Goal: Task Accomplishment & Management: Use online tool/utility

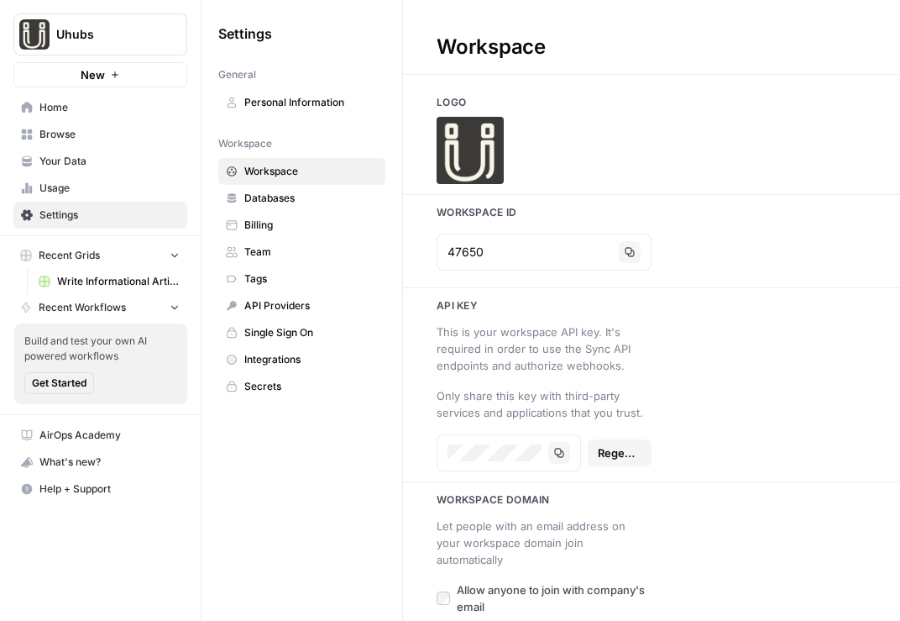
click at [134, 152] on link "Your Data" at bounding box center [100, 161] width 174 height 27
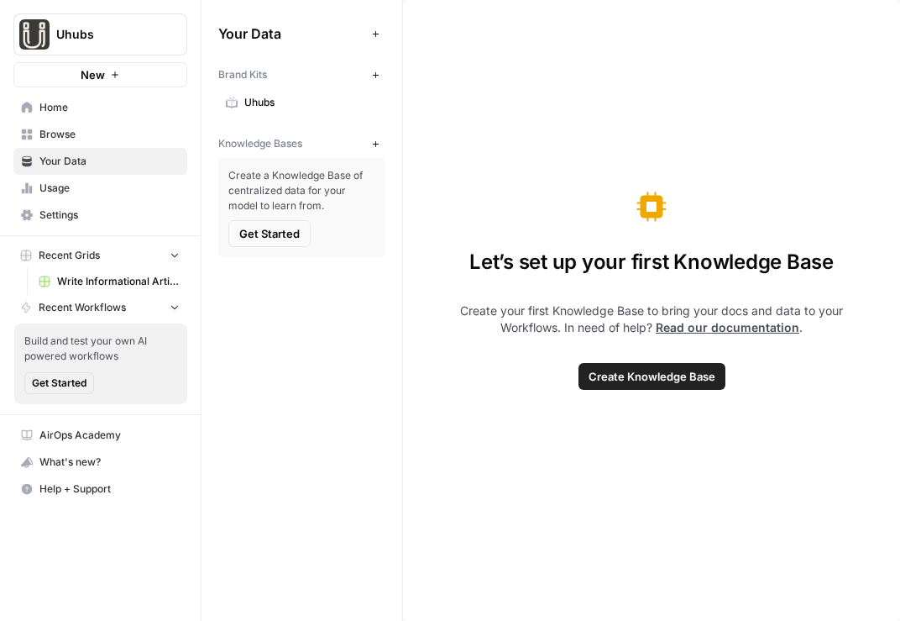
click at [384, 150] on button "New" at bounding box center [375, 144] width 20 height 20
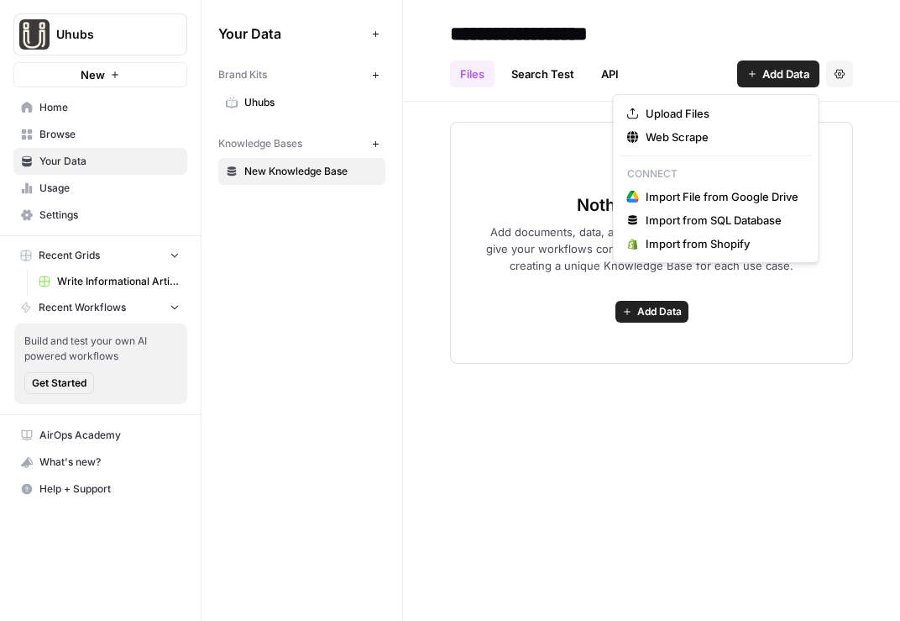
click at [768, 81] on span "Add Data" at bounding box center [785, 73] width 47 height 17
click at [705, 135] on span "Web Scrape" at bounding box center [722, 136] width 153 height 17
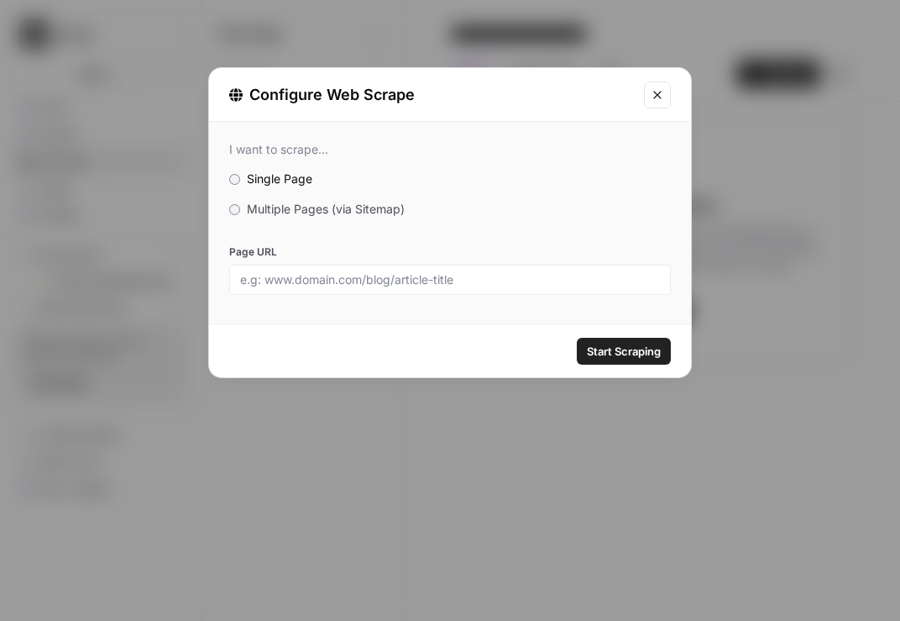
click at [340, 212] on span "Multiple Pages (via Sitemap)" at bounding box center [326, 209] width 158 height 14
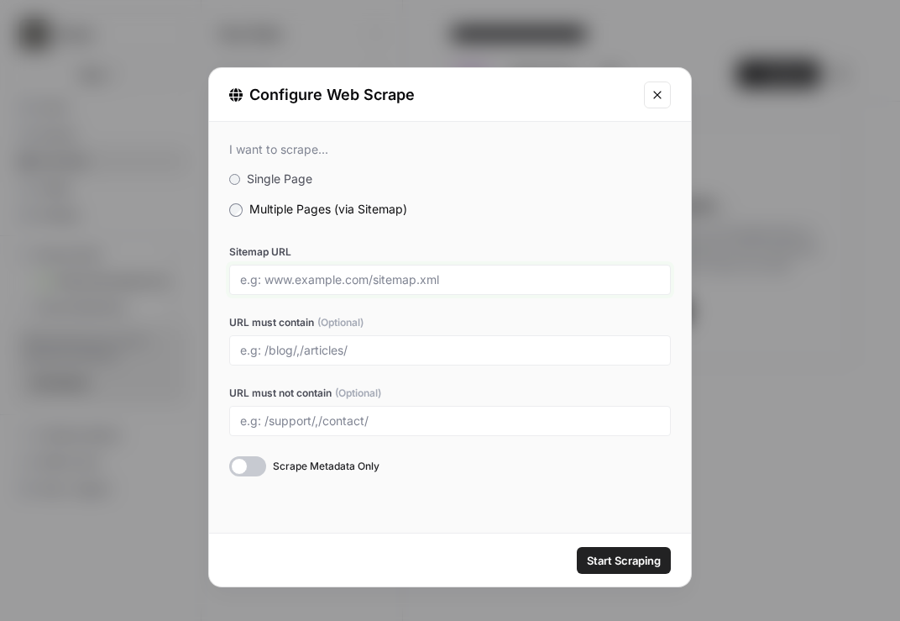
click at [384, 279] on input "Sitemap URL" at bounding box center [450, 279] width 420 height 15
paste input "https://www.uhubs.ai/"
type input "https://www.uhubs.ai/sitemap.xml"
click at [382, 349] on input "URL must contain (Optional)" at bounding box center [450, 350] width 420 height 15
type input "blog"
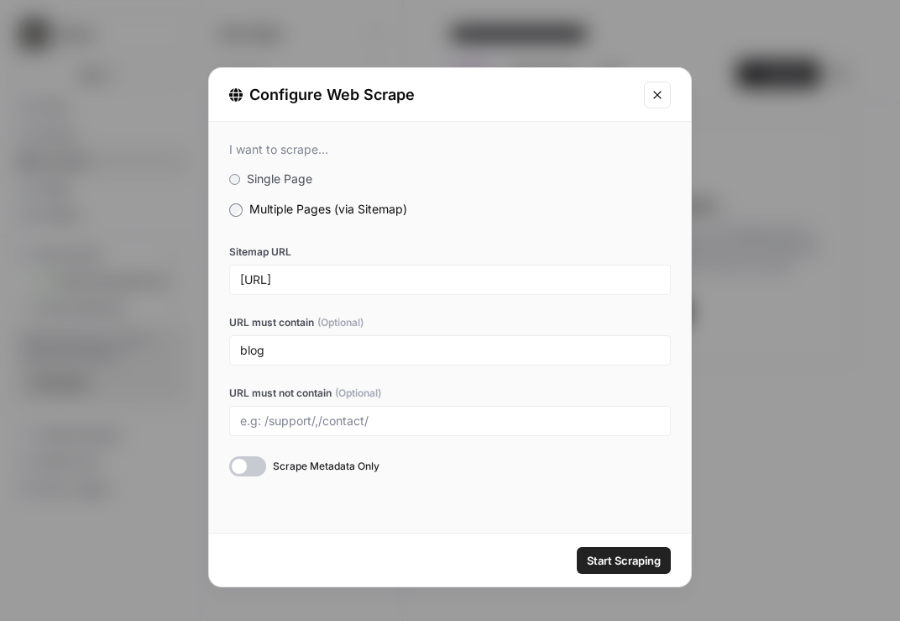
click at [597, 555] on span "Start Scraping" at bounding box center [624, 560] width 74 height 17
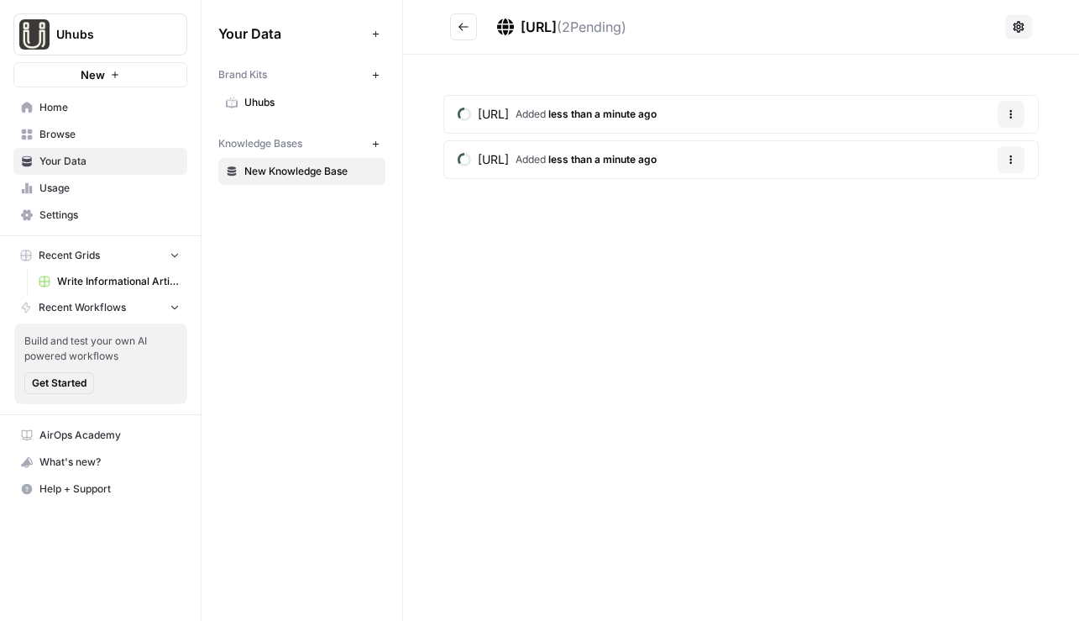
click at [468, 37] on button "Go back" at bounding box center [463, 26] width 27 height 27
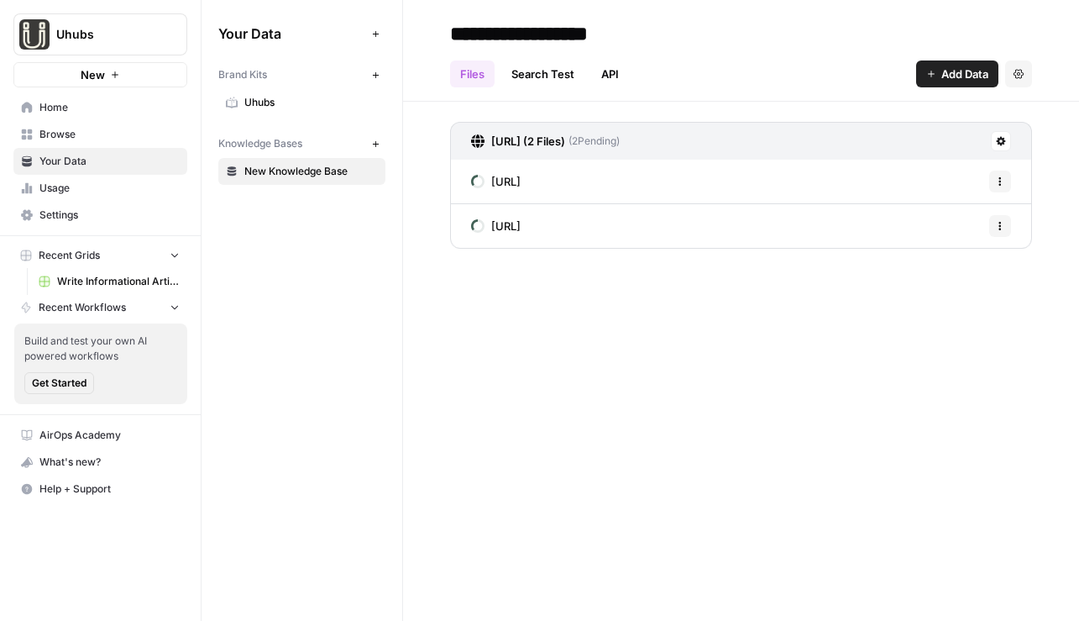
click at [899, 81] on span "Add Data" at bounding box center [964, 73] width 47 height 17
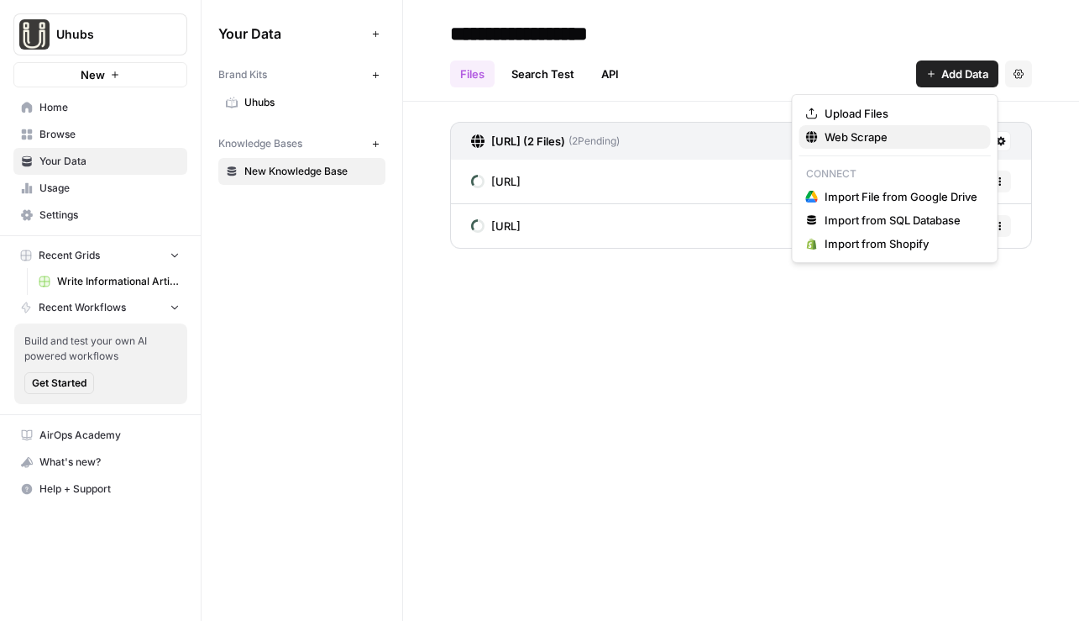
click at [899, 144] on span "Web Scrape" at bounding box center [901, 136] width 153 height 17
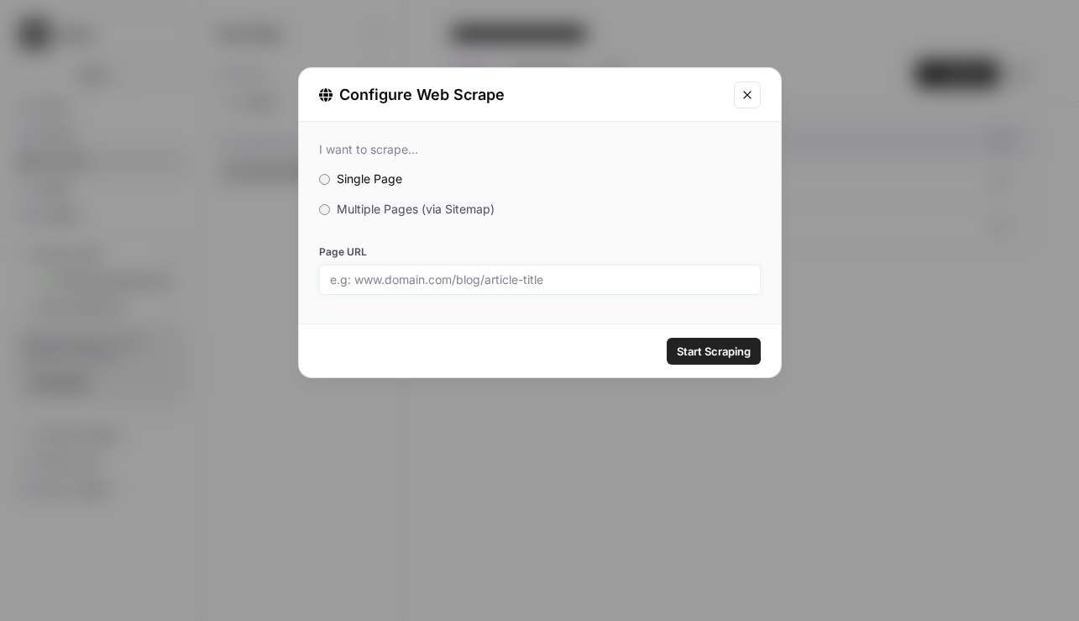
click at [521, 272] on input "Page URL" at bounding box center [540, 279] width 420 height 15
click at [387, 202] on span "Multiple Pages (via Sitemap)" at bounding box center [416, 209] width 158 height 14
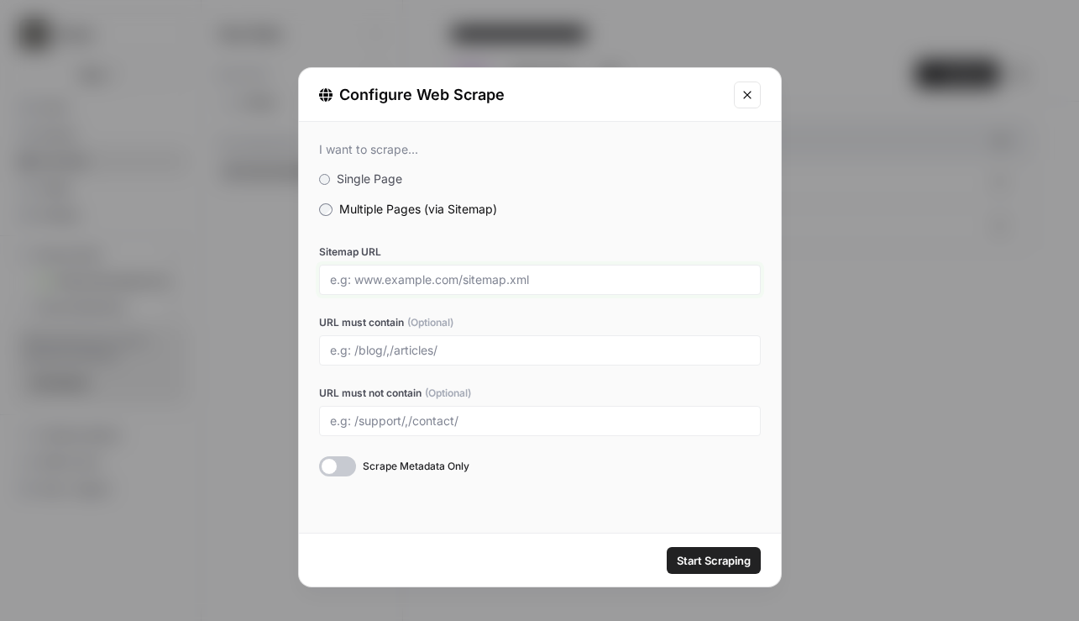
click at [456, 279] on input "Sitemap URL" at bounding box center [540, 279] width 420 height 15
paste input "https://www.uhubs.ai/"
type input "https://www.uhubs.ai/sitemap.xml"
click at [546, 346] on input "URL must contain (Optional)" at bounding box center [540, 350] width 420 height 15
type input "o"
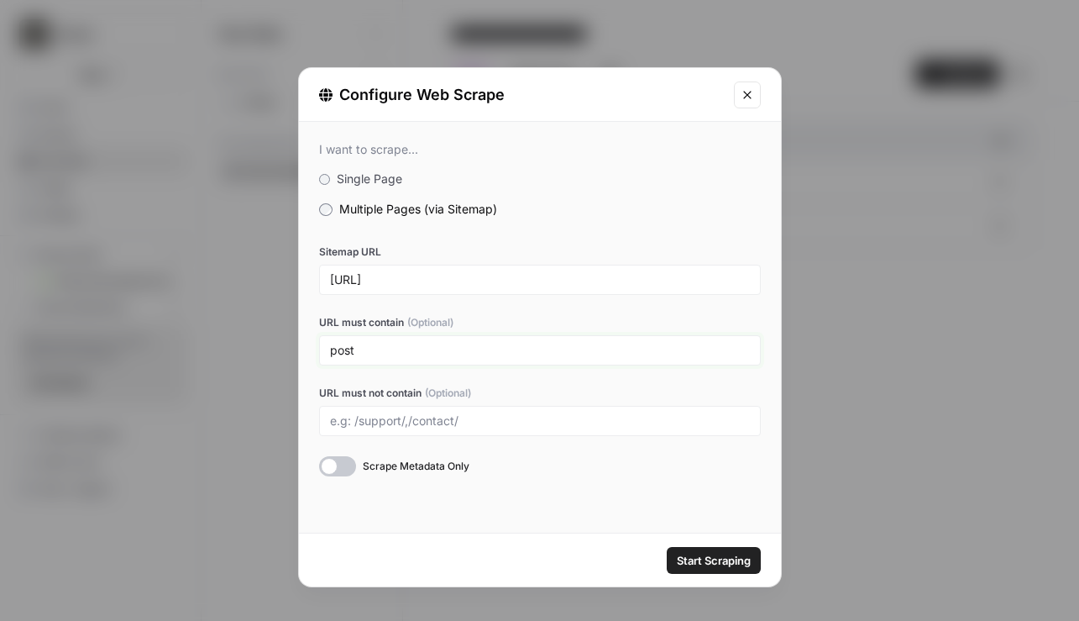
type input "post"
click at [743, 568] on button "Start Scraping" at bounding box center [714, 560] width 94 height 27
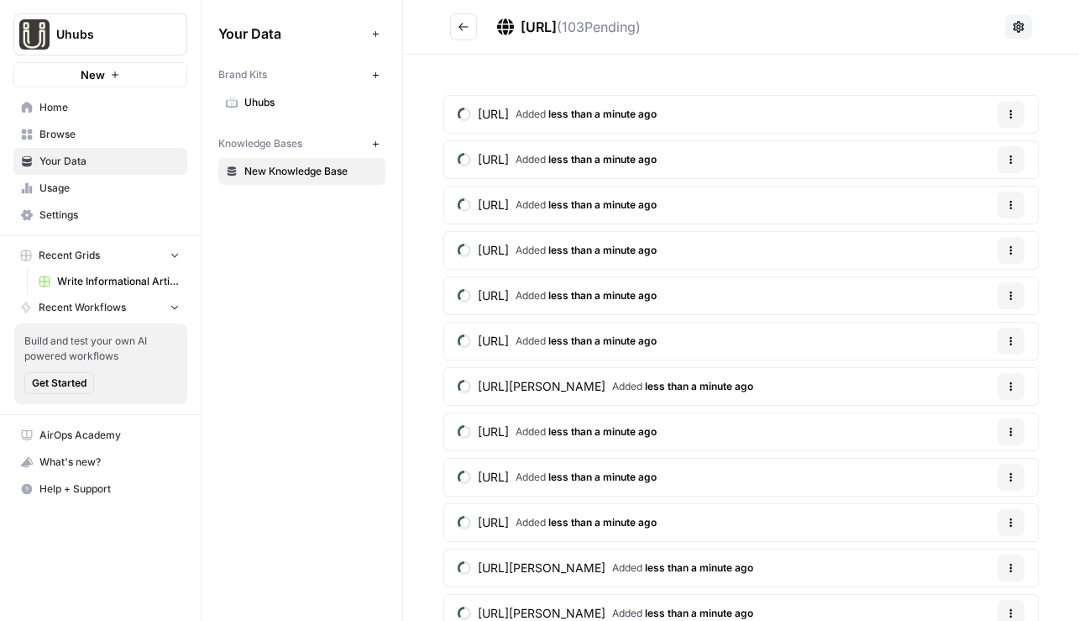
click at [469, 28] on button "Go back" at bounding box center [463, 26] width 27 height 27
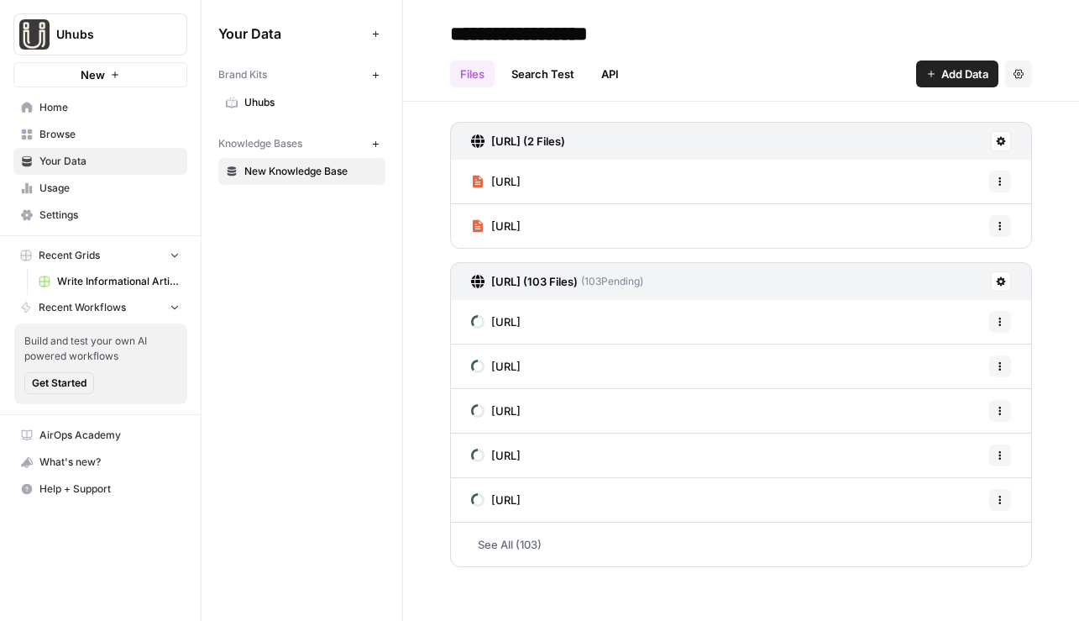
click at [507, 29] on input "**********" at bounding box center [577, 34] width 269 height 34
type input "*******"
click at [106, 134] on span "Browse" at bounding box center [109, 134] width 140 height 15
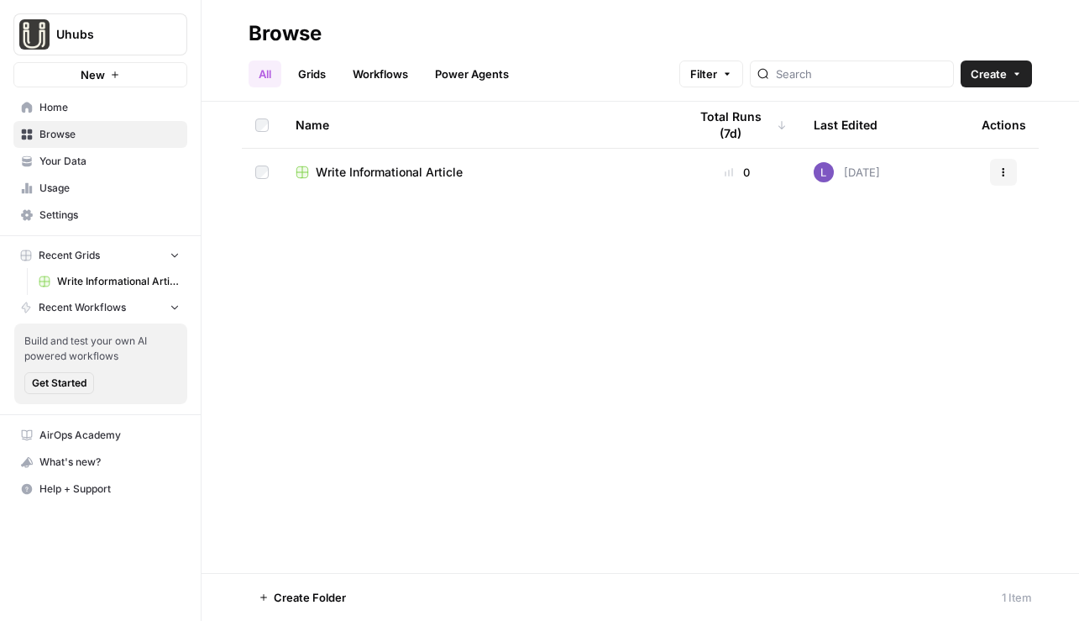
click at [343, 169] on span "Write Informational Article" at bounding box center [389, 172] width 147 height 17
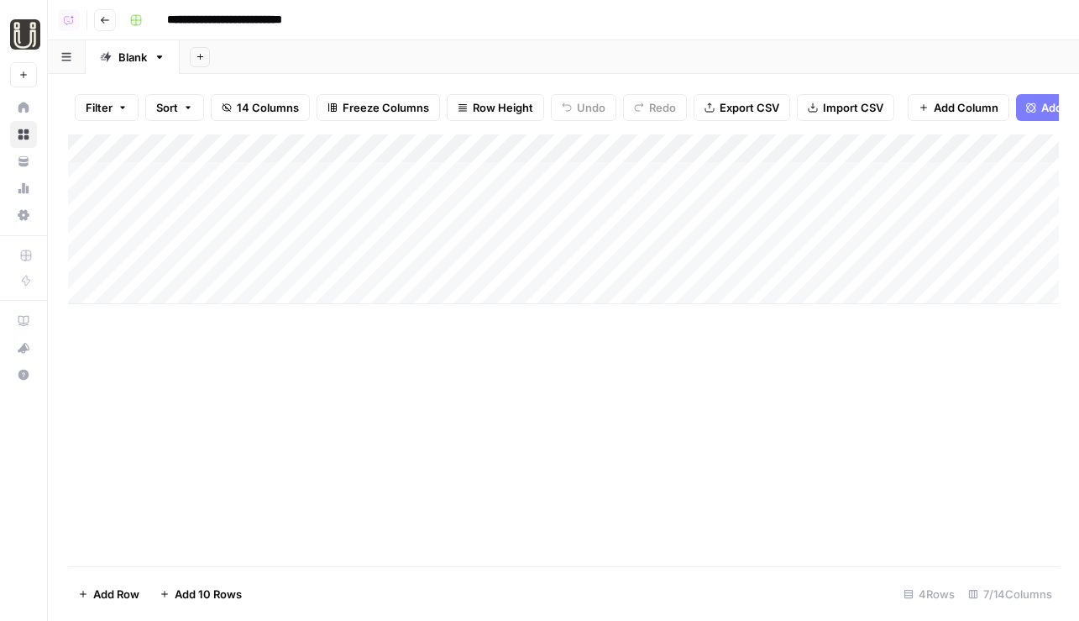
click at [439, 180] on div "Add Column" at bounding box center [563, 219] width 991 height 170
click at [448, 212] on div "Add Column" at bounding box center [563, 219] width 991 height 170
click at [459, 233] on div "Add Column" at bounding box center [563, 219] width 991 height 170
click at [471, 268] on div "Add Column" at bounding box center [563, 219] width 991 height 170
click at [107, 19] on icon "button" at bounding box center [105, 20] width 8 height 7
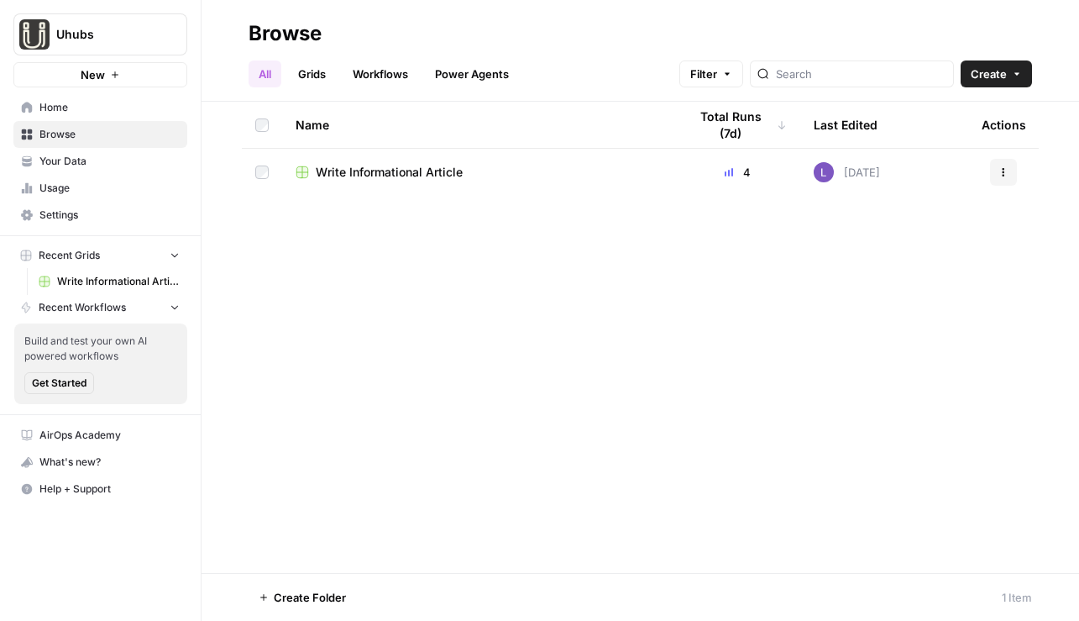
click at [102, 110] on span "Home" at bounding box center [109, 107] width 140 height 15
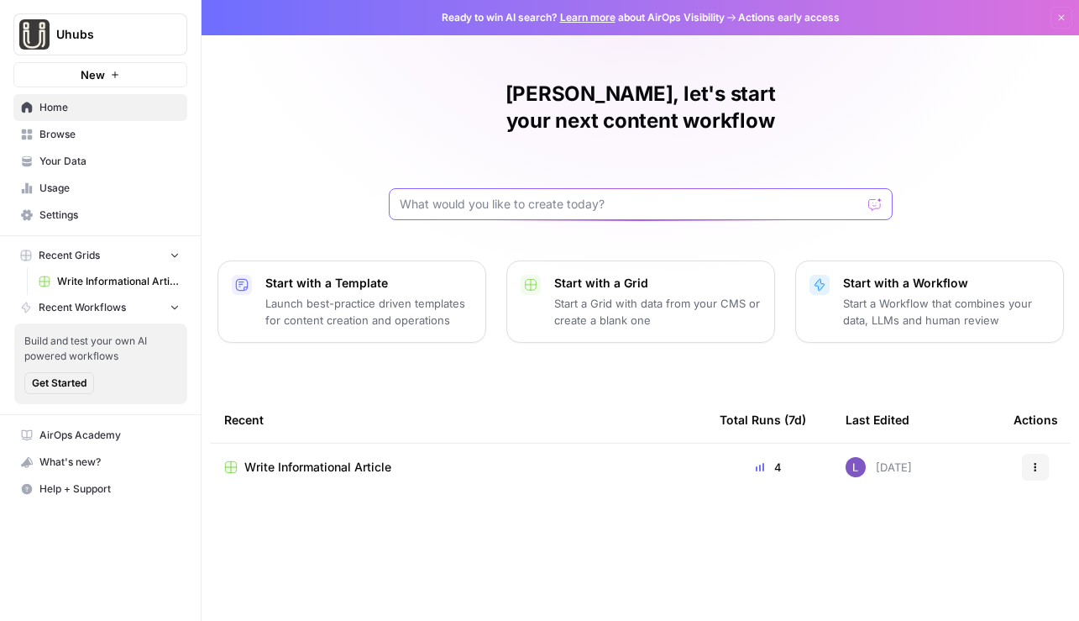
click at [535, 196] on input "text" at bounding box center [631, 204] width 462 height 17
type input "can i make a workflow that scrapes spotify podcast"
click button "Send" at bounding box center [876, 204] width 22 height 22
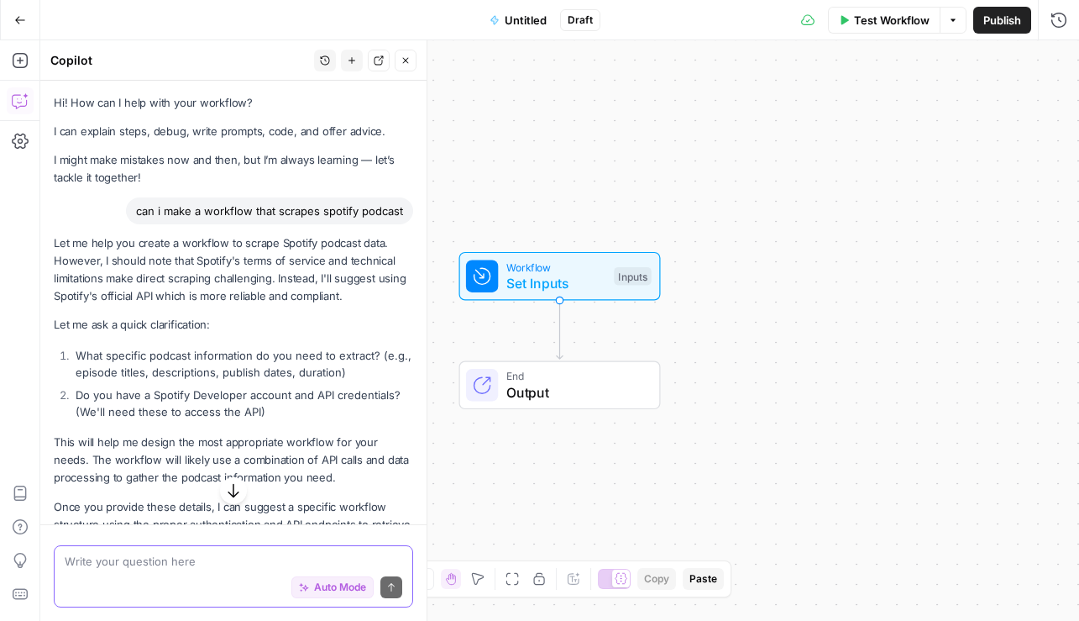
scroll to position [67, 0]
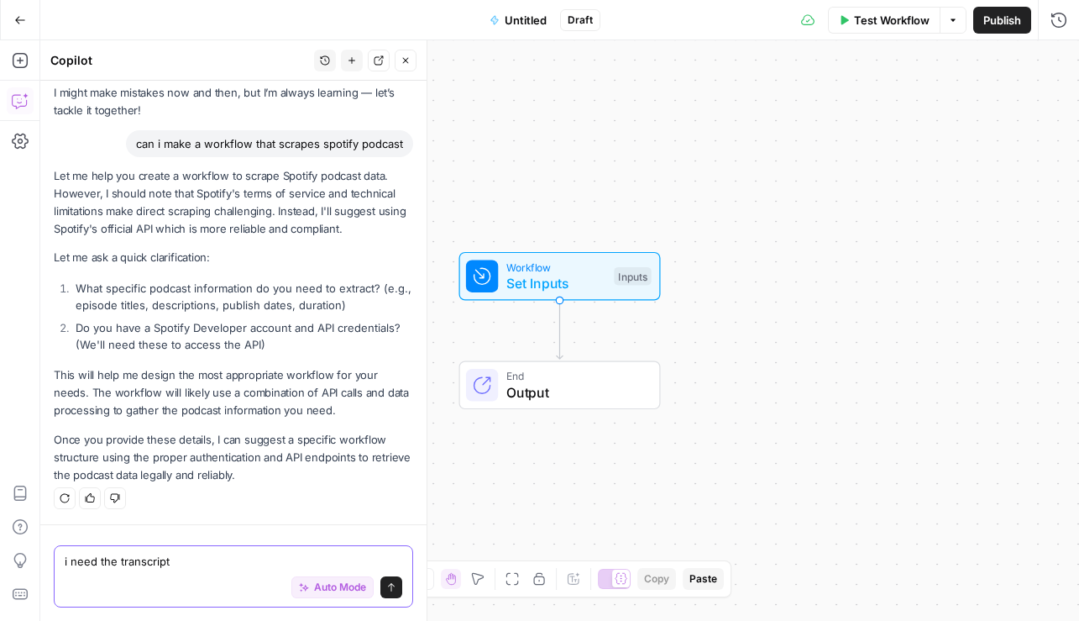
type textarea "i need the transcript"
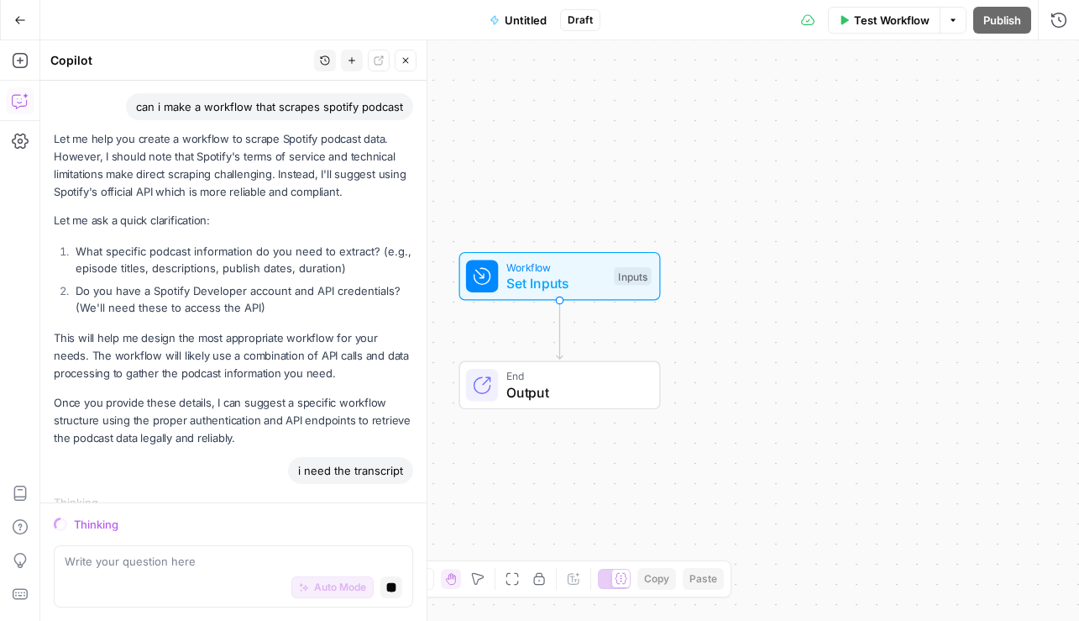
click at [27, 19] on button "Go Back" at bounding box center [20, 20] width 30 height 30
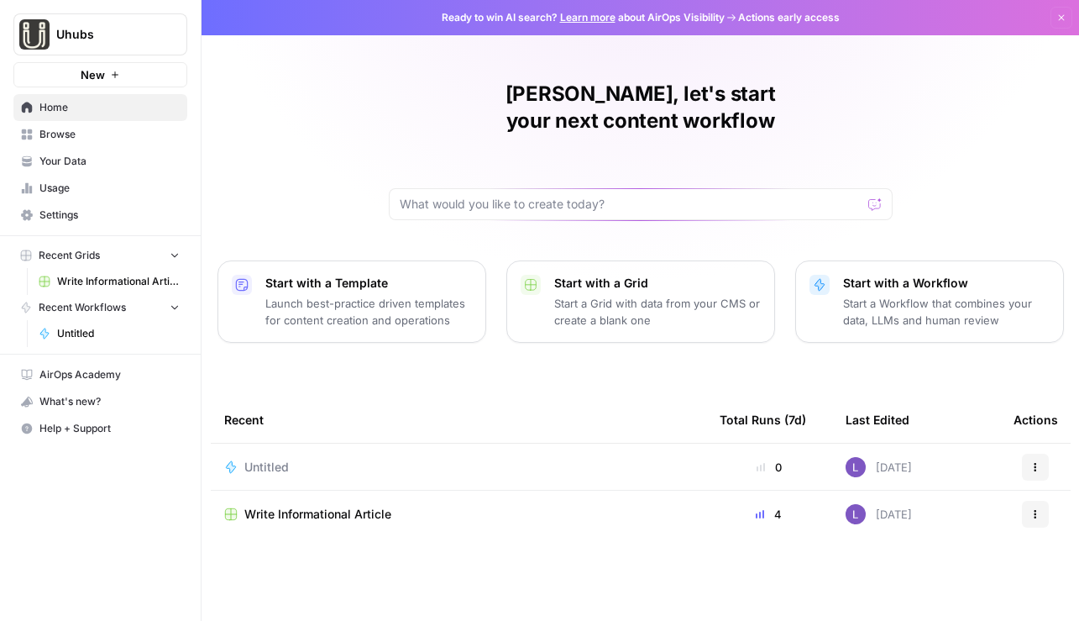
click at [312, 506] on span "Write Informational Article" at bounding box center [317, 514] width 147 height 17
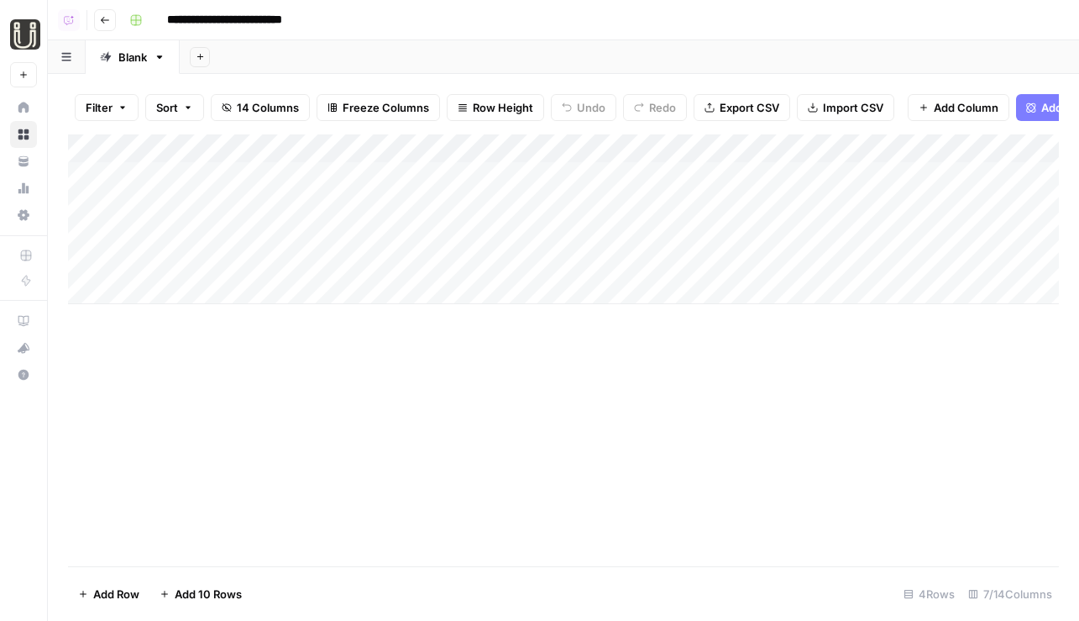
click at [404, 160] on div "Add Column" at bounding box center [563, 219] width 991 height 170
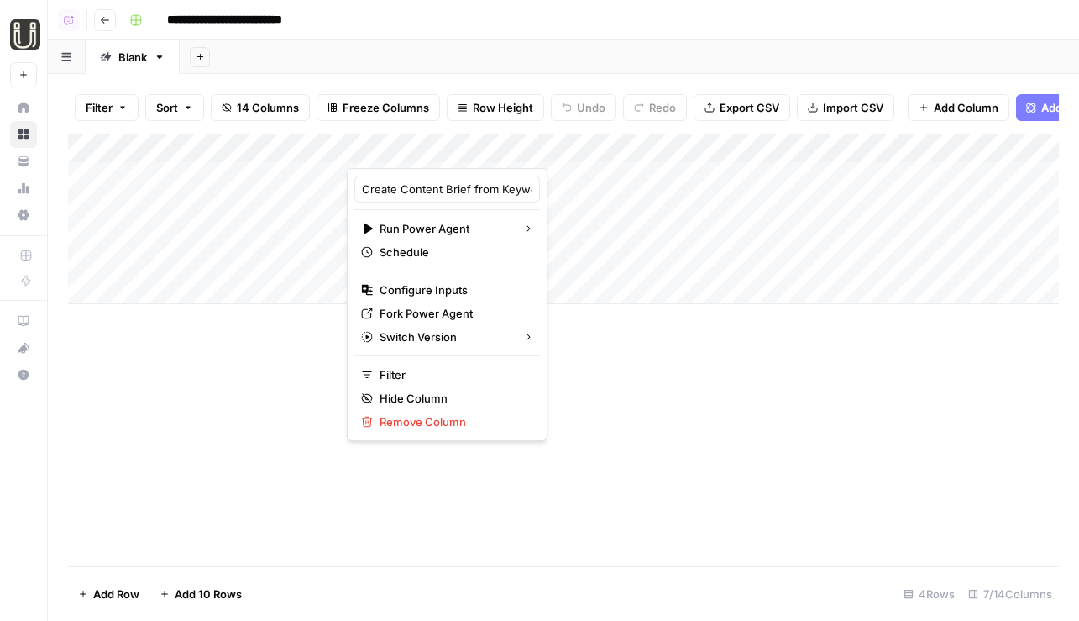
click at [404, 160] on div at bounding box center [474, 151] width 254 height 34
click at [509, 172] on div "Add Column" at bounding box center [563, 219] width 991 height 170
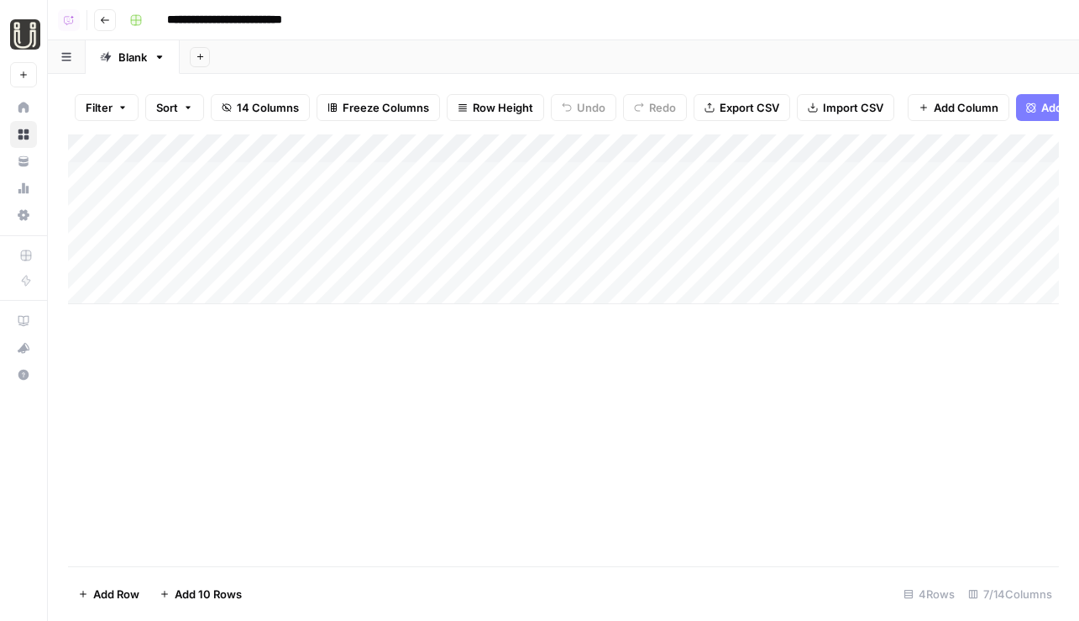
click at [509, 172] on div "Add Column" at bounding box center [563, 219] width 991 height 170
click at [509, 172] on body "**********" at bounding box center [539, 310] width 1079 height 621
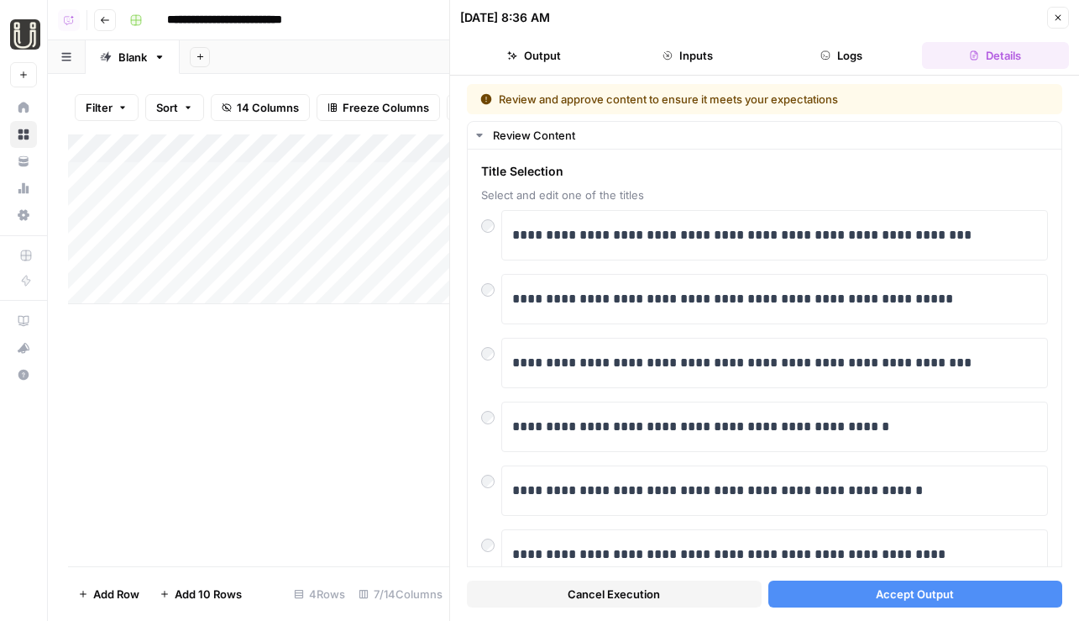
click at [899, 600] on span "Accept Output" at bounding box center [915, 593] width 78 height 17
click at [396, 206] on div "Add Column" at bounding box center [258, 219] width 381 height 170
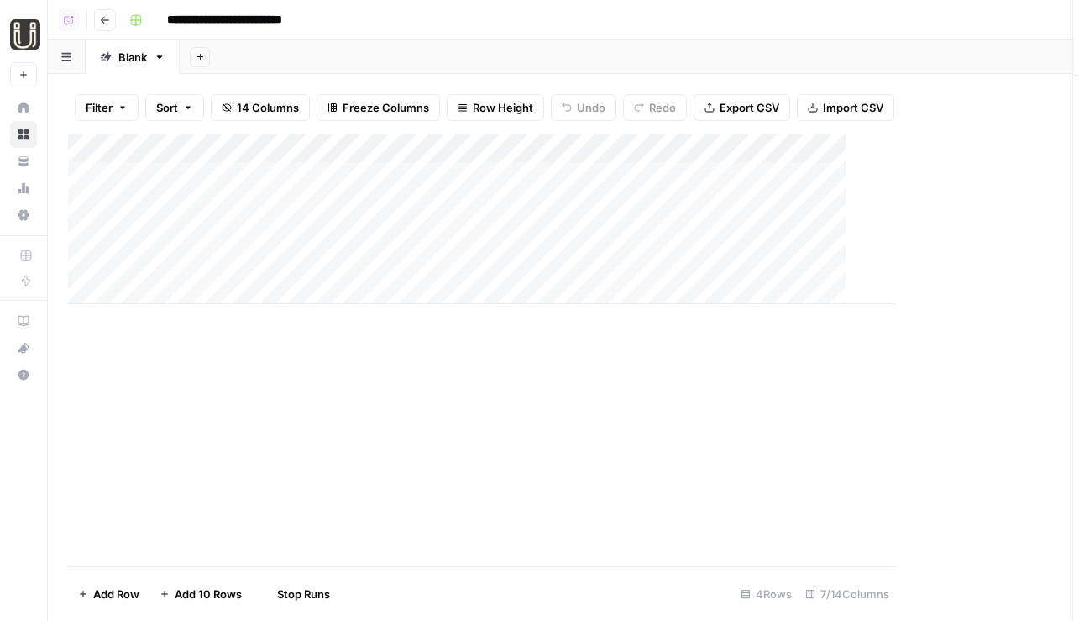
click at [396, 206] on div "Add Column" at bounding box center [482, 219] width 828 height 170
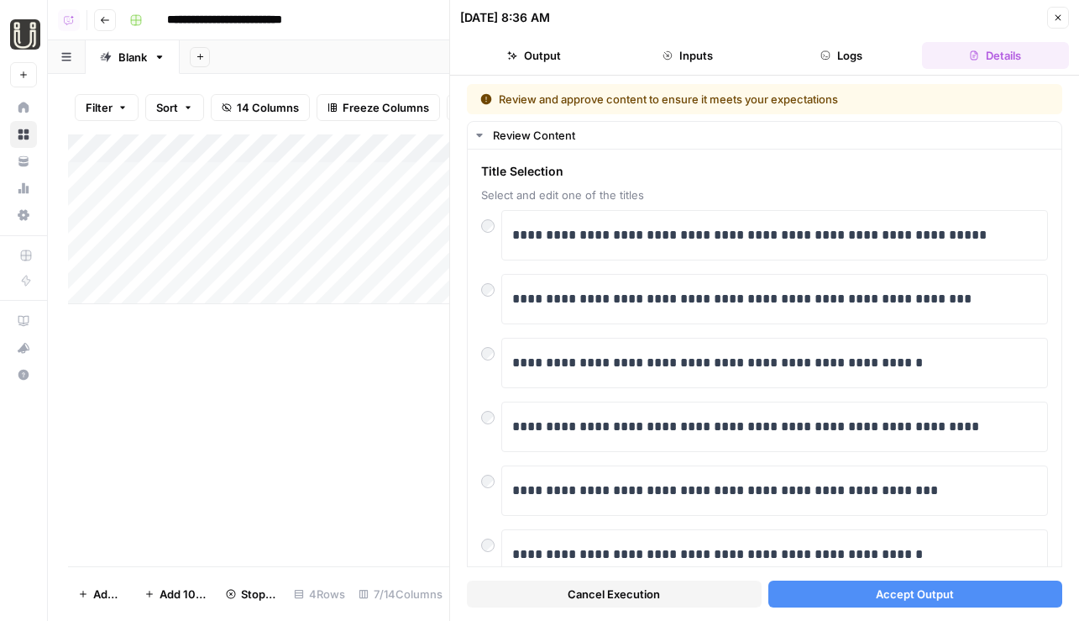
click at [899, 597] on span "Accept Output" at bounding box center [915, 593] width 78 height 17
click at [396, 223] on div "Add Column" at bounding box center [258, 219] width 381 height 170
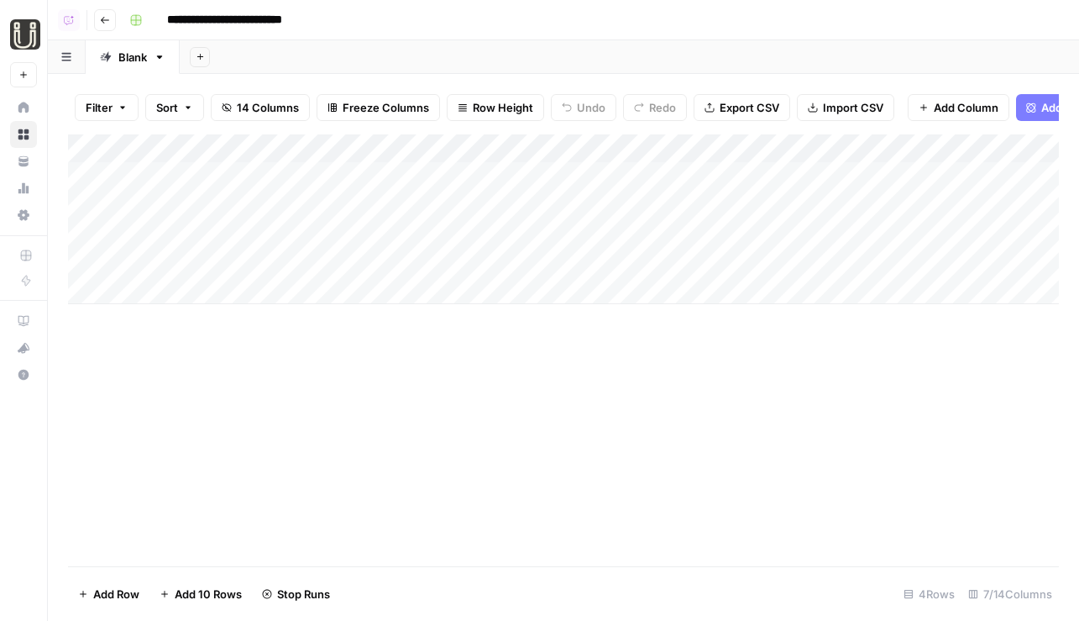
click at [488, 240] on div at bounding box center [473, 232] width 255 height 31
click at [495, 233] on div at bounding box center [473, 232] width 255 height 31
click at [546, 268] on div "Add Column" at bounding box center [563, 219] width 991 height 170
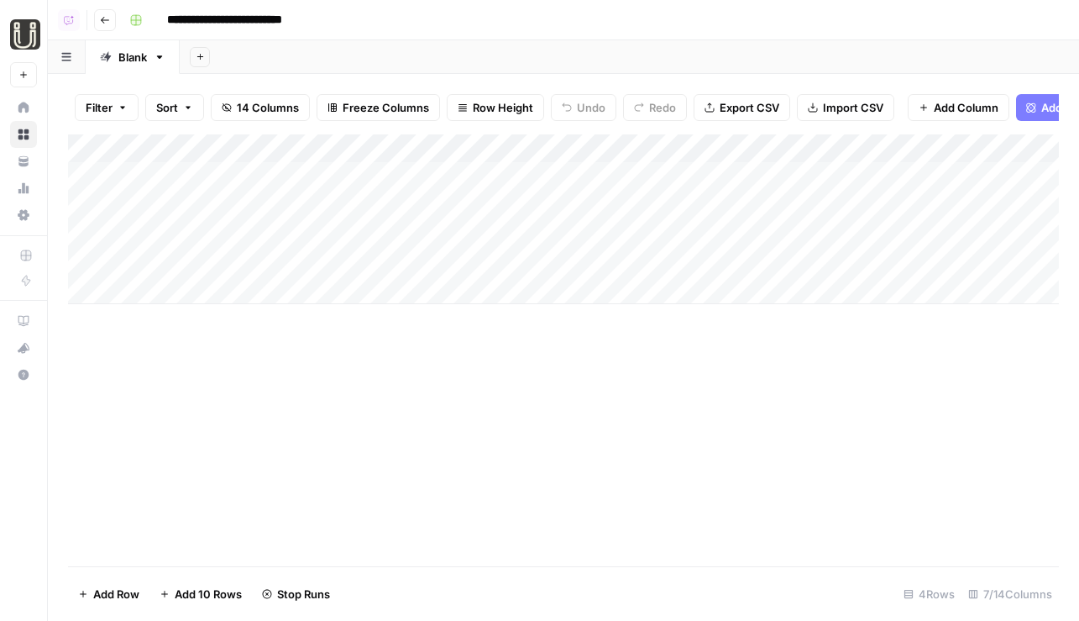
click at [546, 268] on div "Add Column" at bounding box center [563, 219] width 991 height 170
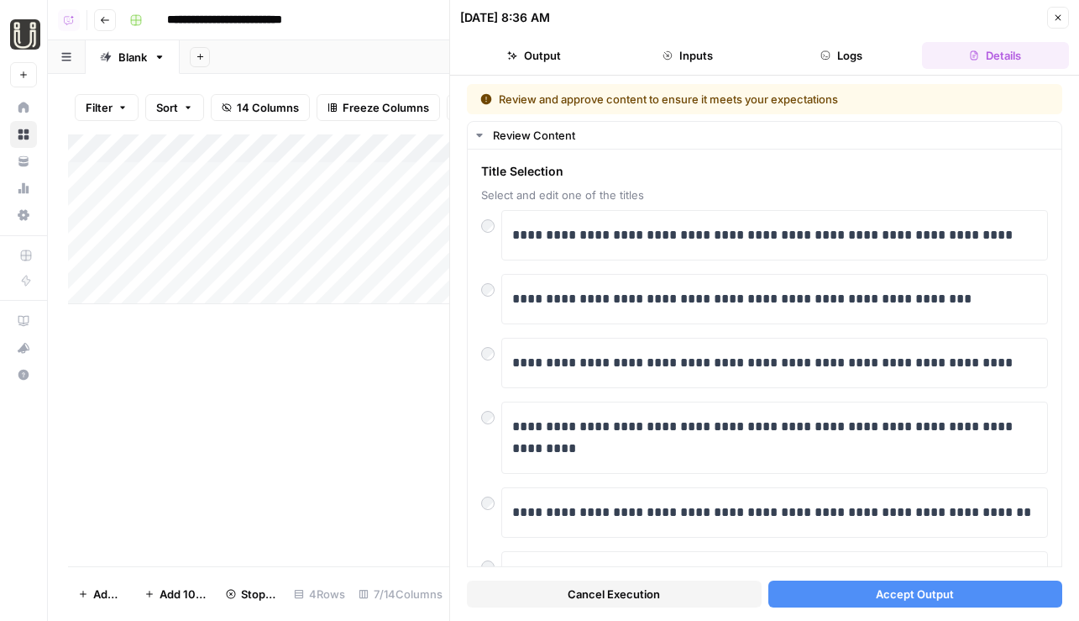
click at [888, 589] on span "Accept Output" at bounding box center [915, 593] width 78 height 17
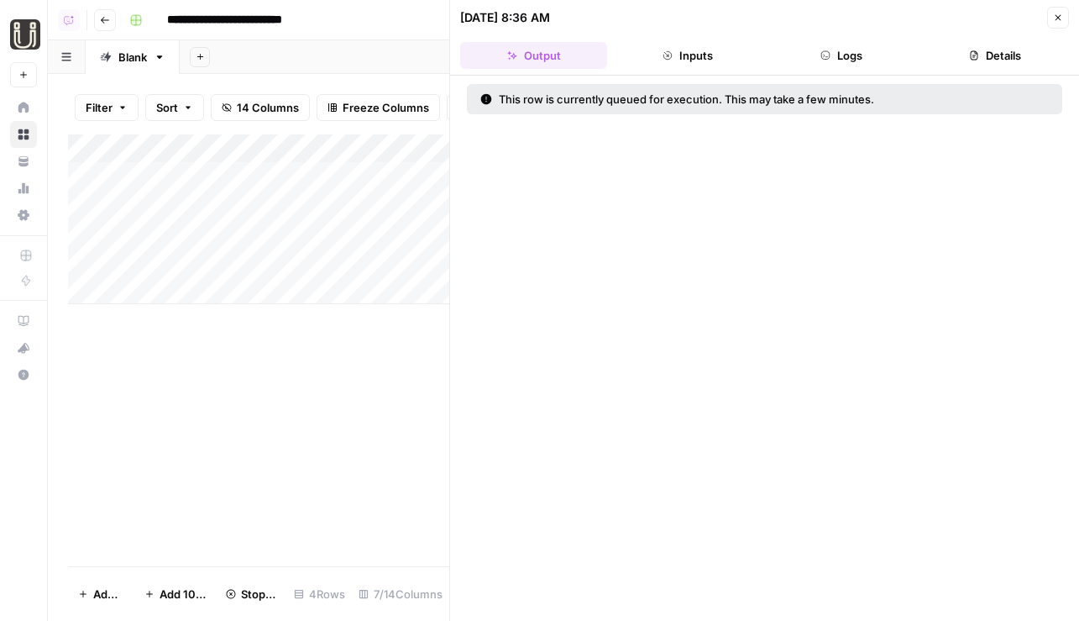
click at [401, 233] on div "Add Column" at bounding box center [258, 219] width 381 height 170
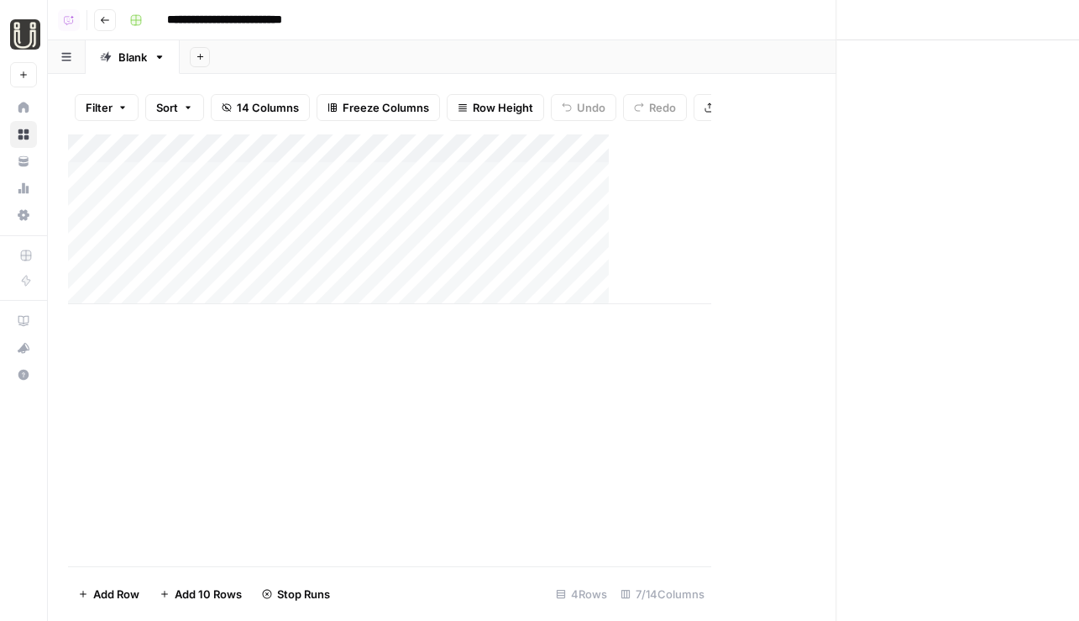
click at [401, 233] on div "Add Column" at bounding box center [389, 219] width 643 height 170
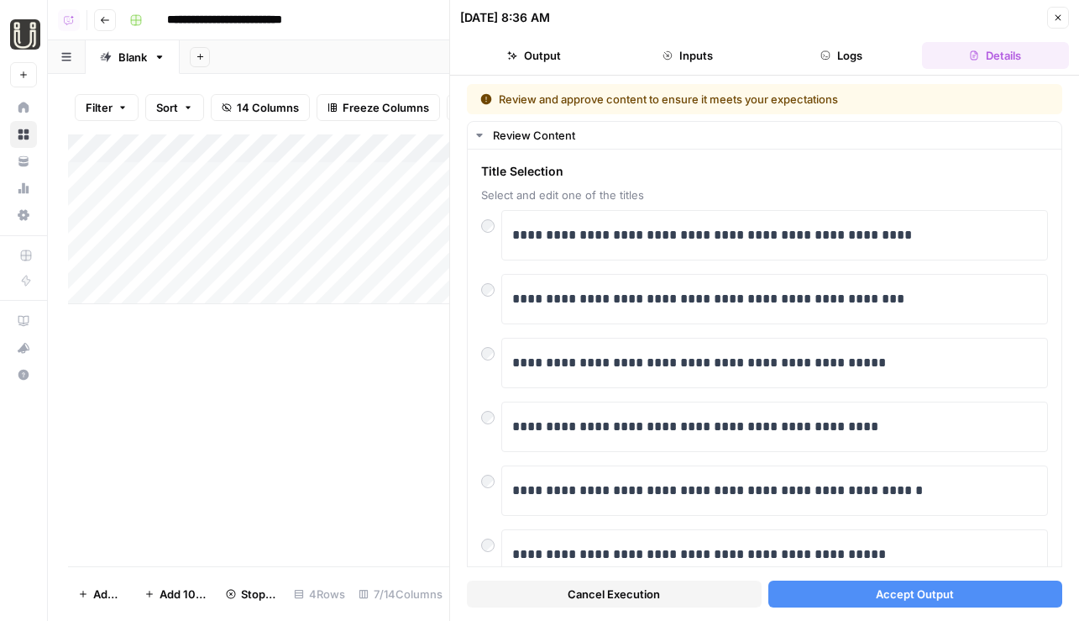
click at [846, 586] on button "Accept Output" at bounding box center [915, 593] width 295 height 27
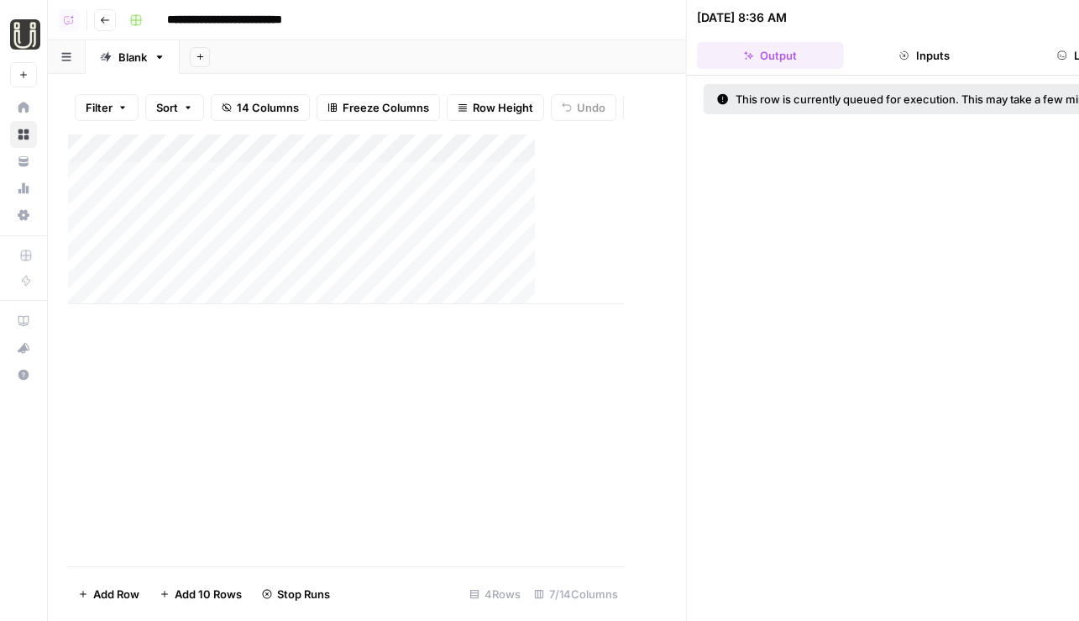
click at [899, 17] on div "08/27/25 at 8:36 AM" at bounding box center [988, 17] width 582 height 17
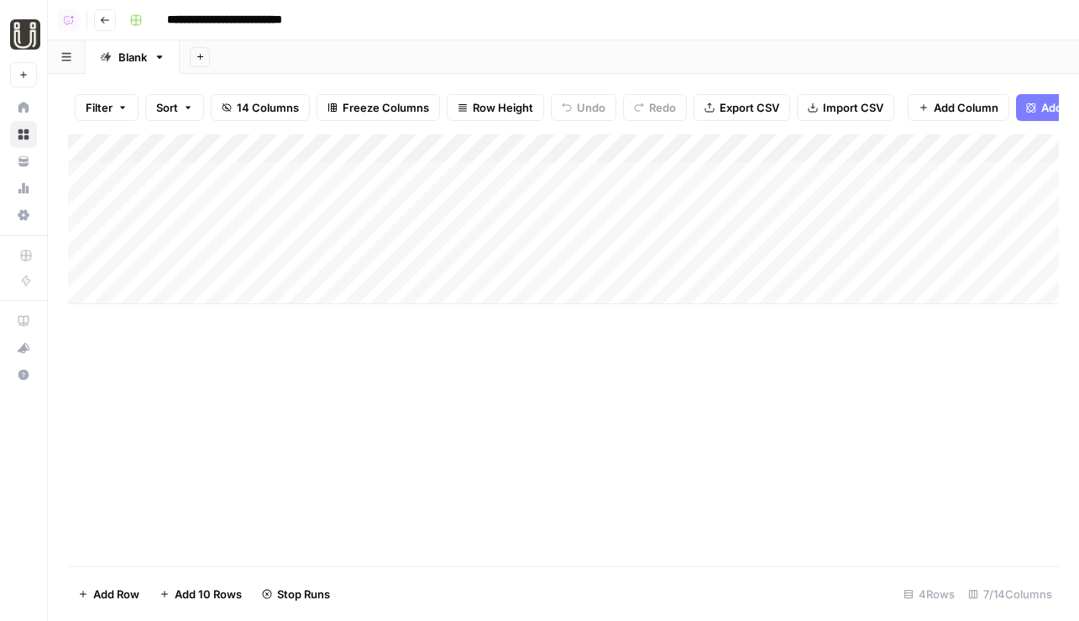
click at [120, 18] on header "**********" at bounding box center [563, 20] width 1031 height 40
click at [110, 18] on button "Go back" at bounding box center [105, 20] width 22 height 22
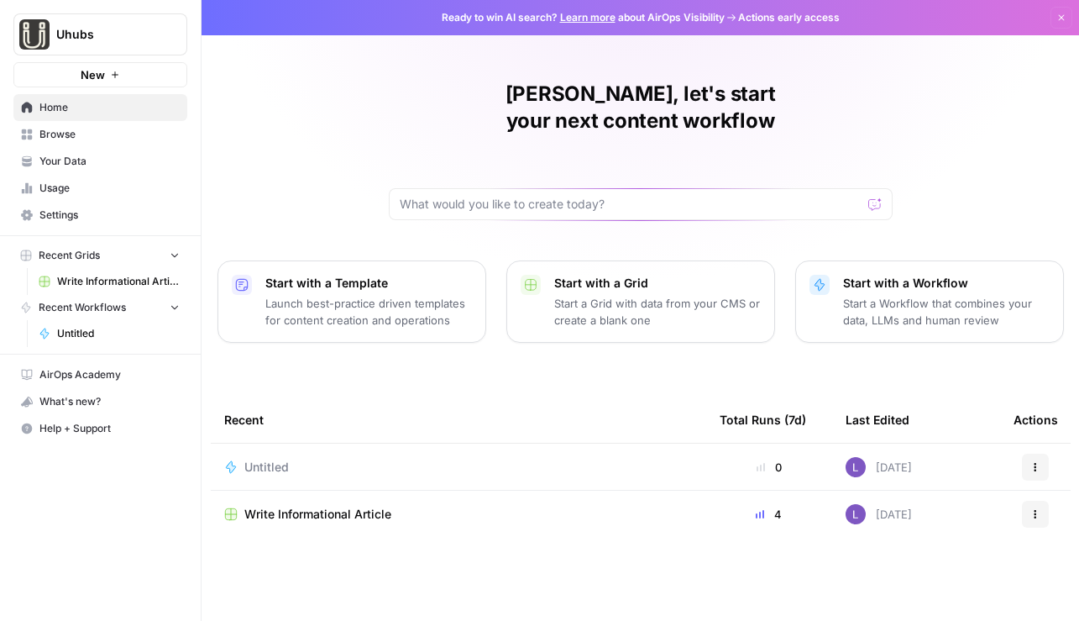
click at [91, 139] on span "Browse" at bounding box center [109, 134] width 140 height 15
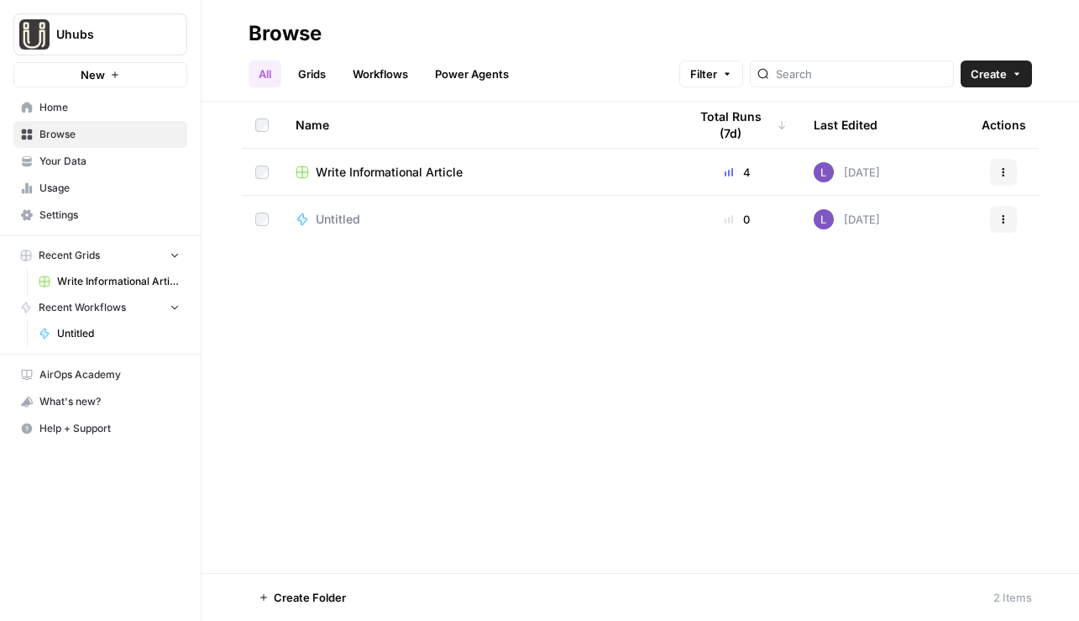
click at [311, 71] on link "Grids" at bounding box center [312, 73] width 48 height 27
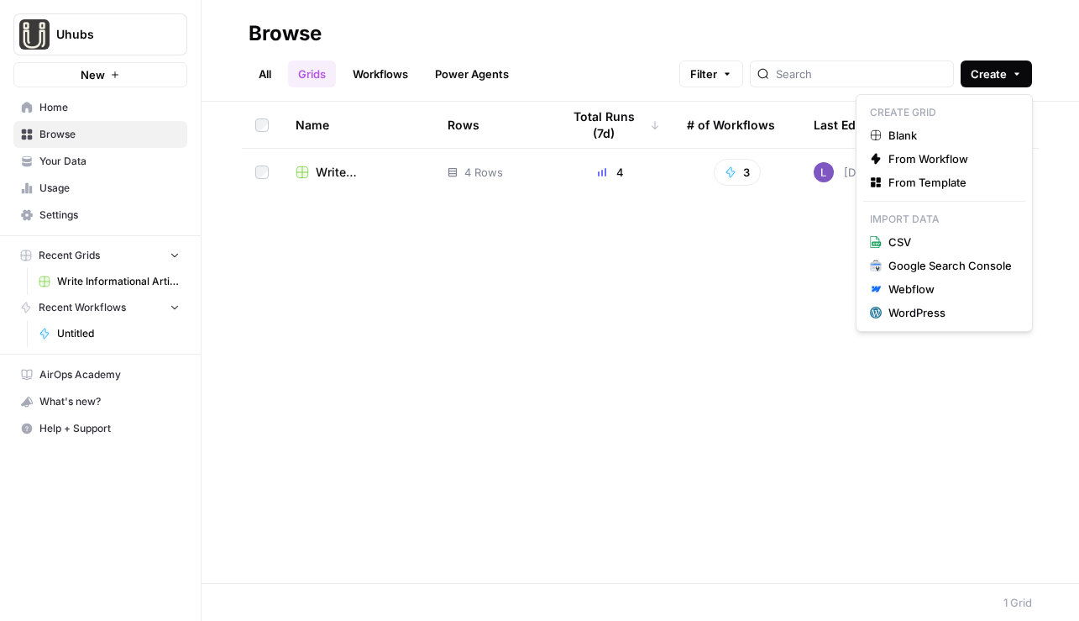
click at [899, 83] on button "Create" at bounding box center [996, 73] width 71 height 27
click at [899, 176] on span "From Template" at bounding box center [949, 182] width 123 height 17
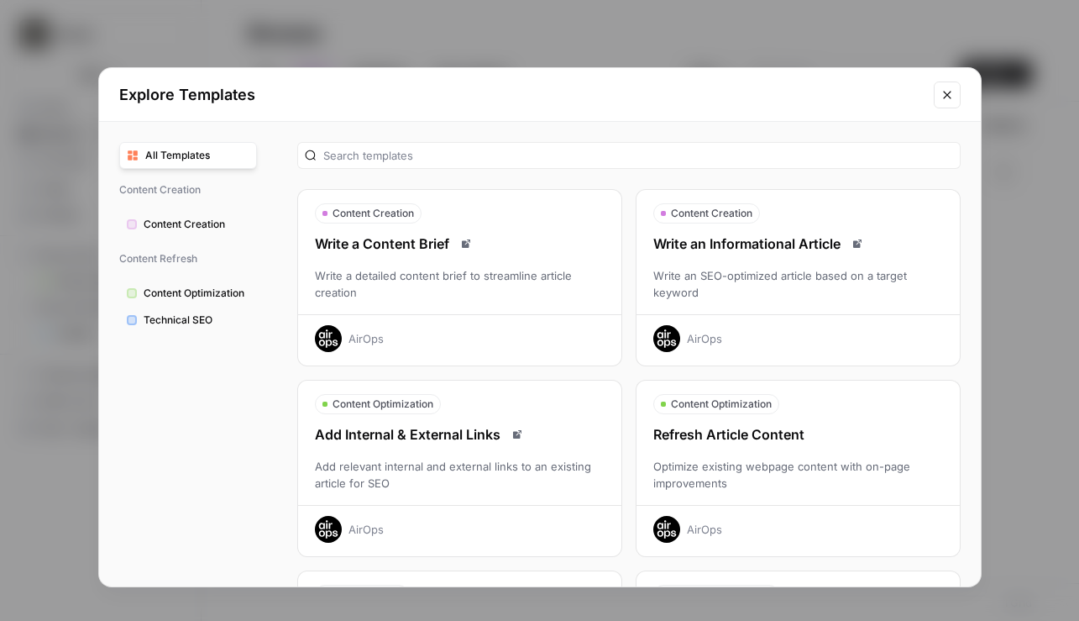
click at [841, 458] on div "Optimize existing webpage content with on-page improvements" at bounding box center [798, 475] width 323 height 34
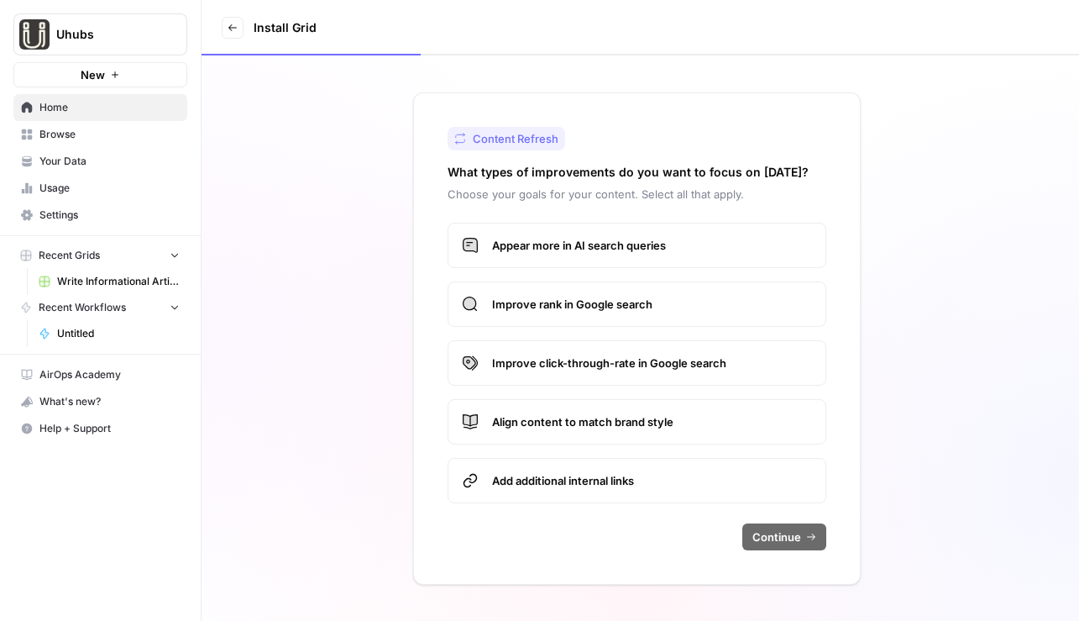
click at [532, 233] on label "Appear more in AI search queries" at bounding box center [637, 245] width 379 height 45
click at [660, 306] on span "Improve rank in Google search" at bounding box center [652, 304] width 320 height 17
click at [783, 540] on span "Continue" at bounding box center [776, 536] width 49 height 17
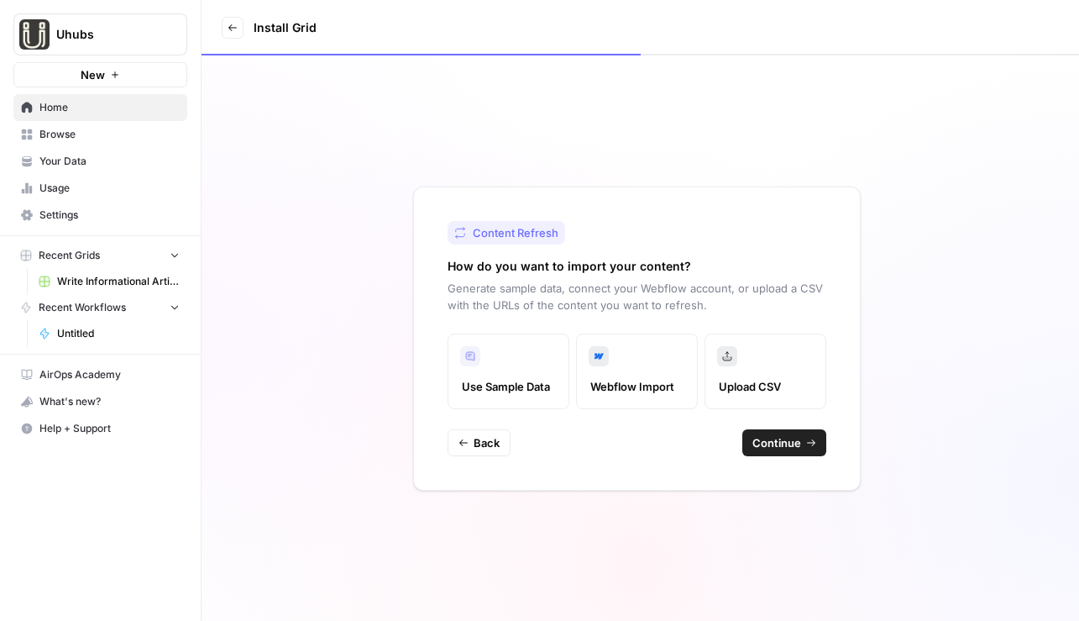
click at [778, 449] on span "Continue" at bounding box center [776, 442] width 49 height 17
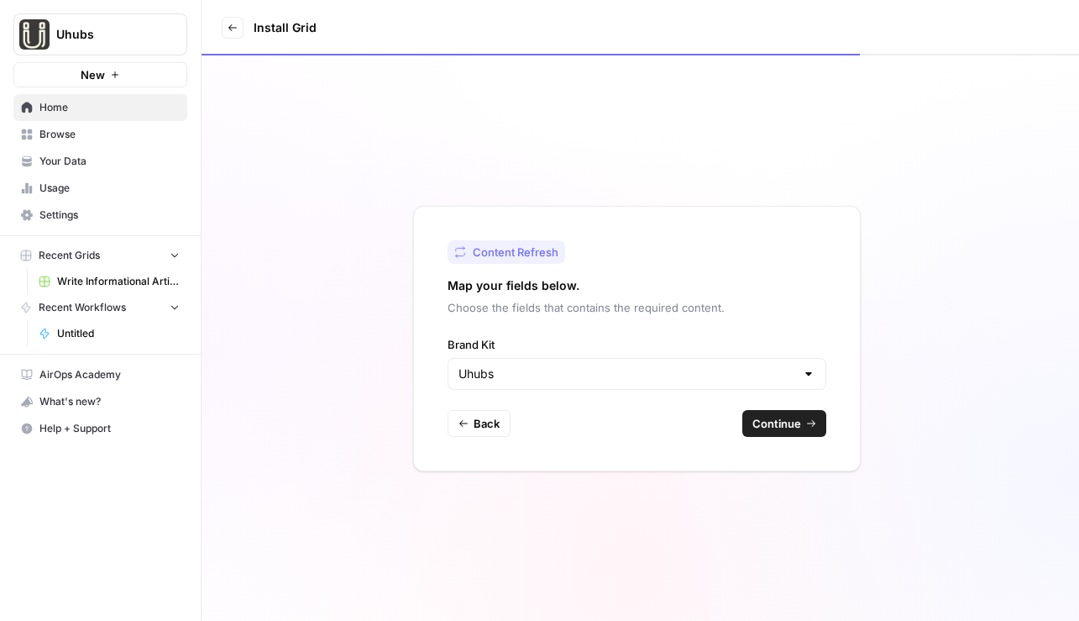
click at [780, 421] on span "Continue" at bounding box center [776, 423] width 49 height 17
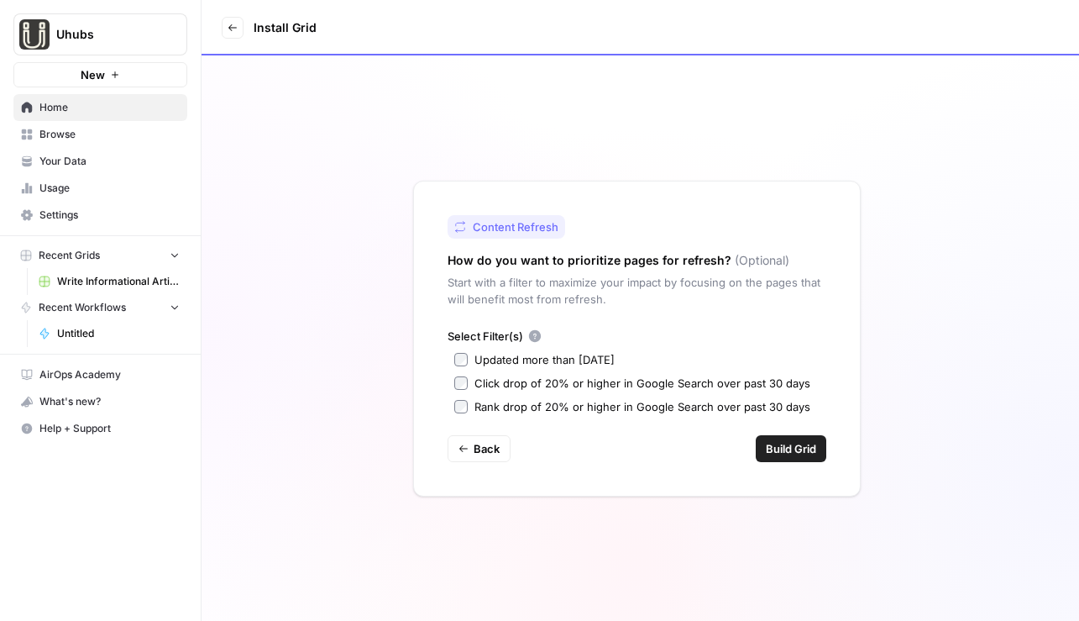
click at [482, 370] on div "Select Filter(s) Updated more than 90 days ago Click drop of 20% or higher in G…" at bounding box center [637, 370] width 379 height 87
click at [785, 437] on button "Build Grid" at bounding box center [791, 448] width 71 height 27
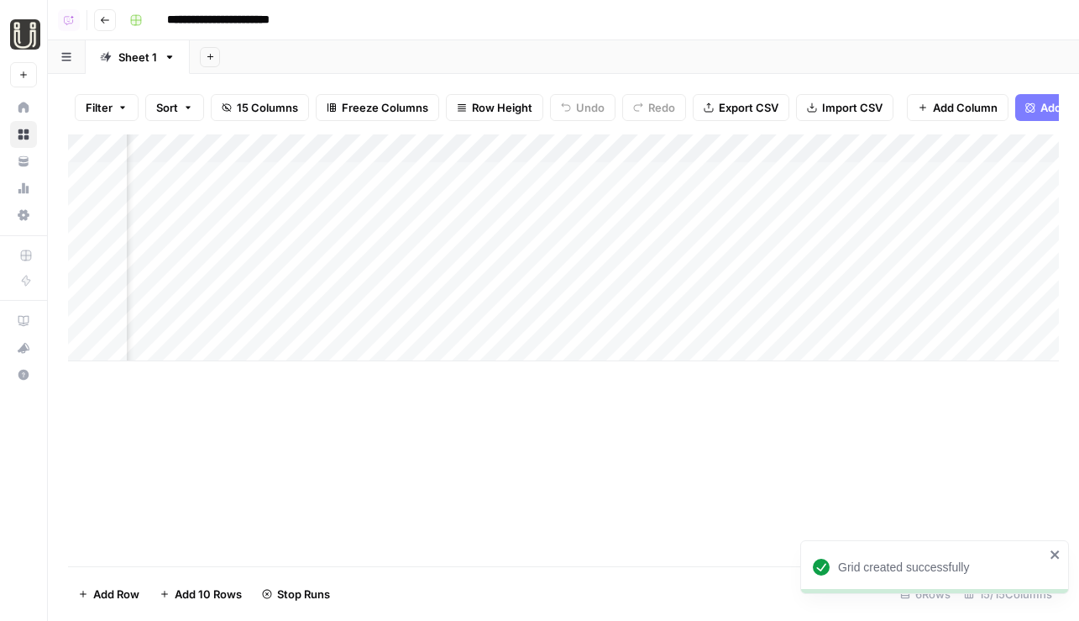
scroll to position [0, 466]
click at [734, 163] on div "Add Column" at bounding box center [563, 247] width 991 height 227
click at [736, 198] on div "Add Column" at bounding box center [563, 247] width 991 height 227
click at [128, 60] on div "Sheet 1" at bounding box center [137, 57] width 39 height 17
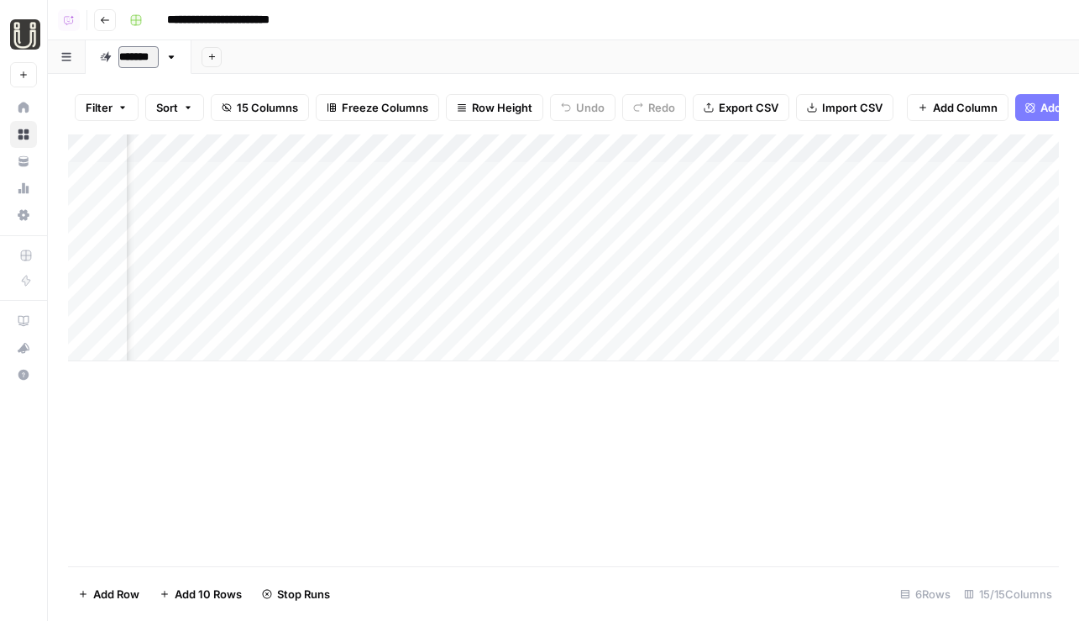
click at [128, 60] on input "*******" at bounding box center [138, 57] width 40 height 22
click at [210, 58] on icon "button" at bounding box center [211, 56] width 9 height 9
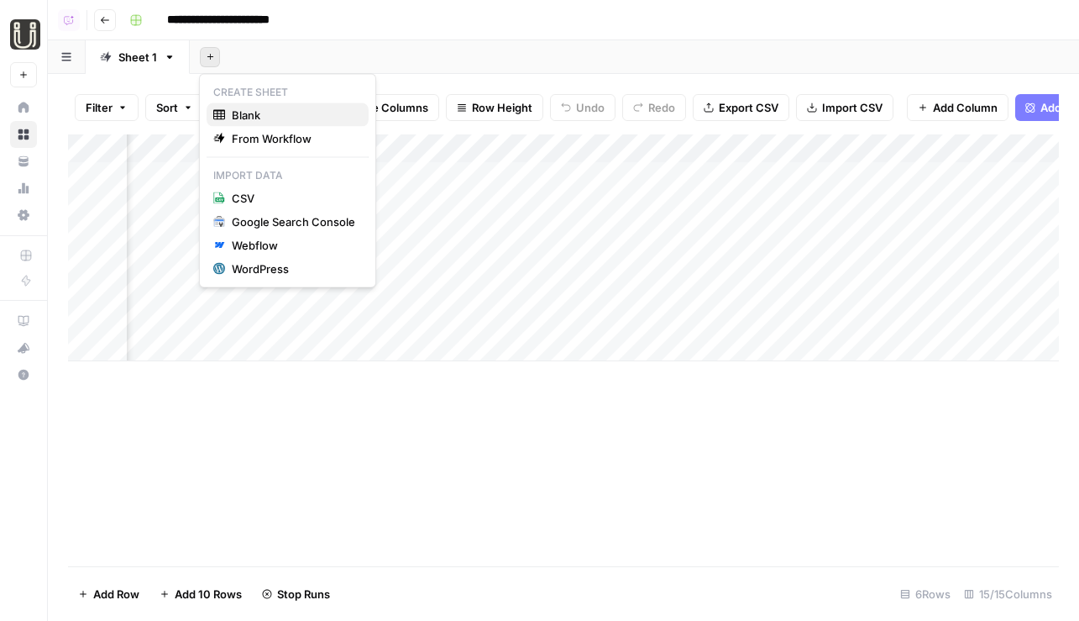
click at [296, 116] on span "Blank" at bounding box center [293, 115] width 123 height 17
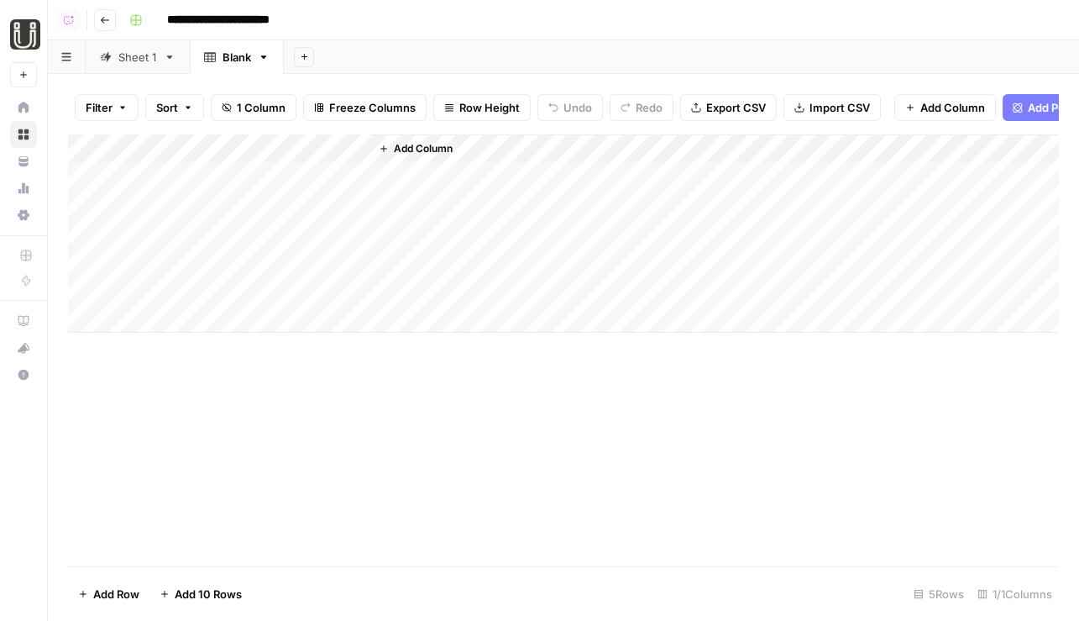
click at [899, 90] on div "Filter Sort 1 Column Freeze Columns Row Height Undo Redo Export CSV Import CSV …" at bounding box center [563, 108] width 991 height 54
click at [899, 102] on span "Add Power Agent" at bounding box center [1074, 107] width 92 height 17
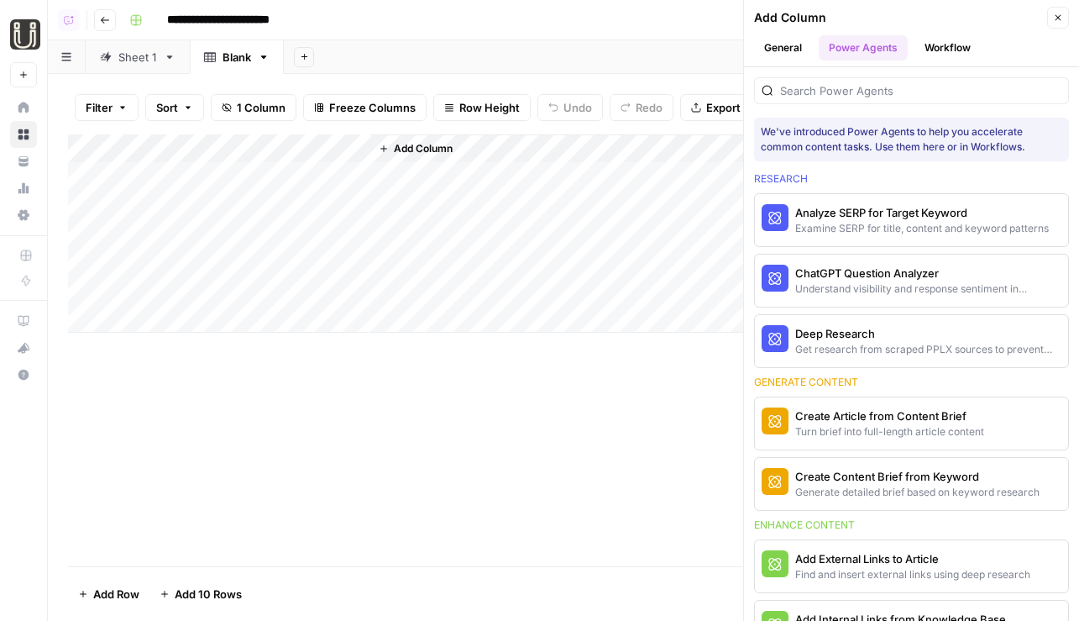
click at [791, 56] on button "General" at bounding box center [783, 47] width 58 height 25
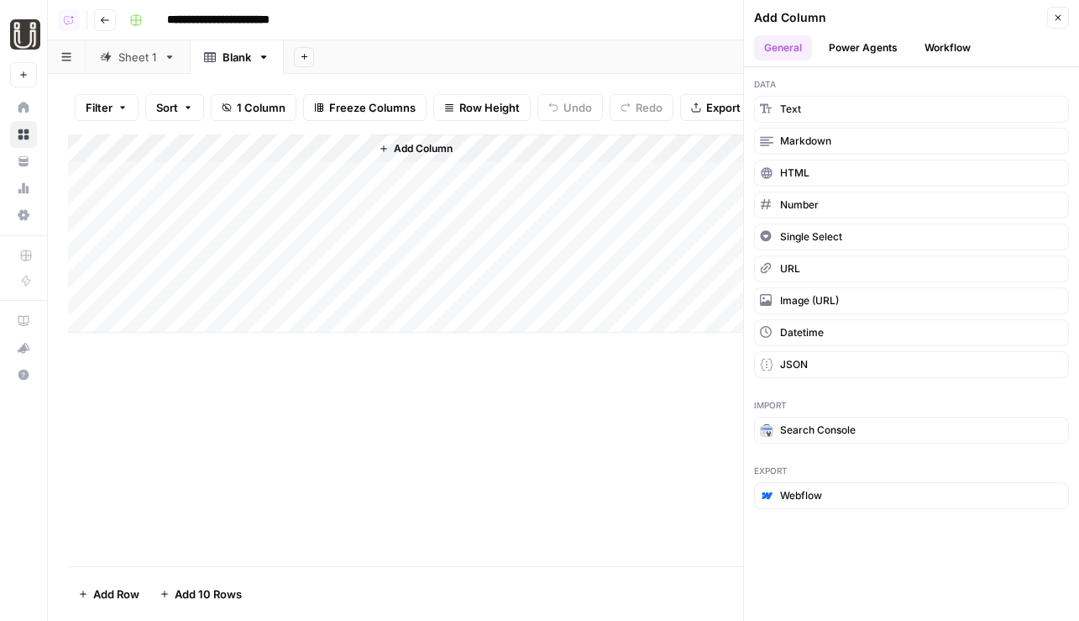
click at [854, 80] on span "Data" at bounding box center [911, 83] width 315 height 13
click at [878, 50] on button "Power Agents" at bounding box center [863, 47] width 89 height 25
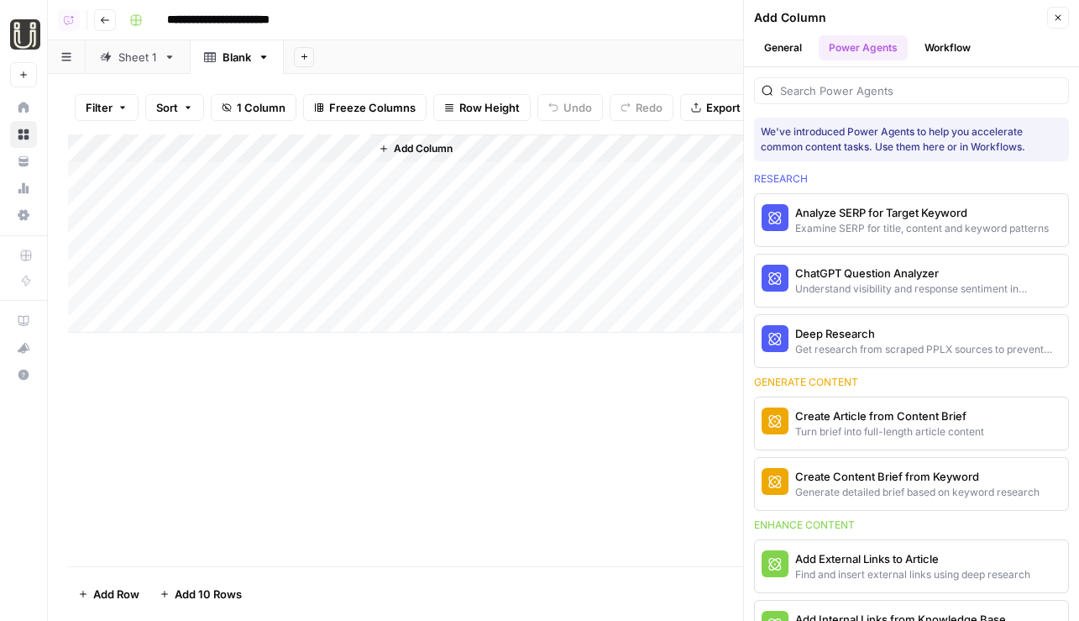
click at [899, 102] on div at bounding box center [911, 90] width 315 height 27
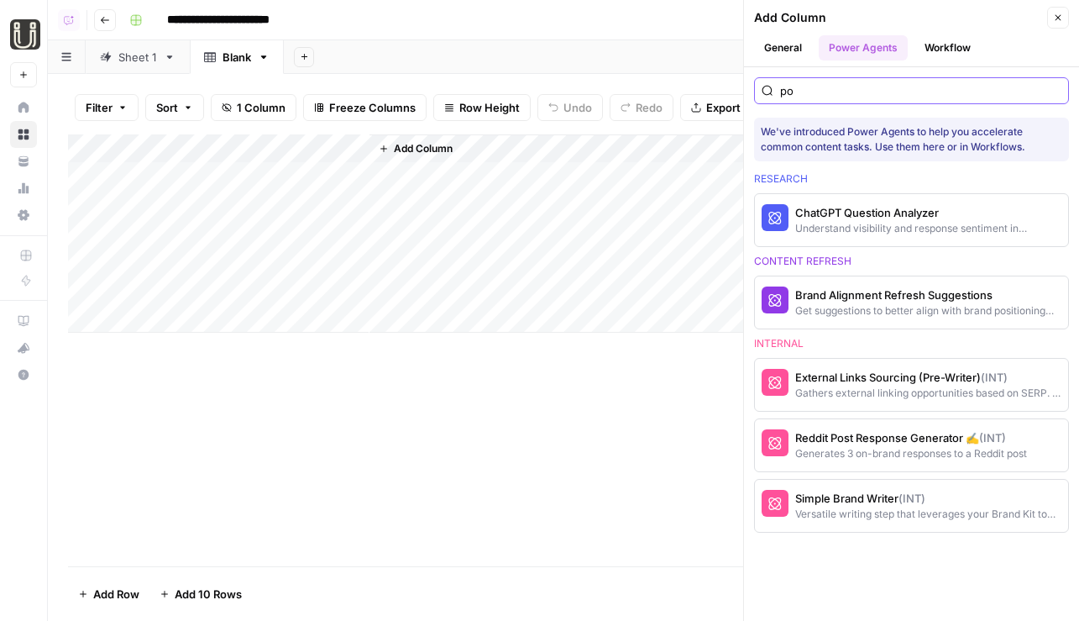
type input "p"
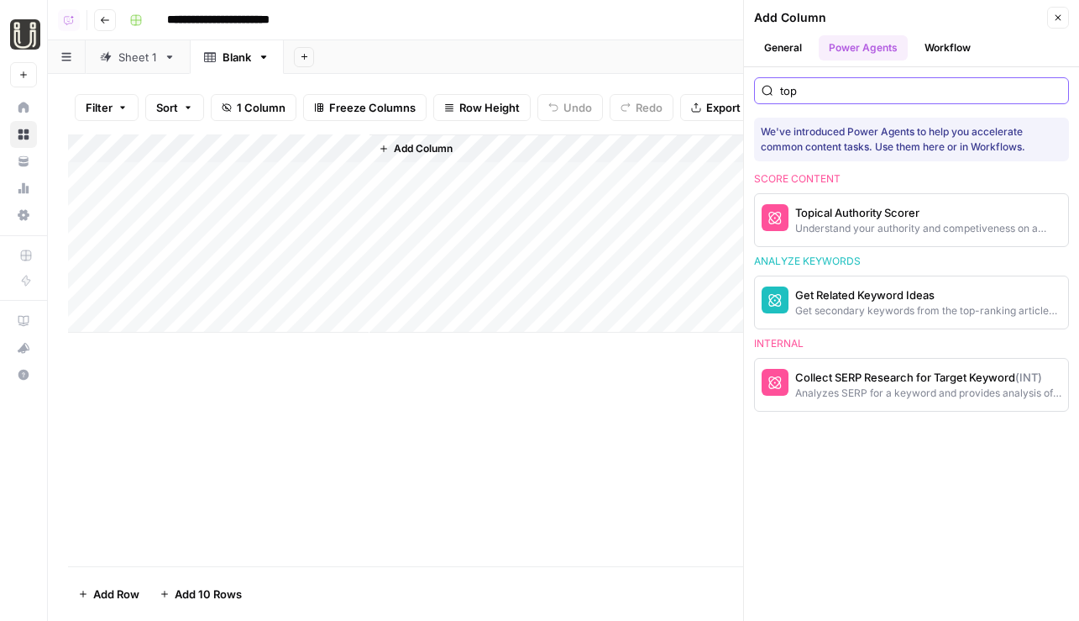
type input "top"
click at [813, 237] on button "Topical Authority Scorer Understand your authority and competiveness on a topic" at bounding box center [866, 220] width 223 height 52
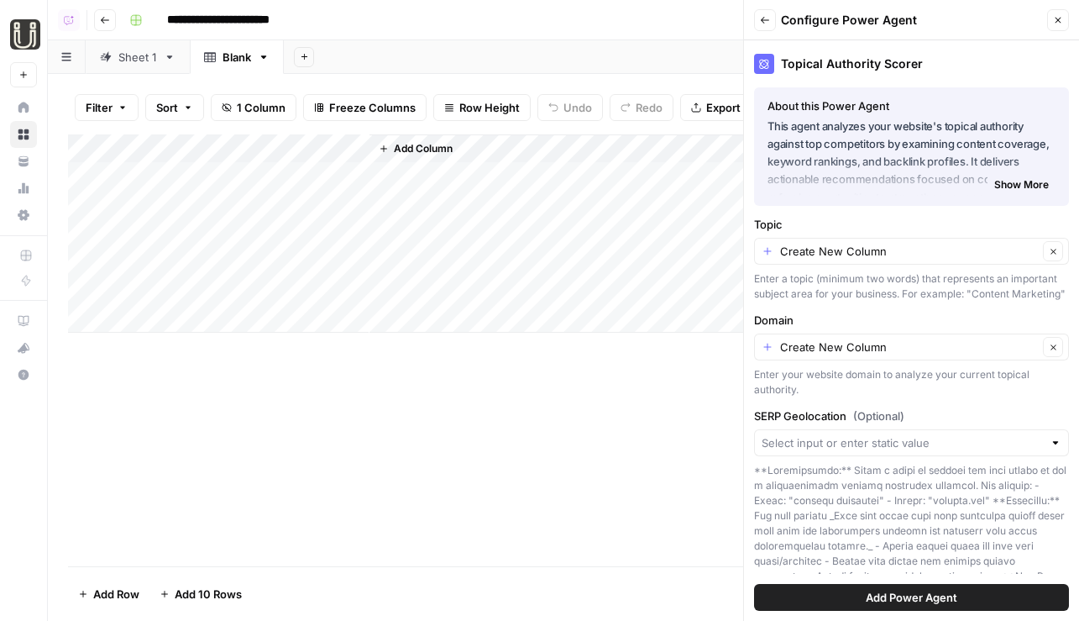
click at [899, 592] on span "Add Power Agent" at bounding box center [912, 597] width 92 height 17
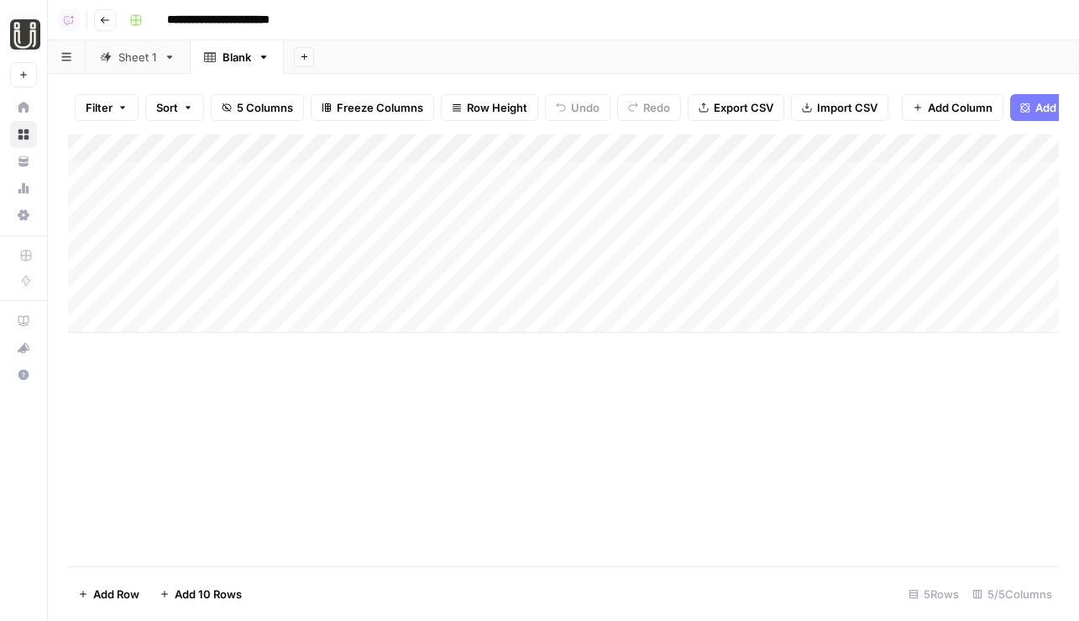
click at [233, 174] on div "Add Column" at bounding box center [563, 233] width 991 height 198
click at [356, 147] on div "Add Column" at bounding box center [563, 233] width 991 height 198
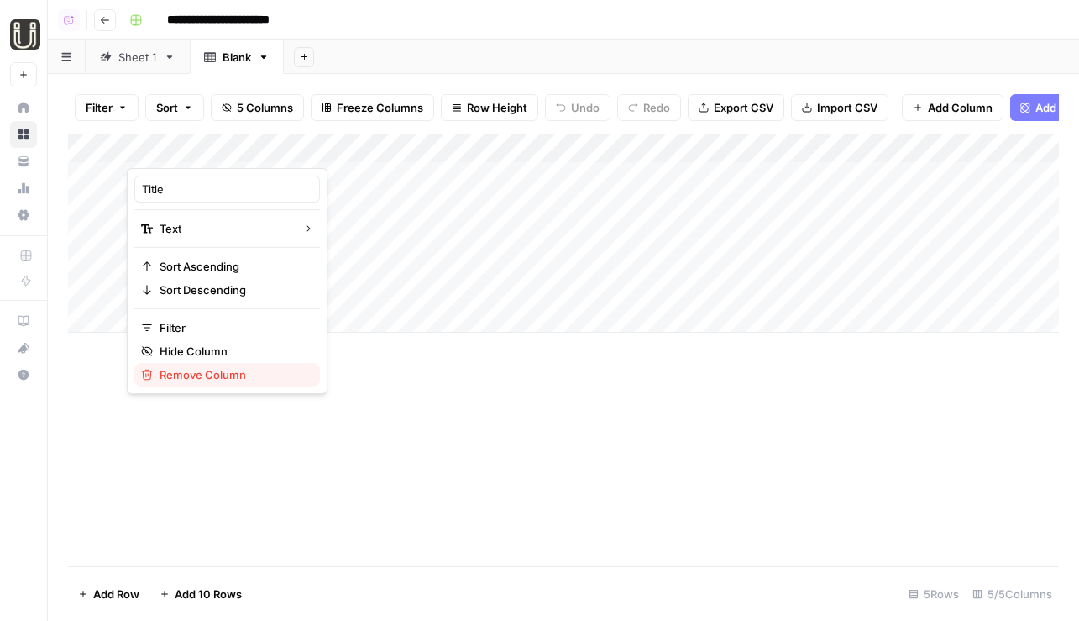
click at [198, 383] on button "Remove Column" at bounding box center [227, 375] width 186 height 24
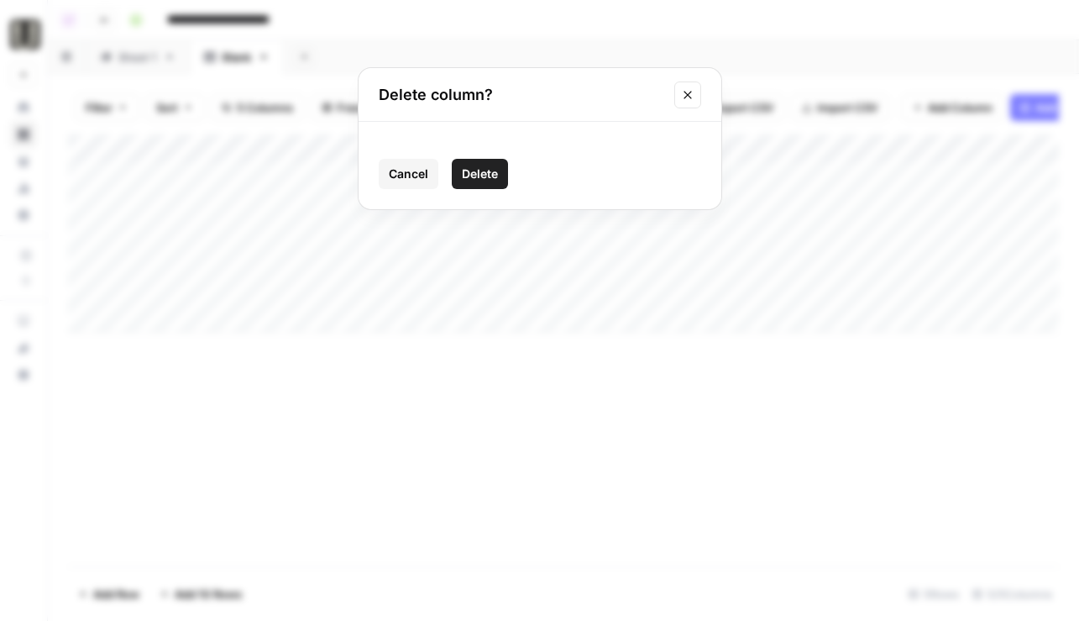
click at [464, 177] on span "Delete" at bounding box center [480, 173] width 36 height 17
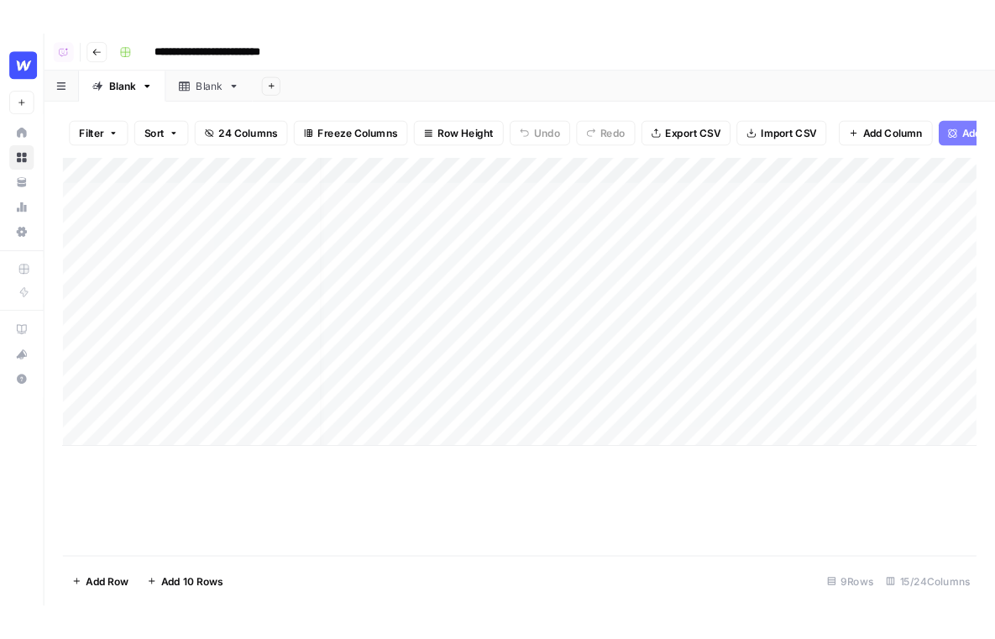
scroll to position [0, 149]
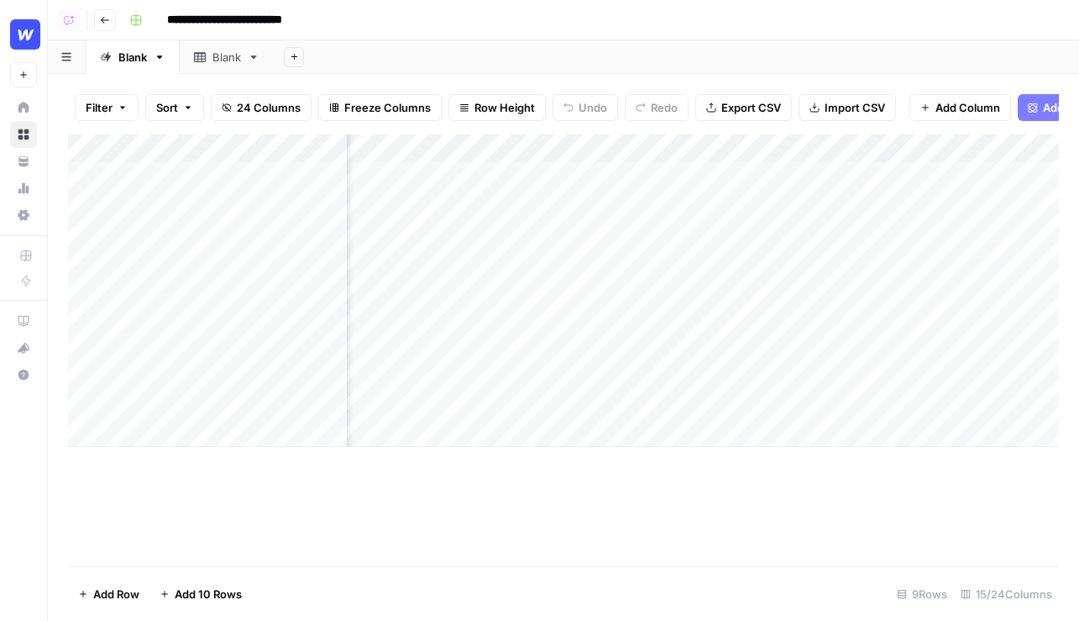
click at [714, 242] on div "Add Column" at bounding box center [563, 290] width 991 height 312
click at [714, 261] on div "Add Column" at bounding box center [563, 290] width 991 height 312
click at [86, 288] on div "Add Column" at bounding box center [563, 290] width 991 height 312
click at [86, 334] on div "Add Column" at bounding box center [563, 290] width 991 height 312
click at [86, 366] on div "Add Column" at bounding box center [563, 290] width 991 height 312
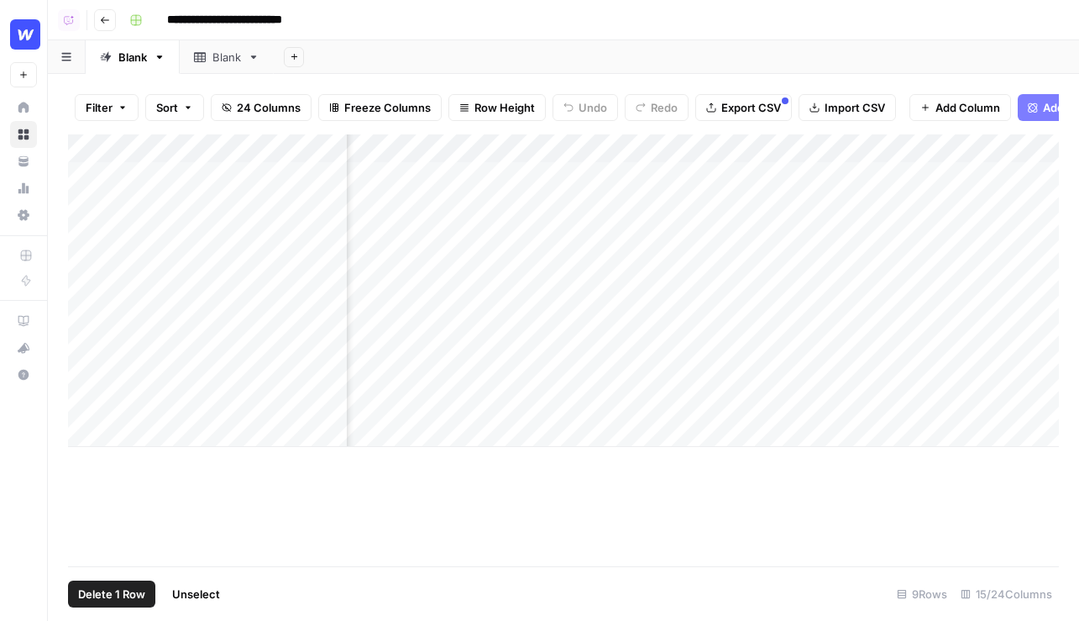
click at [86, 327] on div "Add Column" at bounding box center [563, 290] width 991 height 312
click at [86, 350] on div "Add Column" at bounding box center [563, 290] width 991 height 312
click at [86, 378] on div "Add Column" at bounding box center [563, 290] width 991 height 312
click at [86, 408] on div "Add Column" at bounding box center [563, 290] width 991 height 312
click at [113, 595] on span "Delete 5 Rows" at bounding box center [115, 593] width 75 height 17
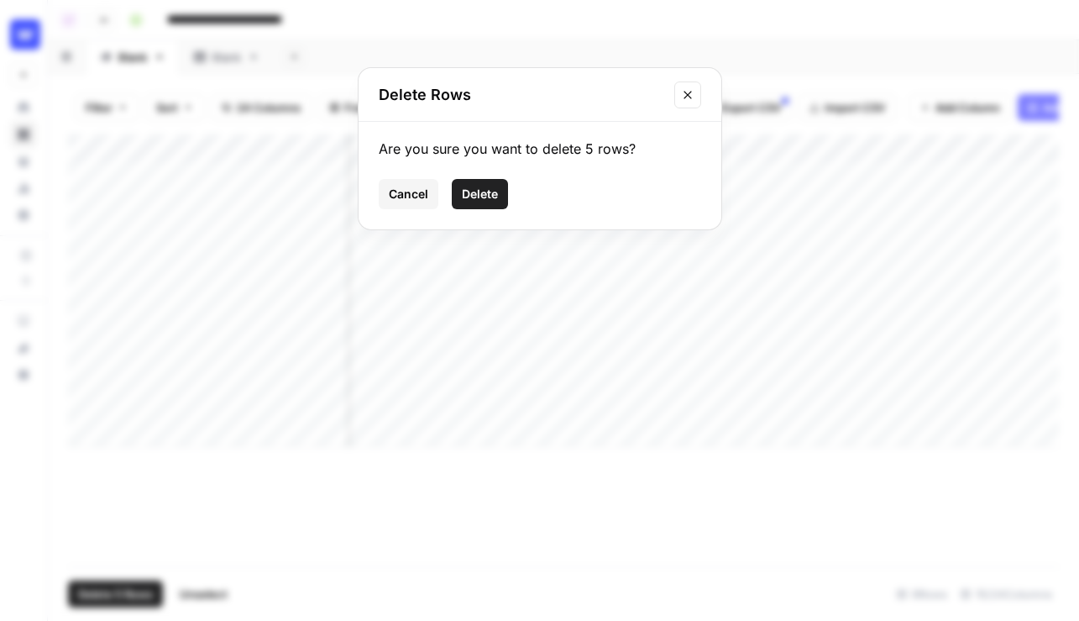
click at [485, 193] on span "Delete" at bounding box center [480, 194] width 36 height 17
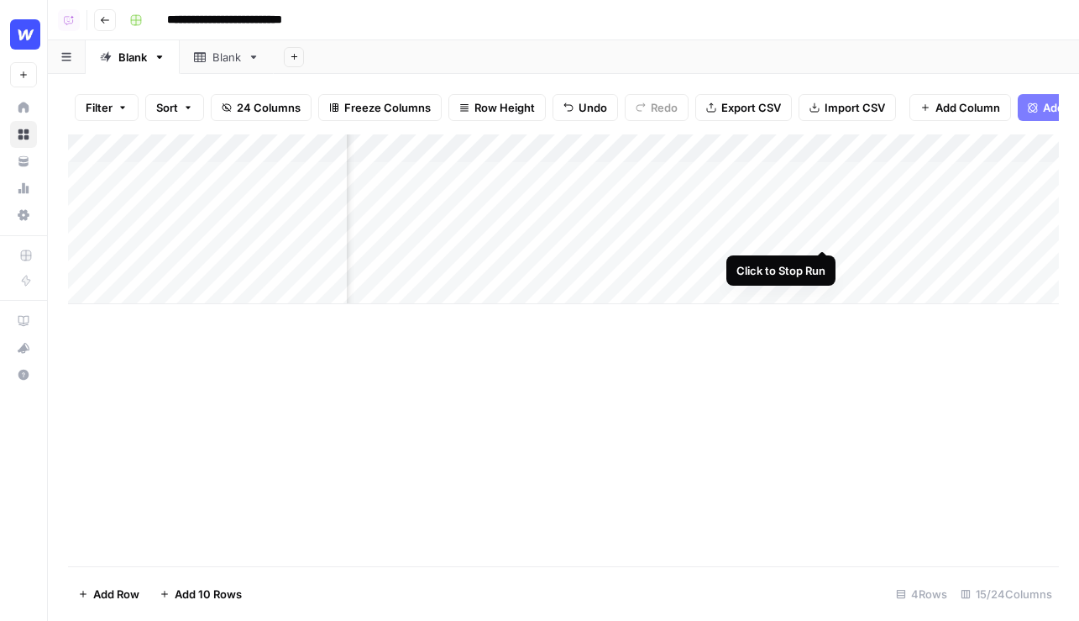
click at [823, 233] on div "Add Column" at bounding box center [563, 219] width 991 height 170
click at [823, 231] on div "Add Column" at bounding box center [563, 219] width 991 height 170
click at [109, 26] on button "Go back" at bounding box center [105, 20] width 22 height 22
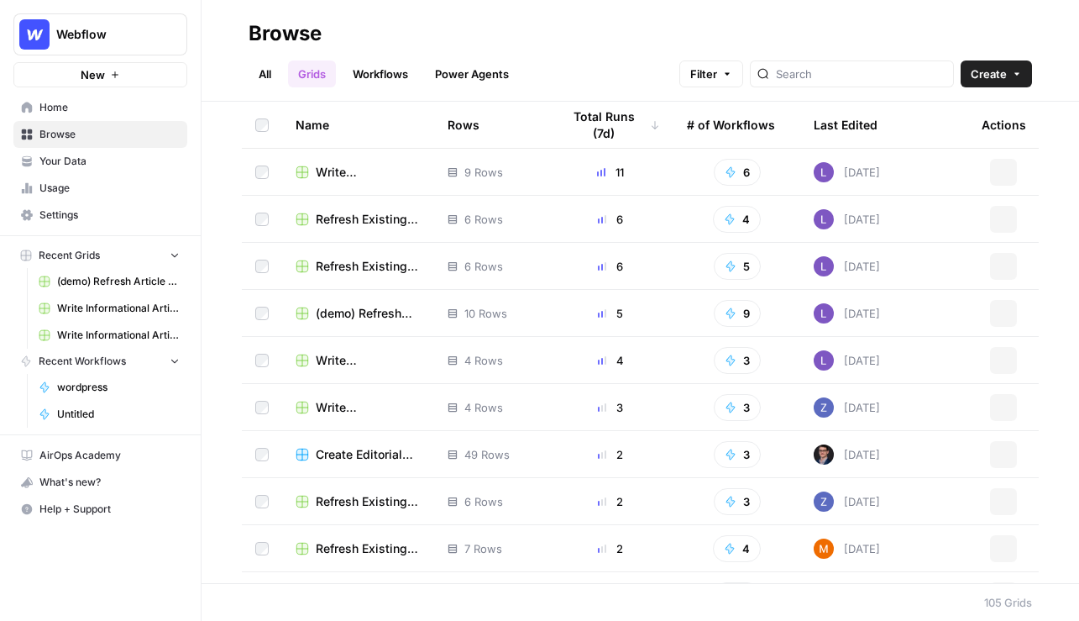
click at [64, 109] on span "Home" at bounding box center [109, 107] width 140 height 15
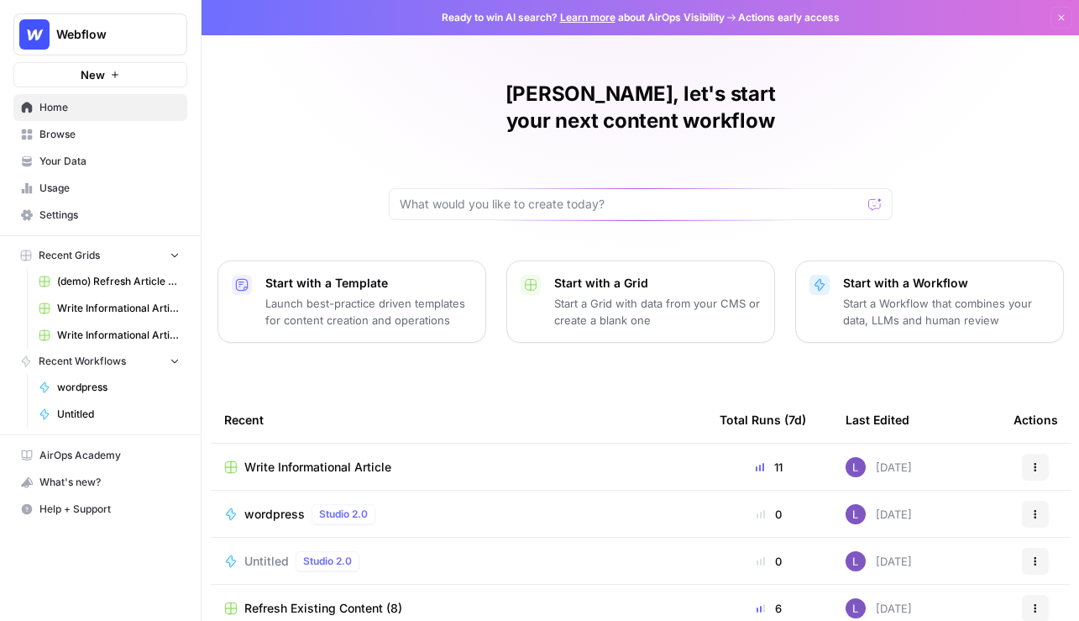
click at [90, 174] on div "Home Browse Your Data Usage Settings" at bounding box center [100, 161] width 174 height 134
click at [95, 164] on span "Your Data" at bounding box center [109, 161] width 140 height 15
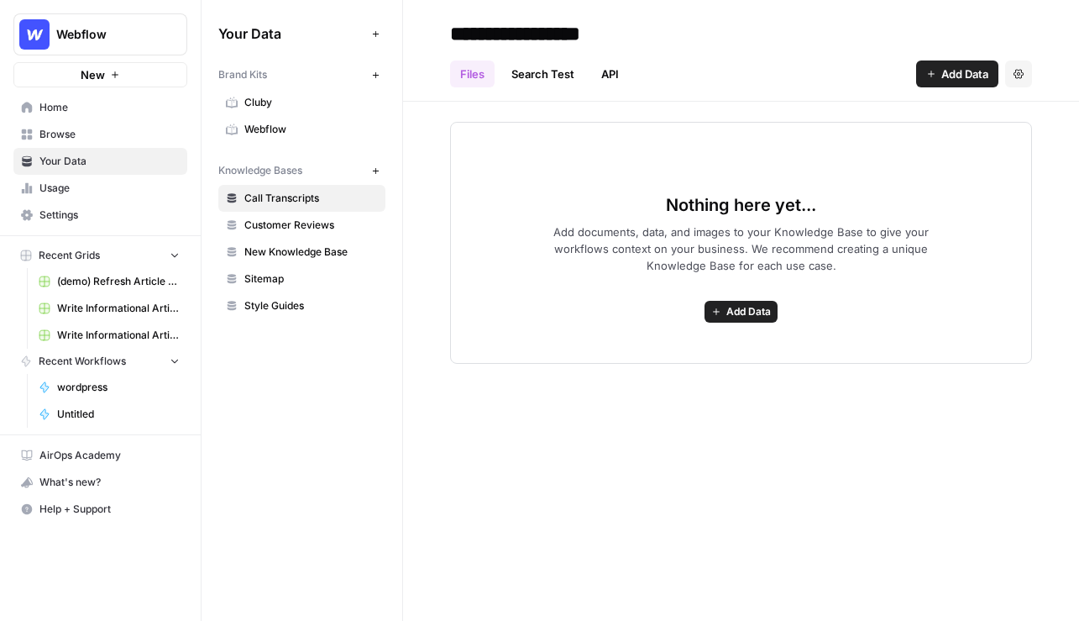
click at [82, 123] on link "Browse" at bounding box center [100, 134] width 174 height 27
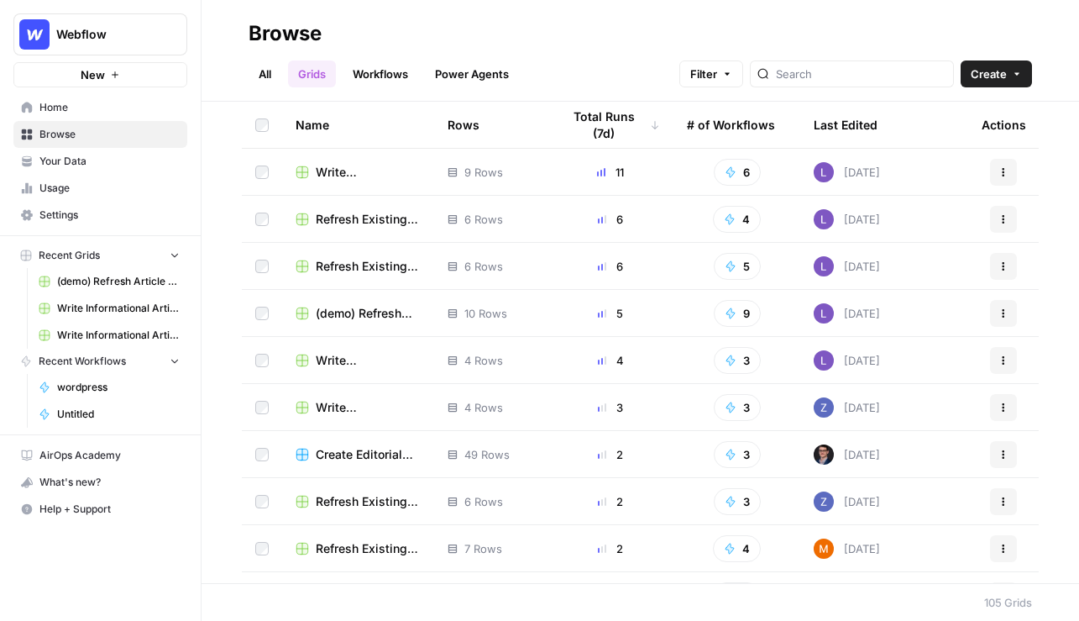
click at [141, 148] on link "Your Data" at bounding box center [100, 161] width 174 height 27
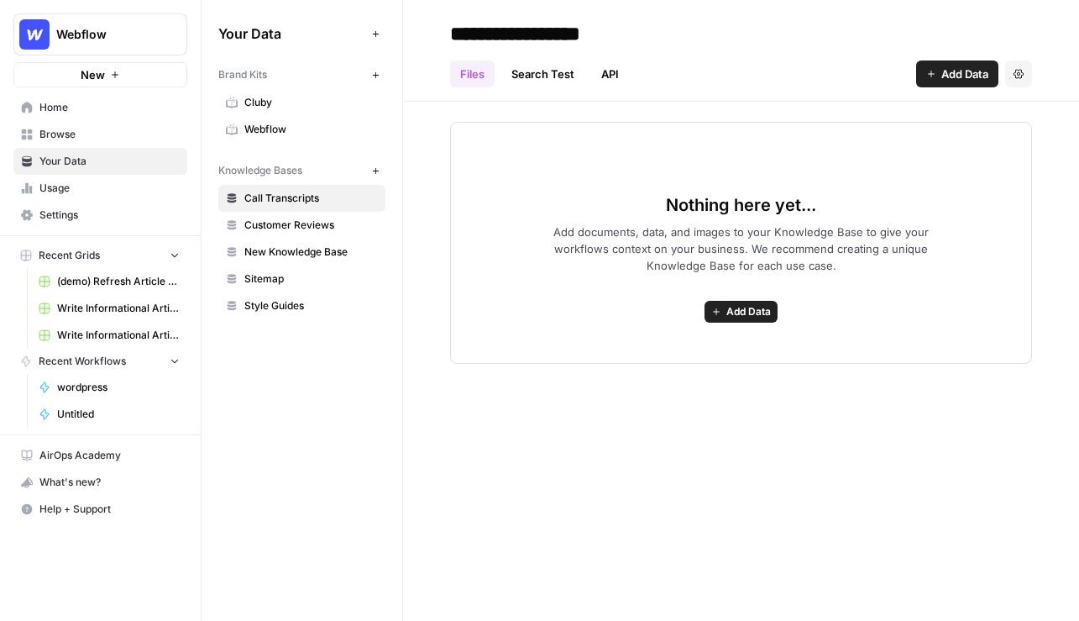
click at [344, 104] on span "Cluby" at bounding box center [311, 102] width 134 height 15
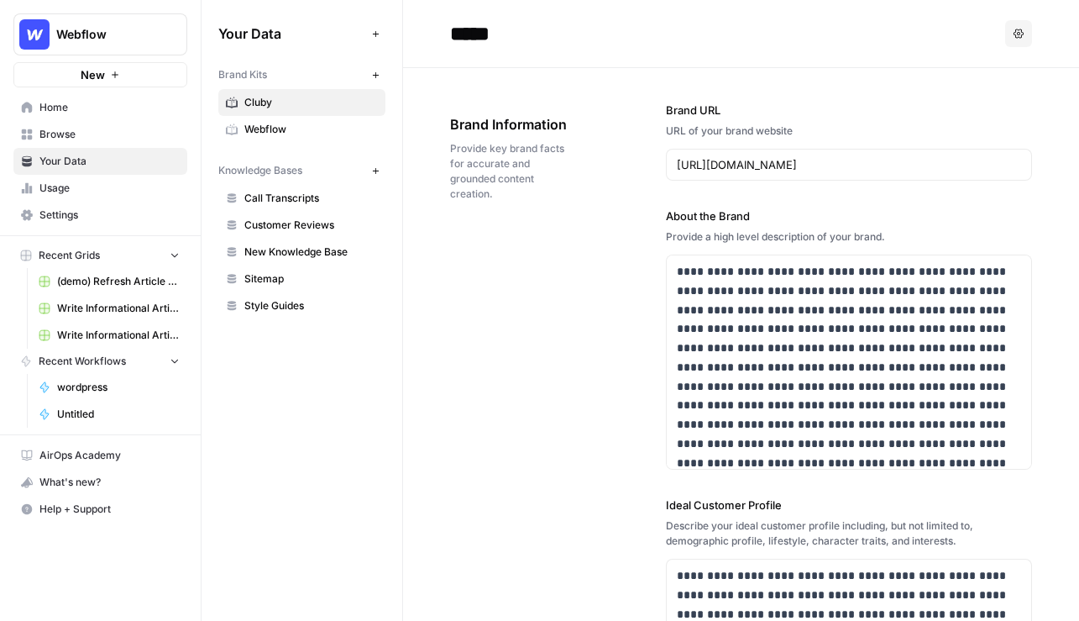
click at [1018, 38] on icon "button" at bounding box center [1019, 34] width 10 height 10
click at [961, 138] on div "URL of your brand website" at bounding box center [849, 130] width 366 height 15
click at [1016, 31] on icon "button" at bounding box center [1019, 34] width 10 height 10
click at [988, 113] on span "Delete" at bounding box center [984, 110] width 54 height 17
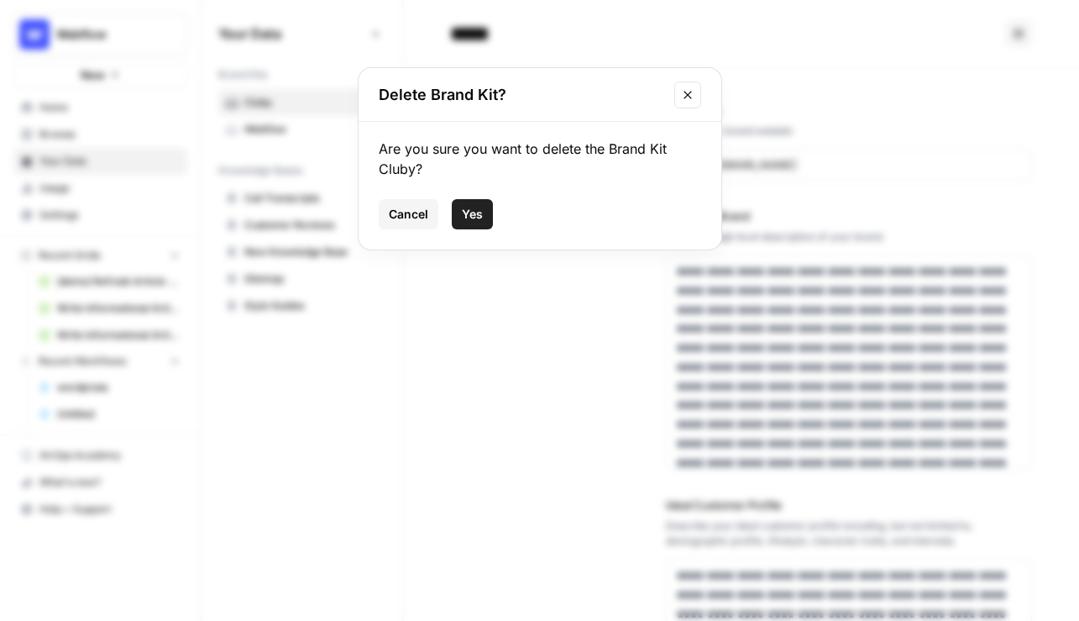
click at [484, 217] on button "Yes" at bounding box center [472, 214] width 41 height 30
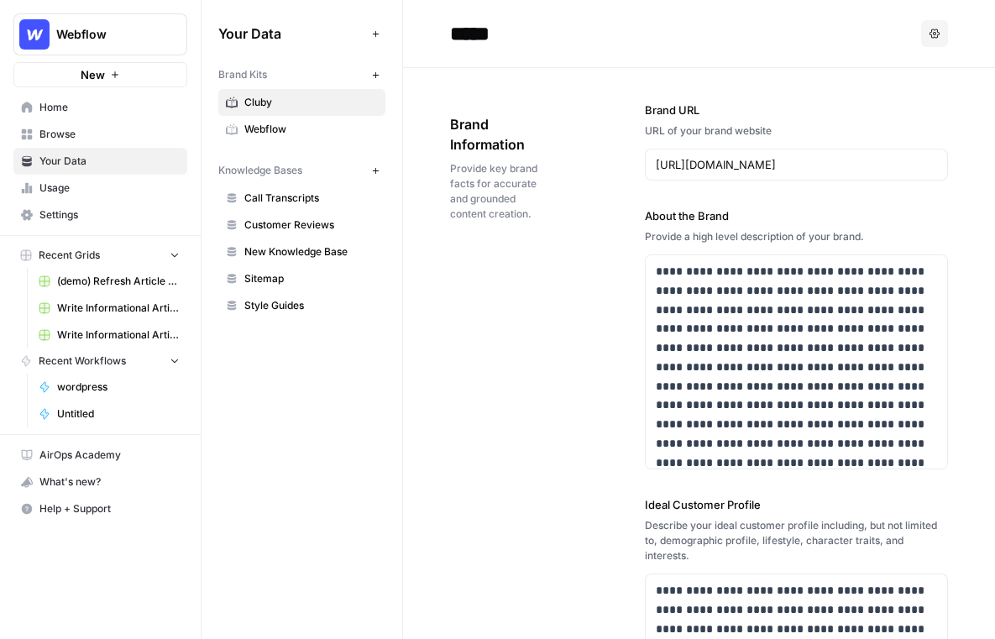
click at [93, 44] on button "Webflow" at bounding box center [100, 34] width 174 height 42
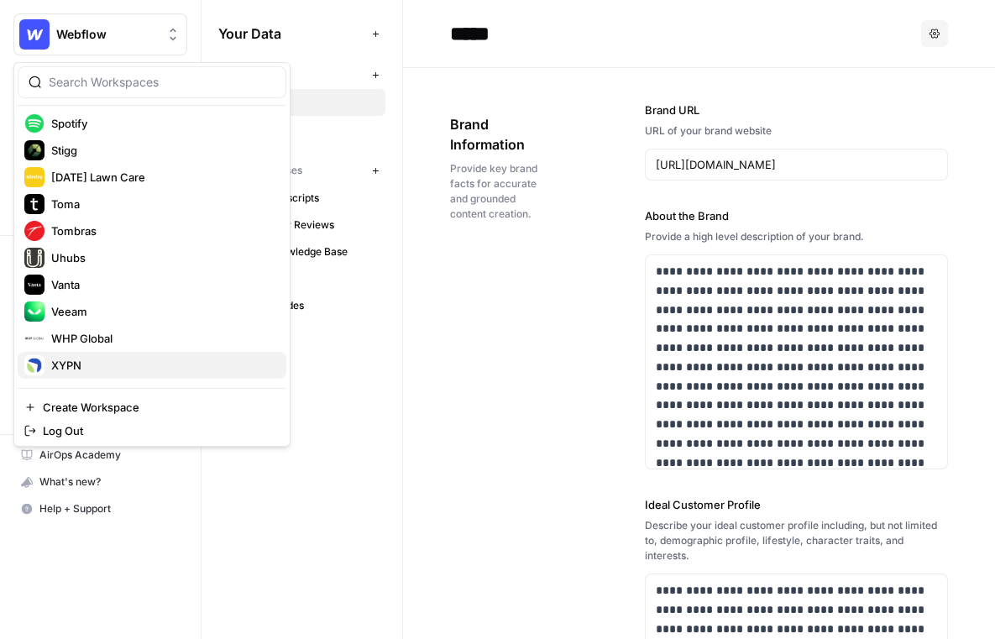
scroll to position [1601, 0]
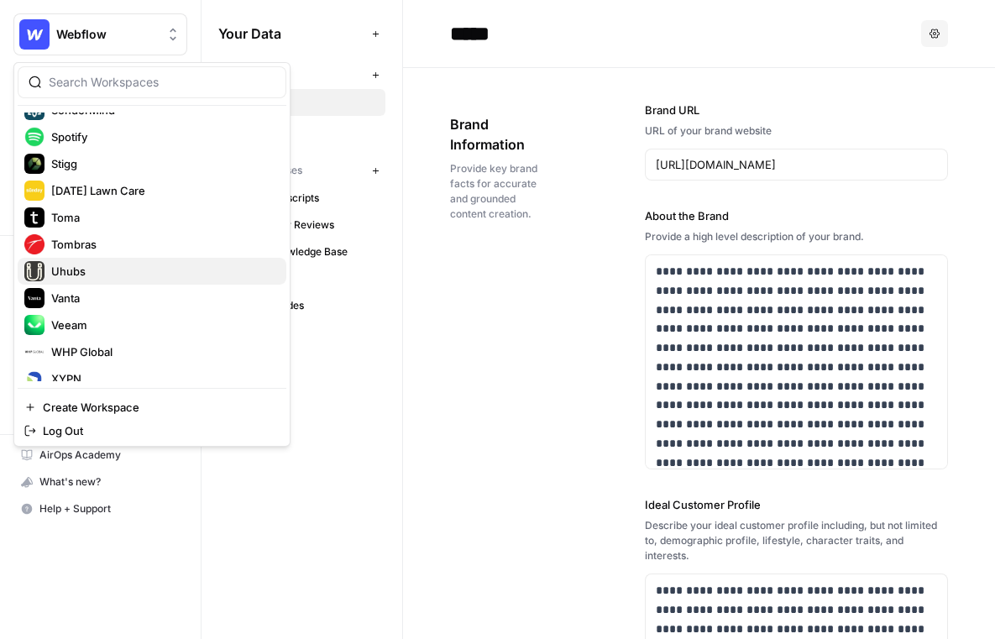
click at [159, 271] on span "Uhubs" at bounding box center [162, 271] width 222 height 17
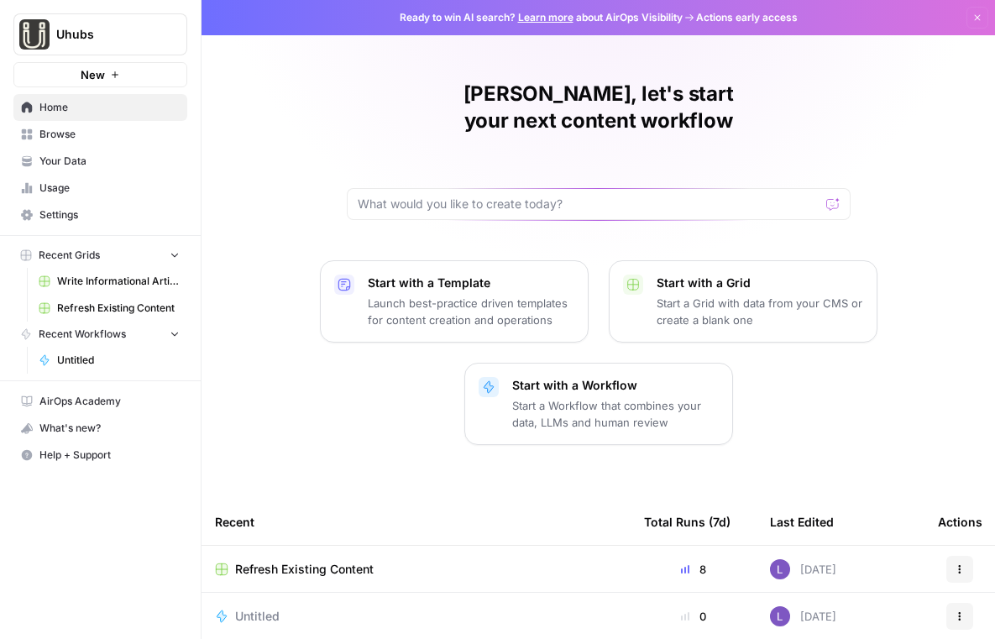
click at [77, 134] on span "Browse" at bounding box center [109, 134] width 140 height 15
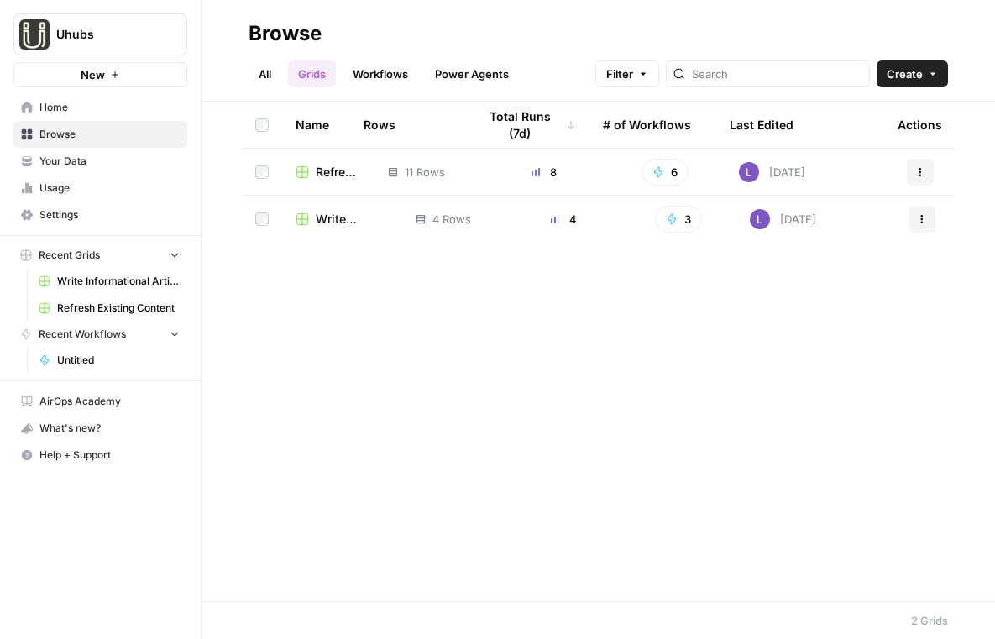
click at [325, 177] on span "Refresh Existing Content" at bounding box center [338, 172] width 45 height 17
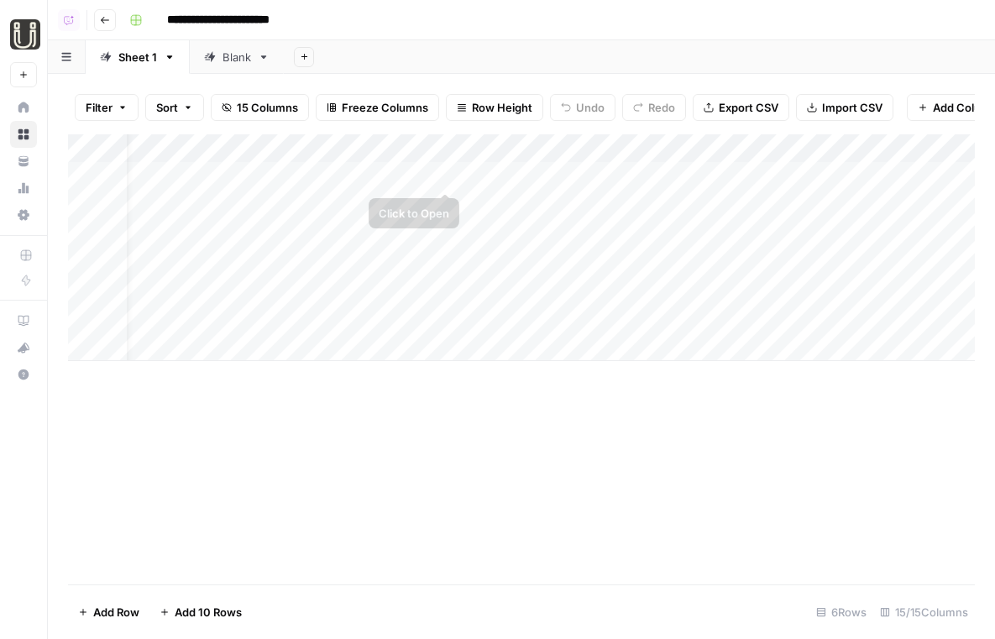
scroll to position [0, 604]
click at [602, 234] on div "Add Column" at bounding box center [521, 247] width 907 height 227
click at [605, 260] on div "Add Column" at bounding box center [521, 247] width 907 height 227
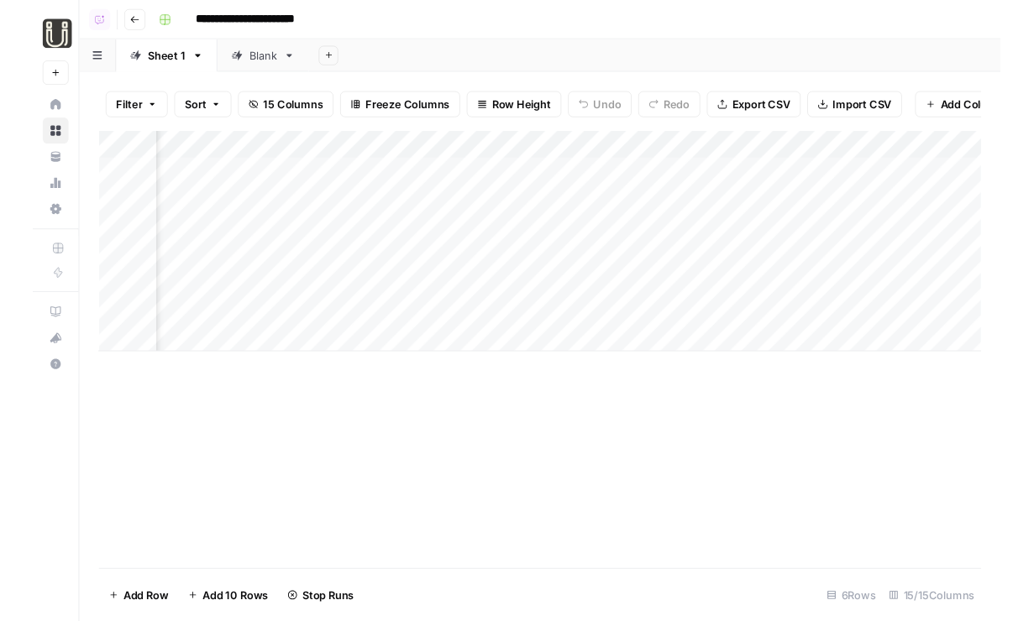
scroll to position [0, 986]
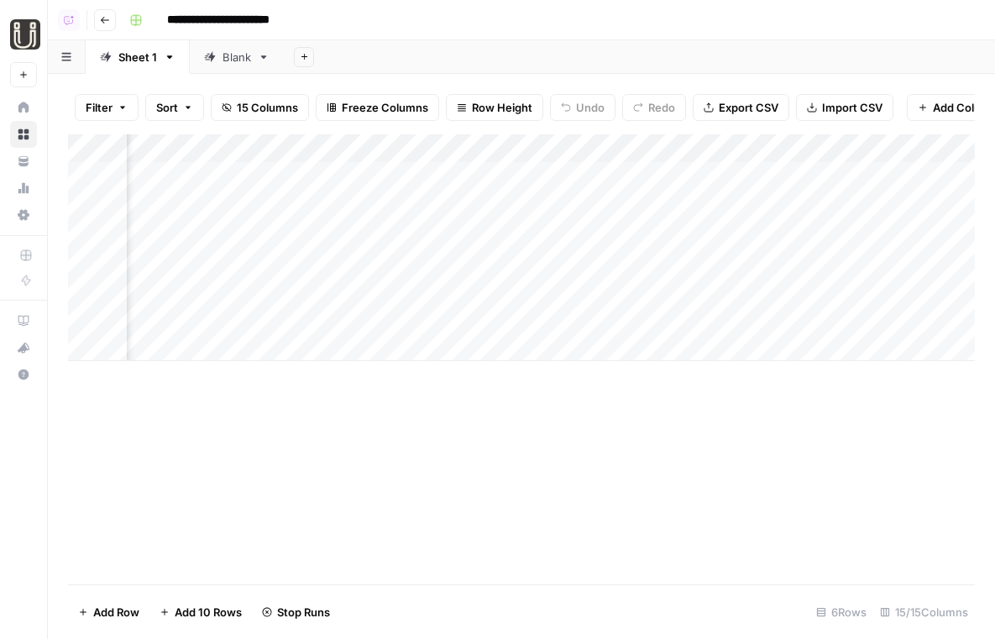
click at [626, 171] on div "Add Column" at bounding box center [521, 247] width 907 height 227
click at [626, 191] on div "Add Column" at bounding box center [521, 247] width 907 height 227
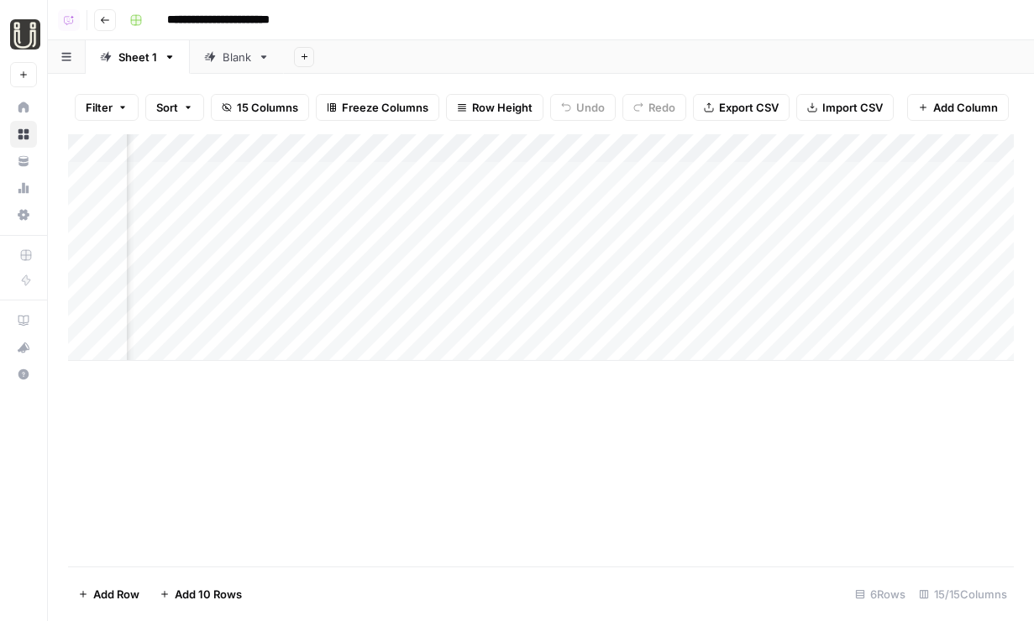
scroll to position [0, 1589]
click at [587, 170] on div "Add Column" at bounding box center [541, 247] width 946 height 227
click at [587, 201] on div "Add Column" at bounding box center [541, 247] width 946 height 227
click at [909, 236] on div "Add Column" at bounding box center [541, 247] width 946 height 227
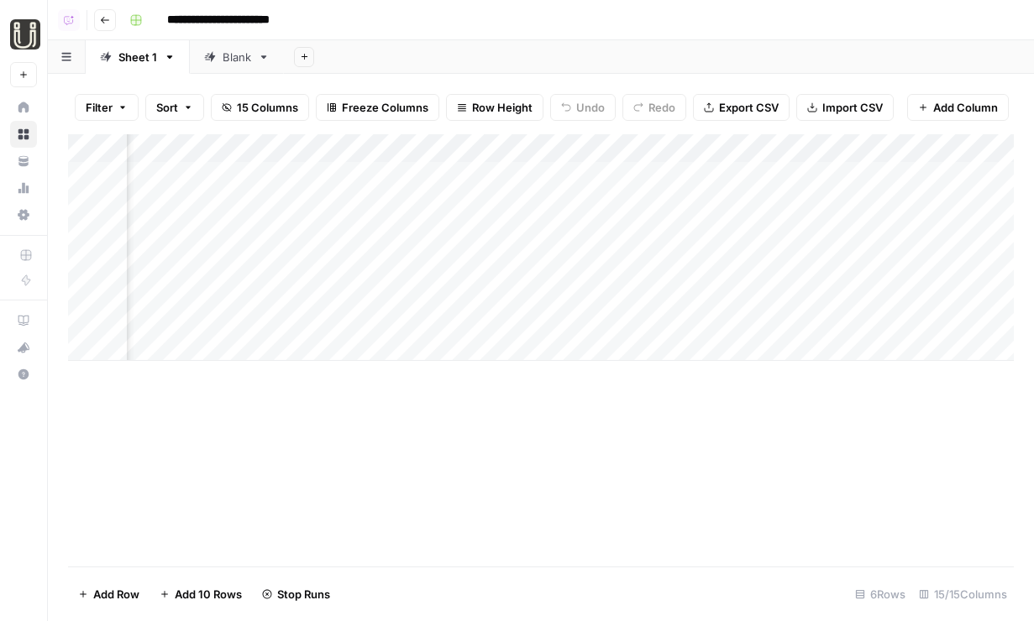
click at [909, 262] on div "Add Column" at bounding box center [541, 247] width 946 height 227
click at [432, 238] on div "Add Column" at bounding box center [541, 247] width 946 height 227
click at [432, 249] on div "Add Column" at bounding box center [541, 247] width 946 height 227
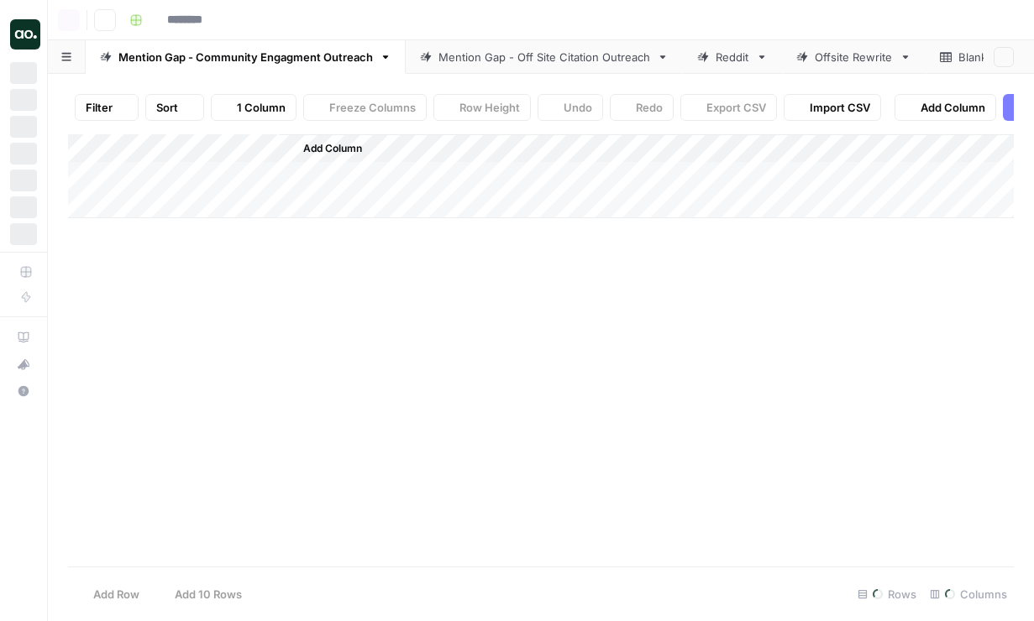
type input "**********"
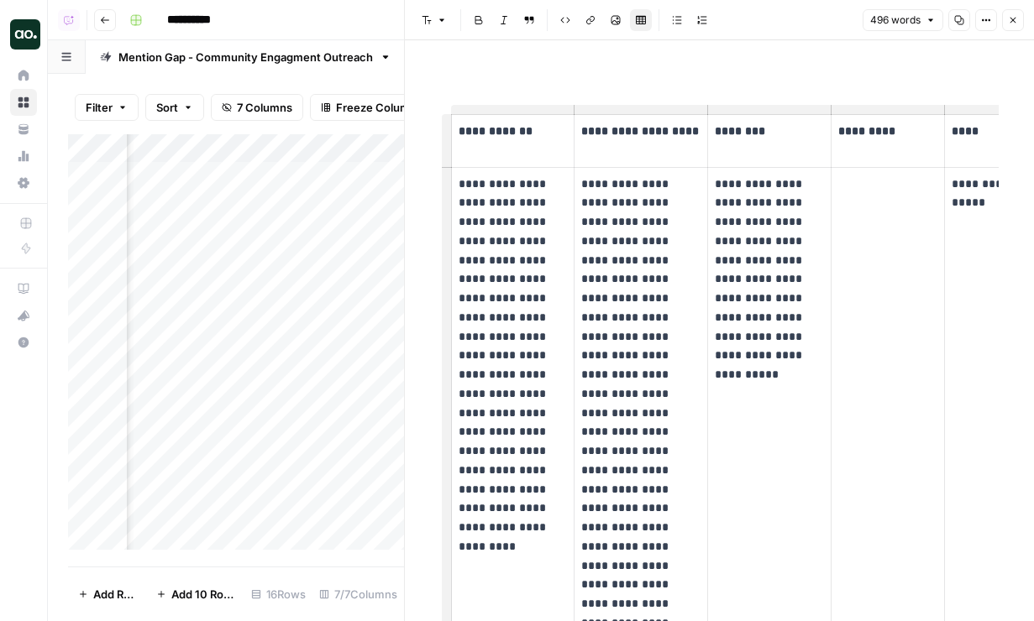
click at [1008, 17] on icon "button" at bounding box center [1013, 20] width 10 height 10
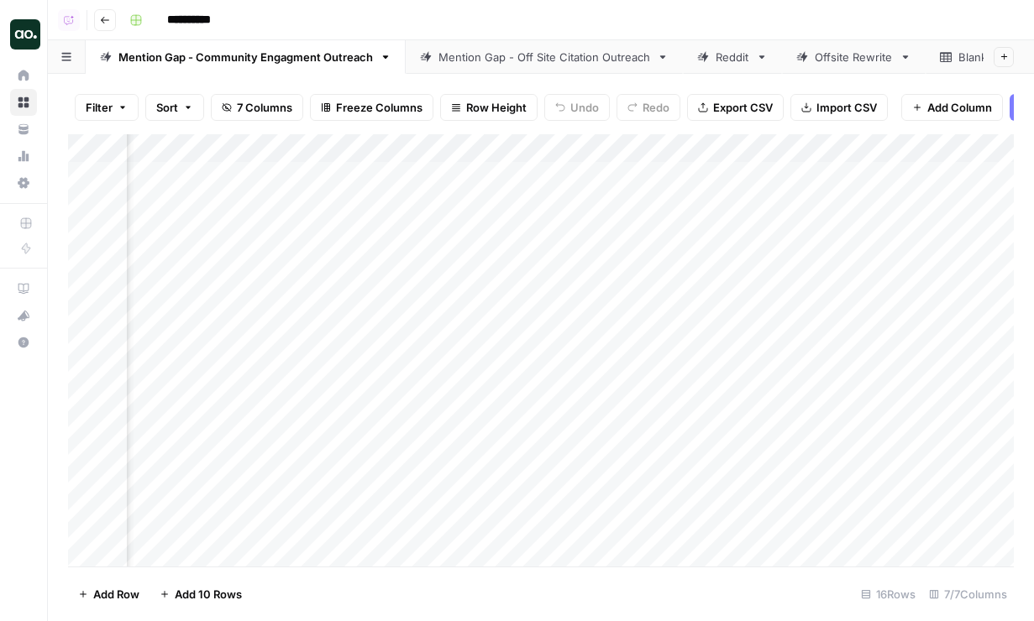
click at [528, 55] on div "Mention Gap - Off Site Citation Outreach" at bounding box center [544, 57] width 212 height 17
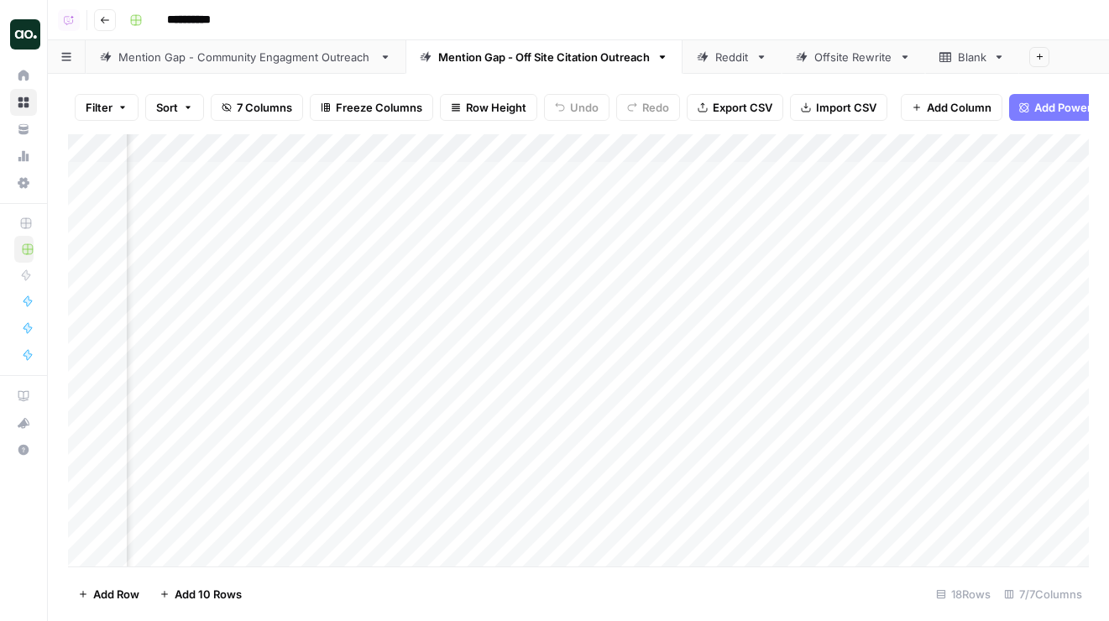
scroll to position [0, 559]
click at [960, 174] on div "Add Column" at bounding box center [578, 350] width 1021 height 432
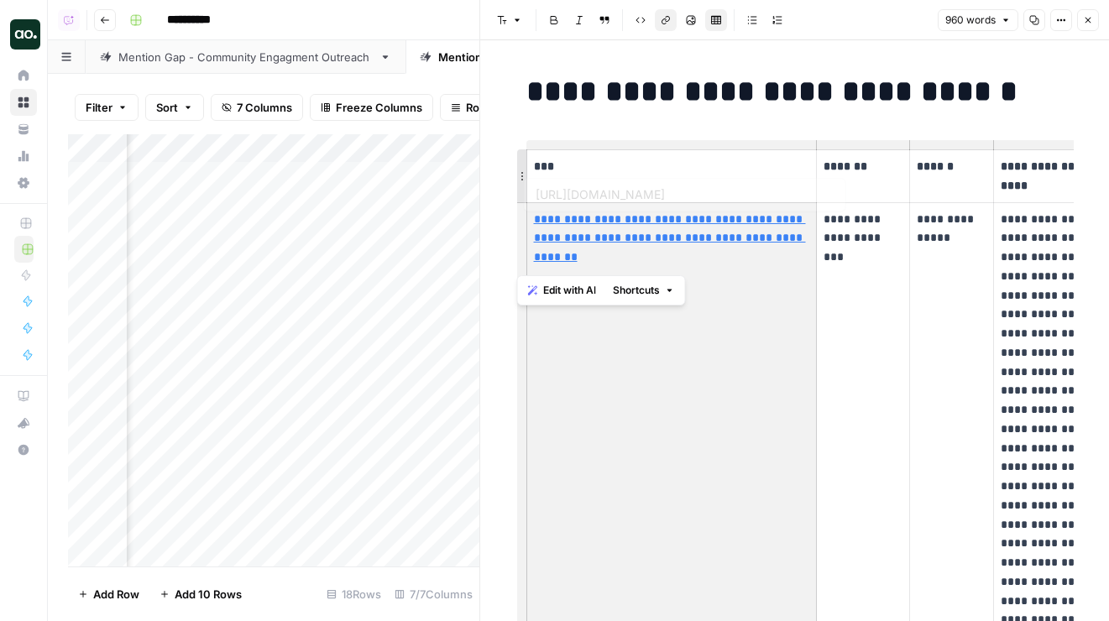
drag, startPoint x: 617, startPoint y: 270, endPoint x: 521, endPoint y: 194, distance: 122.0
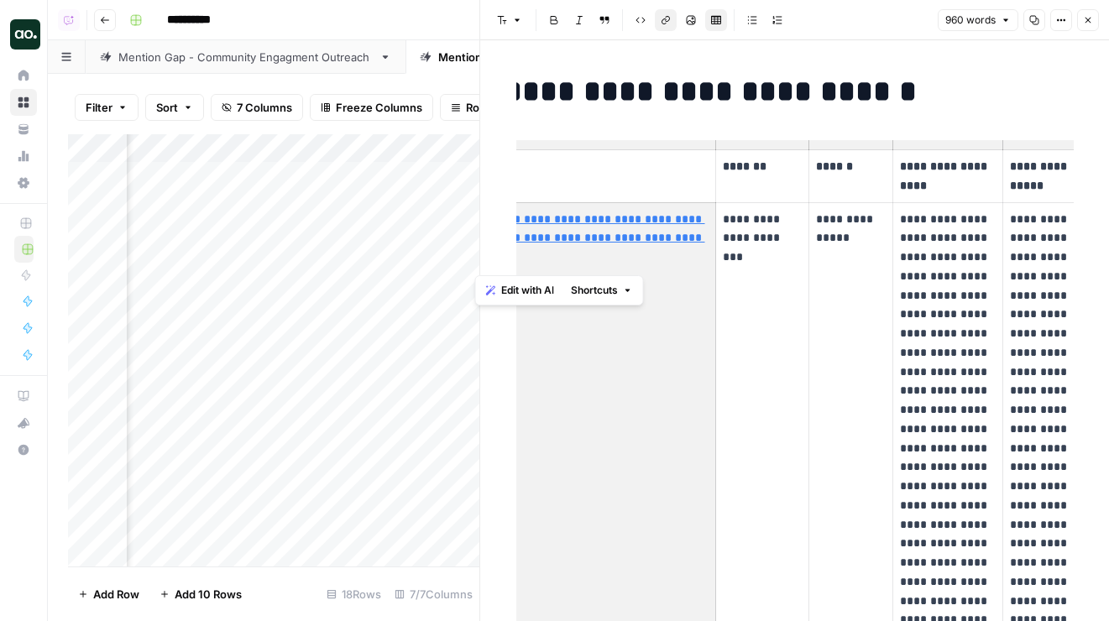
scroll to position [0, 132]
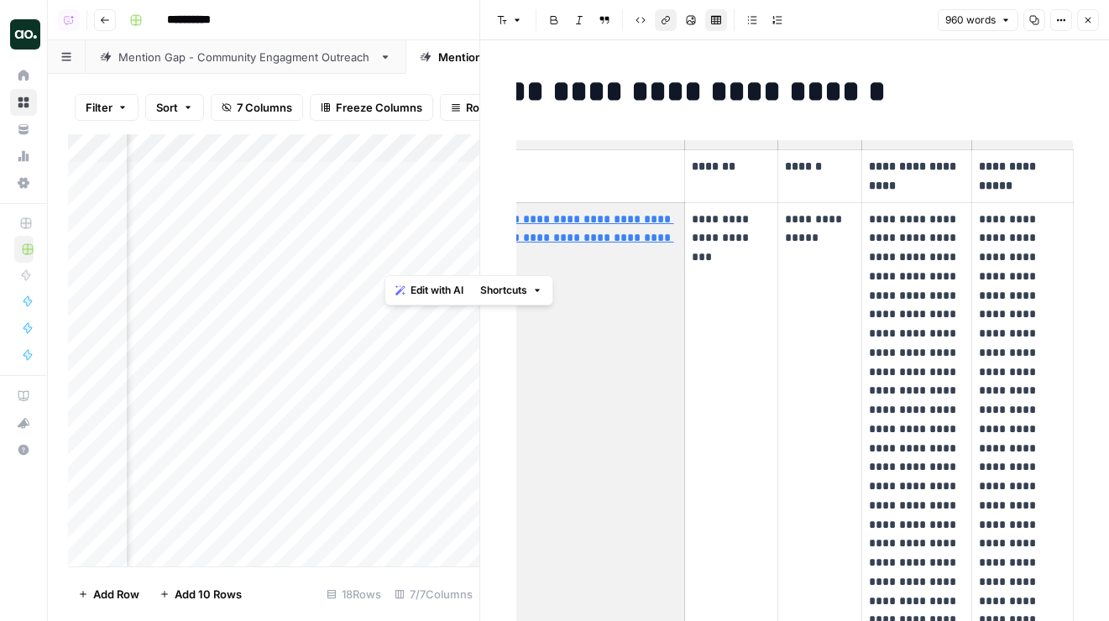
click at [792, 263] on td "**********" at bounding box center [820, 620] width 84 height 836
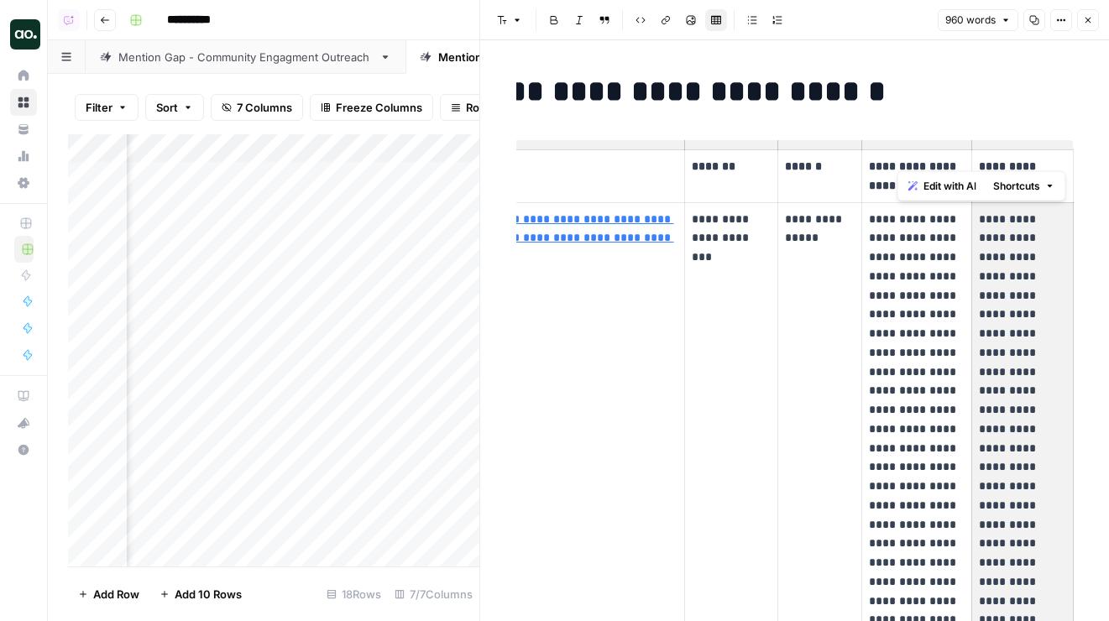
drag, startPoint x: 986, startPoint y: 219, endPoint x: 993, endPoint y: 450, distance: 231.0
click at [994, 451] on p "**********" at bounding box center [1022, 601] width 87 height 783
click at [311, 53] on div "Mention Gap - Community Engagment Outreach" at bounding box center [245, 57] width 254 height 17
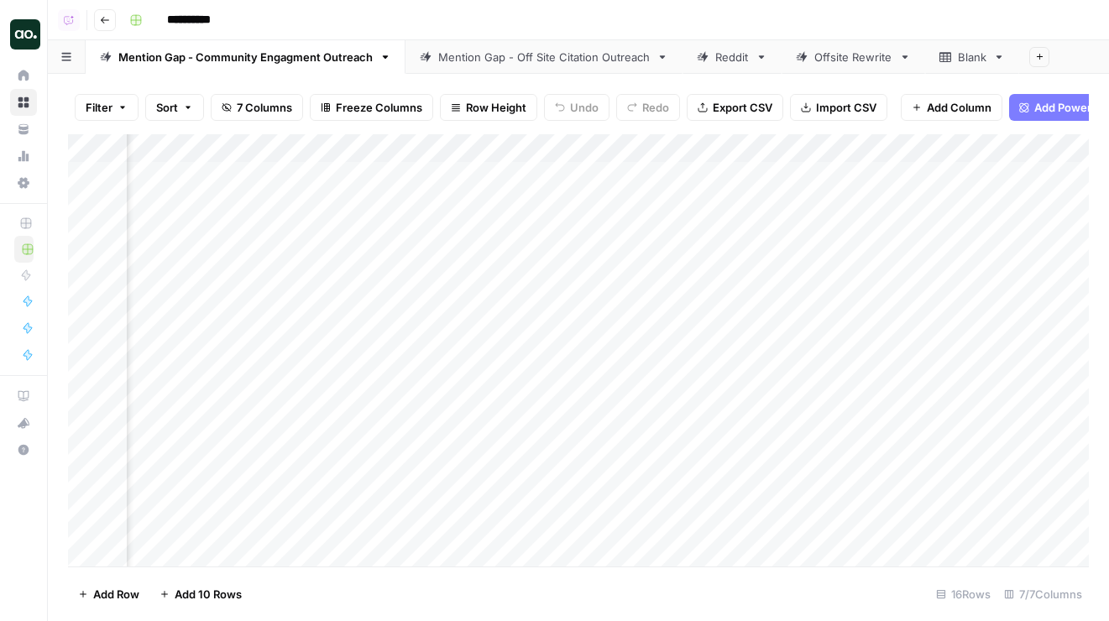
scroll to position [0, 1451]
click at [955, 203] on div "Add Column" at bounding box center [578, 350] width 1021 height 432
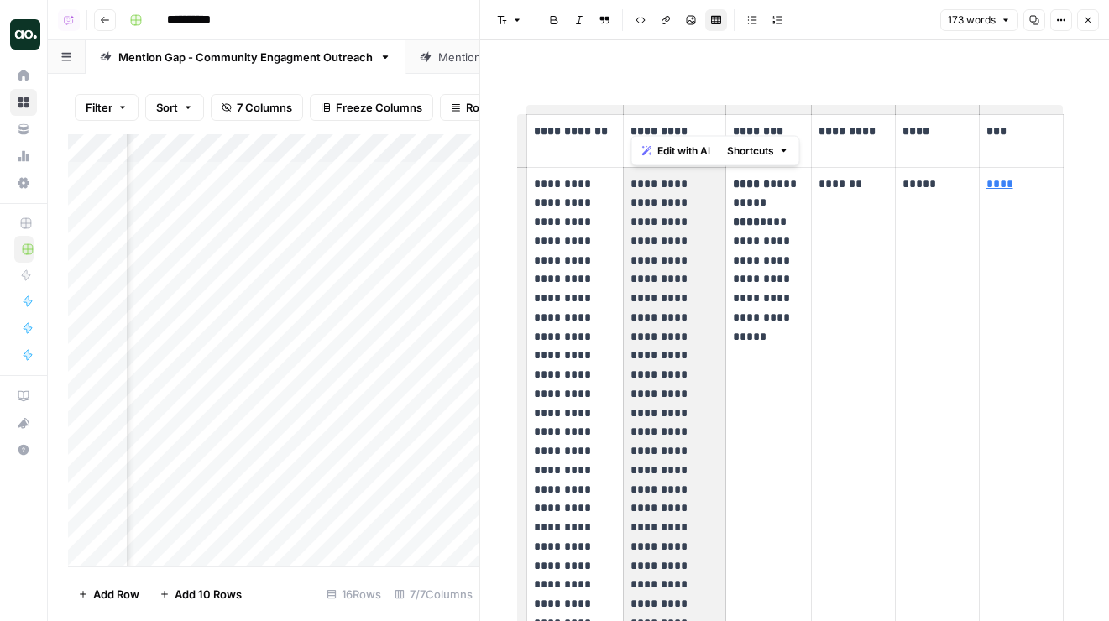
drag, startPoint x: 657, startPoint y: 196, endPoint x: 657, endPoint y: 406, distance: 209.9
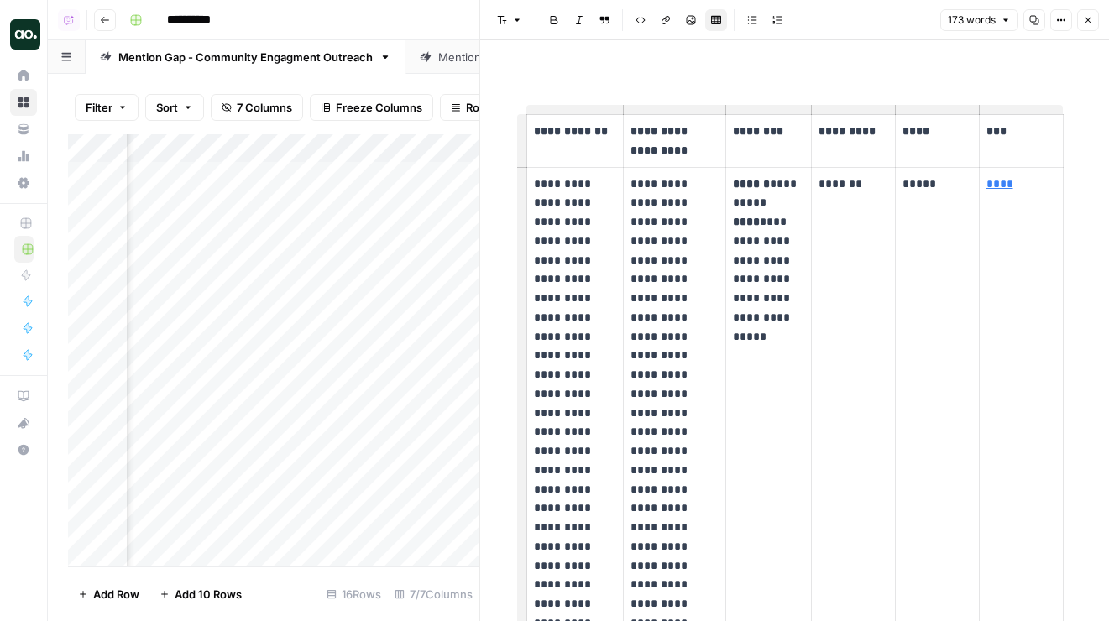
drag, startPoint x: 560, startPoint y: 193, endPoint x: 546, endPoint y: 465, distance: 272.4
click at [546, 465] on p "**********" at bounding box center [575, 471] width 83 height 592
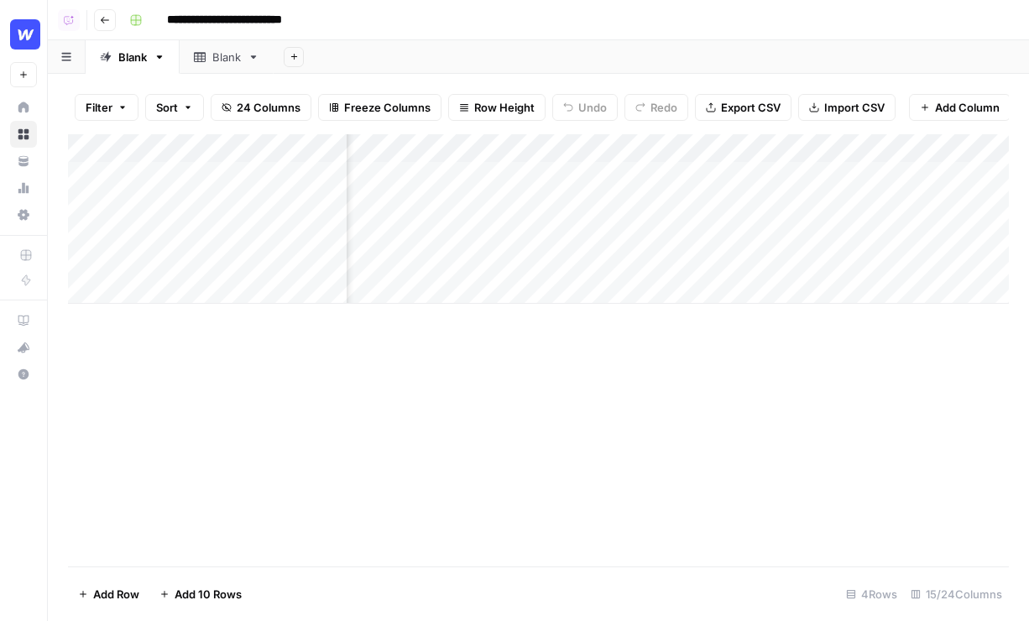
scroll to position [0, 1492]
click at [941, 113] on span "Add Column" at bounding box center [967, 107] width 65 height 17
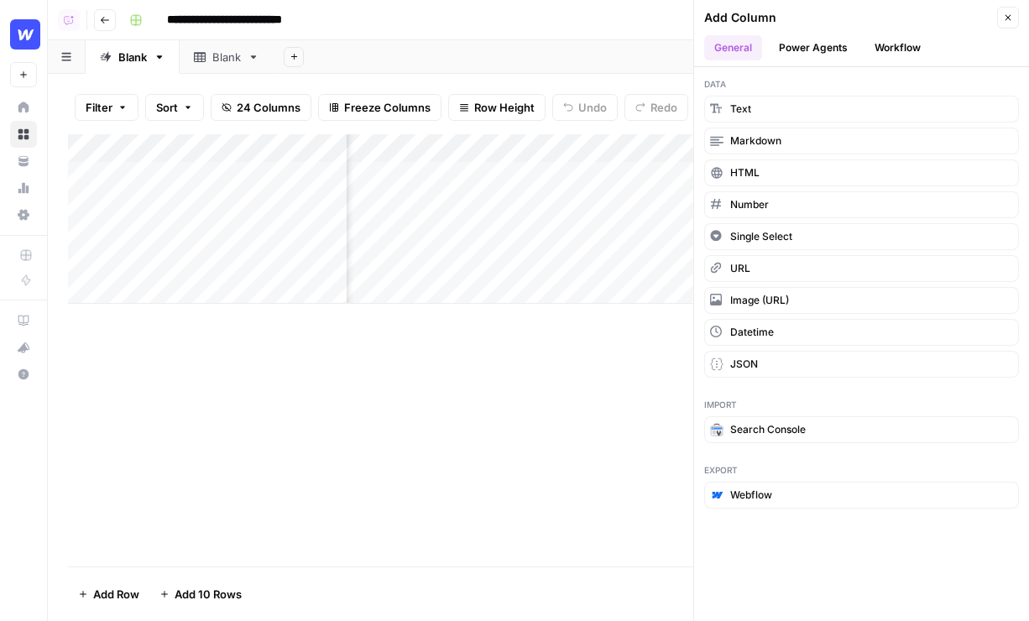
drag, startPoint x: 899, startPoint y: 49, endPoint x: 889, endPoint y: 62, distance: 16.8
click at [899, 49] on button "Workflow" at bounding box center [898, 47] width 66 height 25
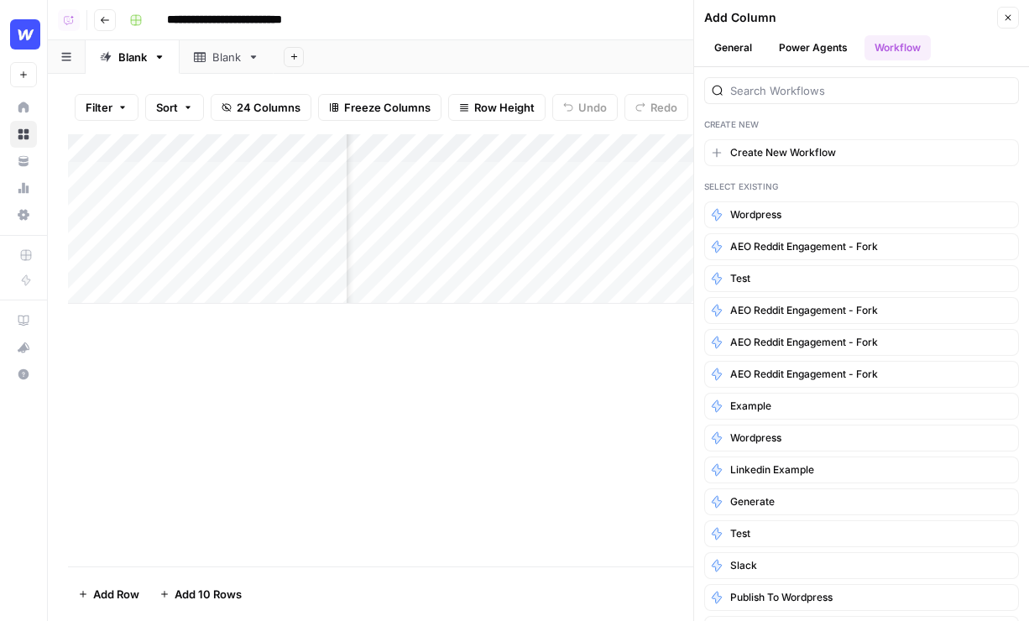
click at [788, 134] on div "Create New Create New Workflow Select Existing wordpress AEO Reddit Engagement …" at bounding box center [861, 344] width 335 height 554
click at [813, 149] on span "Create New Workflow" at bounding box center [784, 152] width 106 height 15
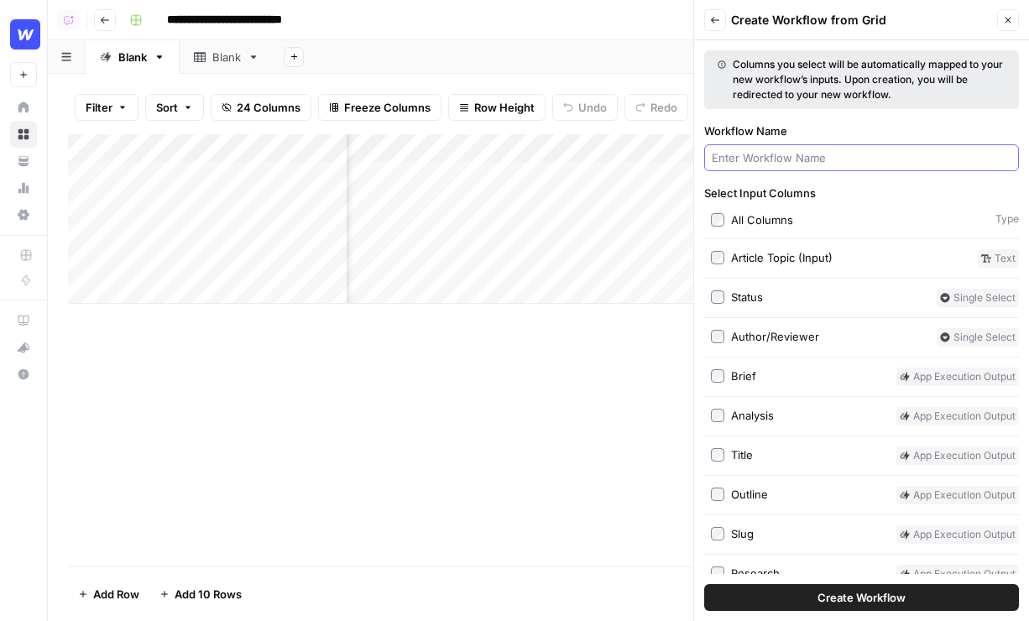
click at [805, 160] on input "Workflow Name" at bounding box center [862, 157] width 300 height 17
type input "tester"
click at [705, 584] on button "Create Workflow" at bounding box center [862, 597] width 315 height 27
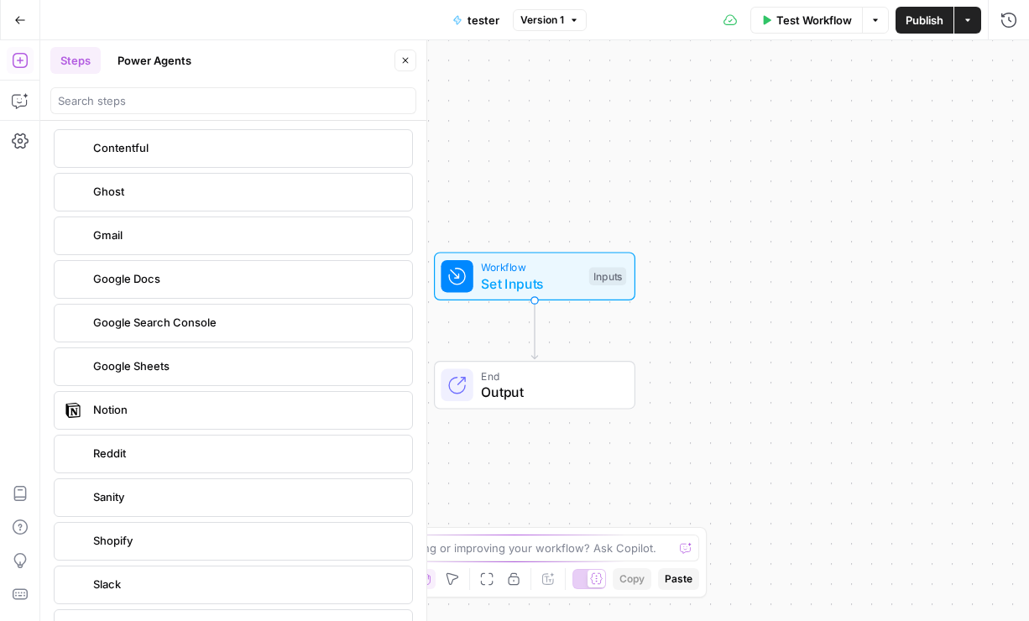
scroll to position [2993, 0]
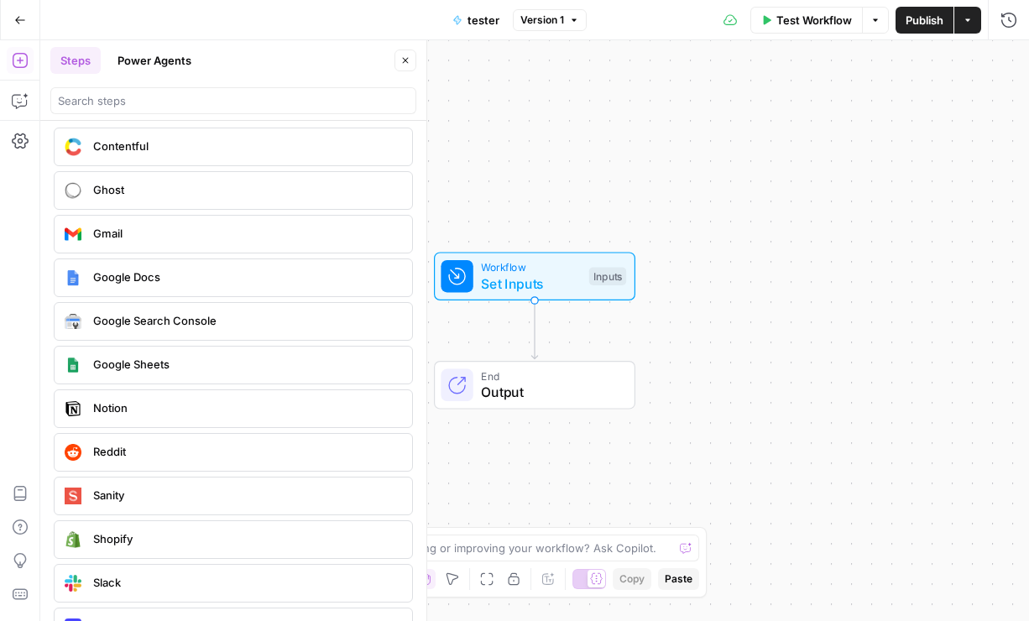
click at [967, 18] on icon "button" at bounding box center [968, 19] width 5 height 3
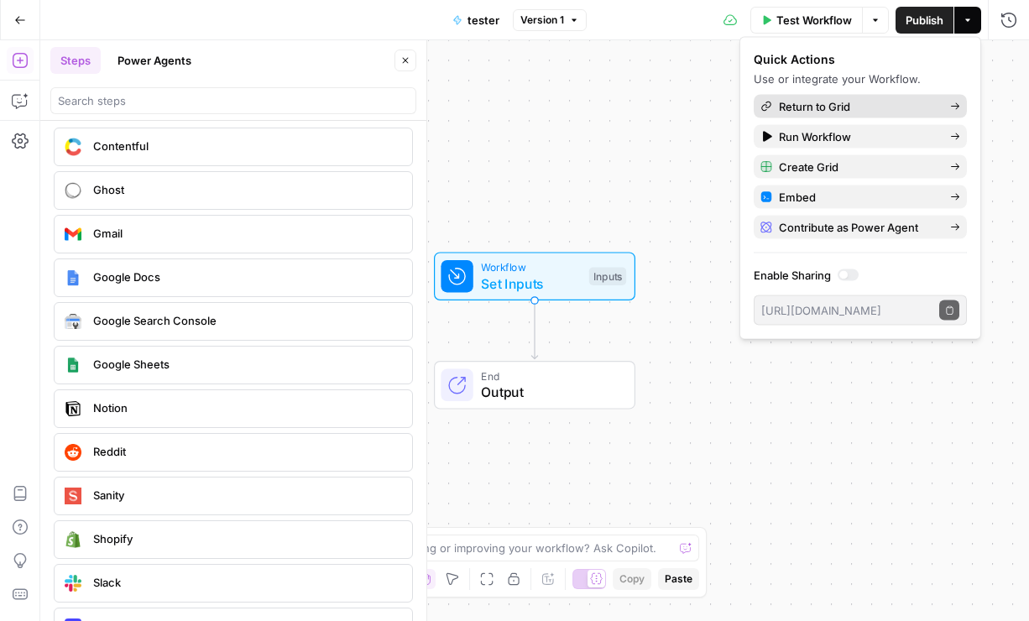
click at [898, 113] on span "Return to Grid" at bounding box center [858, 106] width 158 height 17
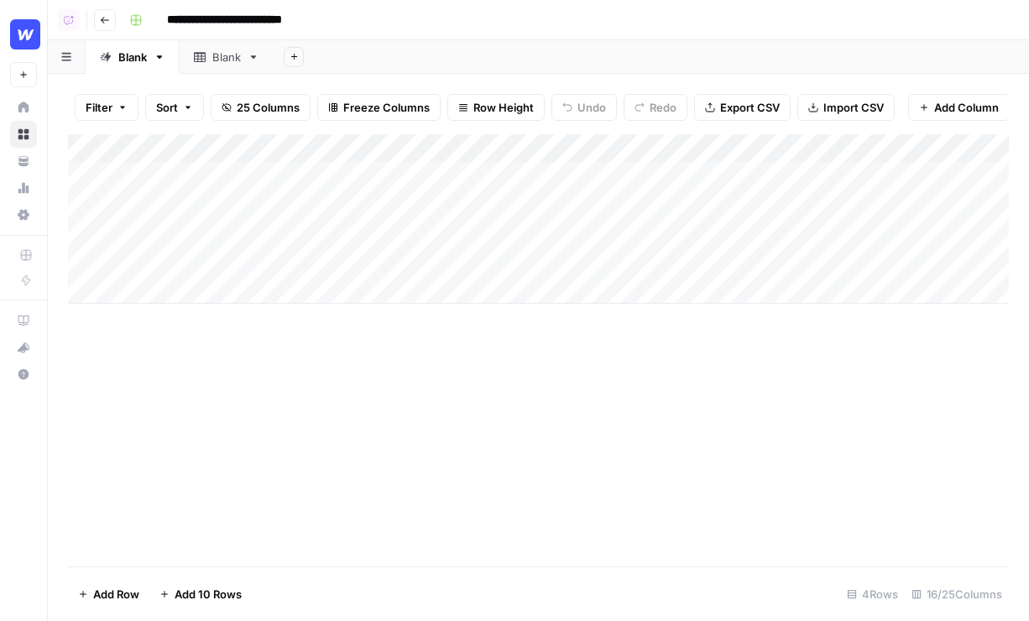
click at [212, 282] on div "Add Column" at bounding box center [538, 219] width 941 height 170
click at [219, 331] on div "Add Column" at bounding box center [538, 233] width 941 height 198
click at [219, 353] on div "Add Column" at bounding box center [538, 247] width 941 height 227
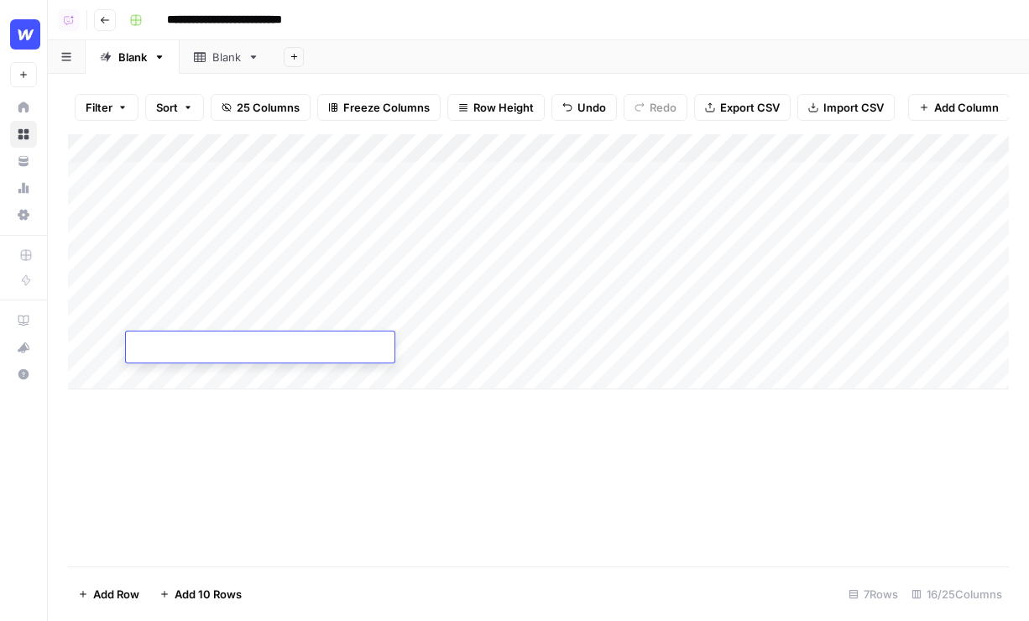
click at [199, 198] on div "Add Column" at bounding box center [538, 261] width 941 height 255
click at [287, 340] on div "Add Column" at bounding box center [538, 261] width 941 height 255
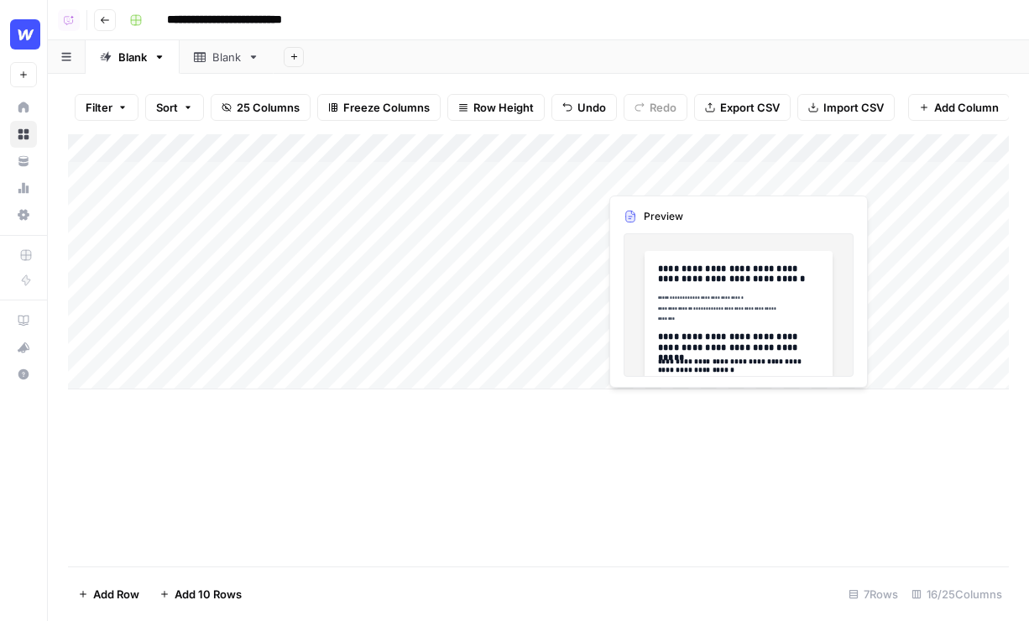
click at [669, 177] on div "Add Column" at bounding box center [538, 261] width 941 height 255
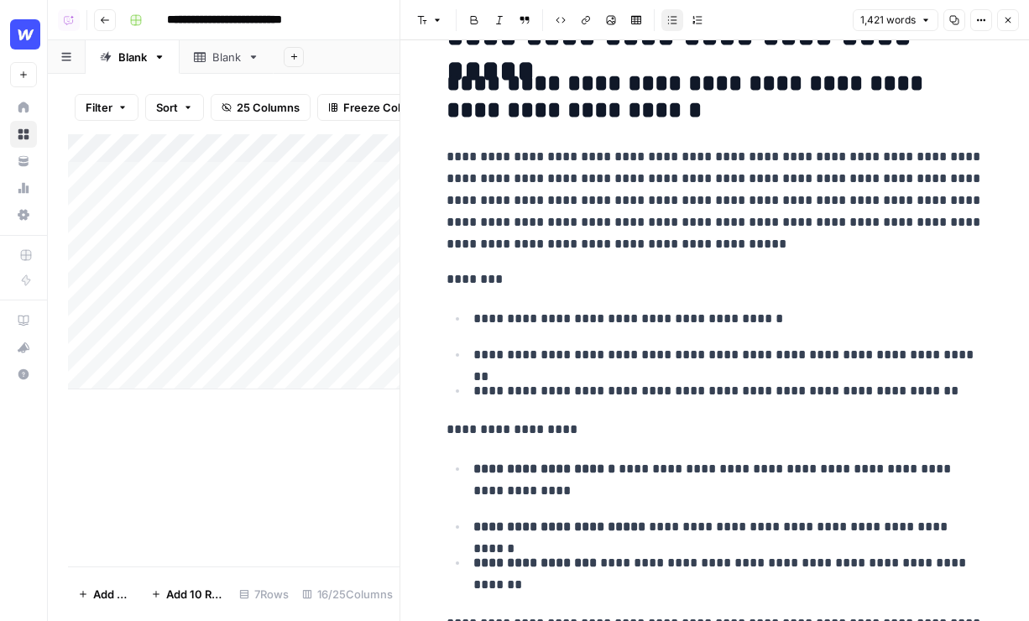
scroll to position [393, 0]
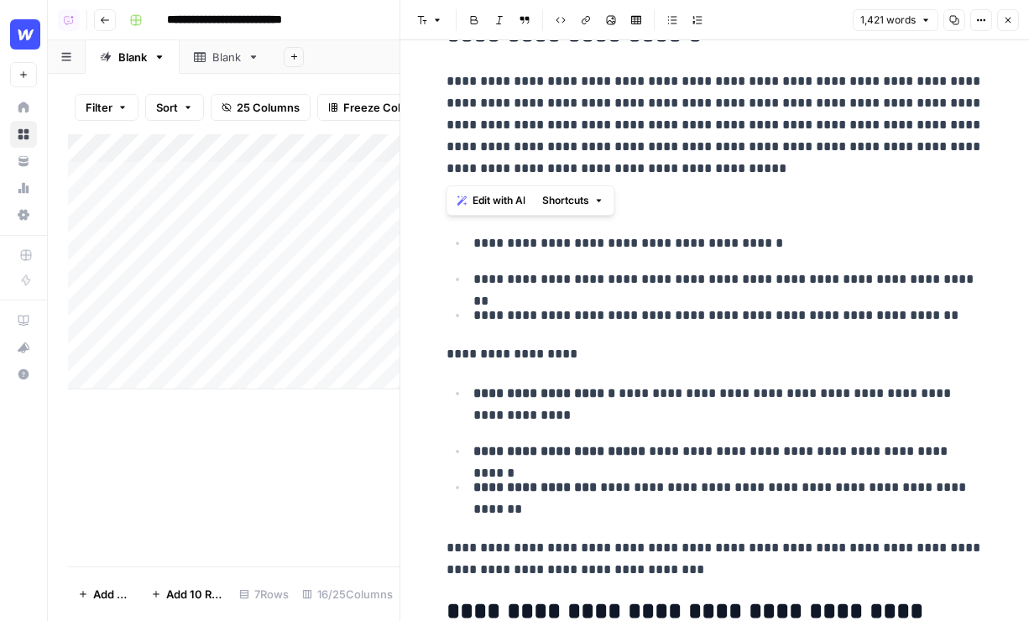
drag, startPoint x: 757, startPoint y: 168, endPoint x: 414, endPoint y: 86, distance: 352.2
click at [489, 194] on span "Edit with AI" at bounding box center [499, 200] width 53 height 15
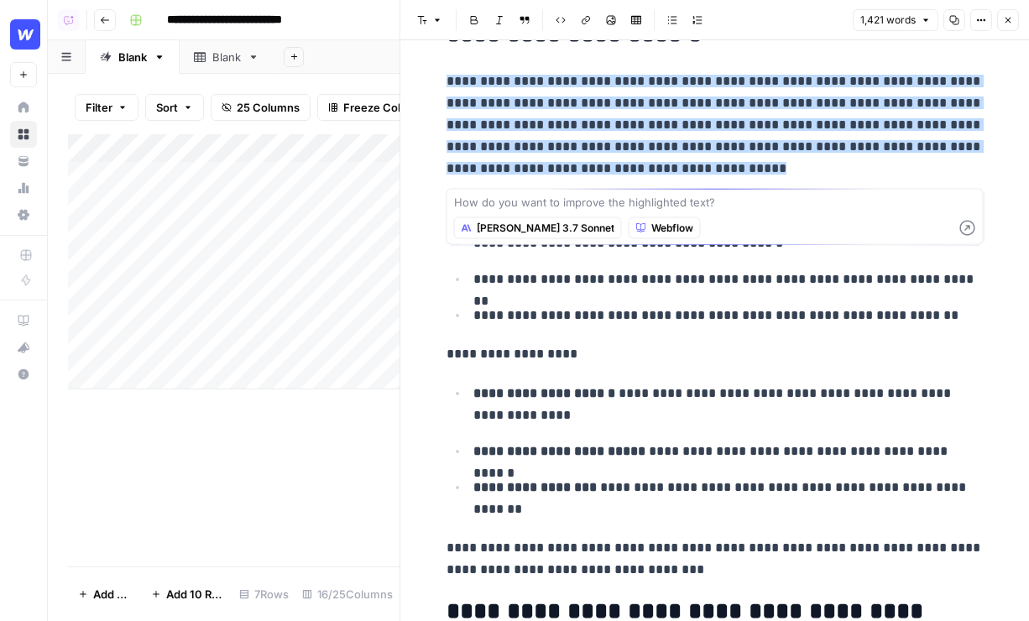
click at [508, 222] on span "Claude 3.7 Sonnet" at bounding box center [546, 228] width 138 height 15
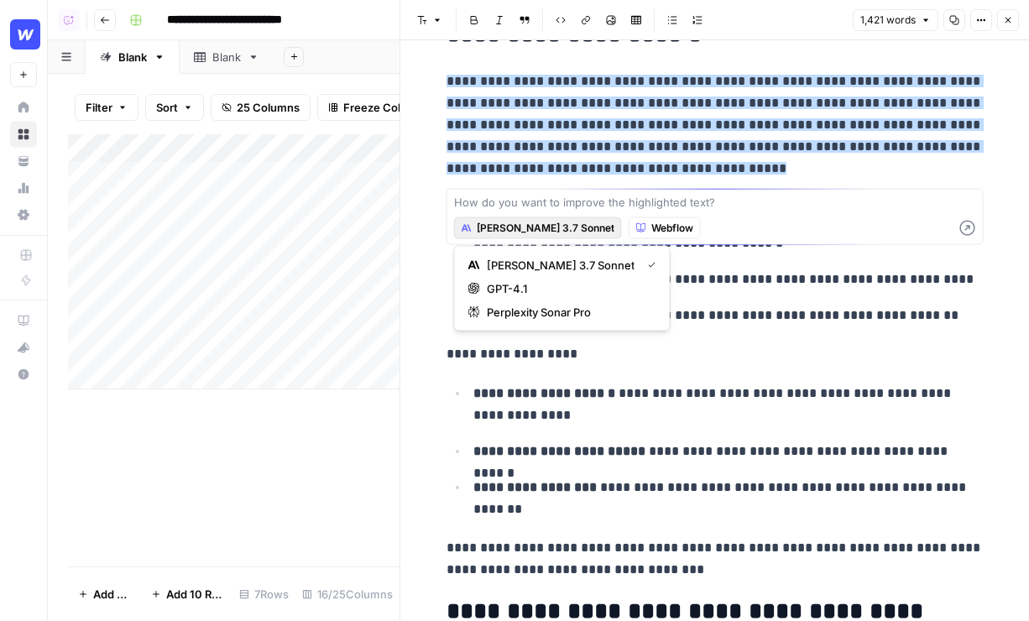
click at [708, 353] on p "**********" at bounding box center [715, 354] width 537 height 22
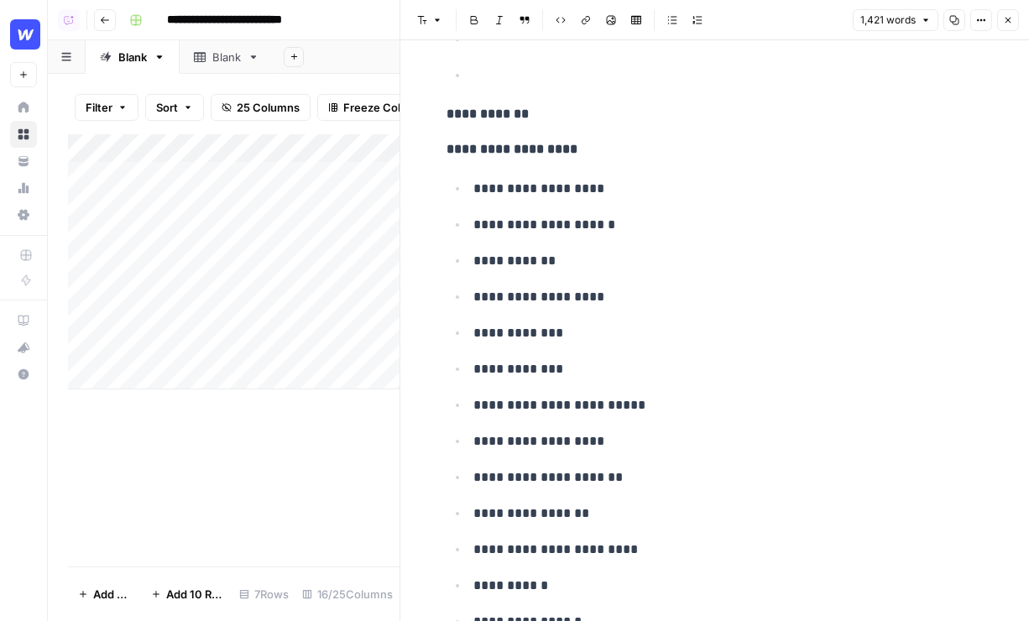
scroll to position [8614, 0]
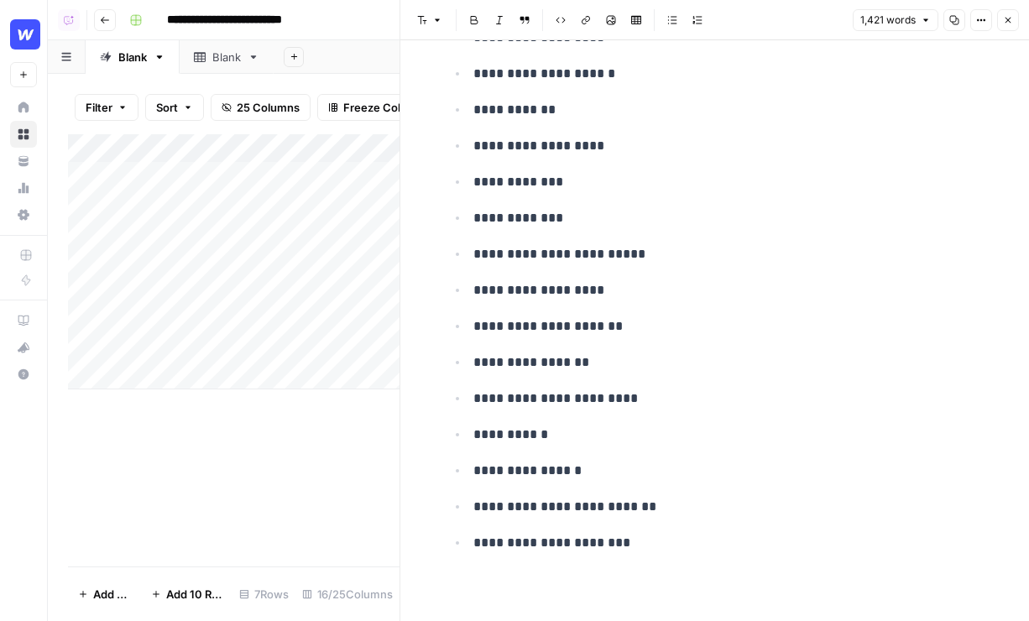
click at [1005, 18] on icon "button" at bounding box center [1008, 20] width 10 height 10
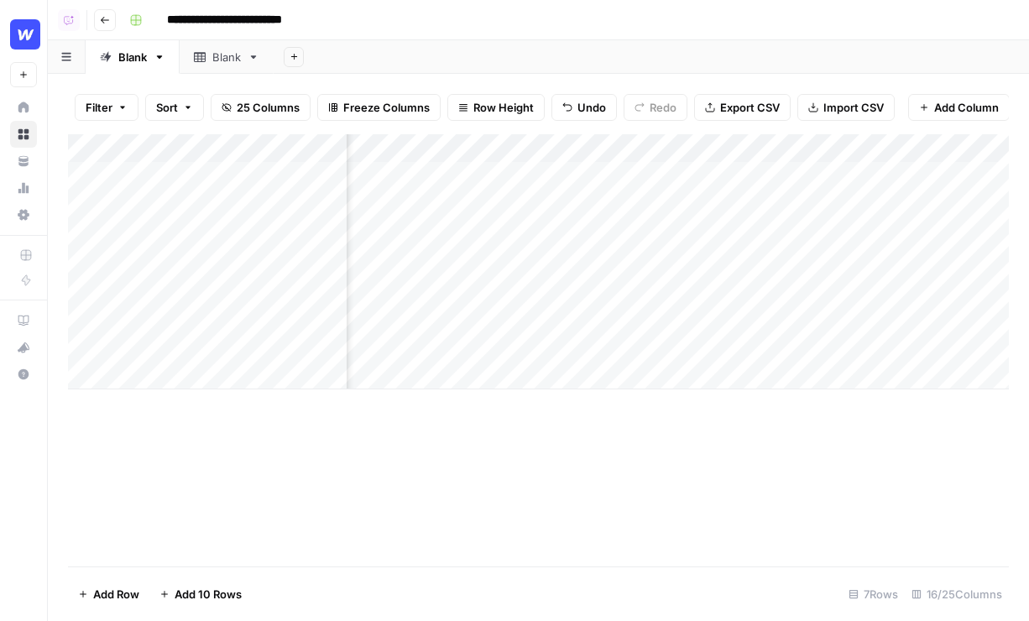
scroll to position [0, 131]
click at [931, 174] on div "Add Column" at bounding box center [538, 261] width 941 height 255
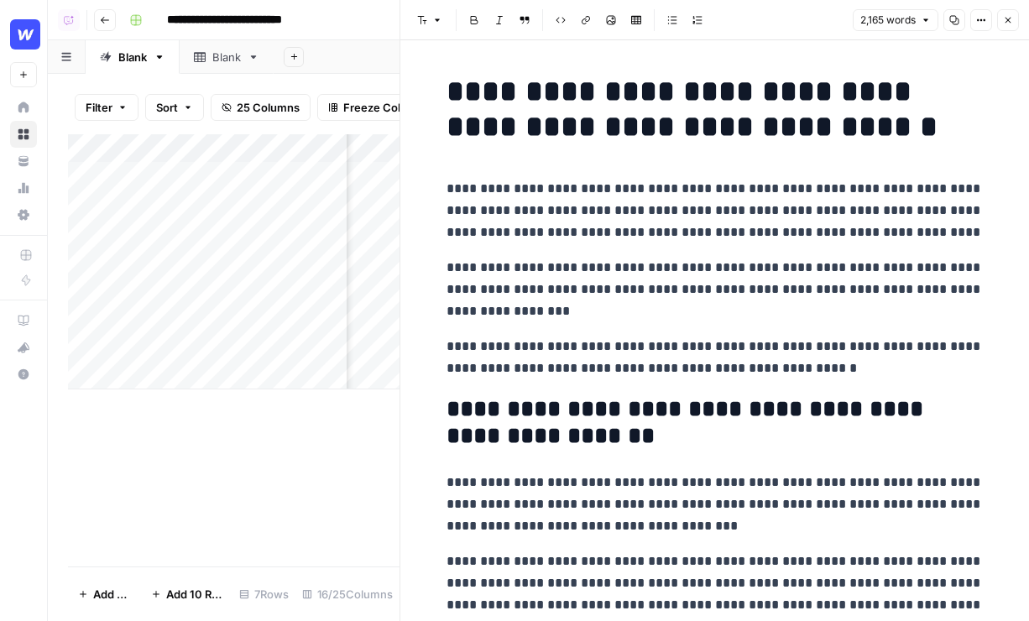
click at [1009, 16] on icon "button" at bounding box center [1008, 20] width 10 height 10
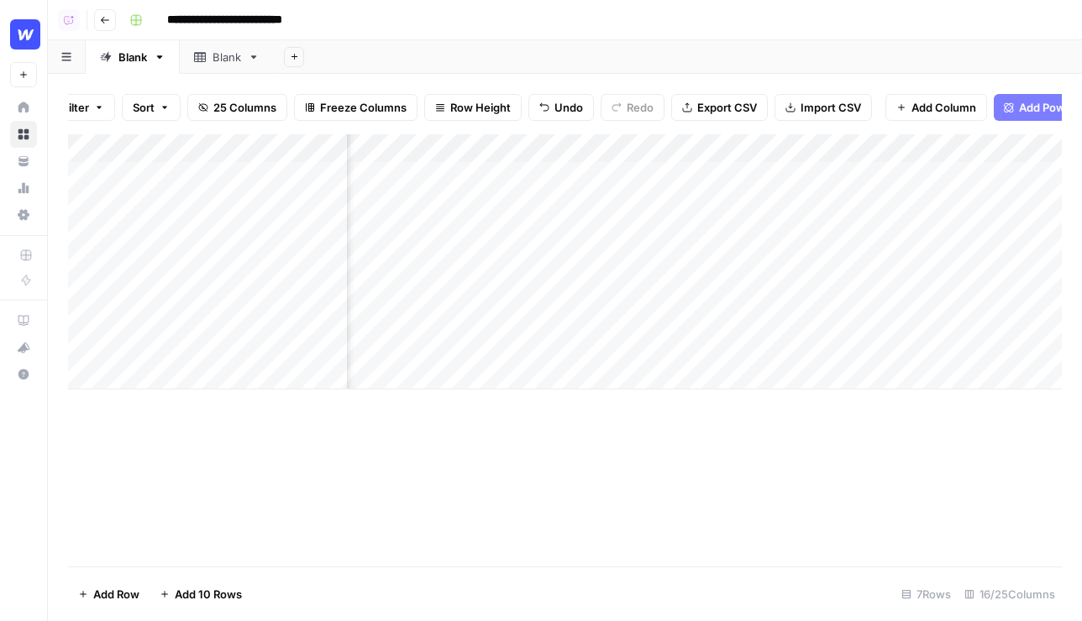
scroll to position [0, 28]
click at [1014, 109] on span "Add Power Agent" at bounding box center [1060, 107] width 92 height 17
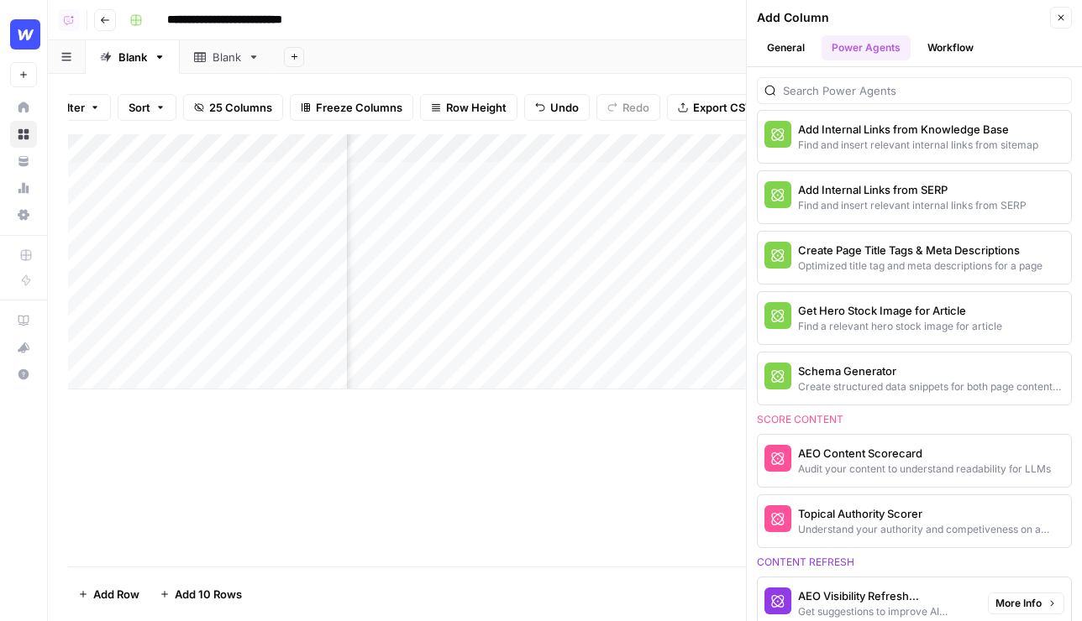
scroll to position [640, 0]
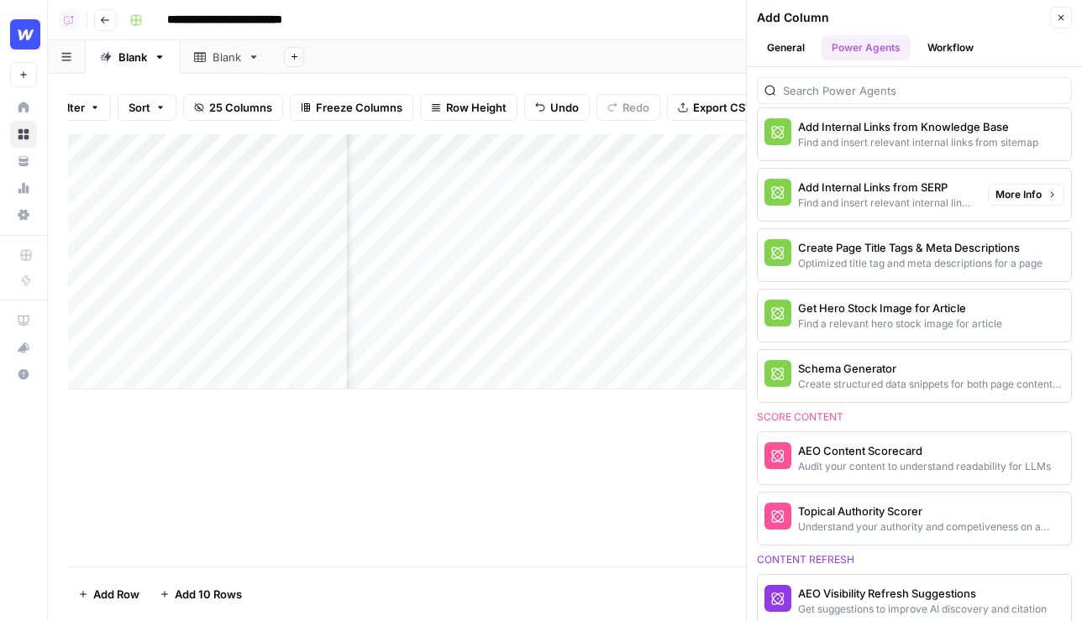
click at [861, 209] on div "Find and insert relevant internal links from SERP" at bounding box center [886, 203] width 176 height 15
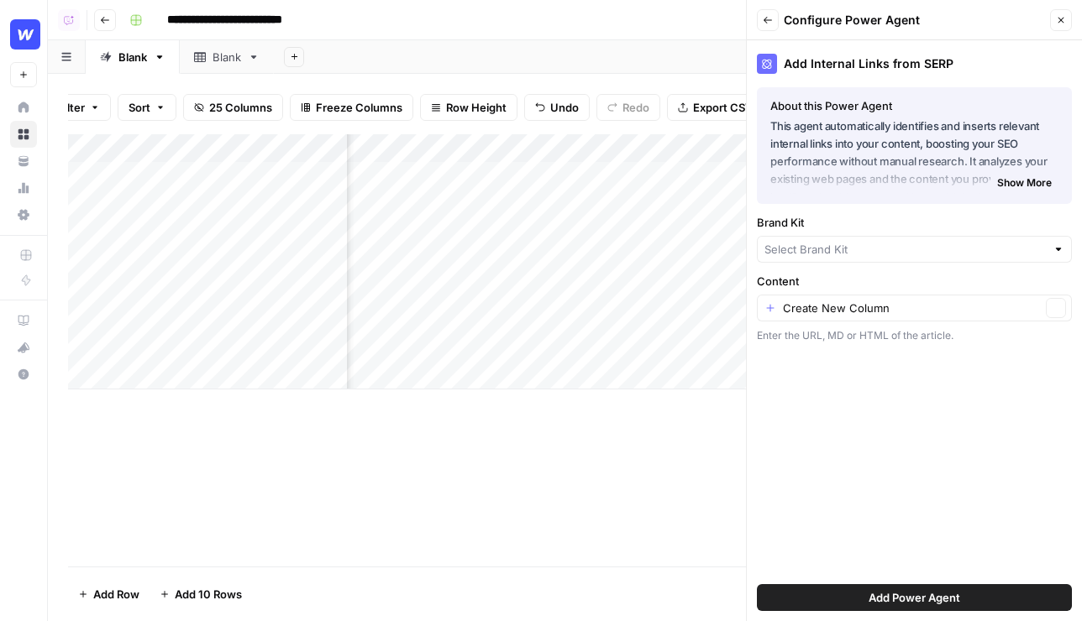
type input "Webflow"
click at [778, 22] on button "Back" at bounding box center [768, 20] width 22 height 22
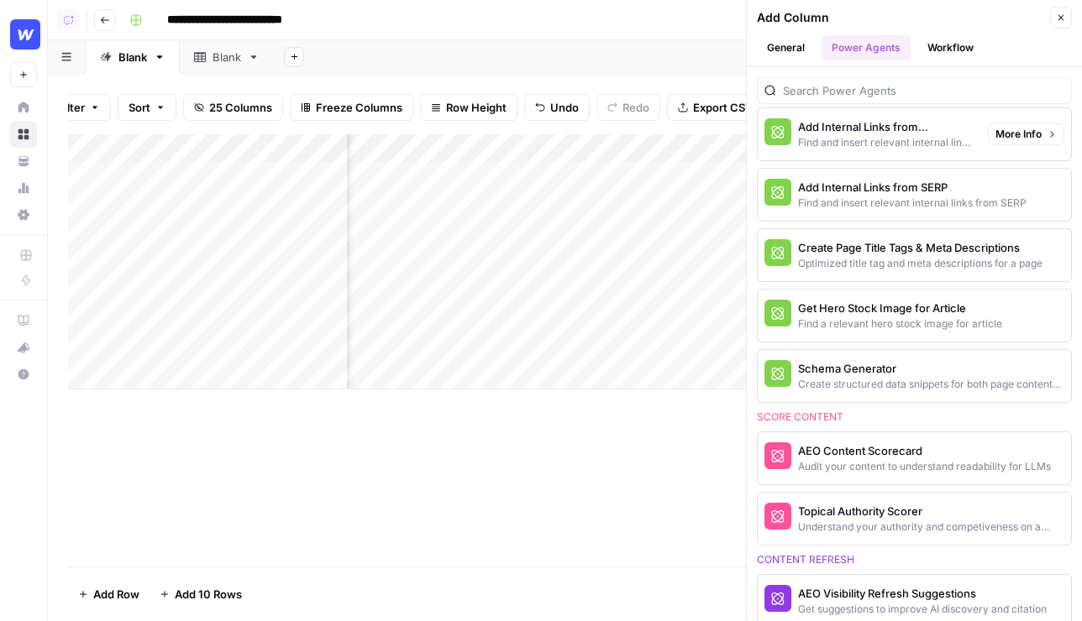
click at [890, 147] on div "Find and insert relevant internal links from sitemap" at bounding box center [886, 142] width 176 height 15
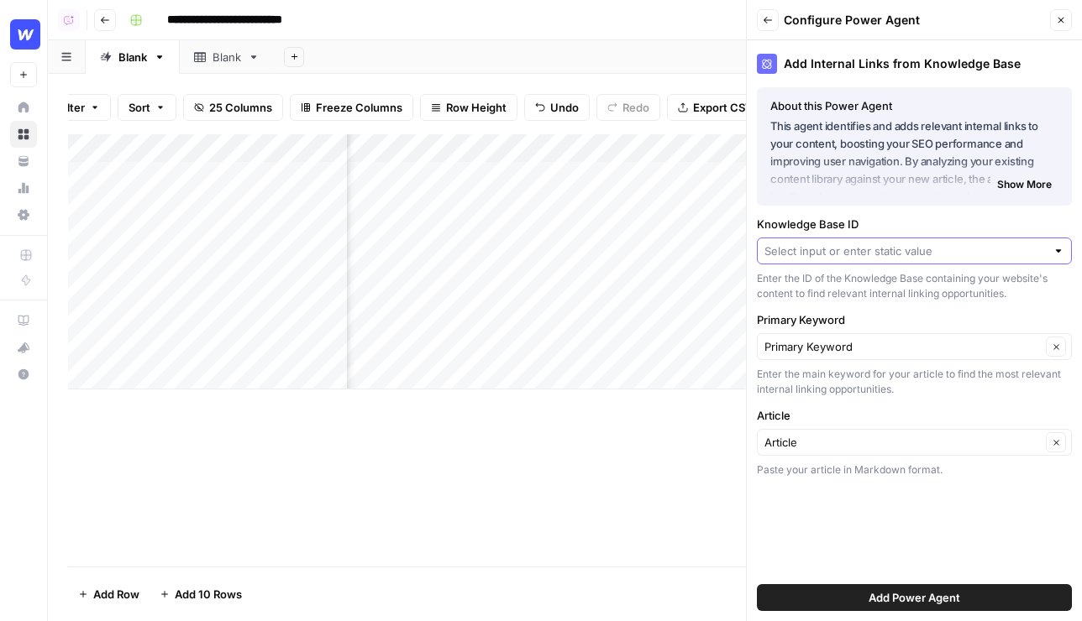
click at [845, 247] on input "Knowledge Base ID" at bounding box center [904, 251] width 281 height 17
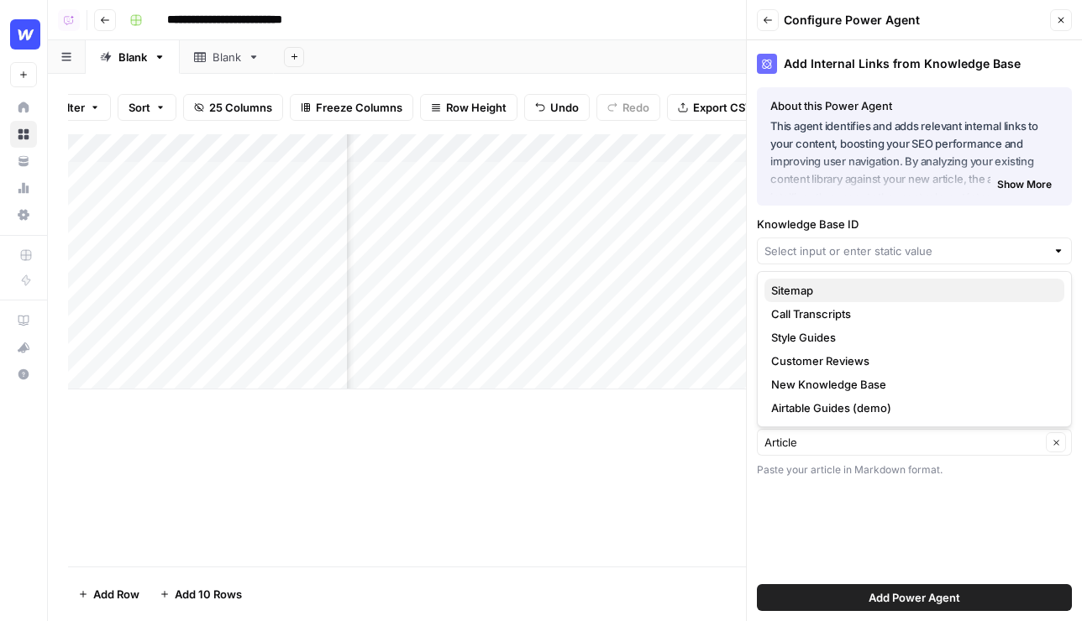
click at [838, 288] on span "Sitemap" at bounding box center [911, 290] width 280 height 17
type input "Sitemap"
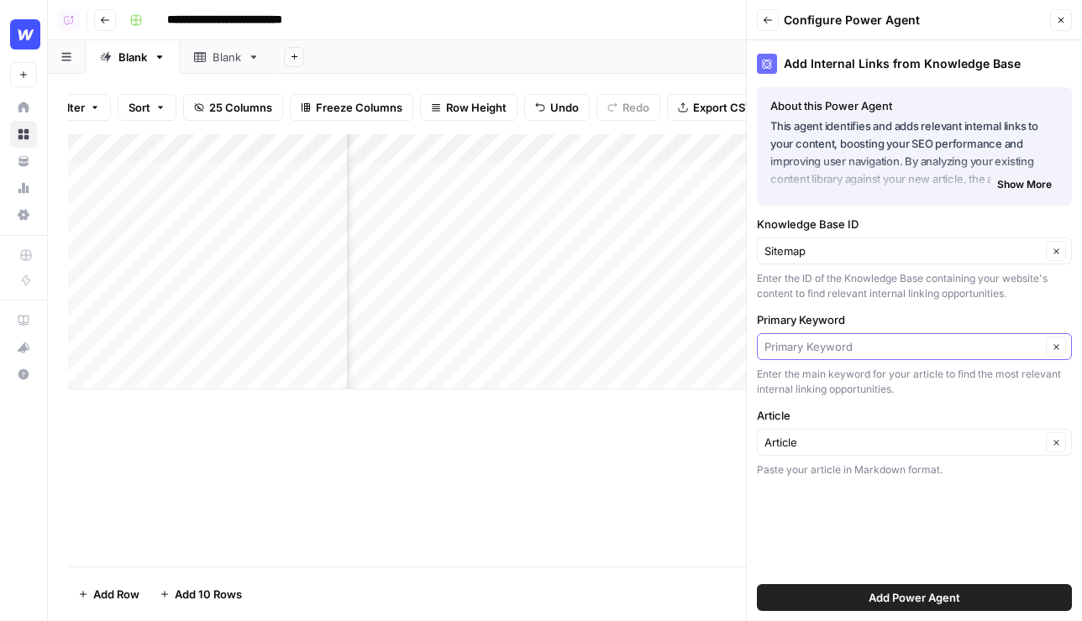
click at [862, 345] on input "Primary Keyword" at bounding box center [902, 346] width 276 height 17
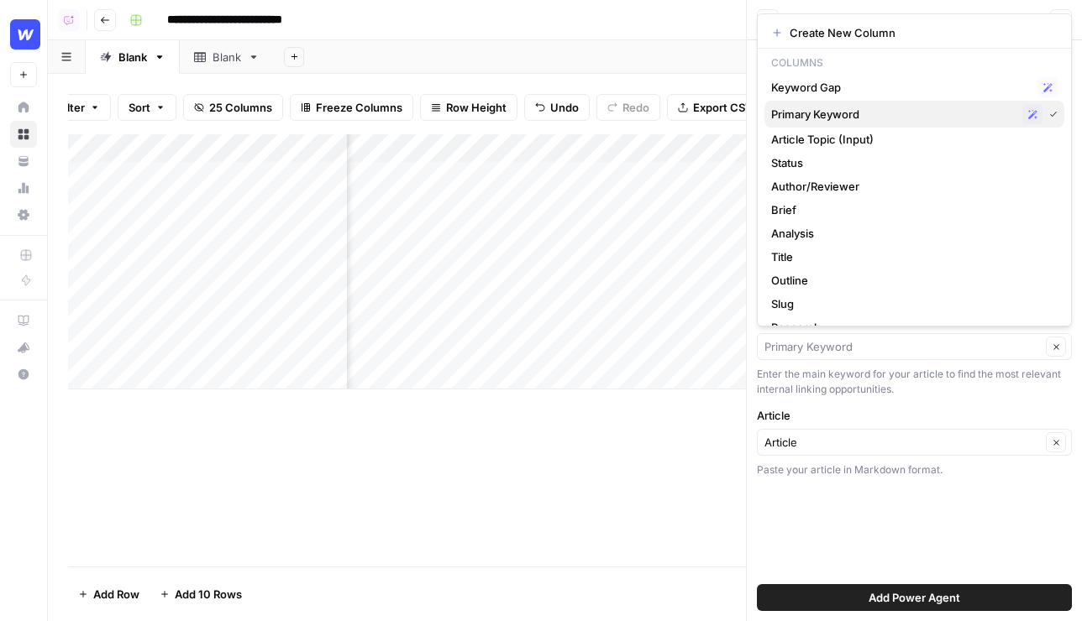
click at [887, 119] on span "Primary Keyword" at bounding box center [893, 114] width 244 height 17
type input "Primary Keyword"
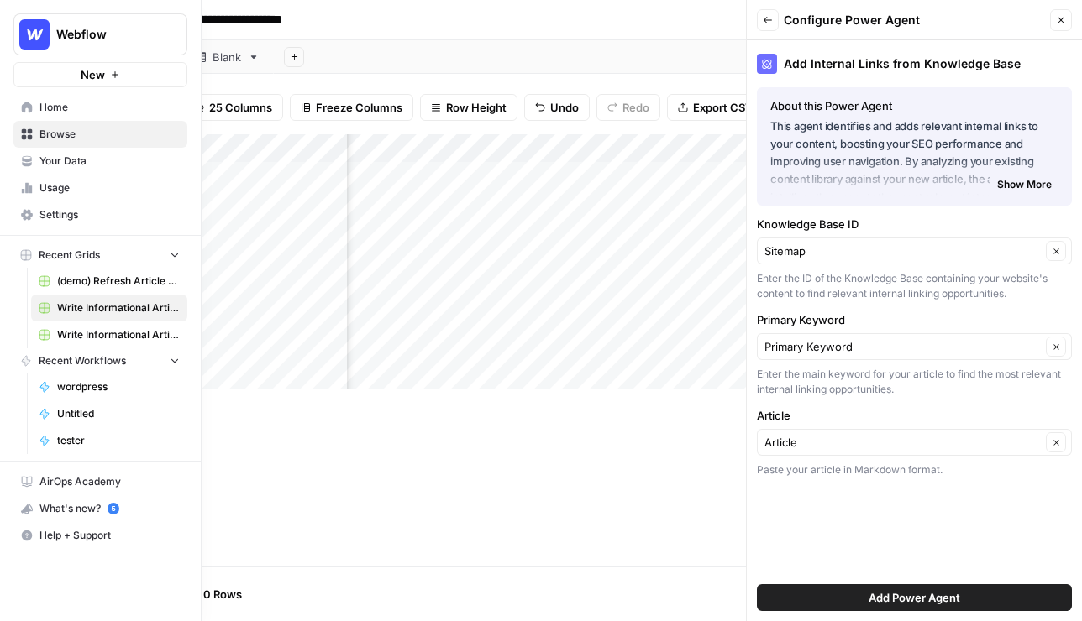
click at [41, 111] on span "Home" at bounding box center [109, 107] width 140 height 15
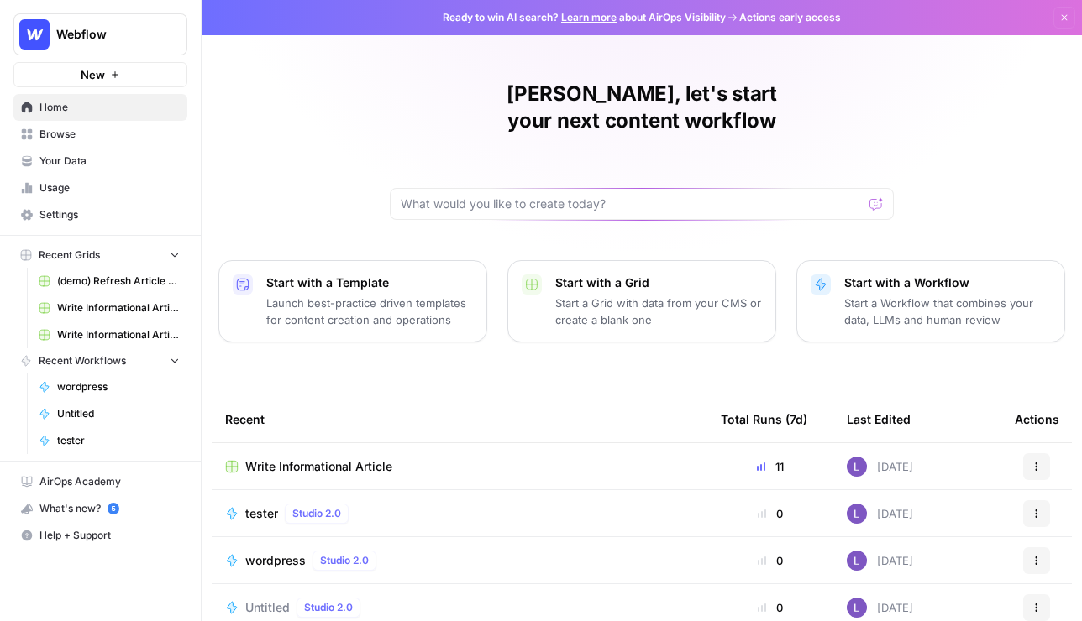
click at [79, 158] on span "Your Data" at bounding box center [109, 161] width 140 height 15
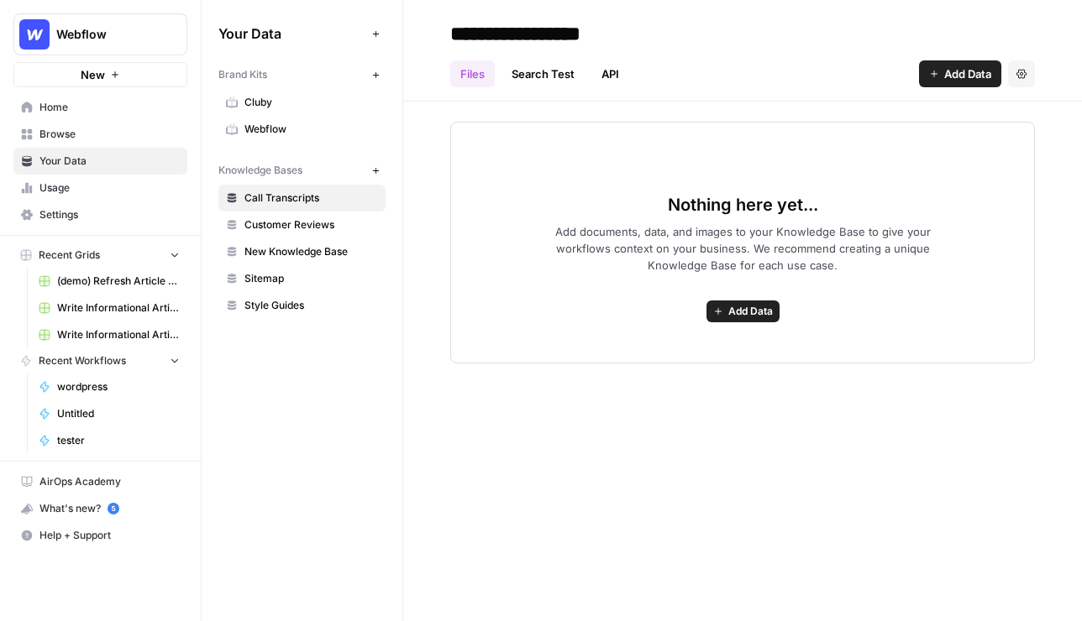
click at [306, 130] on span "Webflow" at bounding box center [311, 129] width 134 height 15
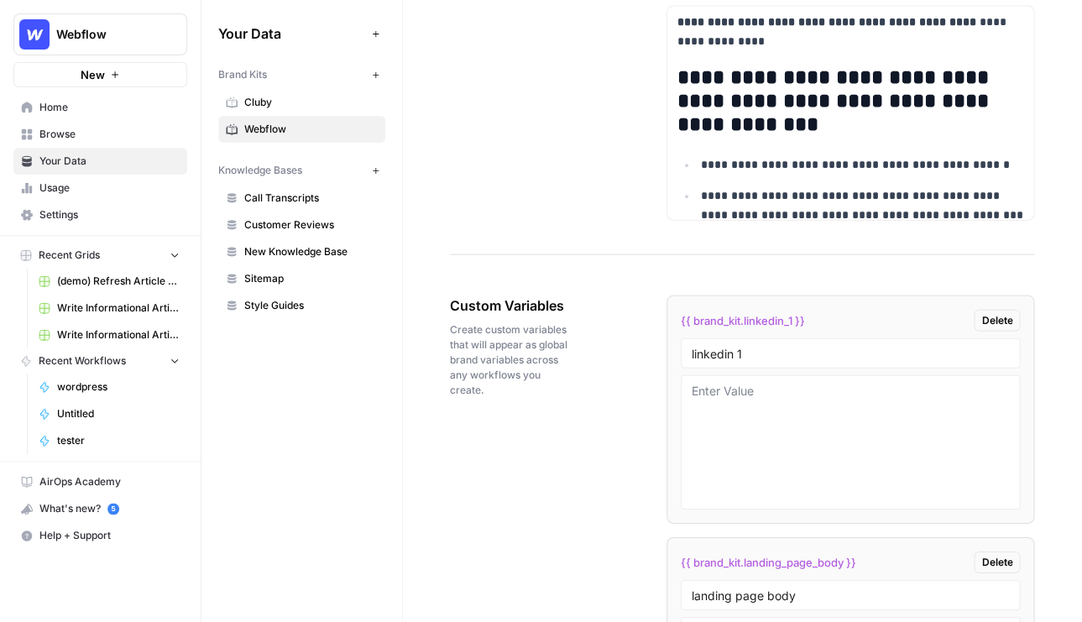
scroll to position [2638, 0]
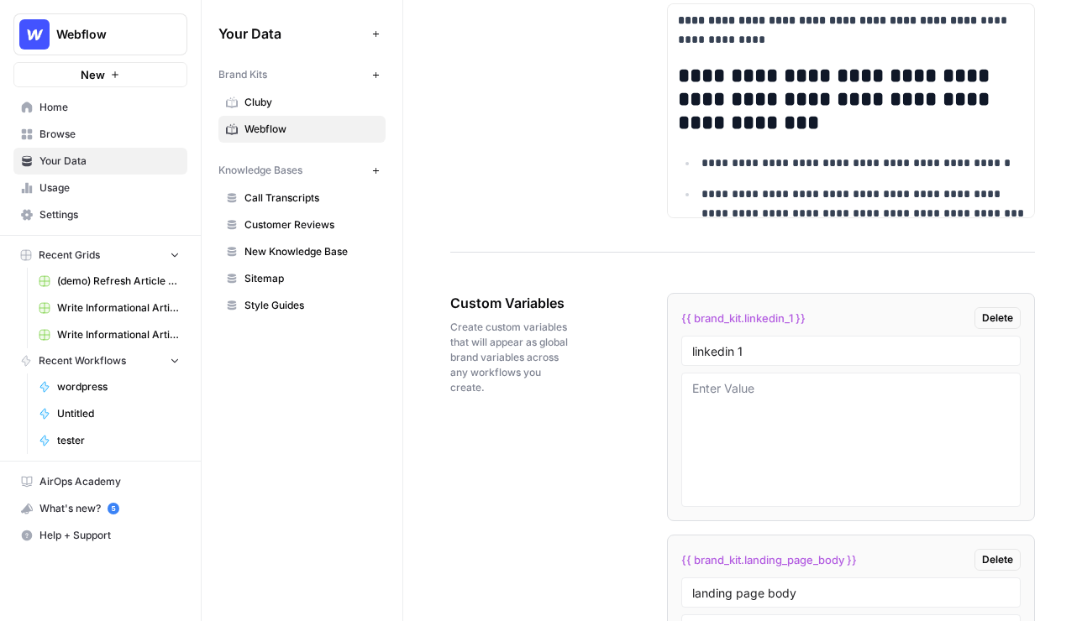
drag, startPoint x: 455, startPoint y: 305, endPoint x: 619, endPoint y: 305, distance: 163.7
drag, startPoint x: 783, startPoint y: 348, endPoint x: 635, endPoint y: 337, distance: 149.1
click at [720, 377] on div at bounding box center [850, 440] width 339 height 134
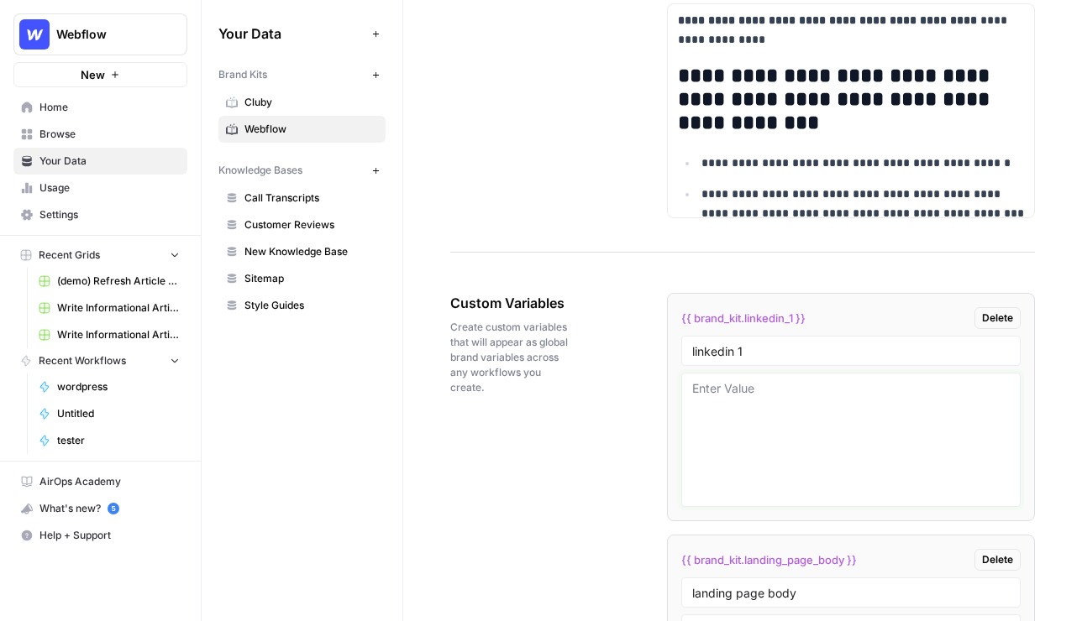
click at [721, 392] on textarea at bounding box center [850, 439] width 317 height 119
drag, startPoint x: 842, startPoint y: 313, endPoint x: 674, endPoint y: 312, distance: 167.9
click at [674, 312] on li "{{ brand_kit.linkedin_1 }} Delete linkedin 1" at bounding box center [851, 407] width 368 height 228
click at [766, 316] on span "{{ brand_kit.linkedin_1 }}" at bounding box center [743, 318] width 124 height 17
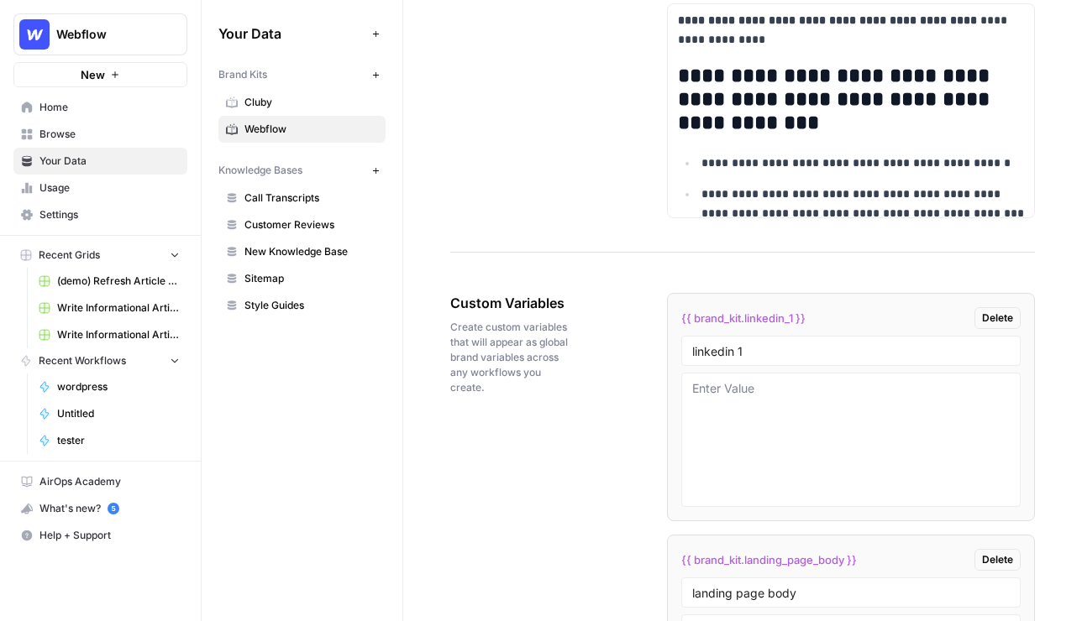
click at [766, 317] on span "{{ brand_kit.linkedin_1 }}" at bounding box center [743, 318] width 124 height 17
drag, startPoint x: 776, startPoint y: 348, endPoint x: 691, endPoint y: 348, distance: 84.8
click at [692, 348] on input "linkedin 1" at bounding box center [850, 350] width 317 height 15
click at [794, 379] on div at bounding box center [850, 440] width 339 height 134
click at [106, 134] on span "Browse" at bounding box center [109, 134] width 140 height 15
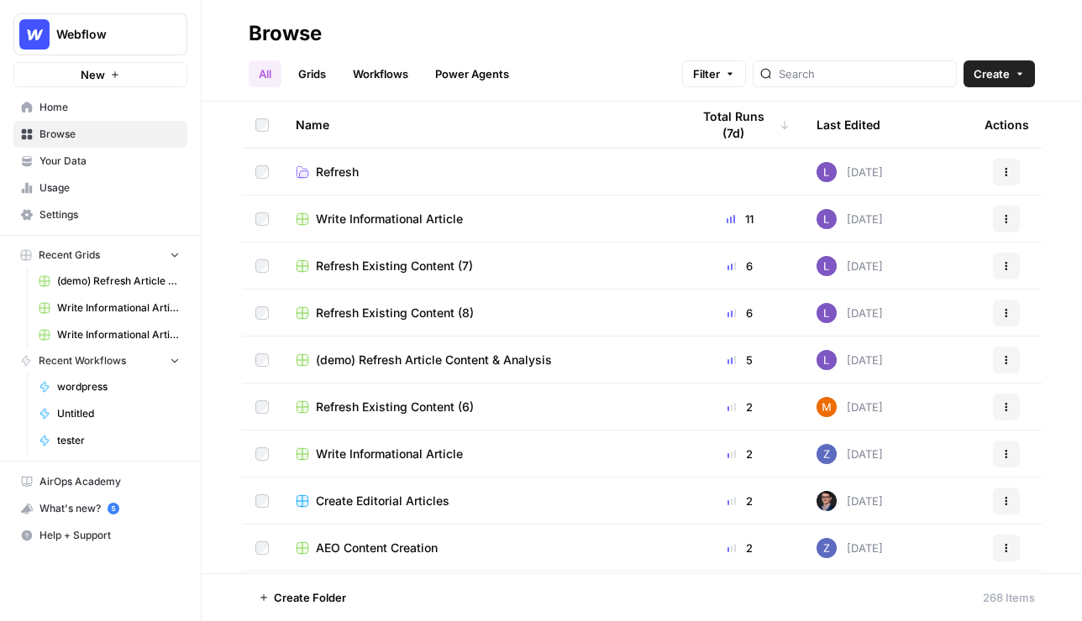
click at [312, 68] on link "Grids" at bounding box center [312, 73] width 48 height 27
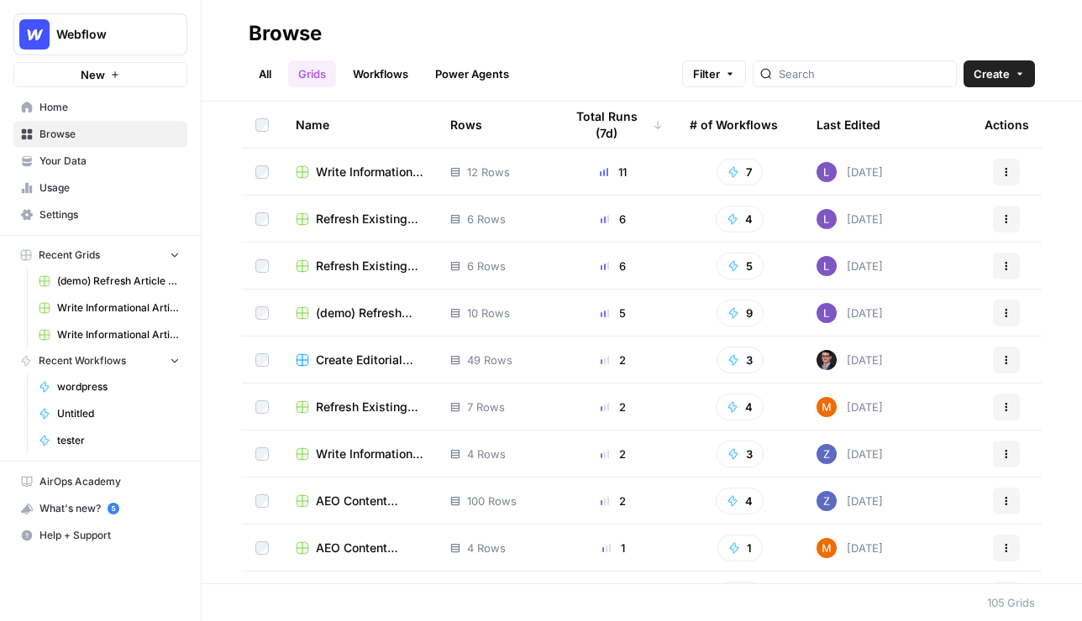
click at [1026, 69] on button "Create" at bounding box center [998, 73] width 71 height 27
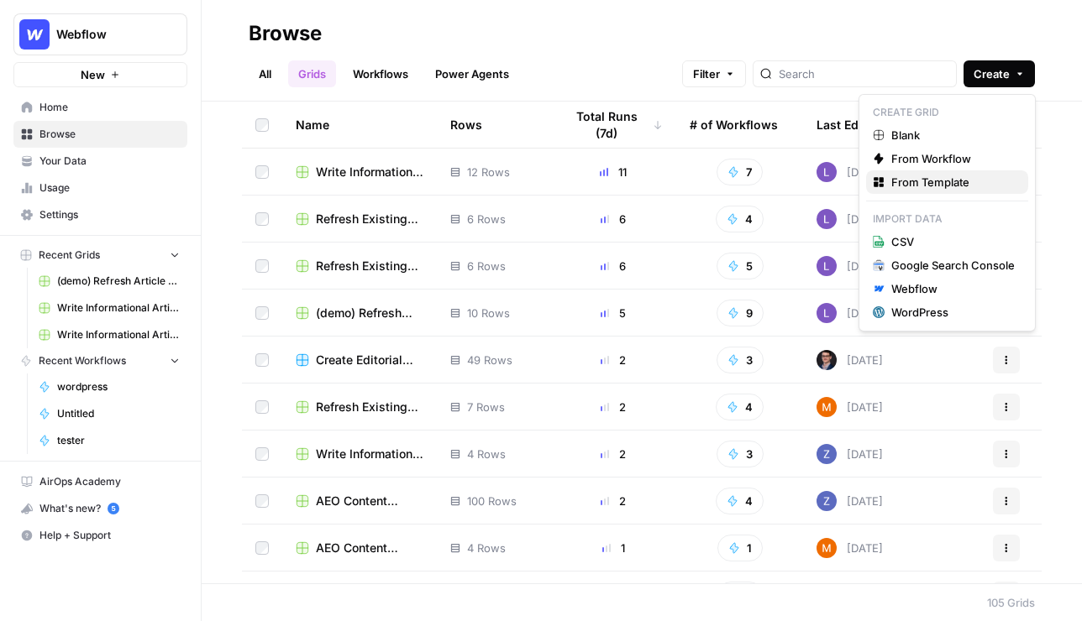
click at [952, 178] on span "From Template" at bounding box center [952, 182] width 123 height 17
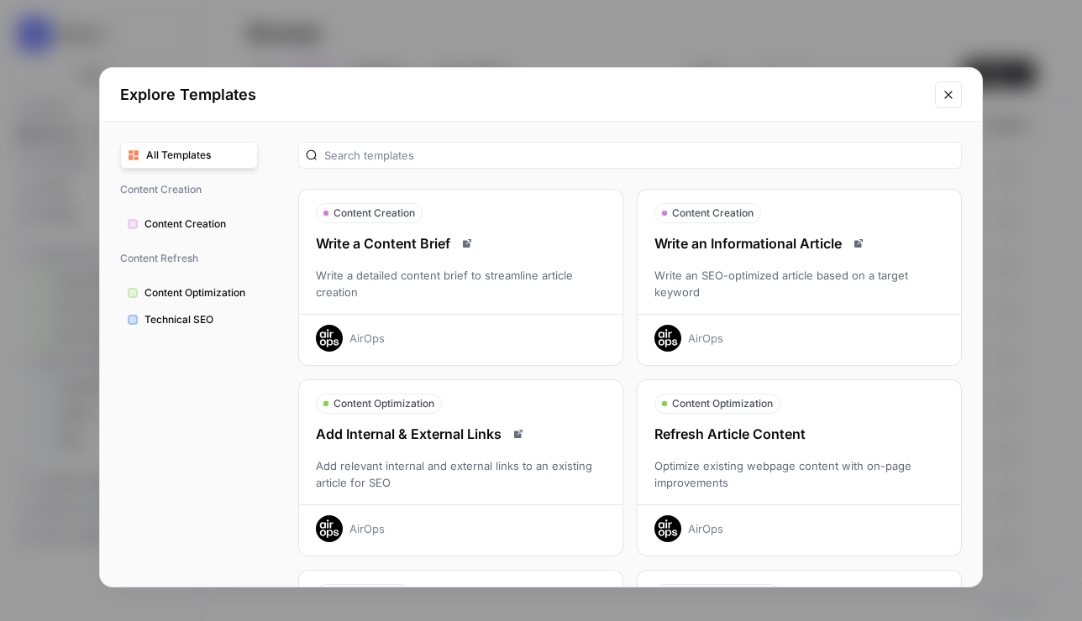
click at [750, 442] on div "Refresh Article Content" at bounding box center [798, 434] width 323 height 20
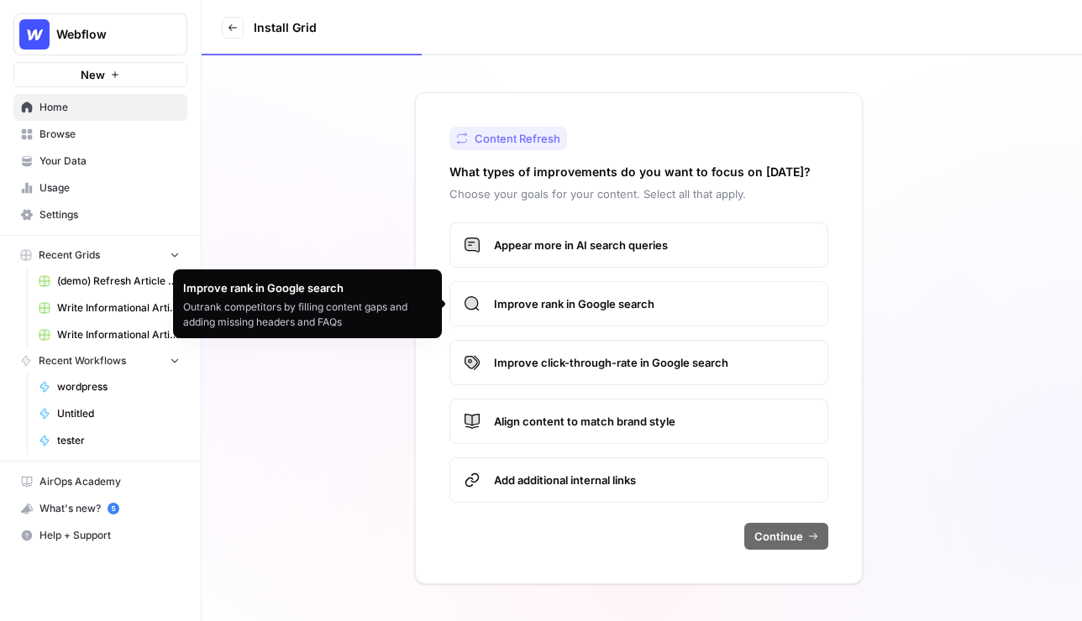
click at [703, 299] on span "Improve rank in Google search" at bounding box center [654, 304] width 320 height 17
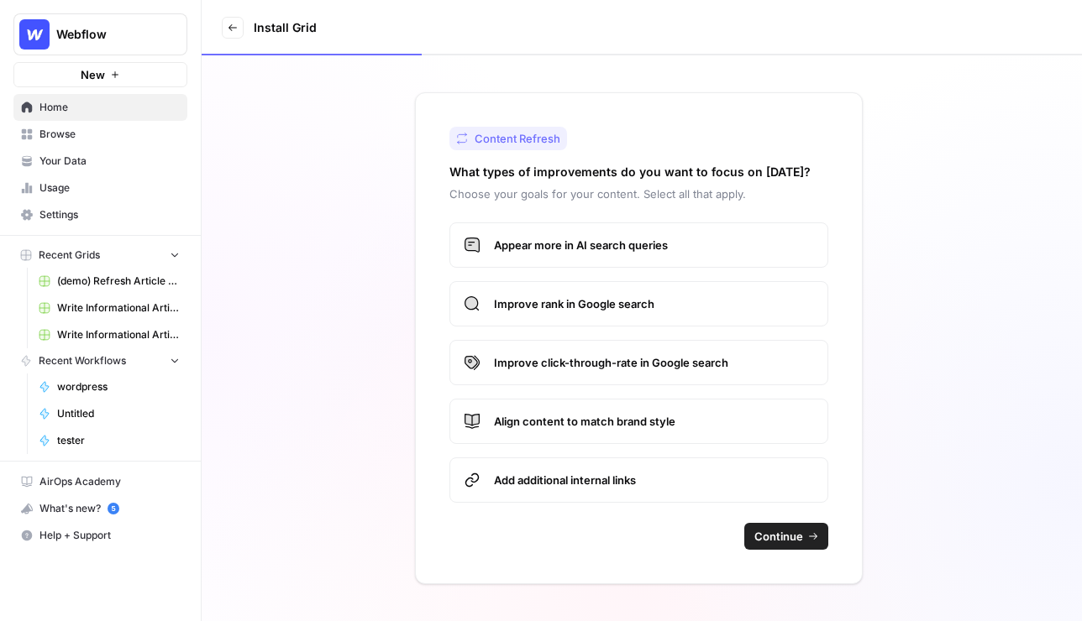
click at [736, 186] on p "Choose your goals for your content. Select all that apply." at bounding box center [638, 194] width 379 height 17
click at [804, 547] on button "Continue" at bounding box center [786, 536] width 84 height 27
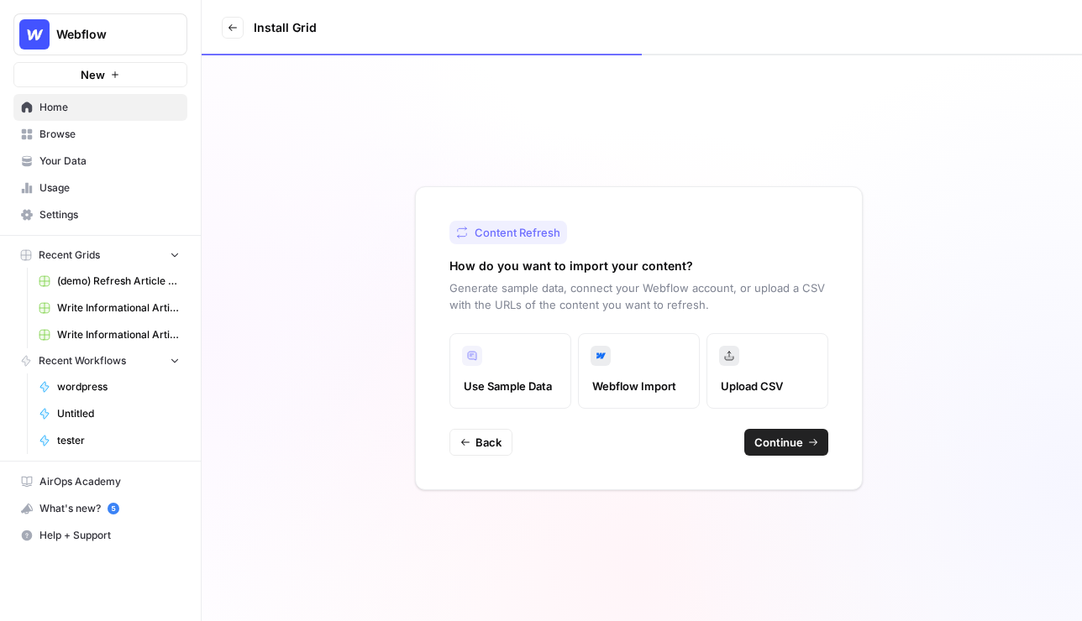
click at [802, 429] on button "Continue" at bounding box center [786, 442] width 84 height 27
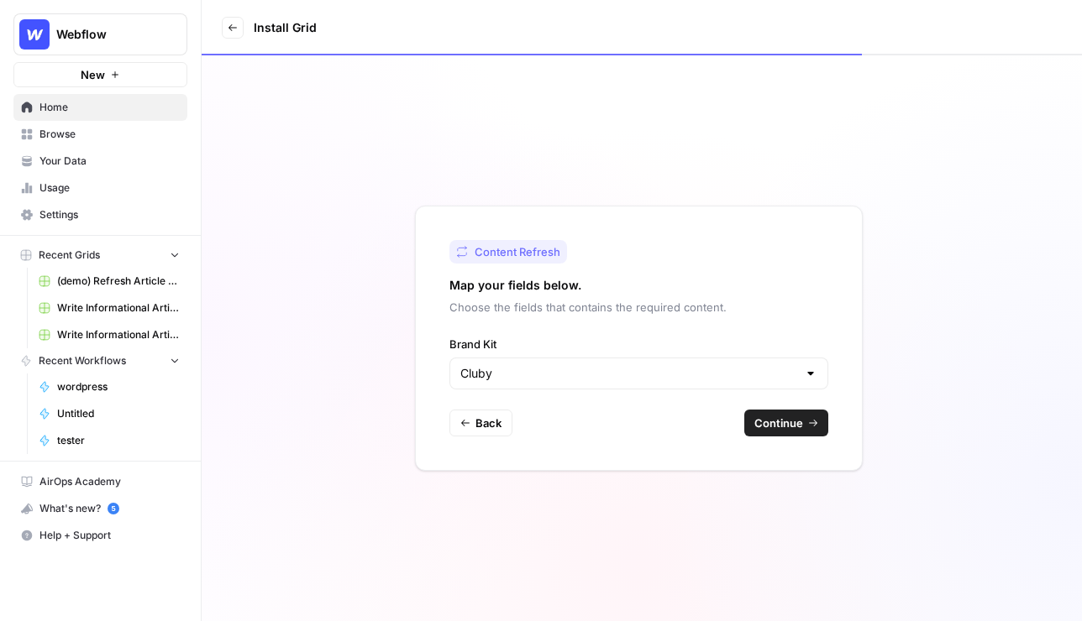
click at [793, 418] on span "Continue" at bounding box center [778, 423] width 49 height 17
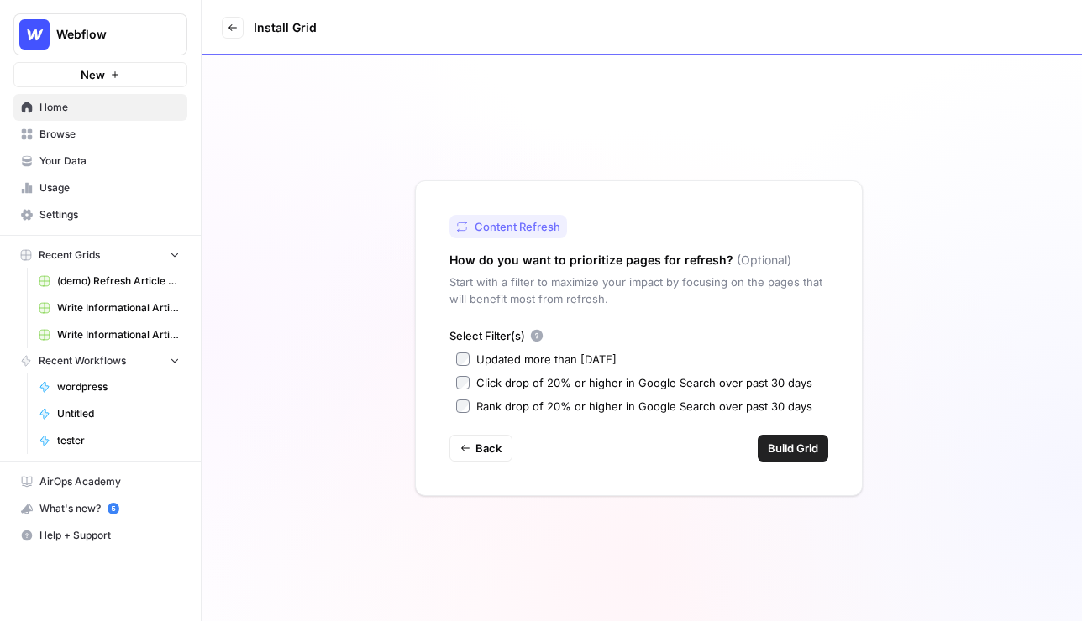
drag, startPoint x: 825, startPoint y: 385, endPoint x: 474, endPoint y: 382, distance: 350.2
click at [474, 382] on div "Select Filter(s) Updated more than 90 days ago Click drop of 20% or higher in G…" at bounding box center [638, 370] width 379 height 87
click at [456, 380] on div "Content Refresh How do you want to prioritize pages for refresh? (Optional) Sta…" at bounding box center [639, 339] width 448 height 316
click at [561, 438] on div "Back Build Grid" at bounding box center [638, 448] width 379 height 27
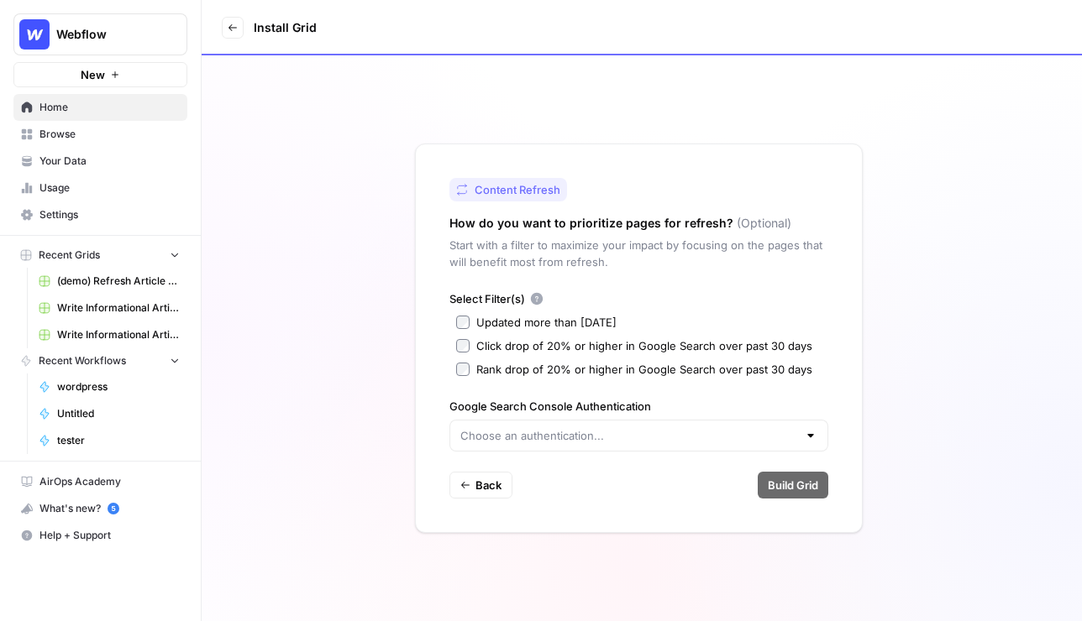
click at [503, 342] on div "Click drop of 20% or higher in Google Search over past 30 days" at bounding box center [644, 346] width 336 height 17
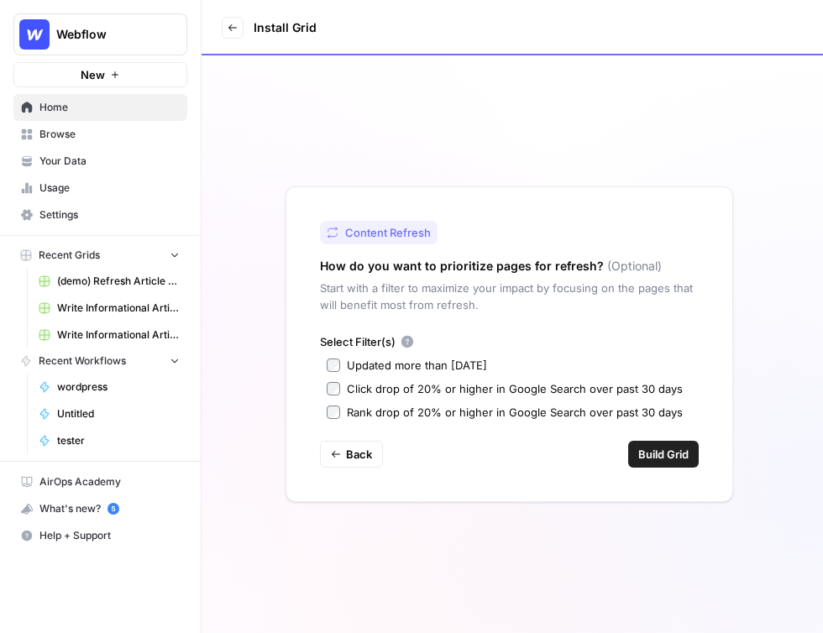
click at [232, 31] on icon at bounding box center [233, 28] width 10 height 10
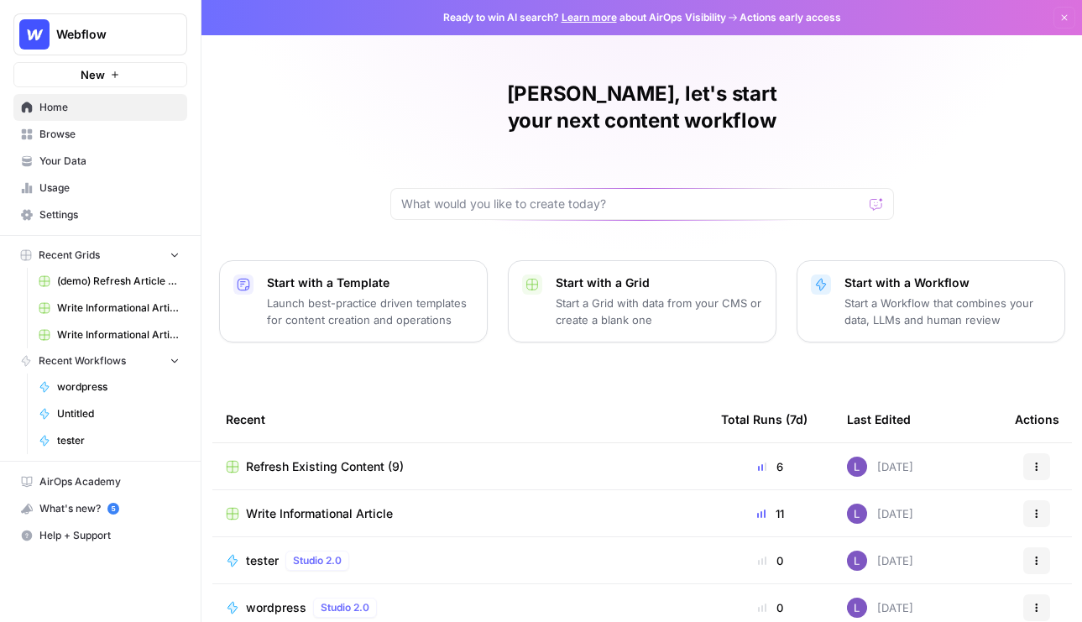
click at [123, 152] on link "Your Data" at bounding box center [100, 161] width 174 height 27
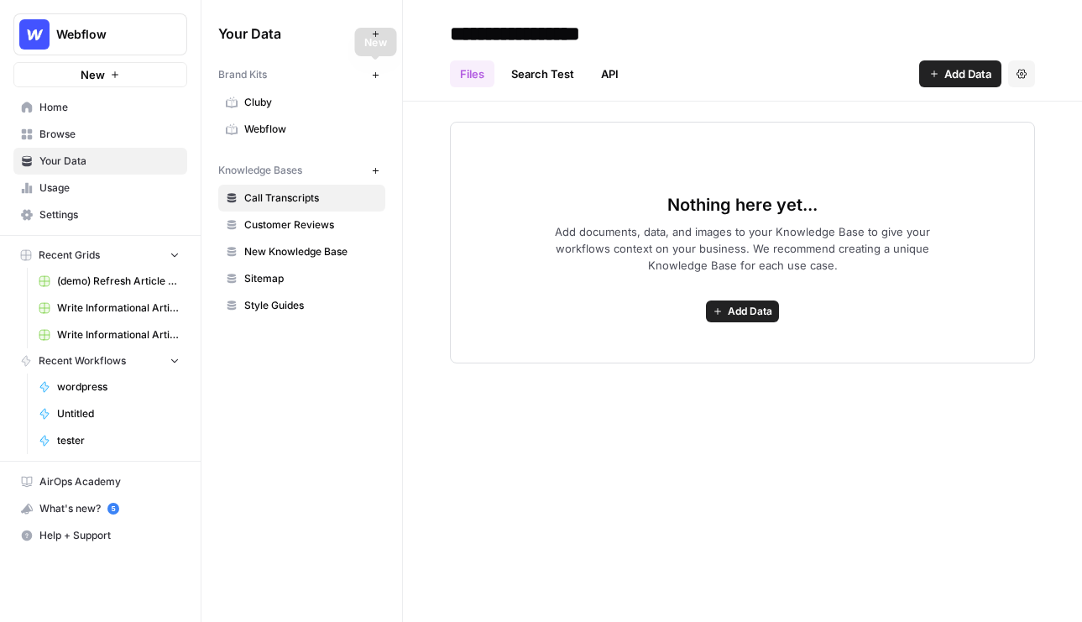
click at [377, 71] on icon "button" at bounding box center [375, 75] width 9 height 9
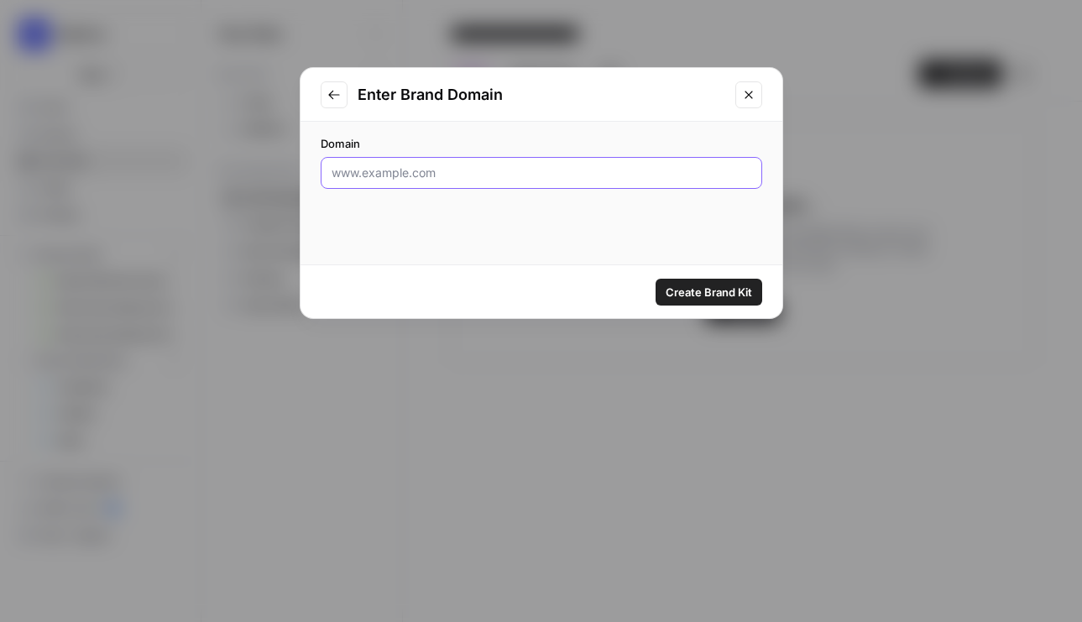
click at [436, 171] on input "Domain" at bounding box center [542, 173] width 420 height 17
click at [743, 103] on button "Close modal" at bounding box center [749, 94] width 27 height 27
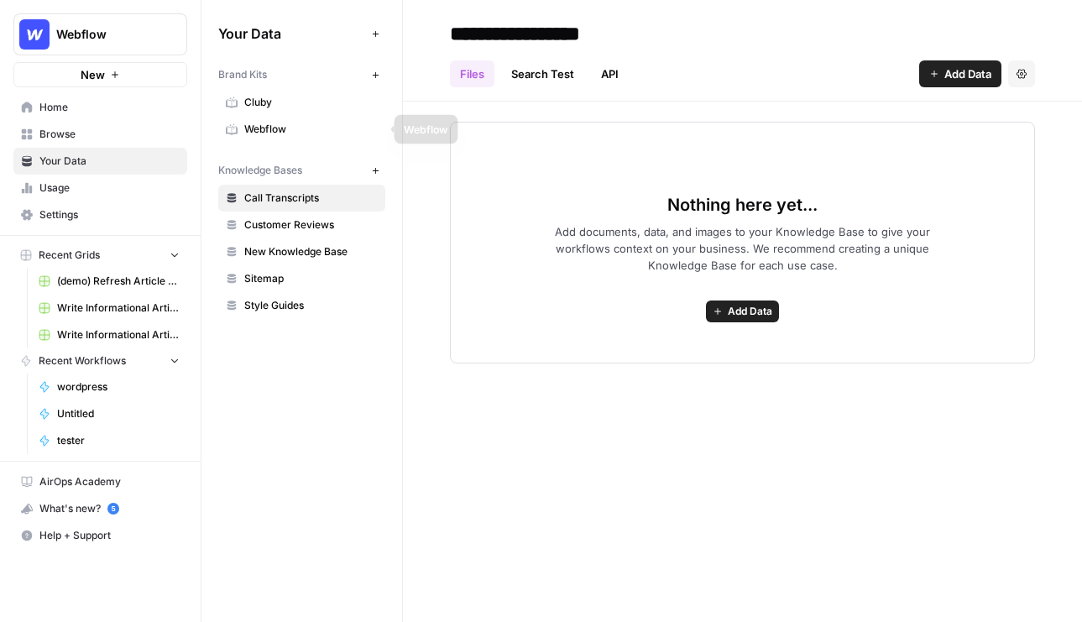
click at [255, 133] on span "Webflow" at bounding box center [311, 129] width 134 height 15
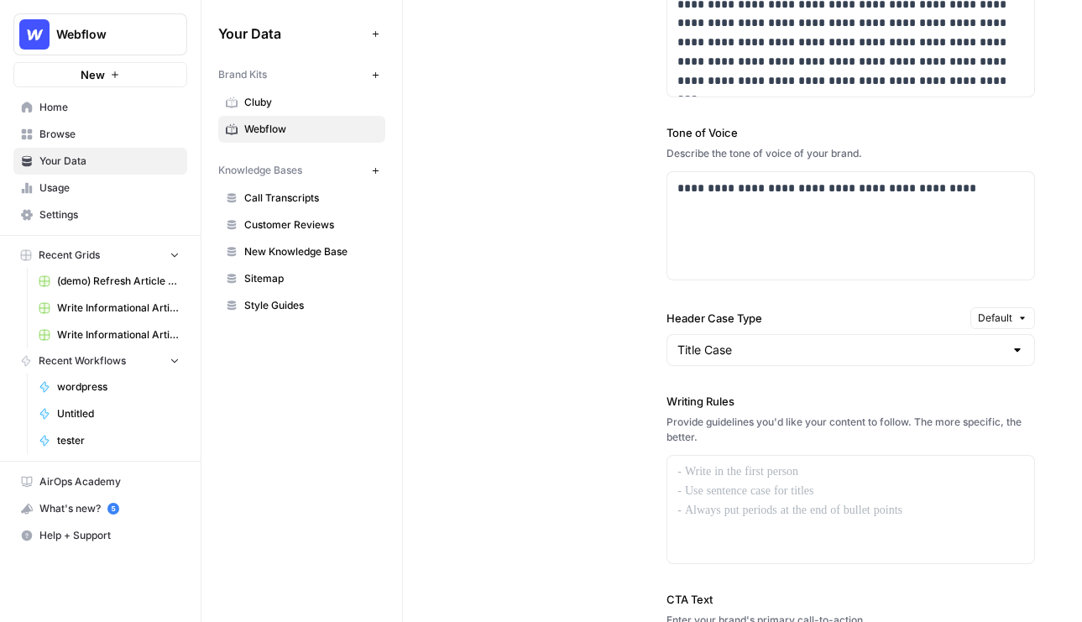
scroll to position [1239, 0]
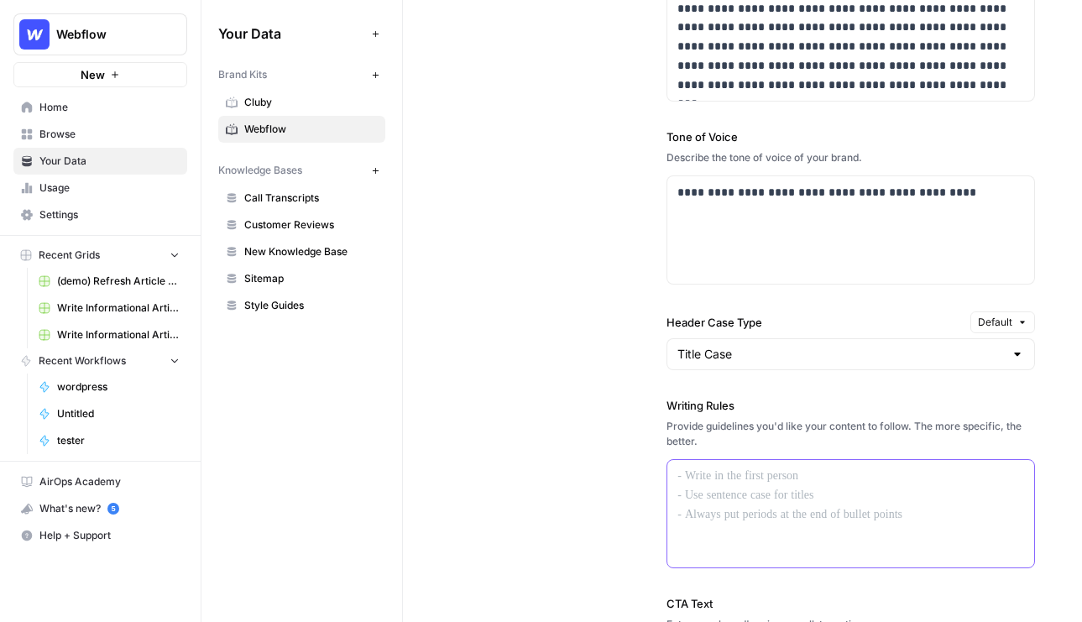
drag, startPoint x: 716, startPoint y: 492, endPoint x: 799, endPoint y: 616, distance: 149.5
click at [799, 616] on div "**********" at bounding box center [851, 346] width 369 height 938
click at [292, 198] on span "Call Transcripts" at bounding box center [311, 198] width 134 height 15
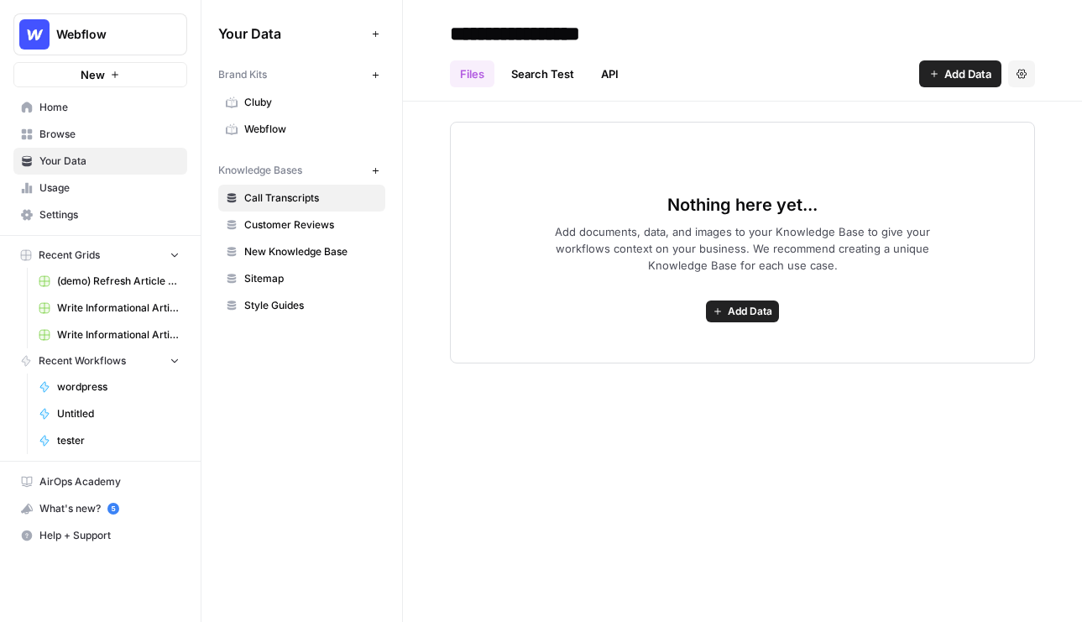
click at [745, 307] on span "Add Data" at bounding box center [750, 311] width 45 height 15
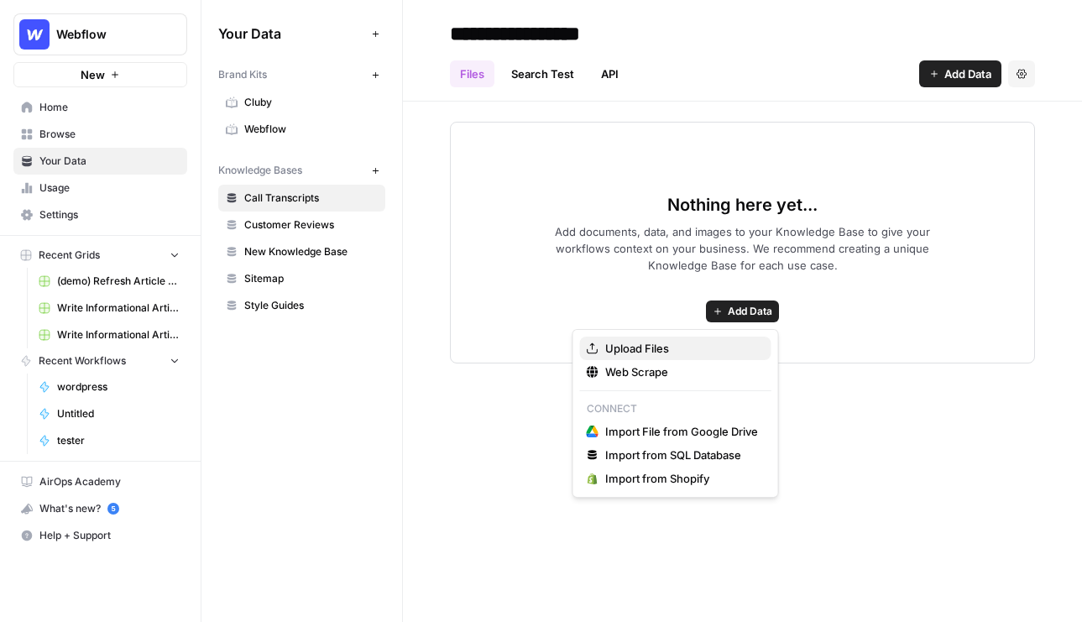
click at [582, 350] on button "Upload Files" at bounding box center [675, 349] width 191 height 24
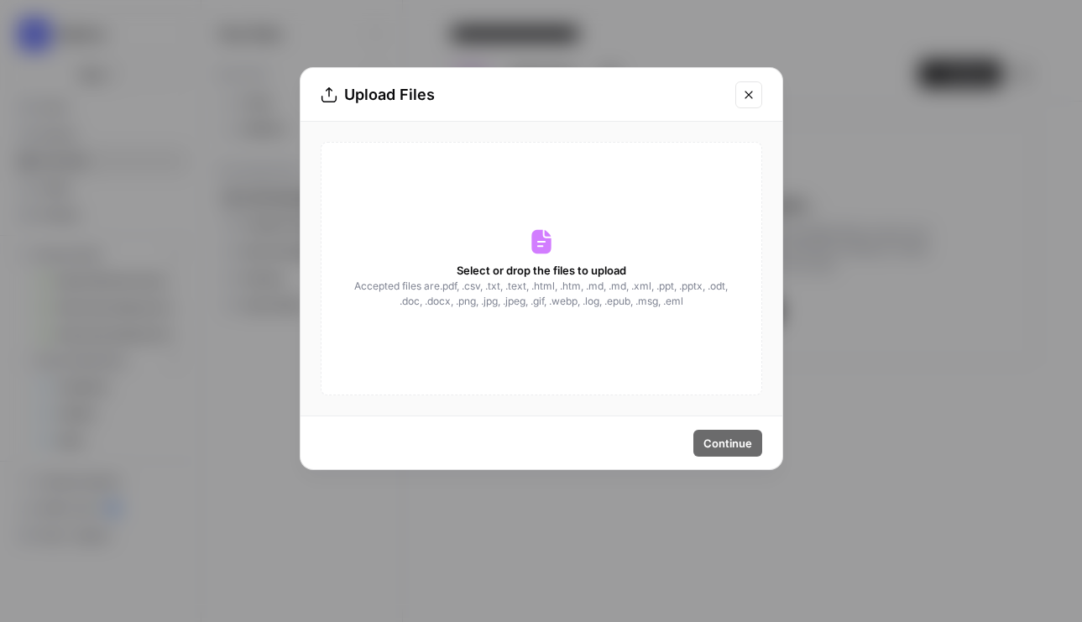
click at [745, 89] on icon "Close modal" at bounding box center [748, 94] width 13 height 13
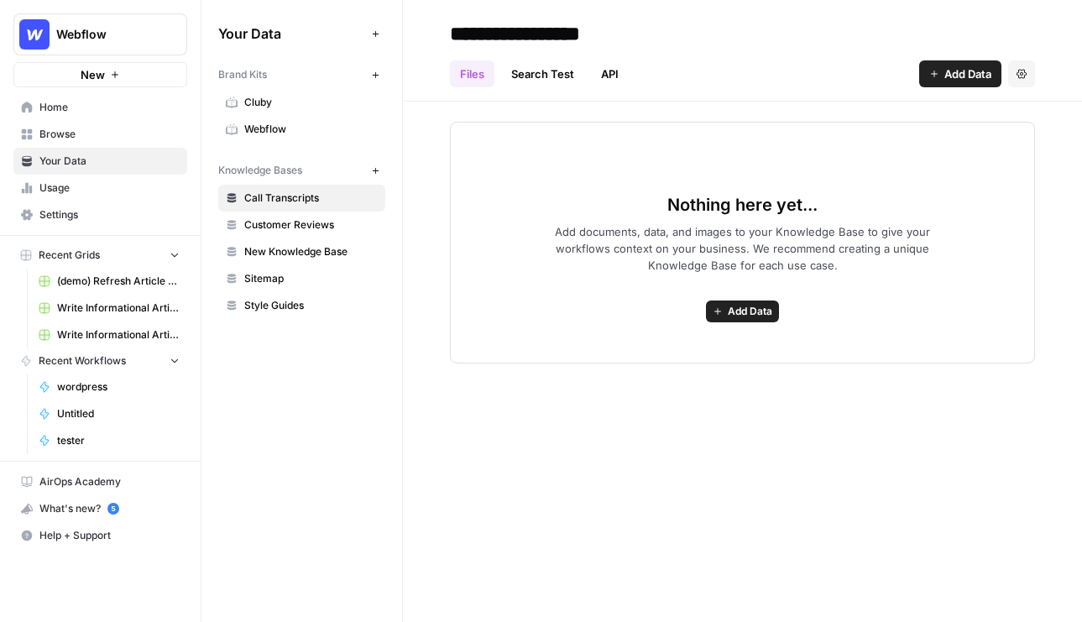
click at [736, 313] on span "Add Data" at bounding box center [750, 311] width 45 height 15
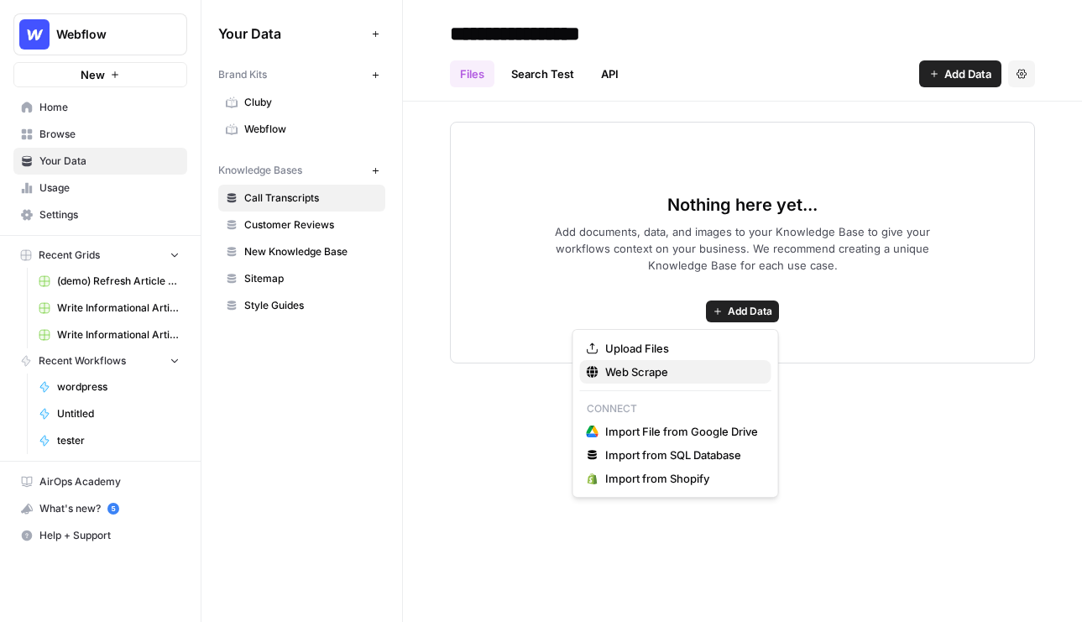
click at [647, 367] on span "Web Scrape" at bounding box center [681, 372] width 153 height 17
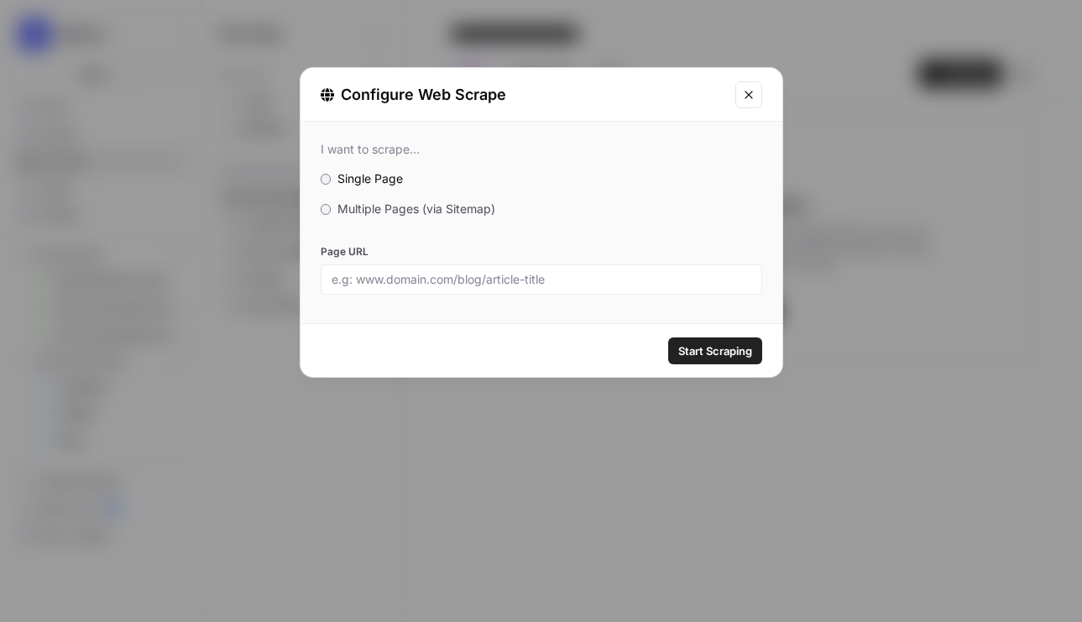
click at [359, 209] on span "Multiple Pages (via Sitemap)" at bounding box center [417, 209] width 158 height 14
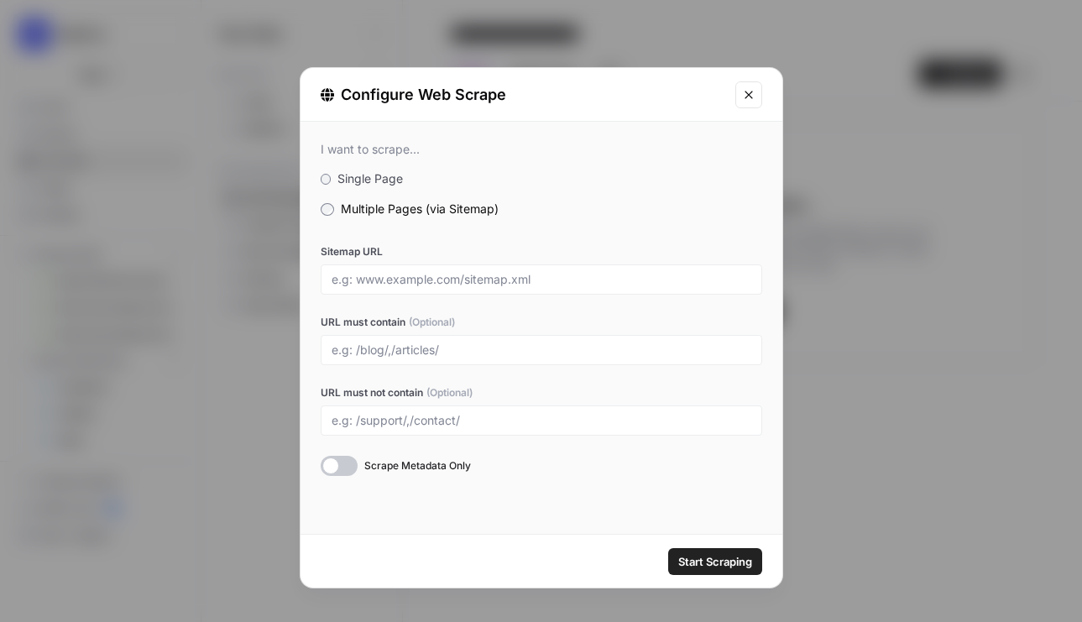
click at [751, 97] on icon "Close modal" at bounding box center [749, 95] width 8 height 8
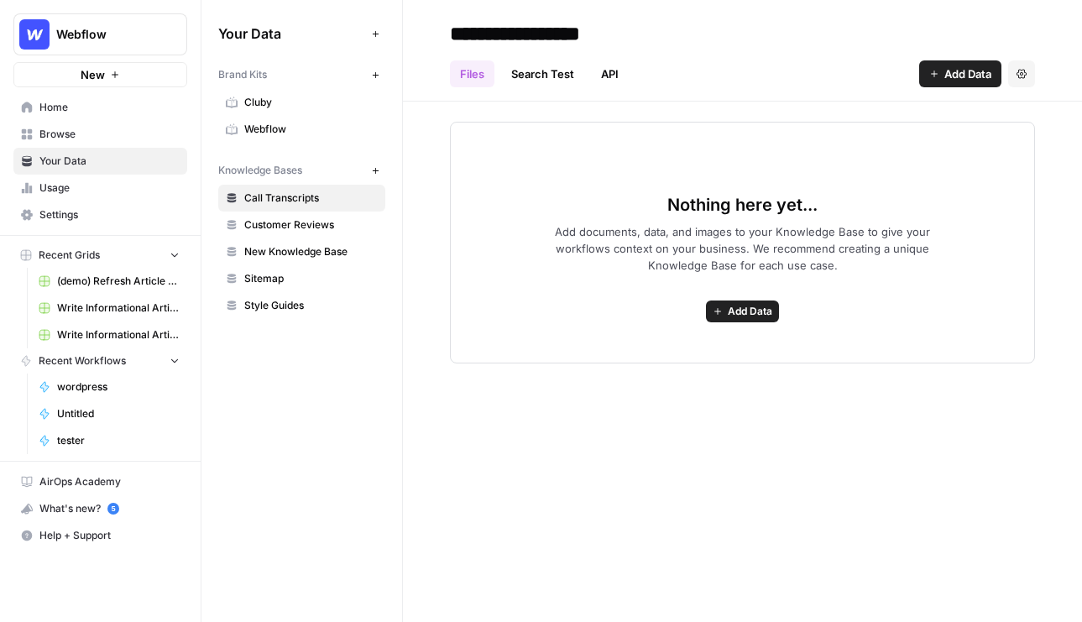
click at [607, 80] on link "API" at bounding box center [610, 73] width 38 height 27
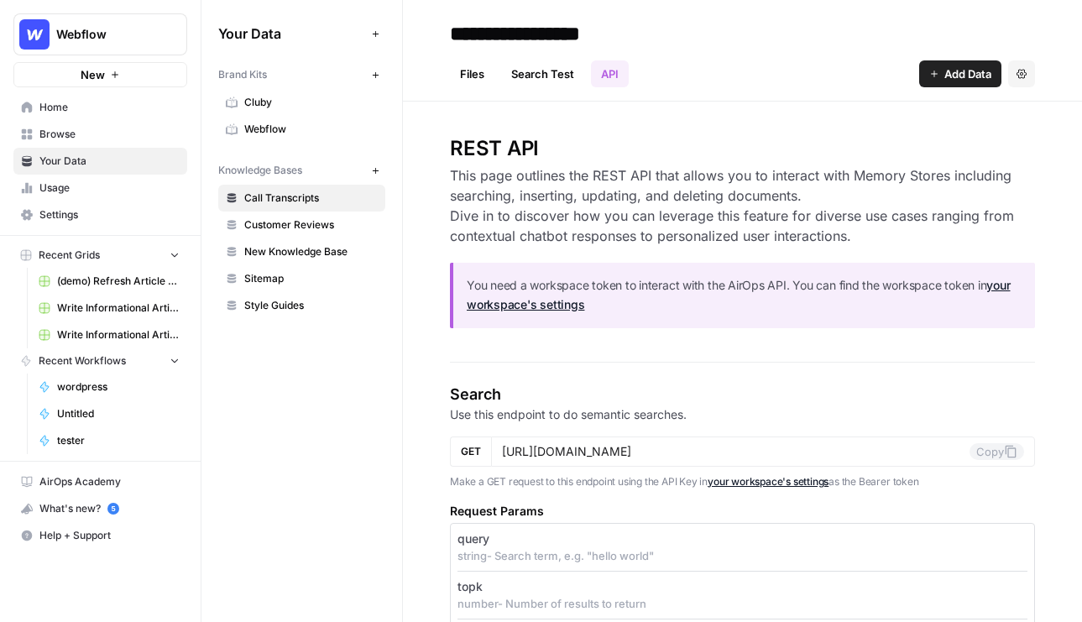
click at [932, 71] on icon "button" at bounding box center [935, 74] width 10 height 10
click at [96, 135] on span "Browse" at bounding box center [109, 134] width 140 height 15
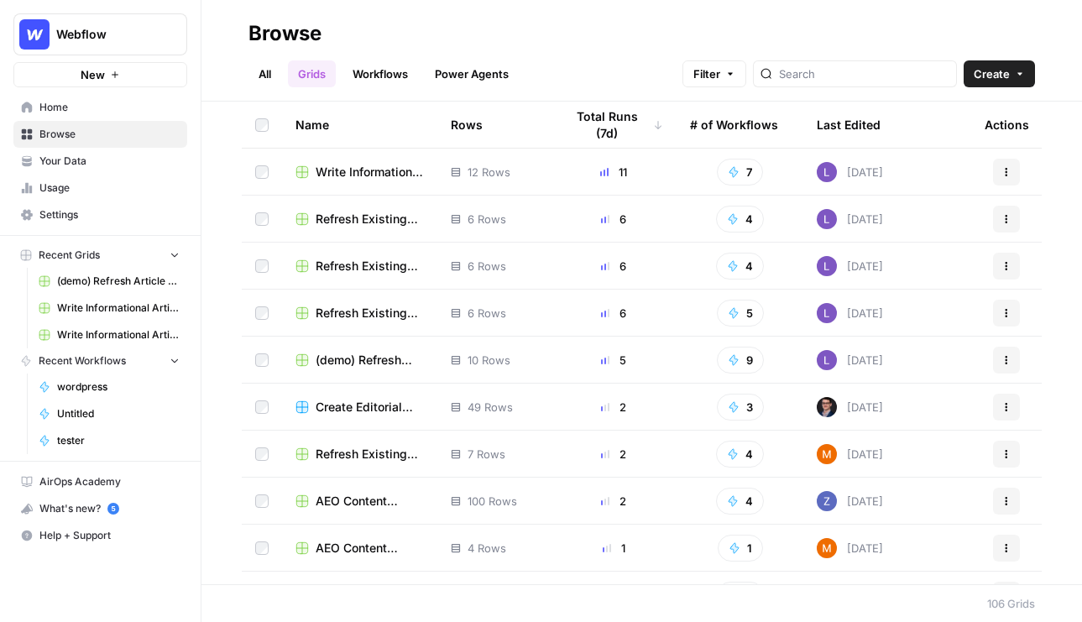
click at [364, 76] on link "Workflows" at bounding box center [381, 73] width 76 height 27
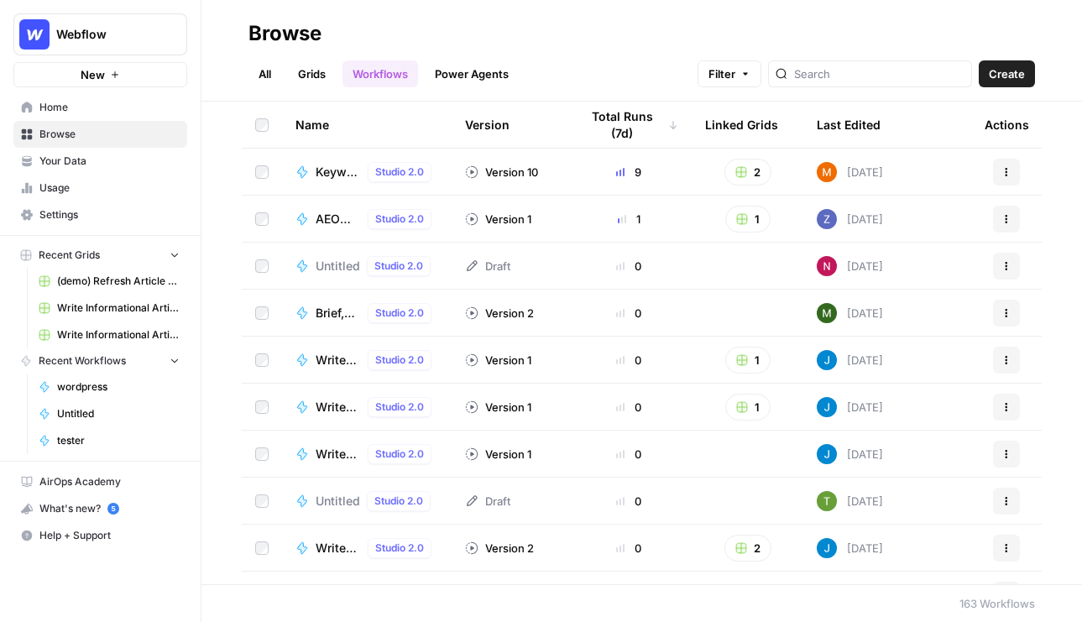
click at [989, 75] on span "Create" at bounding box center [1007, 73] width 36 height 17
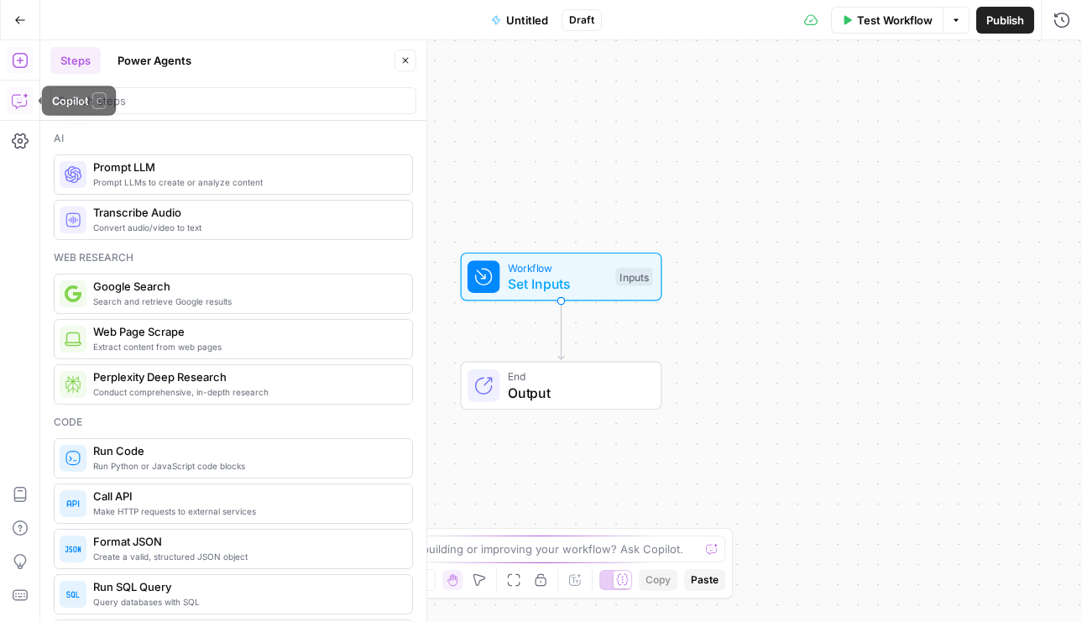
click at [18, 107] on icon "button" at bounding box center [19, 101] width 14 height 13
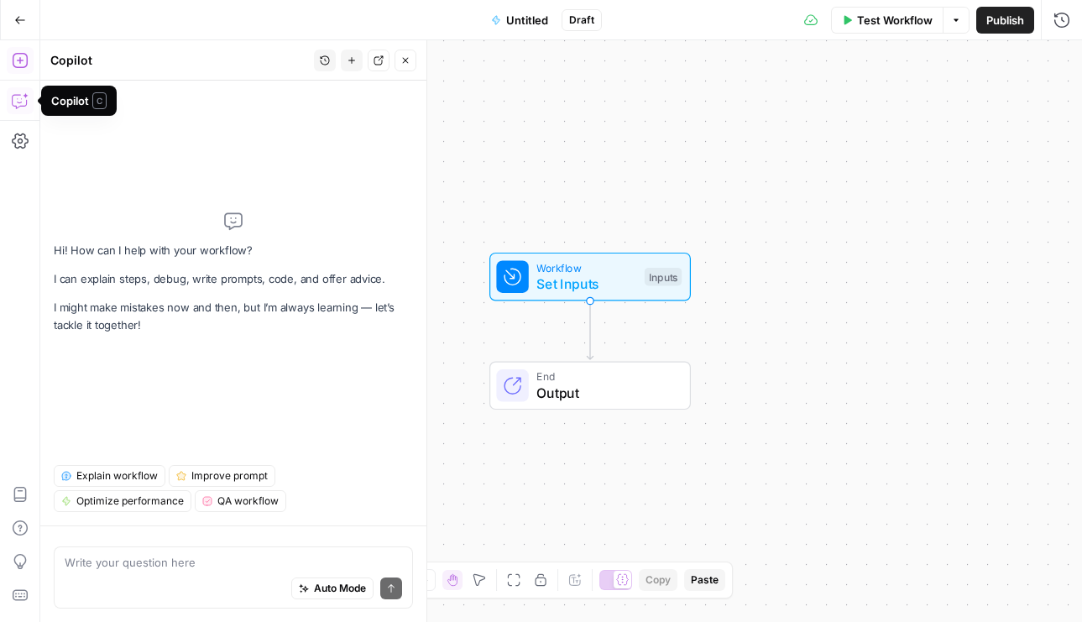
click at [14, 57] on icon "button" at bounding box center [20, 60] width 17 height 17
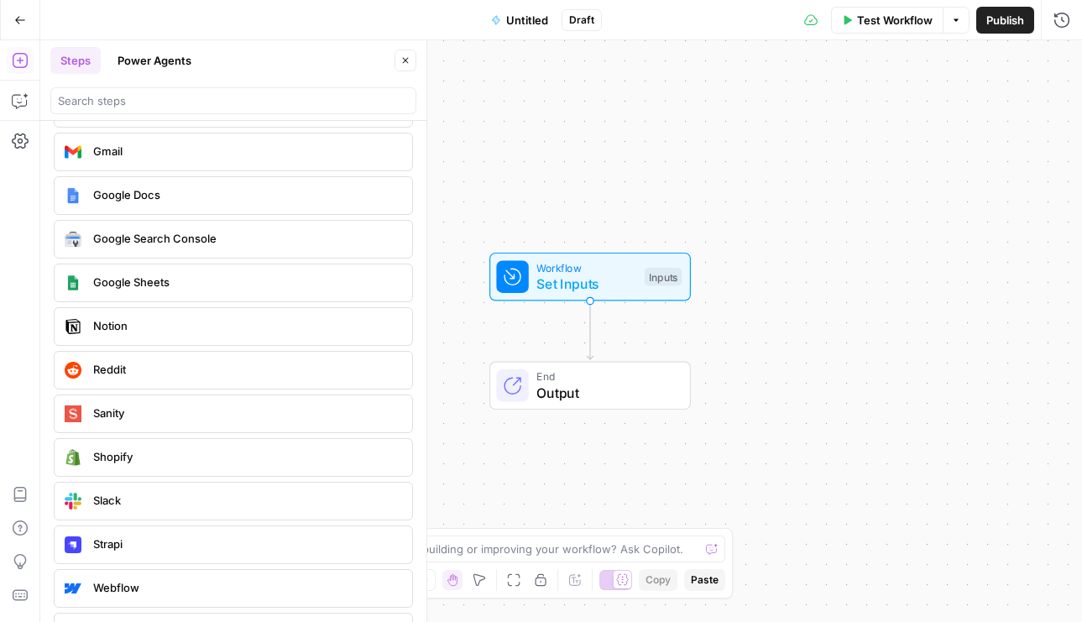
scroll to position [3068, 0]
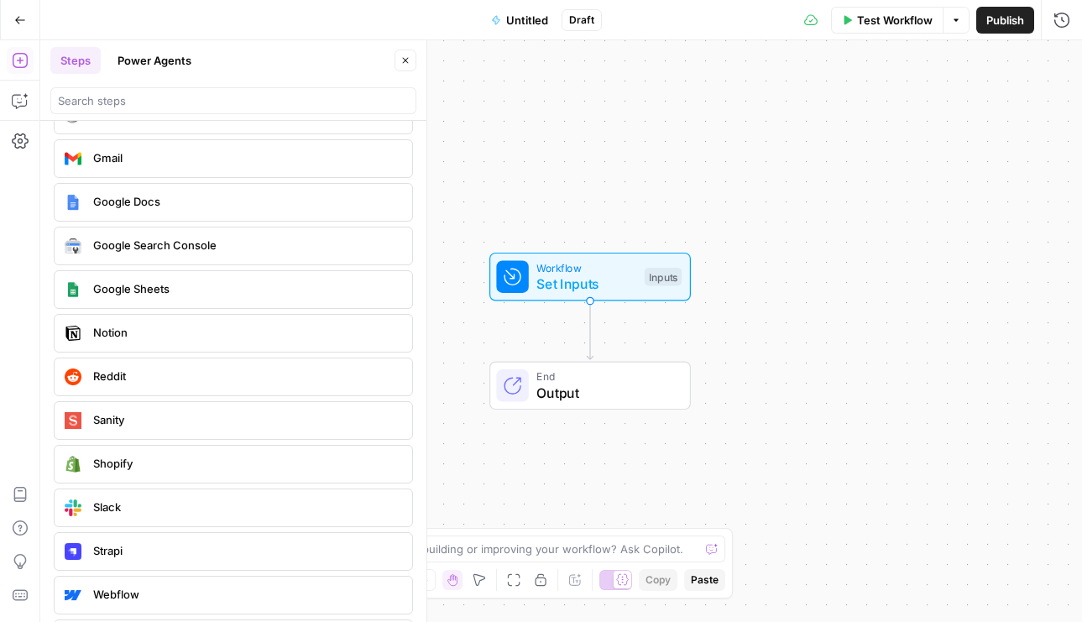
click at [146, 54] on button "Power Agents" at bounding box center [154, 60] width 94 height 27
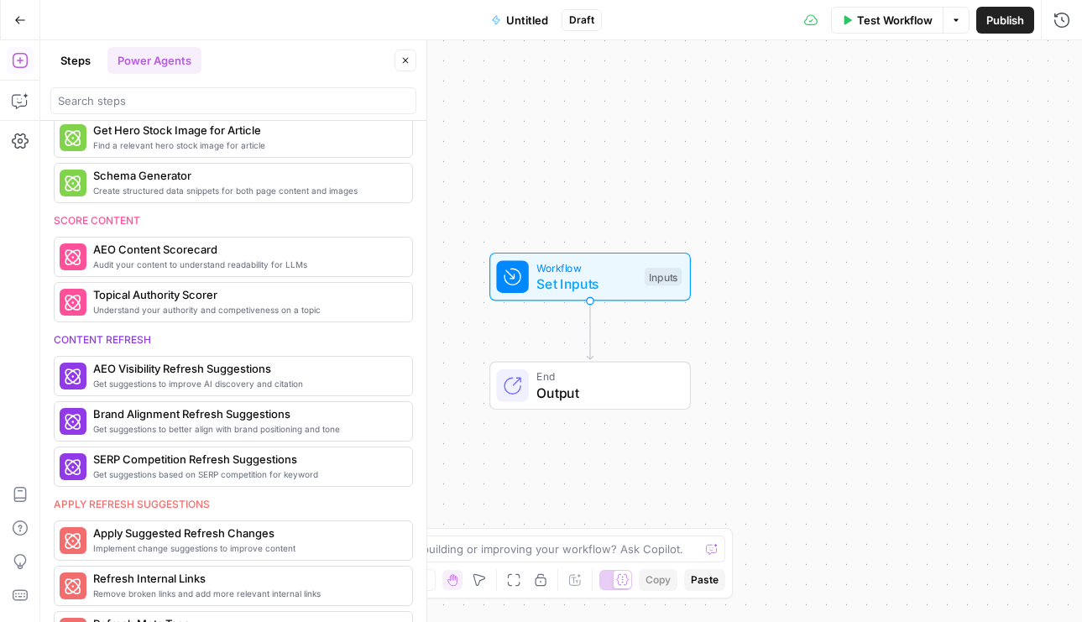
scroll to position [0, 0]
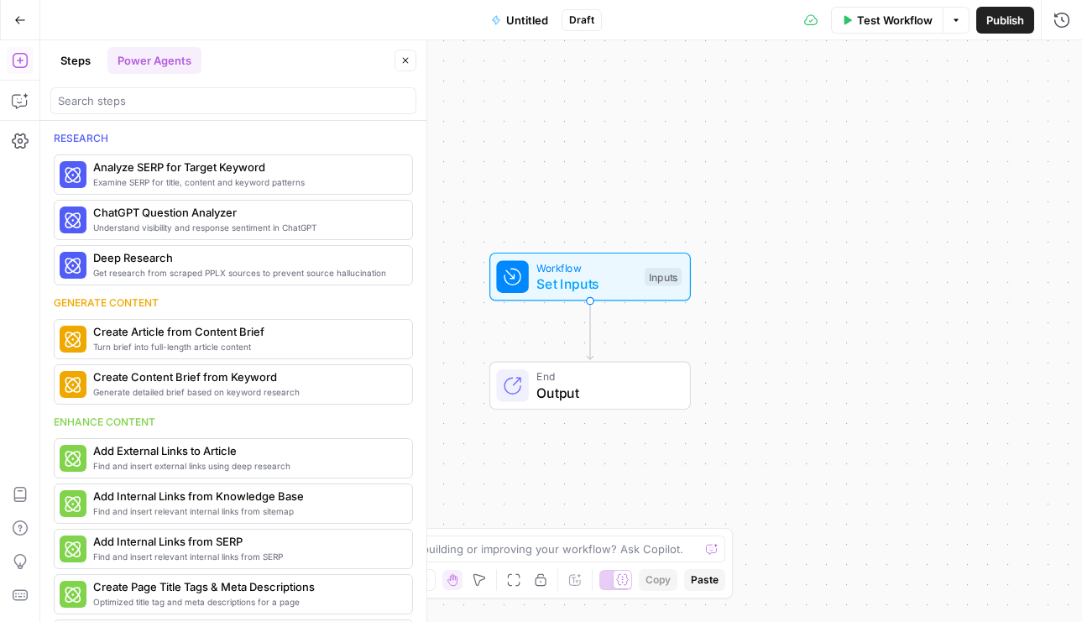
drag, startPoint x: 56, startPoint y: 140, endPoint x: 175, endPoint y: 139, distance: 118.4
click at [175, 140] on div "Research" at bounding box center [233, 138] width 359 height 15
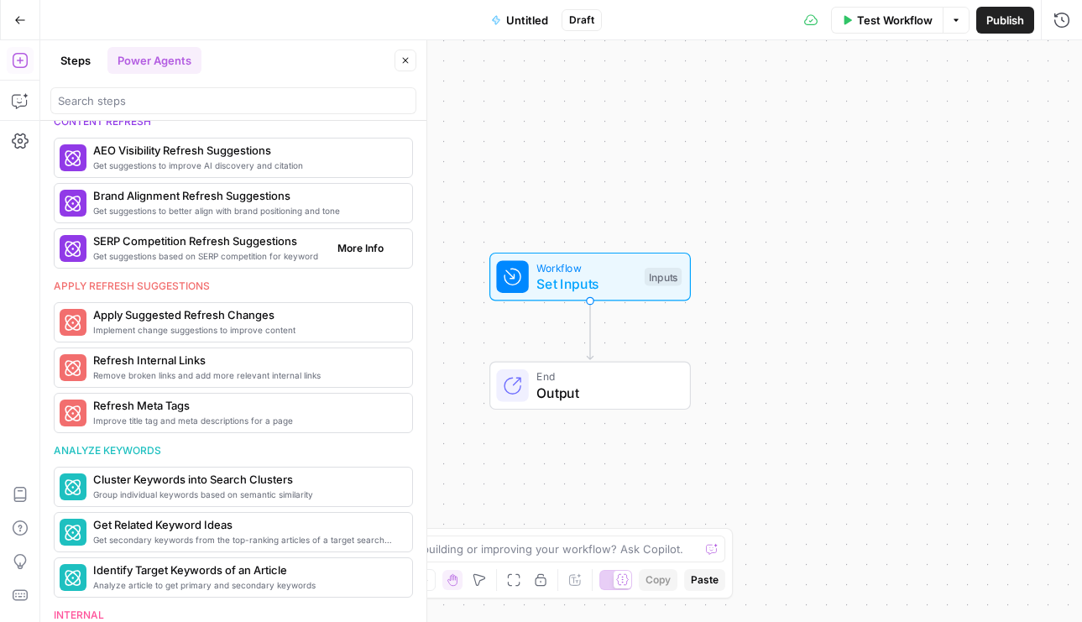
scroll to position [726, 0]
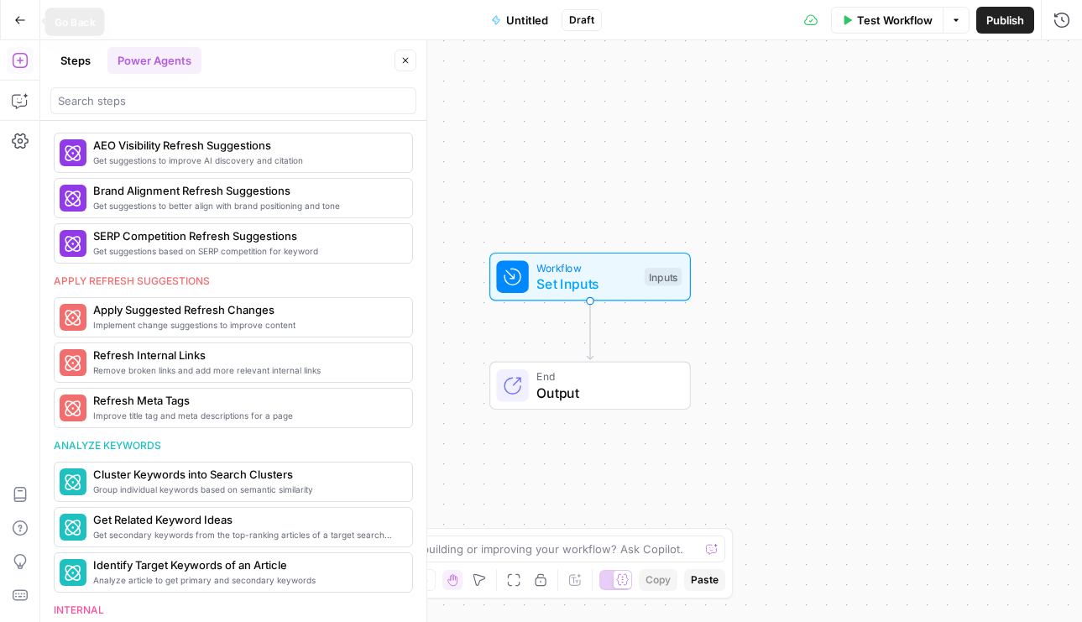
click at [26, 22] on button "Go Back" at bounding box center [20, 20] width 30 height 30
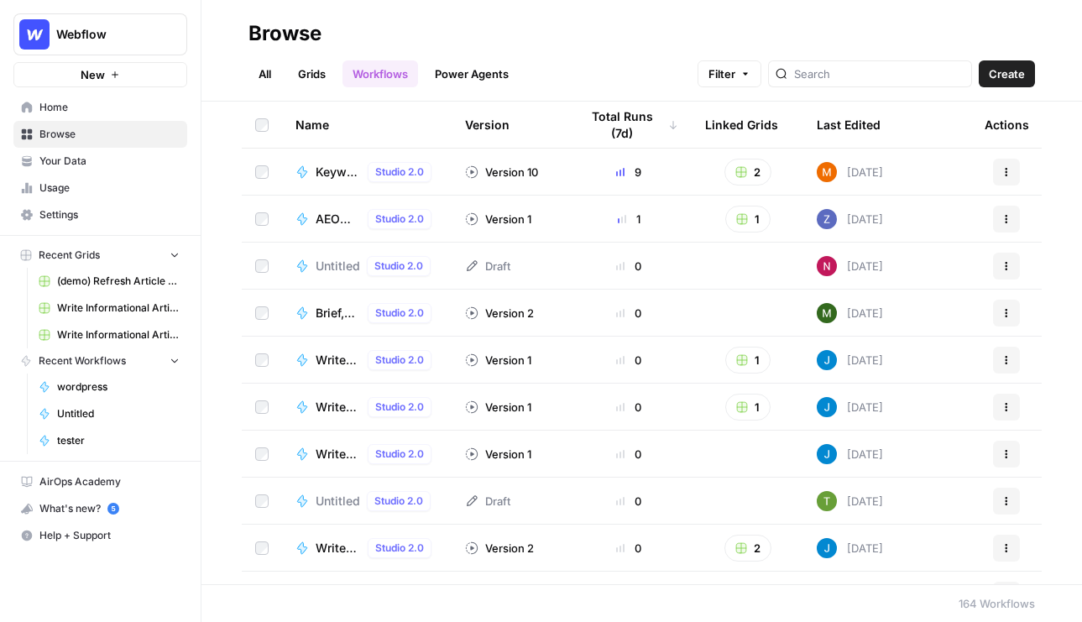
click at [302, 86] on link "Grids" at bounding box center [312, 73] width 48 height 27
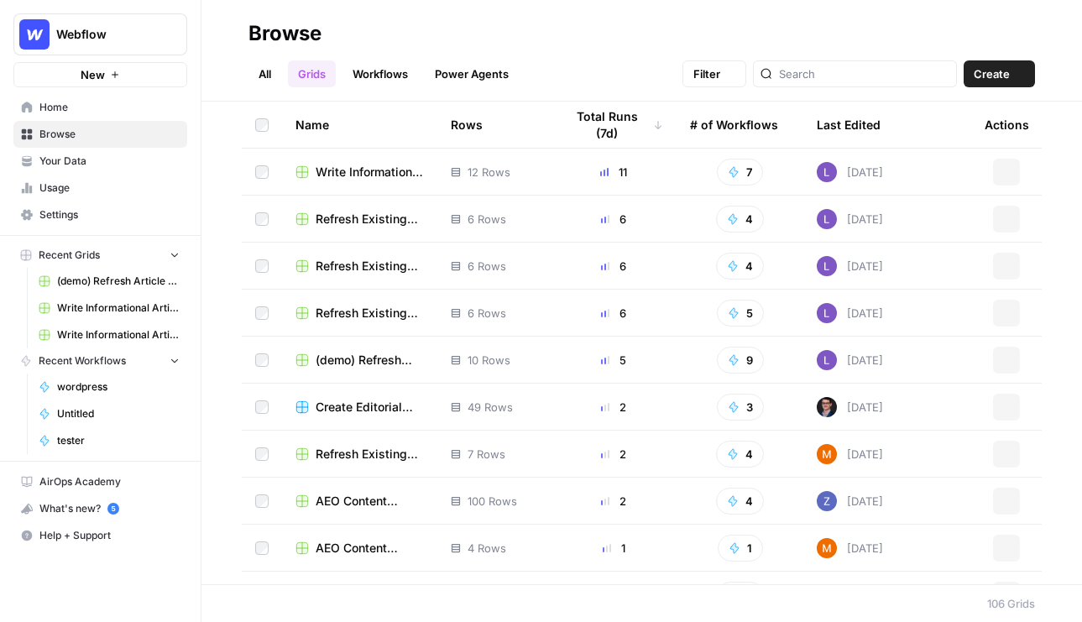
click at [317, 84] on link "Grids" at bounding box center [312, 73] width 48 height 27
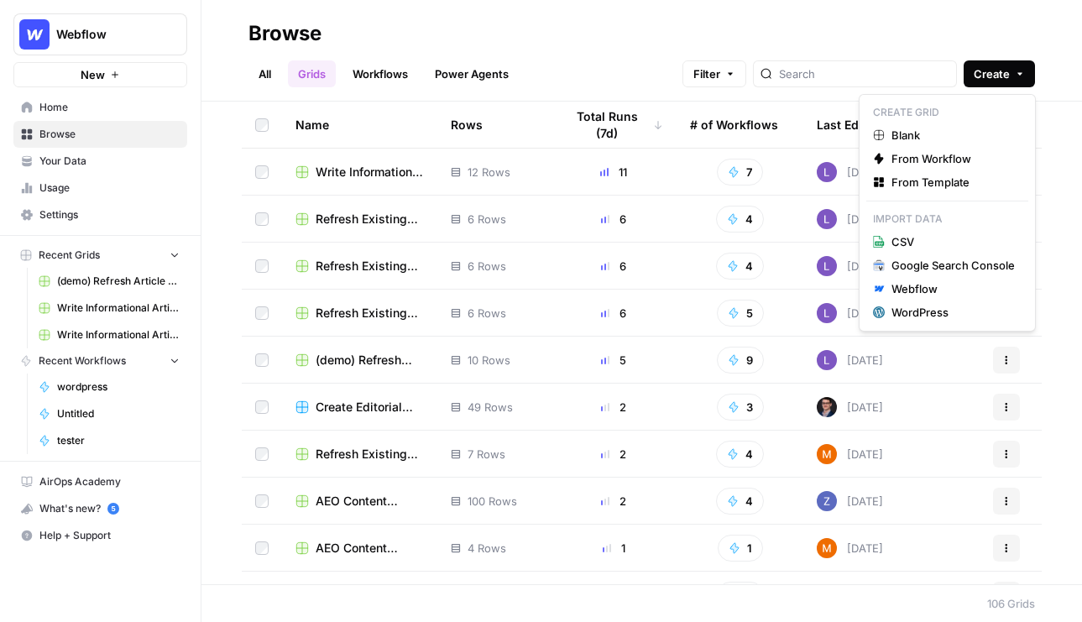
click at [1018, 70] on icon "button" at bounding box center [1020, 74] width 10 height 10
click at [921, 187] on span "From Template" at bounding box center [953, 182] width 123 height 17
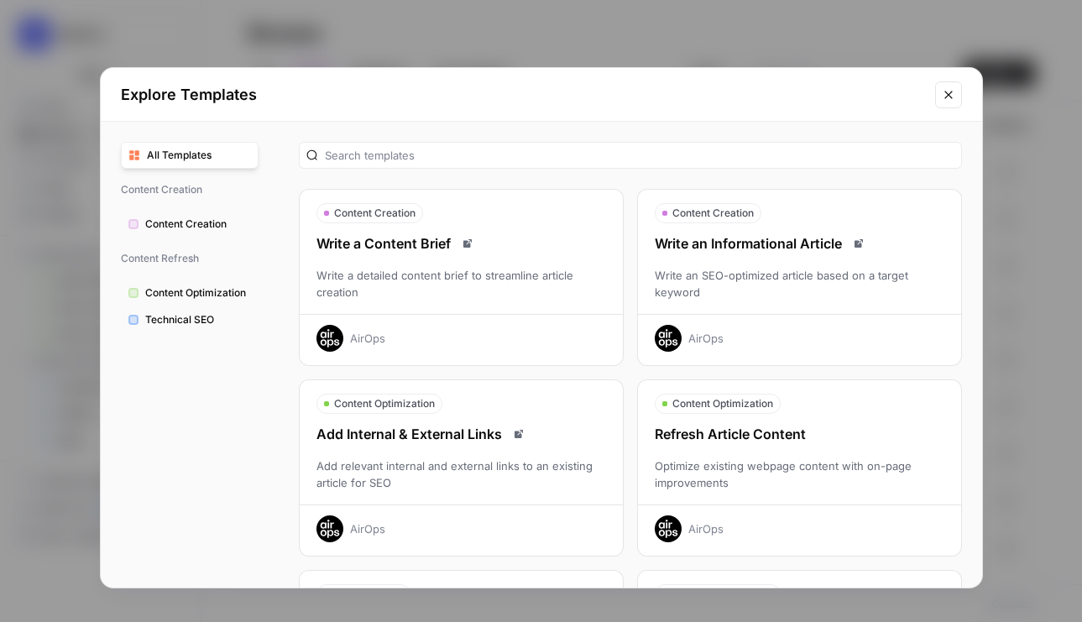
click at [794, 216] on div "Content Creation" at bounding box center [799, 213] width 323 height 20
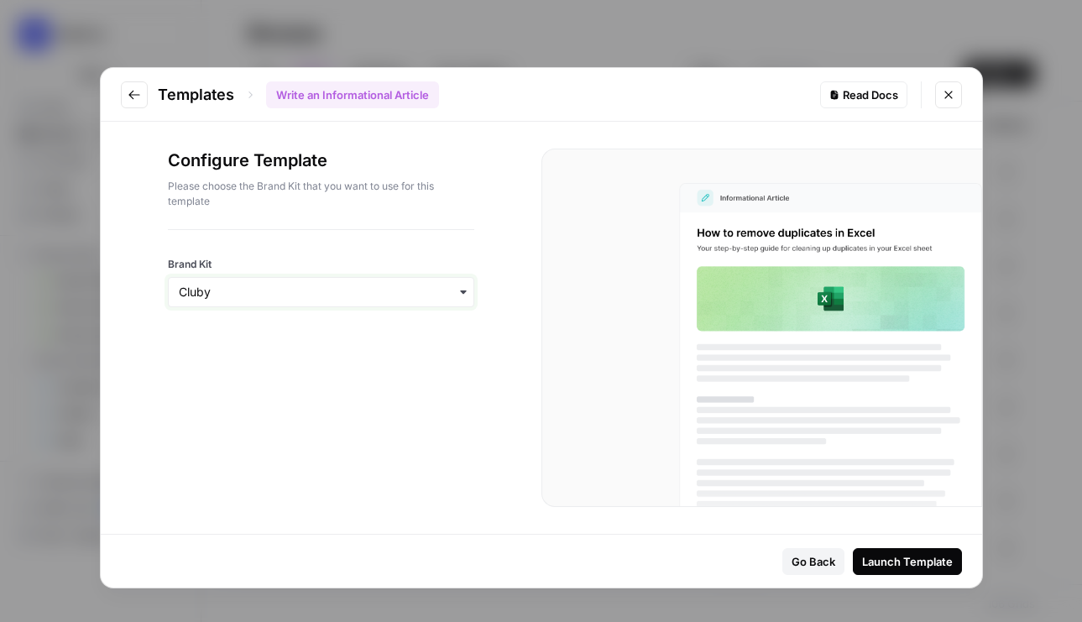
click at [322, 286] on input "Brand Kit" at bounding box center [321, 292] width 285 height 17
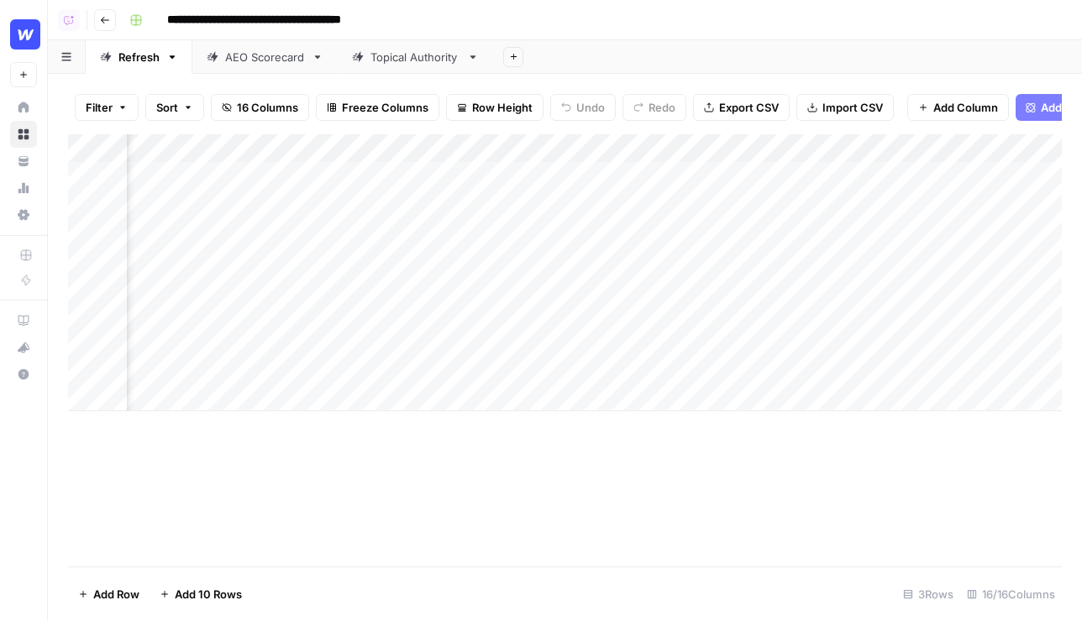
scroll to position [0, 1005]
click at [523, 175] on div "Add Column" at bounding box center [564, 272] width 993 height 277
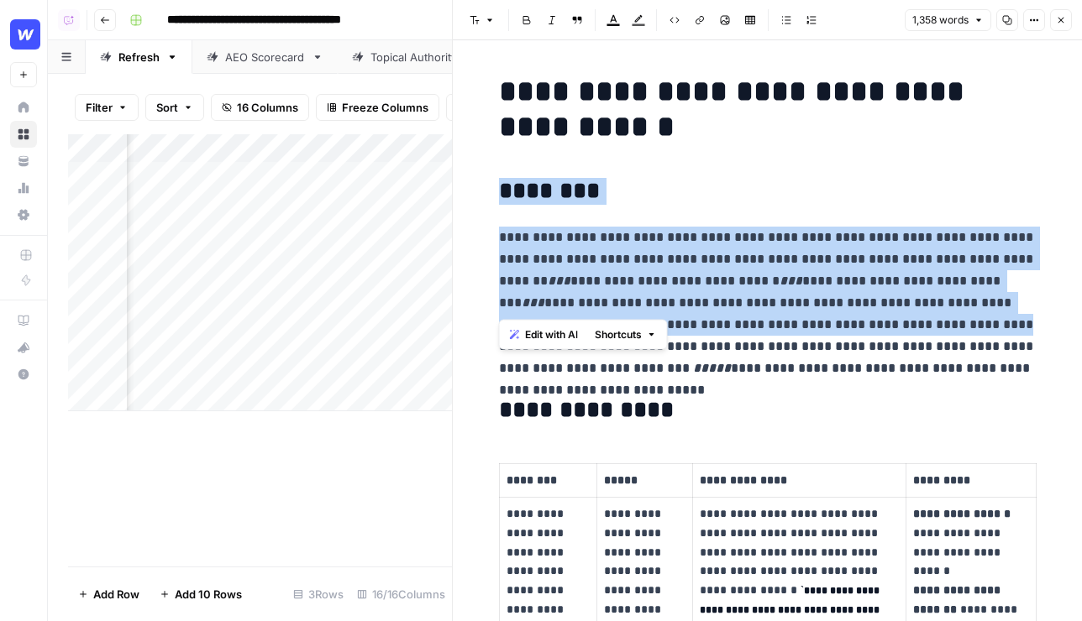
drag, startPoint x: 500, startPoint y: 189, endPoint x: 900, endPoint y: 333, distance: 425.0
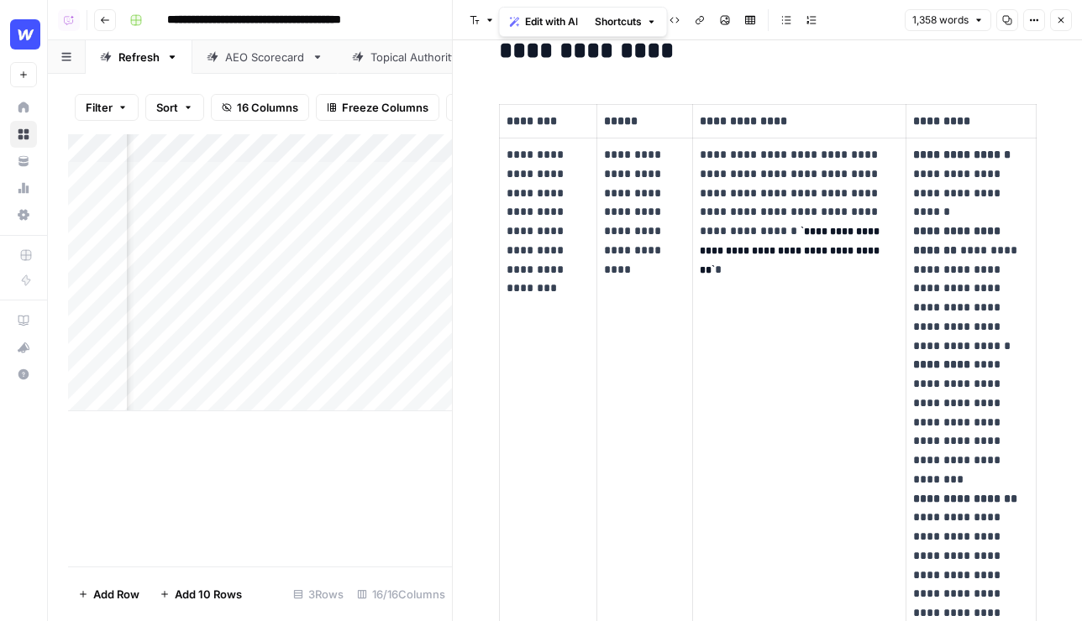
scroll to position [364, 0]
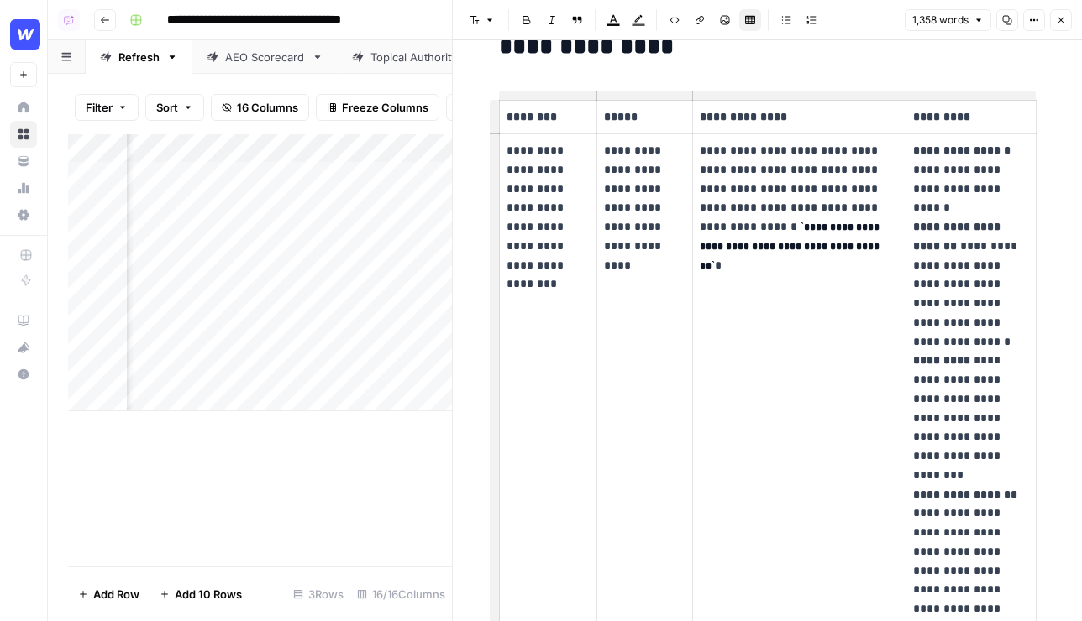
click at [700, 421] on td "**********" at bounding box center [799, 466] width 214 height 664
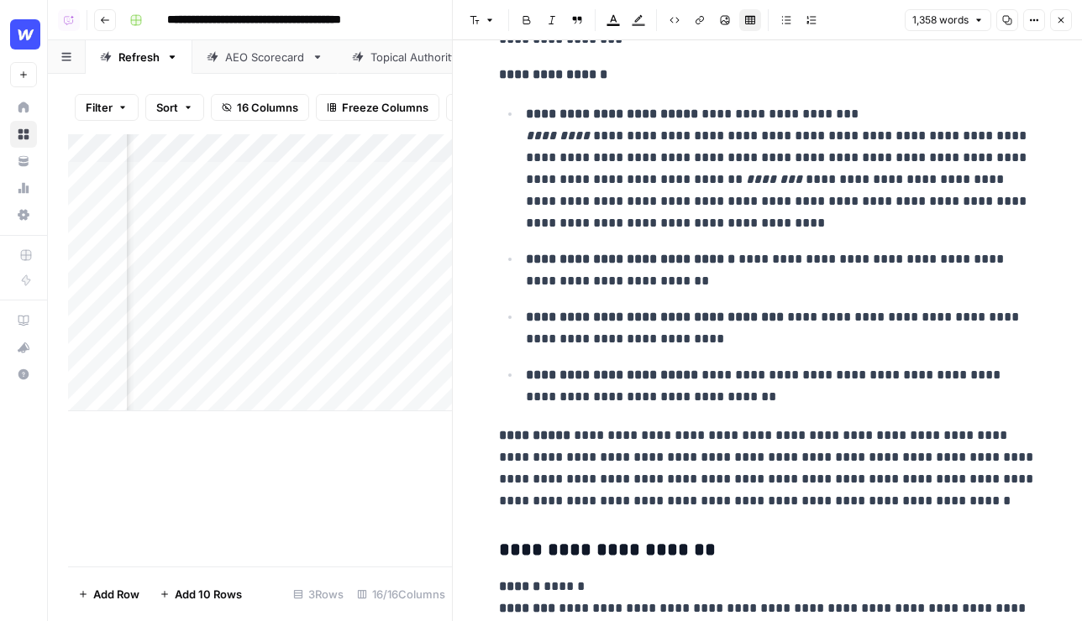
scroll to position [2978, 0]
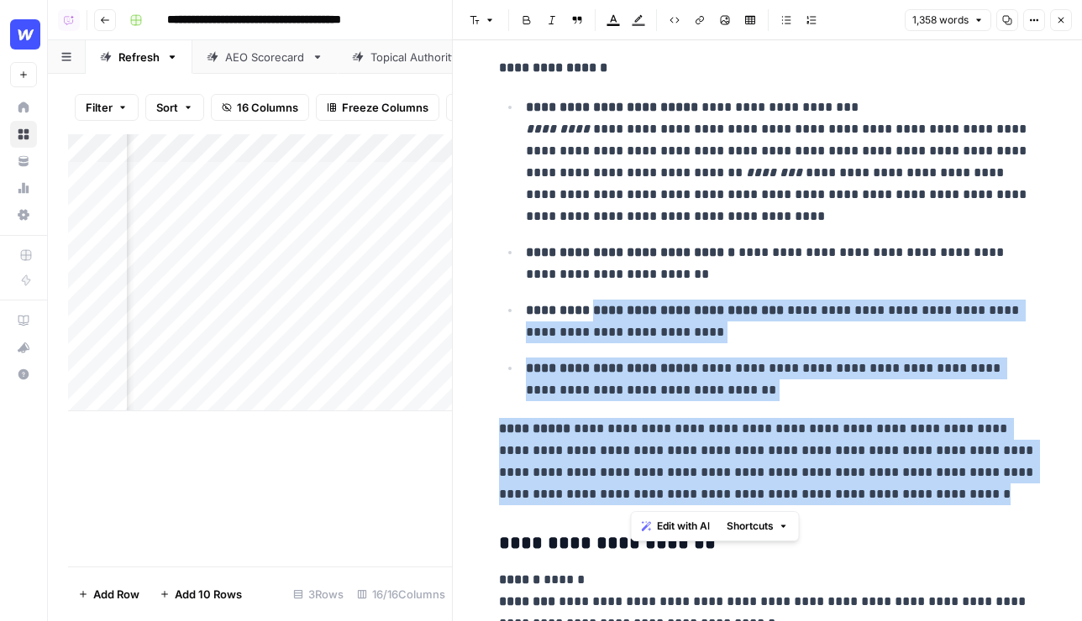
drag, startPoint x: 918, startPoint y: 497, endPoint x: 595, endPoint y: 298, distance: 379.6
click at [593, 302] on div "**********" at bounding box center [768, 178] width 558 height 6178
click at [1029, 18] on icon "button" at bounding box center [1061, 20] width 10 height 10
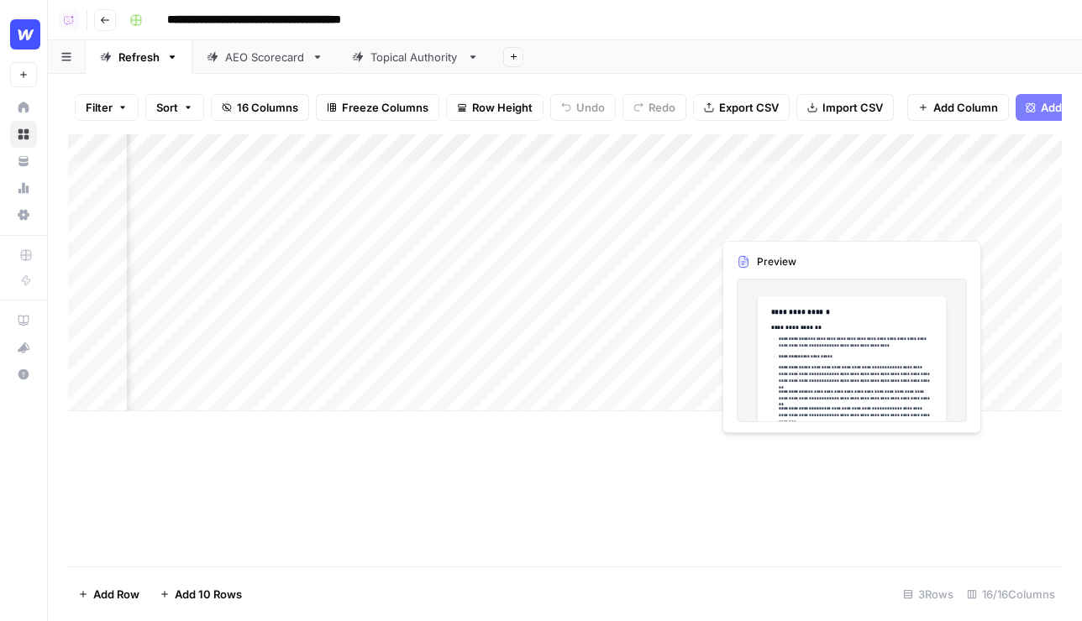
scroll to position [0, 1192]
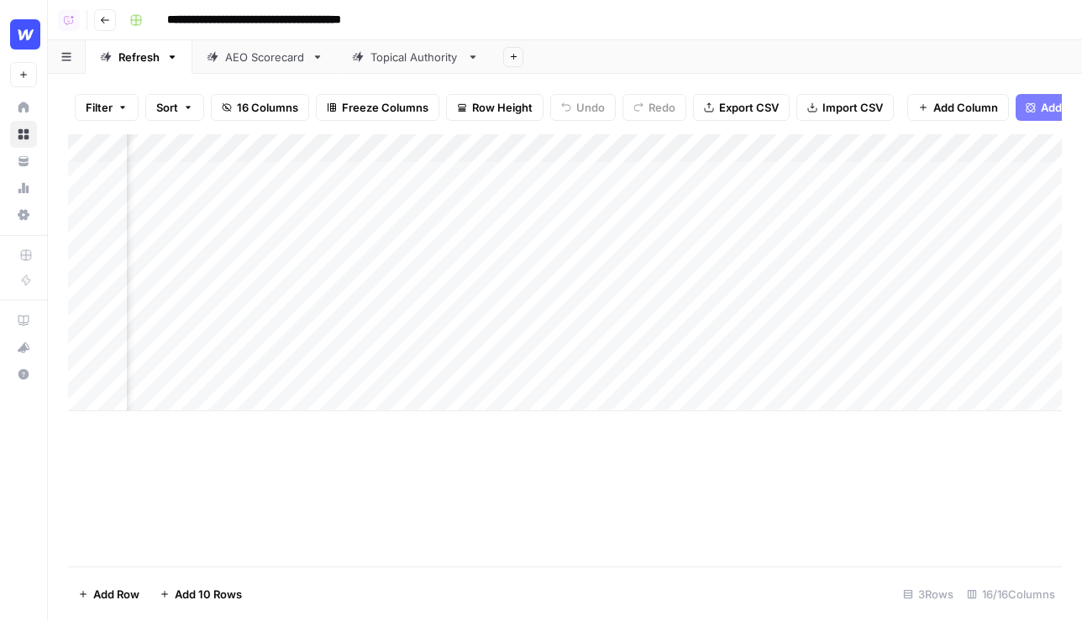
click at [395, 63] on div "Topical Authority" at bounding box center [415, 57] width 90 height 17
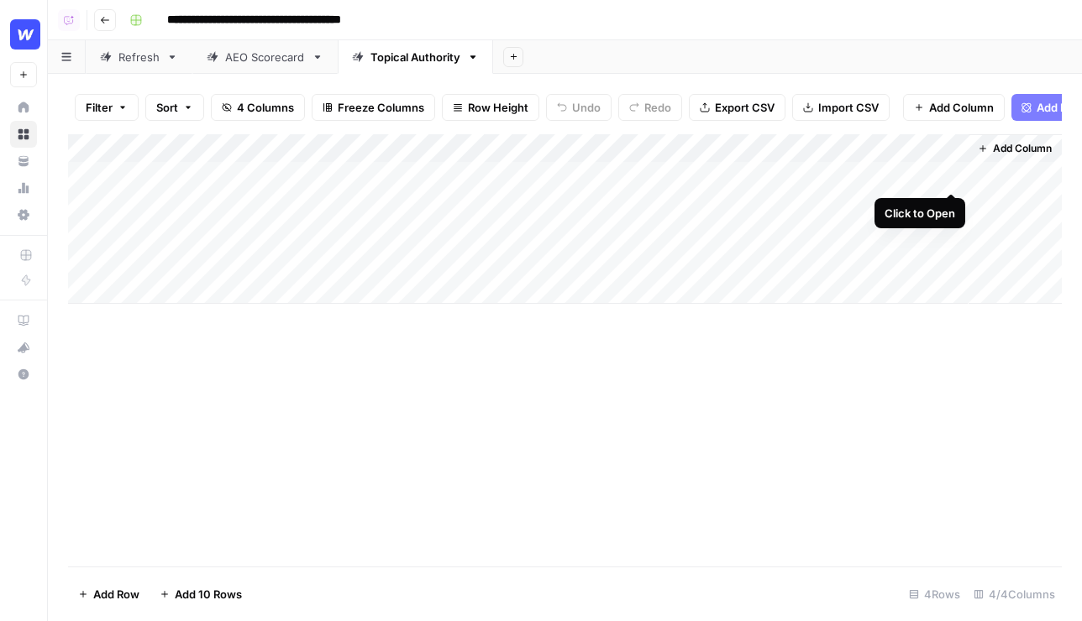
click at [950, 177] on div "Add Column" at bounding box center [564, 219] width 993 height 170
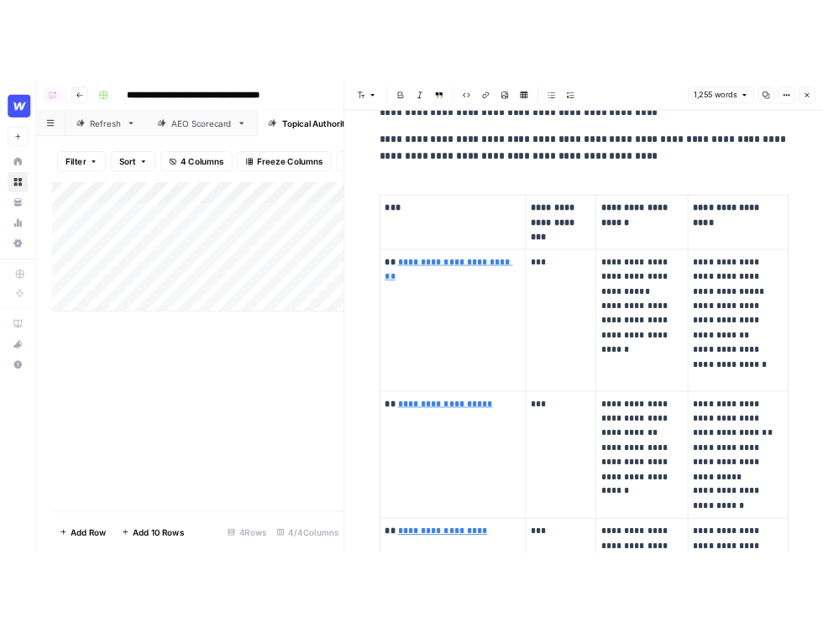
scroll to position [3749, 0]
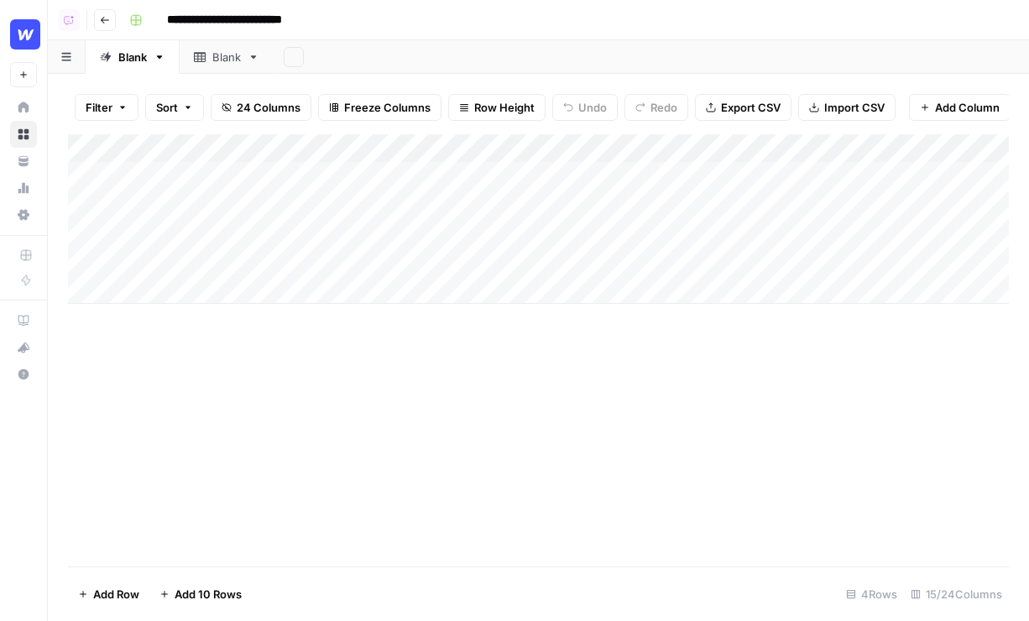
click at [20, 28] on img "Workspace: Webflow" at bounding box center [25, 34] width 30 height 30
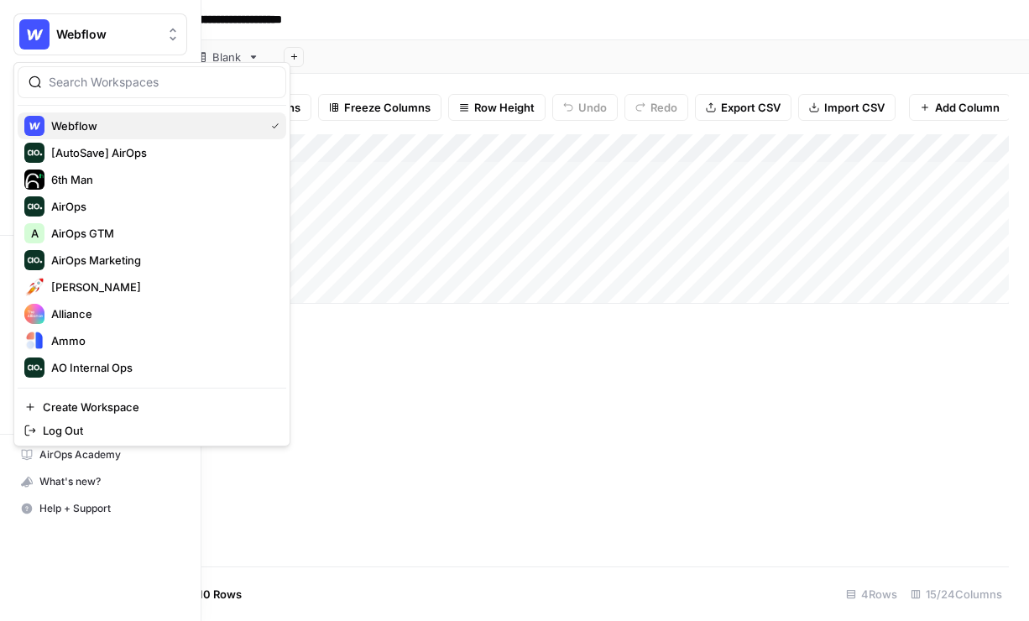
click at [68, 123] on span "Webflow" at bounding box center [154, 126] width 207 height 17
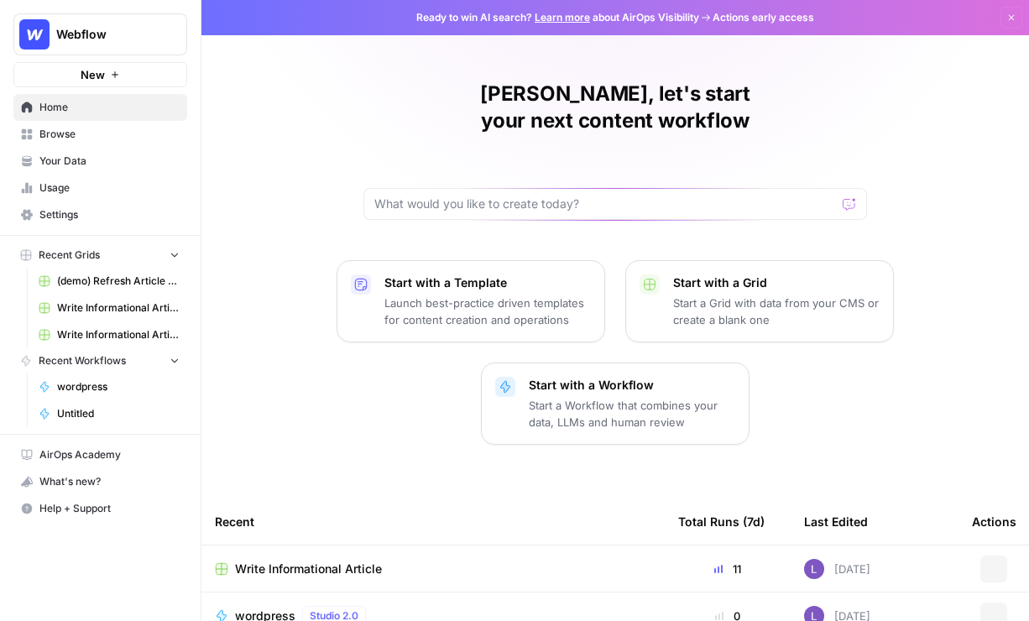
click at [98, 170] on link "Your Data" at bounding box center [100, 161] width 174 height 27
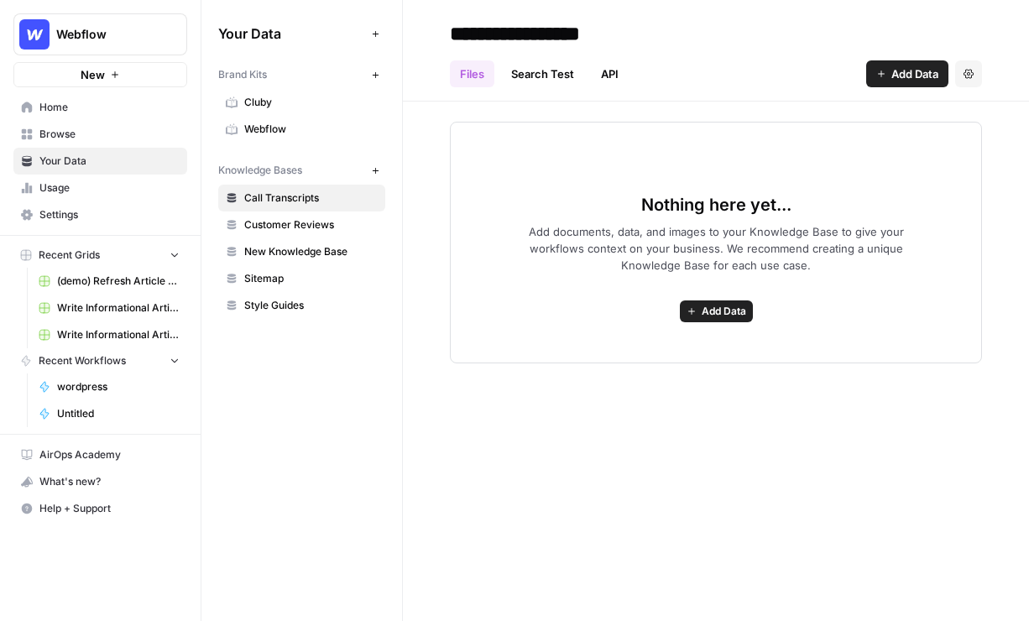
click at [328, 127] on span "Webflow" at bounding box center [311, 129] width 134 height 15
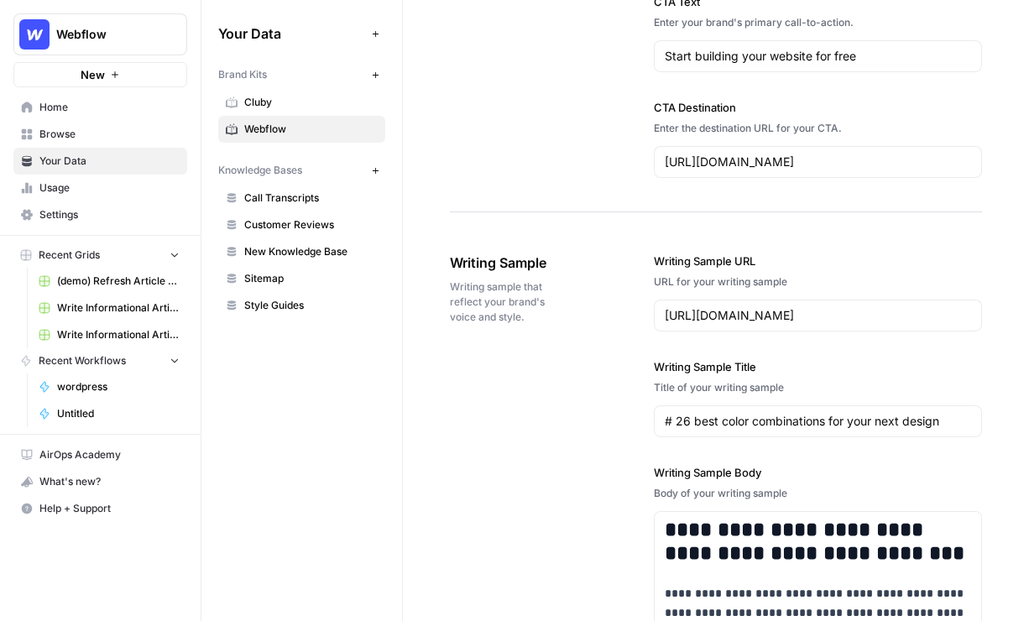
scroll to position [1743, 0]
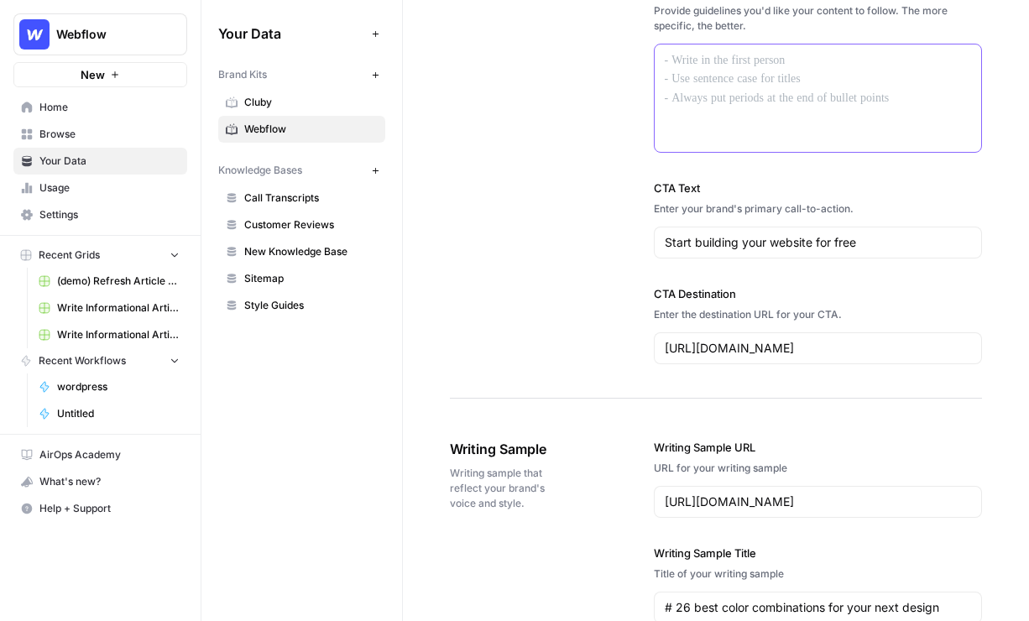
click at [778, 115] on div at bounding box center [818, 98] width 327 height 107
click at [273, 286] on span "Sitemap" at bounding box center [311, 278] width 134 height 15
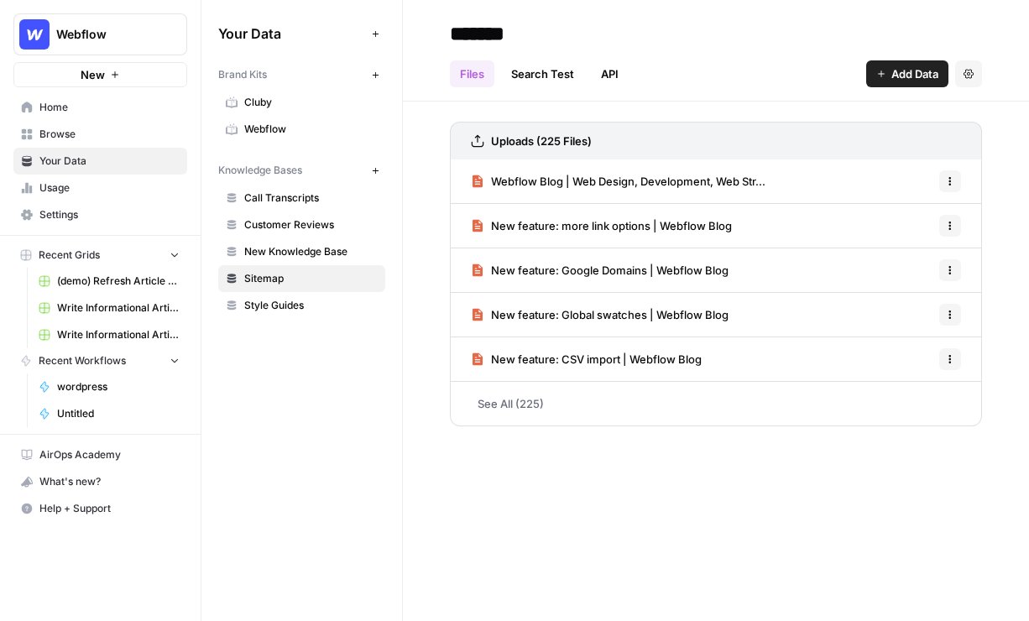
click at [916, 82] on button "Add Data" at bounding box center [908, 73] width 82 height 27
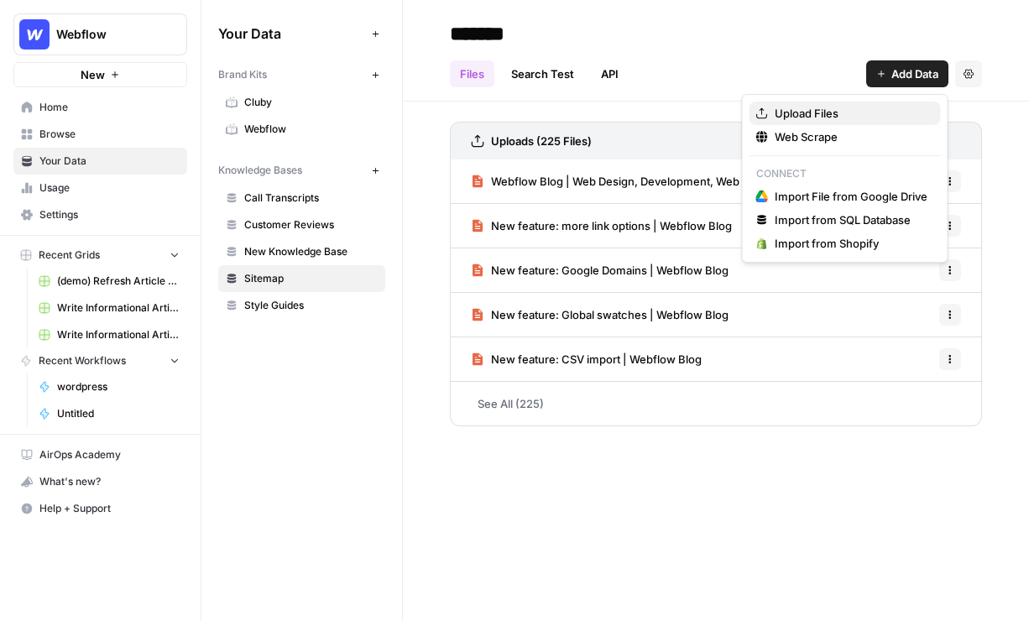
click at [803, 108] on span "Upload Files" at bounding box center [851, 113] width 153 height 17
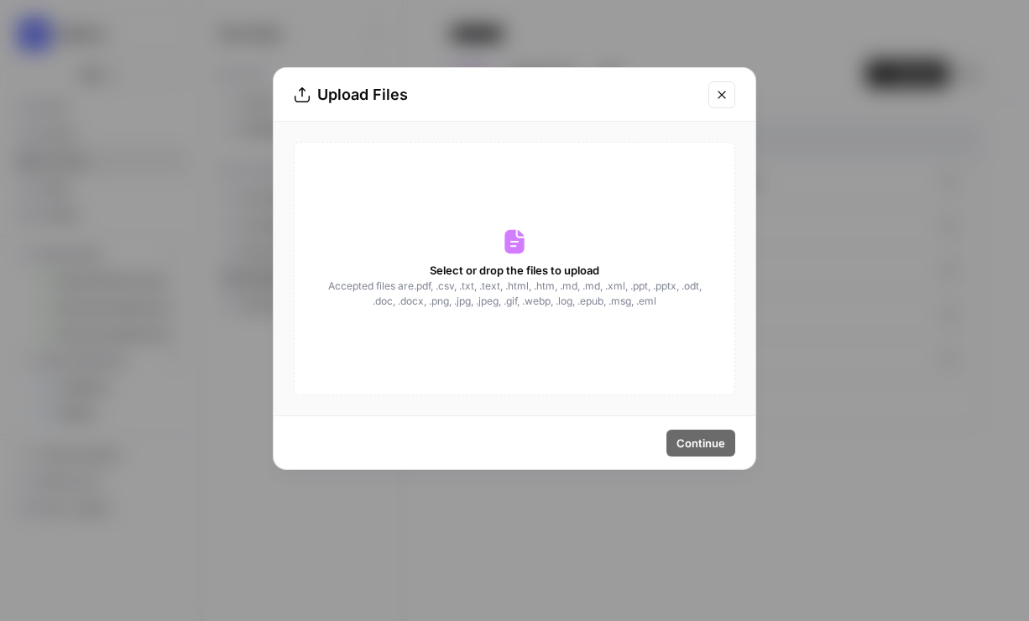
click at [718, 97] on icon "Close modal" at bounding box center [721, 94] width 13 height 13
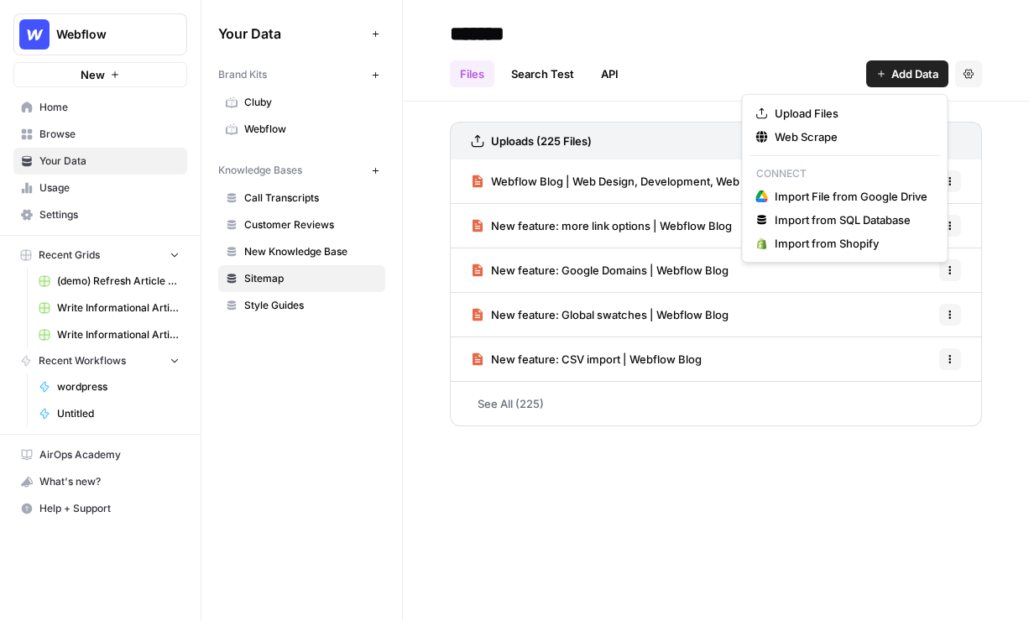
click at [884, 76] on icon "button" at bounding box center [882, 74] width 10 height 10
click at [855, 133] on span "Web Scrape" at bounding box center [851, 136] width 153 height 17
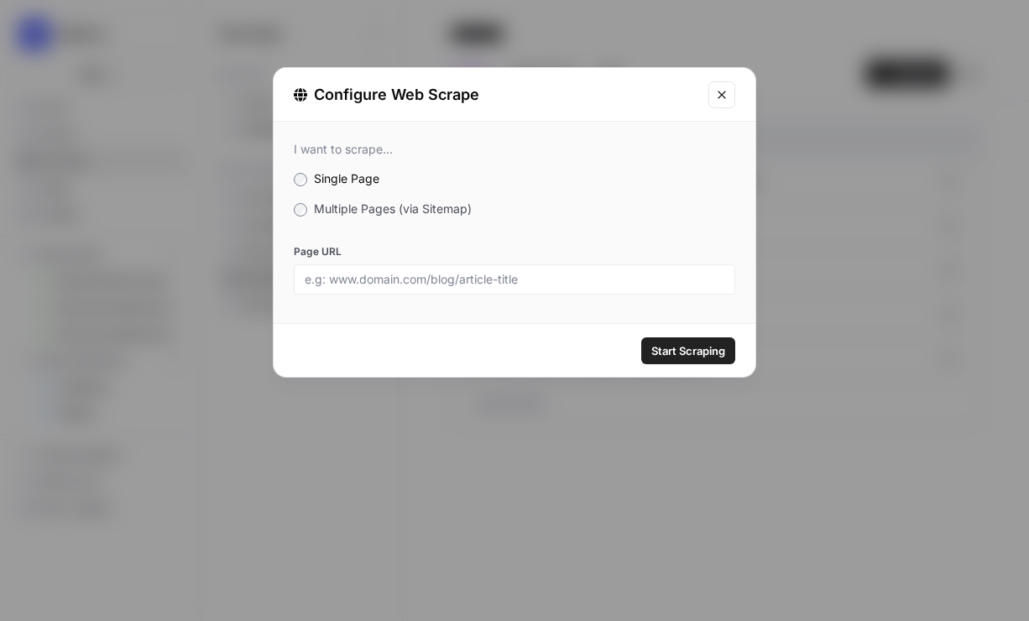
click at [415, 211] on span "Multiple Pages (via Sitemap)" at bounding box center [393, 209] width 158 height 14
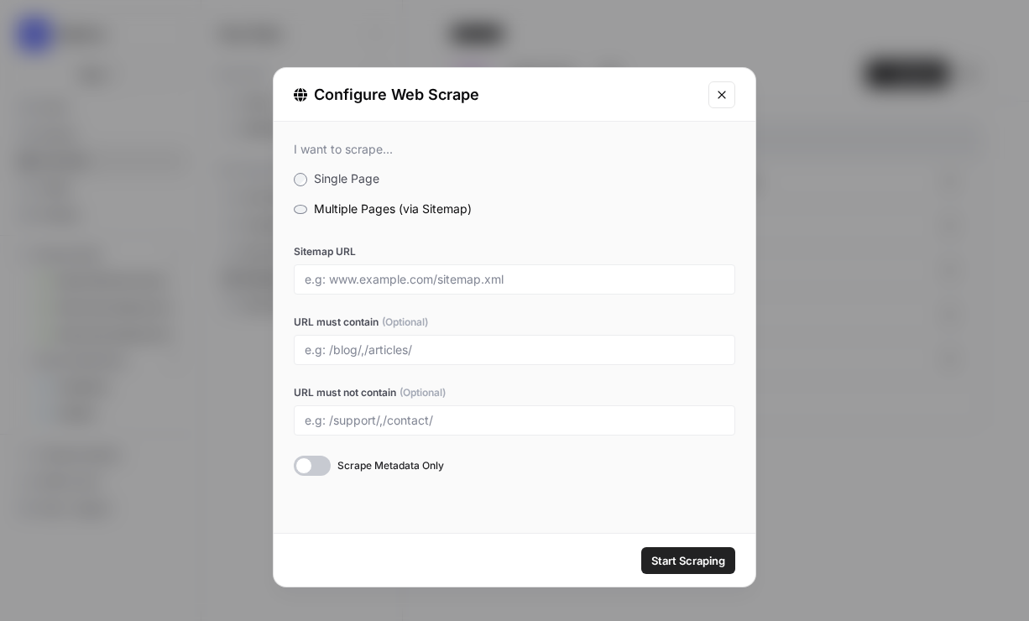
click at [737, 97] on div "Configure Web Scrape" at bounding box center [515, 95] width 482 height 54
click at [715, 97] on button "Close modal" at bounding box center [722, 94] width 27 height 27
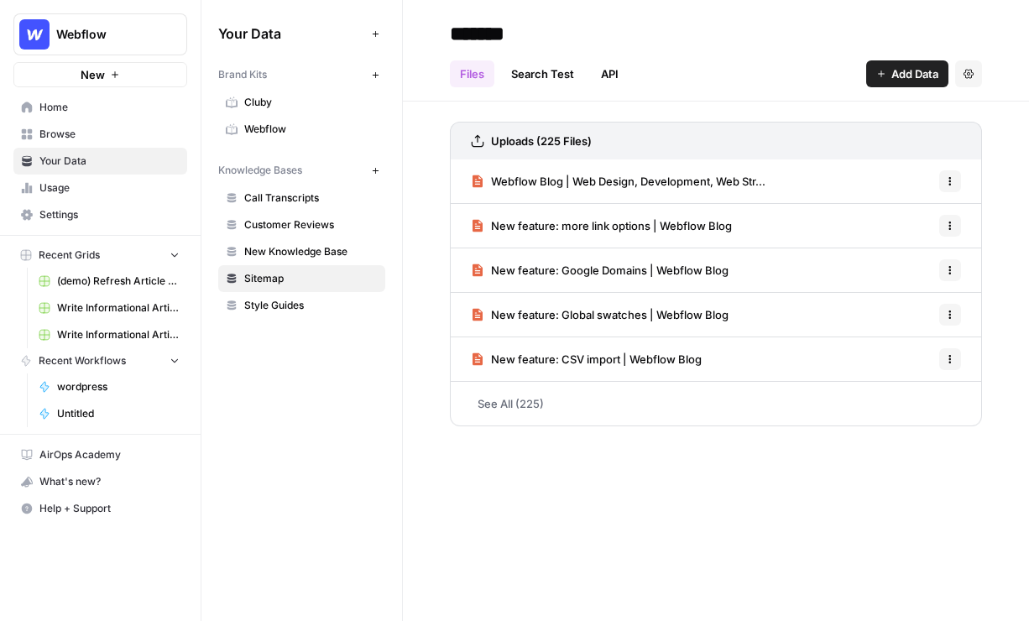
click at [142, 141] on span "Browse" at bounding box center [109, 134] width 140 height 15
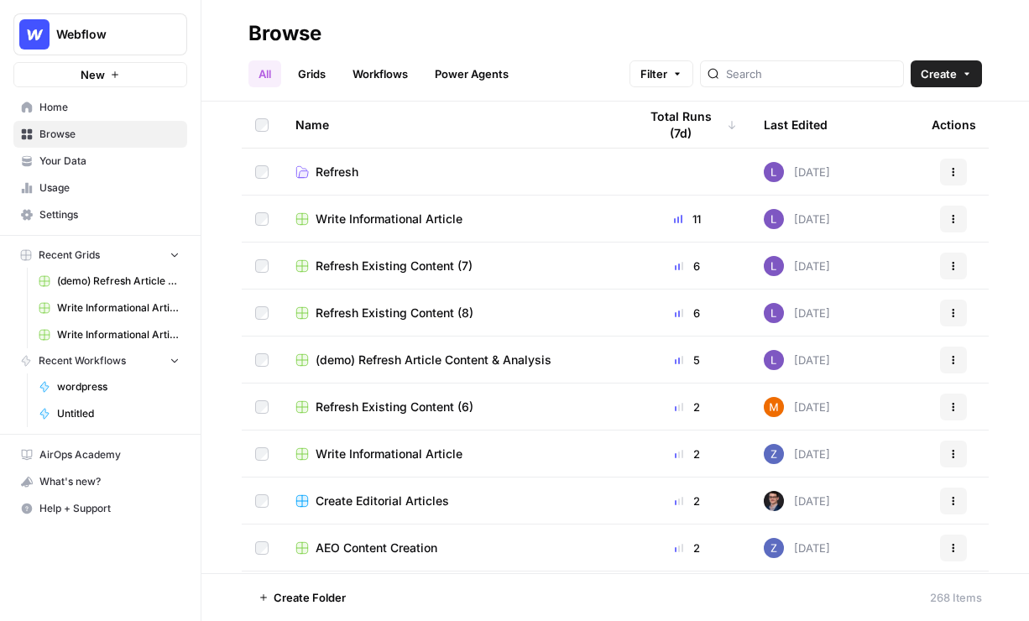
click at [326, 80] on link "Grids" at bounding box center [312, 73] width 48 height 27
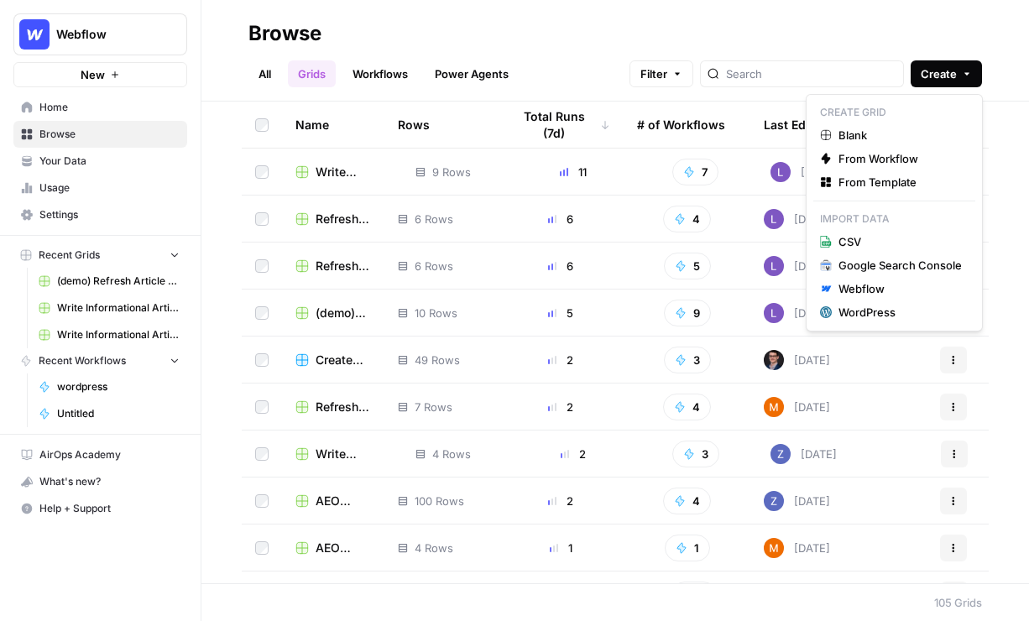
click at [938, 71] on span "Create" at bounding box center [939, 73] width 36 height 17
click at [855, 190] on span "From Template" at bounding box center [900, 182] width 123 height 17
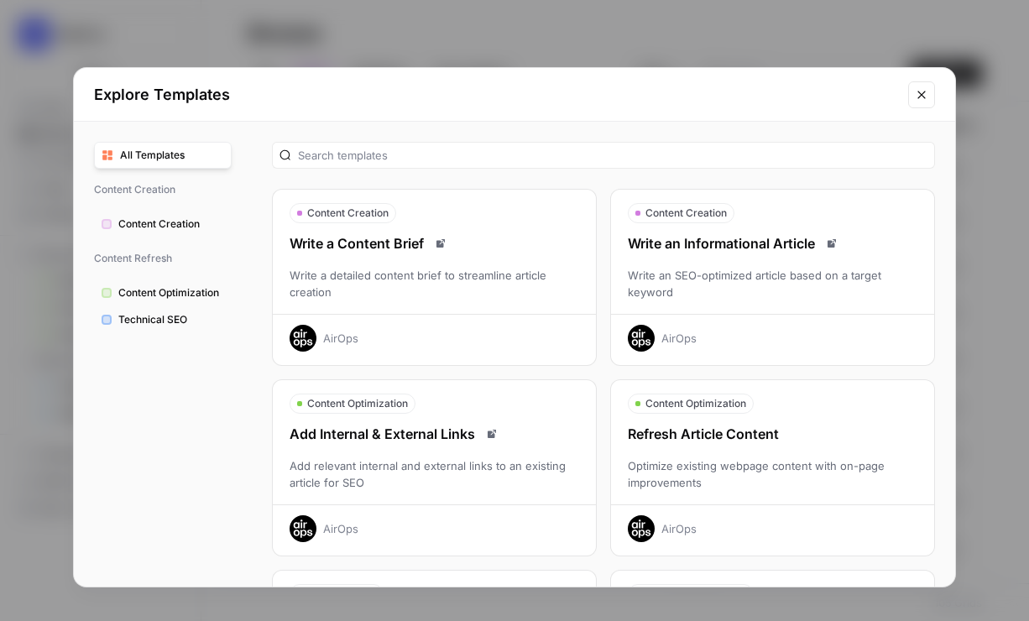
click at [760, 260] on div "Write an Informational Article Write an SEO-optimized article based on a target…" at bounding box center [772, 292] width 323 height 118
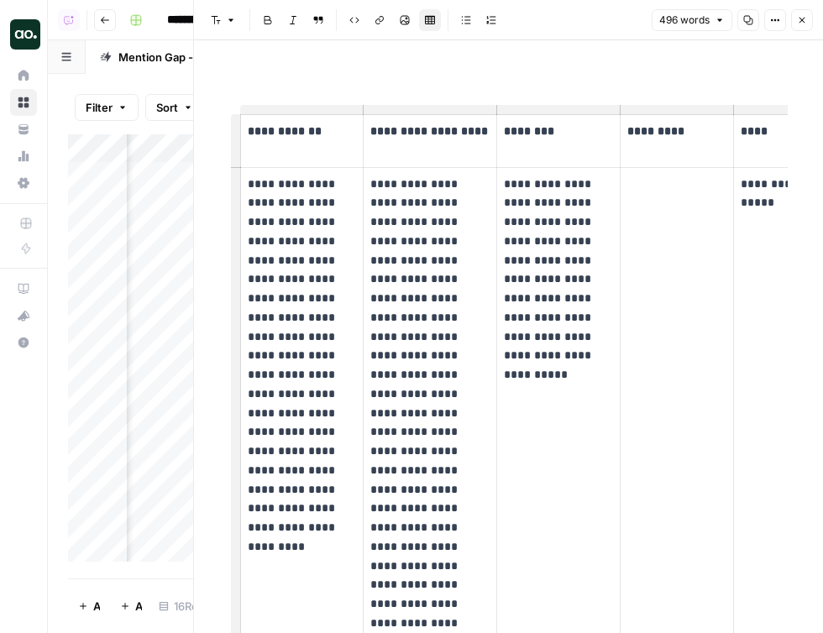
click at [799, 31] on header "Font style Bold Italic Block quote Code block Link Image Insert Table Bulleted …" at bounding box center [508, 20] width 629 height 40
click at [809, 18] on button "Close" at bounding box center [802, 20] width 22 height 22
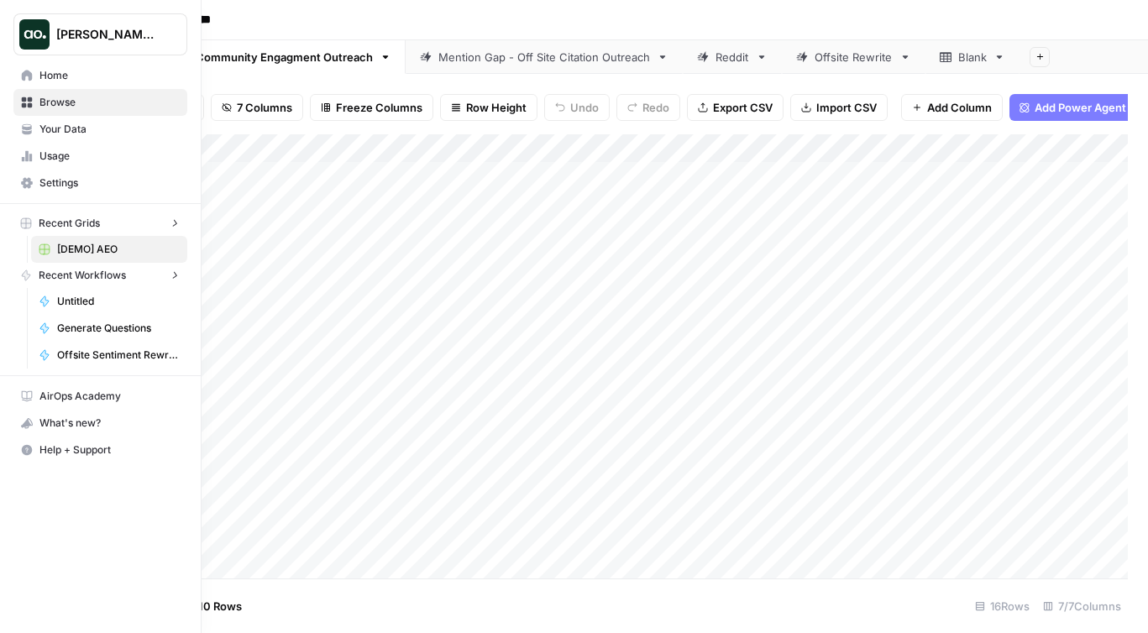
click at [25, 32] on img "Workspace: Dillon Test" at bounding box center [34, 34] width 30 height 30
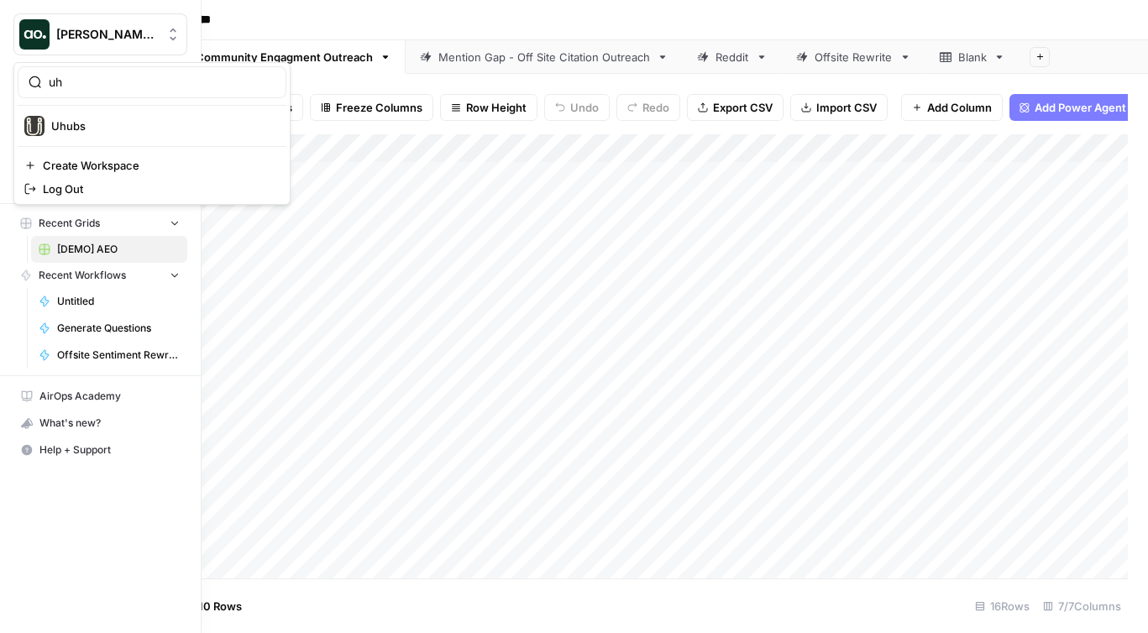
type input "uh"
click at [171, 118] on span "Uhubs" at bounding box center [162, 126] width 222 height 17
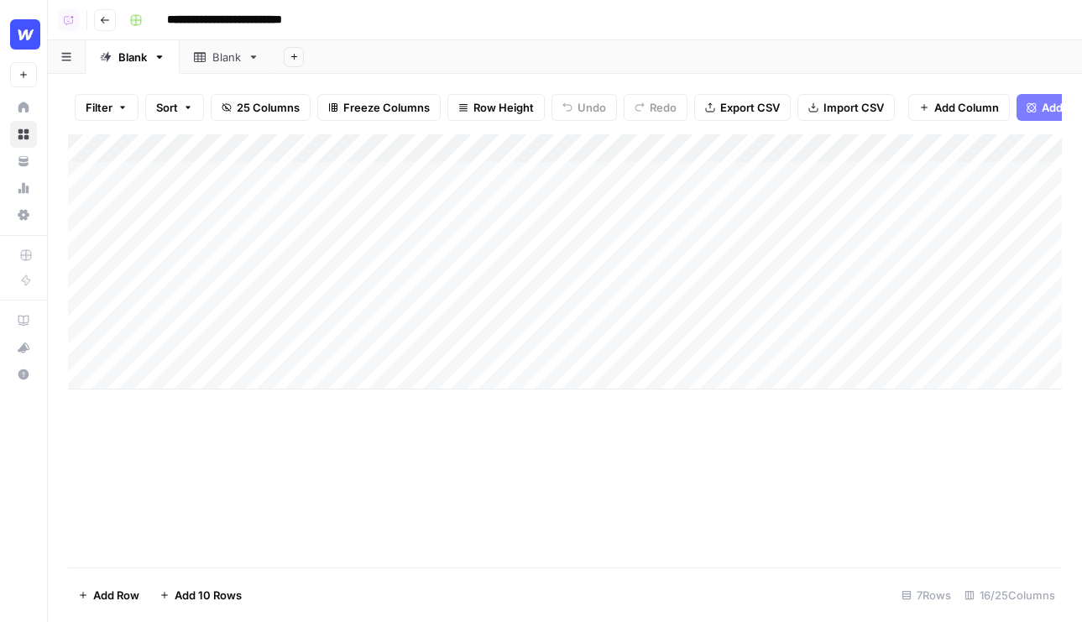
click at [190, 286] on div "Add Column" at bounding box center [565, 261] width 994 height 255
click at [195, 311] on div "Add Column" at bounding box center [565, 261] width 994 height 255
click at [195, 356] on div "Add Column" at bounding box center [565, 261] width 994 height 255
click at [406, 181] on div "Add Column" at bounding box center [565, 261] width 994 height 255
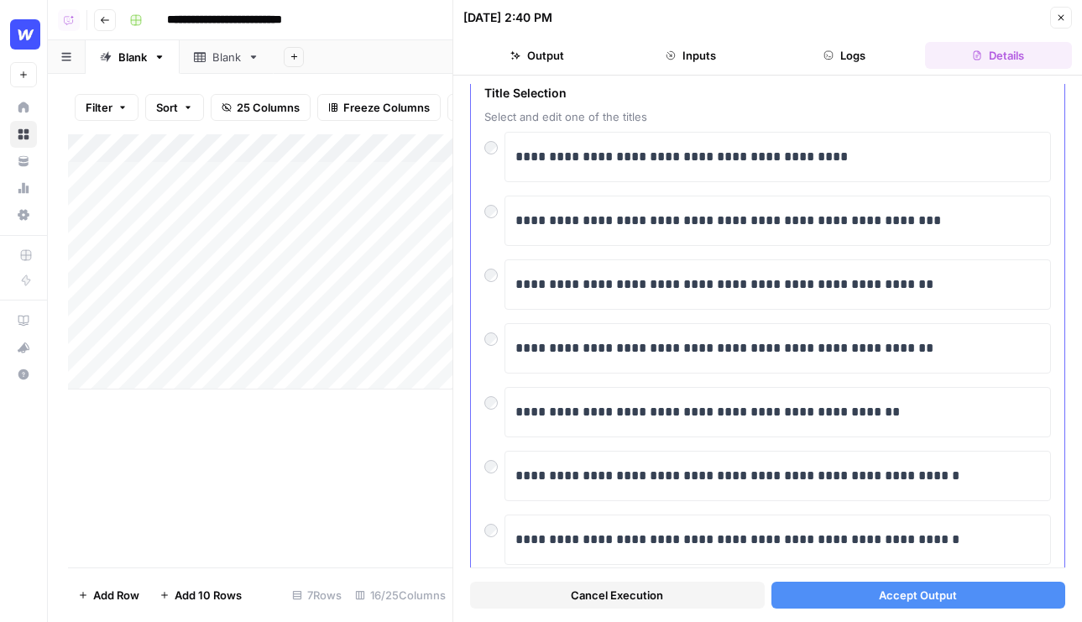
scroll to position [76, 0]
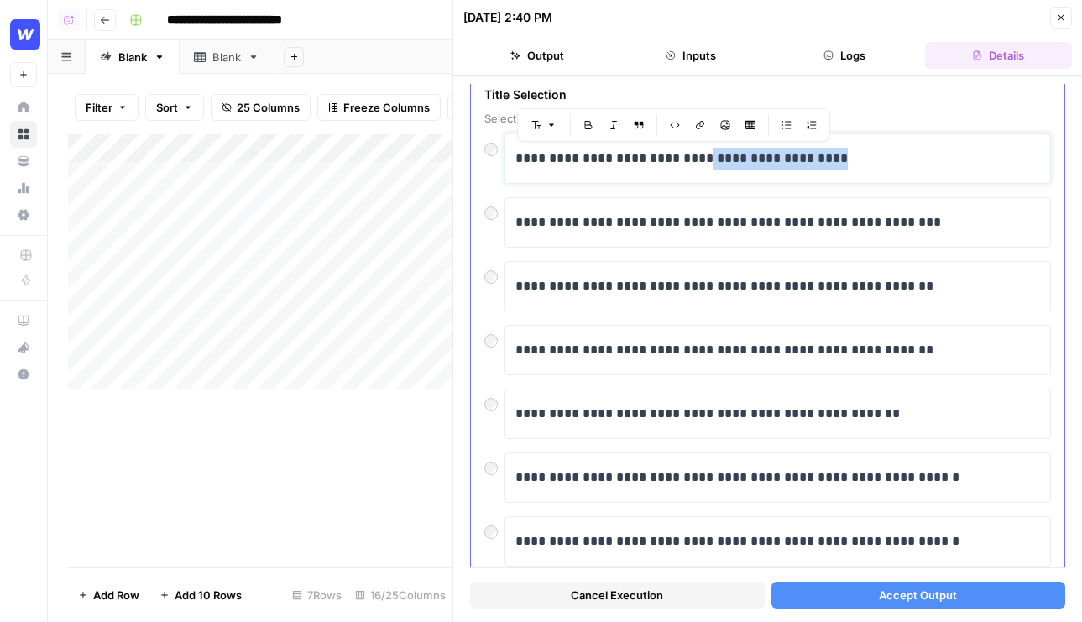
drag, startPoint x: 883, startPoint y: 170, endPoint x: 707, endPoint y: 163, distance: 176.5
click at [707, 163] on div "**********" at bounding box center [778, 158] width 525 height 35
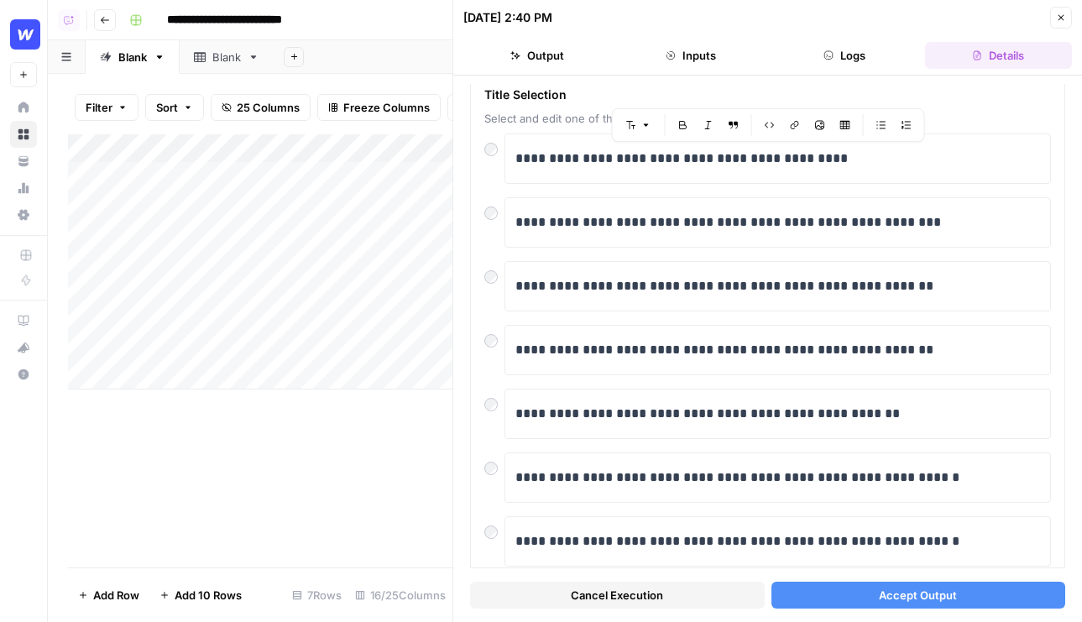
click at [1050, 17] on div "[DATE] 2:40 PM Close" at bounding box center [768, 18] width 609 height 22
click at [1060, 17] on icon "button" at bounding box center [1061, 18] width 10 height 10
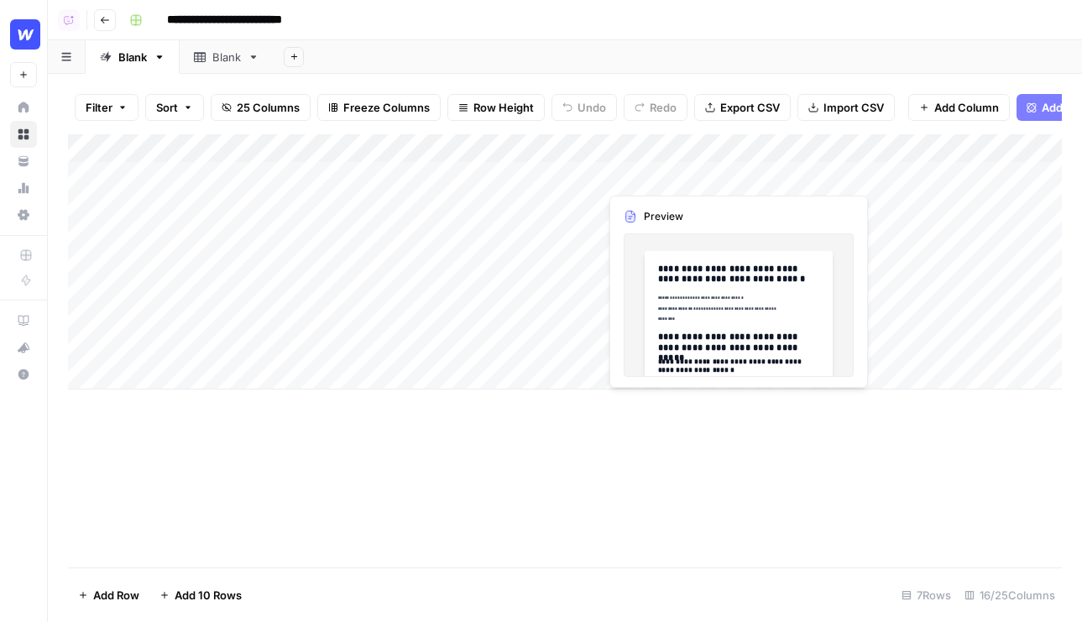
click at [686, 175] on div "Add Column" at bounding box center [565, 261] width 994 height 255
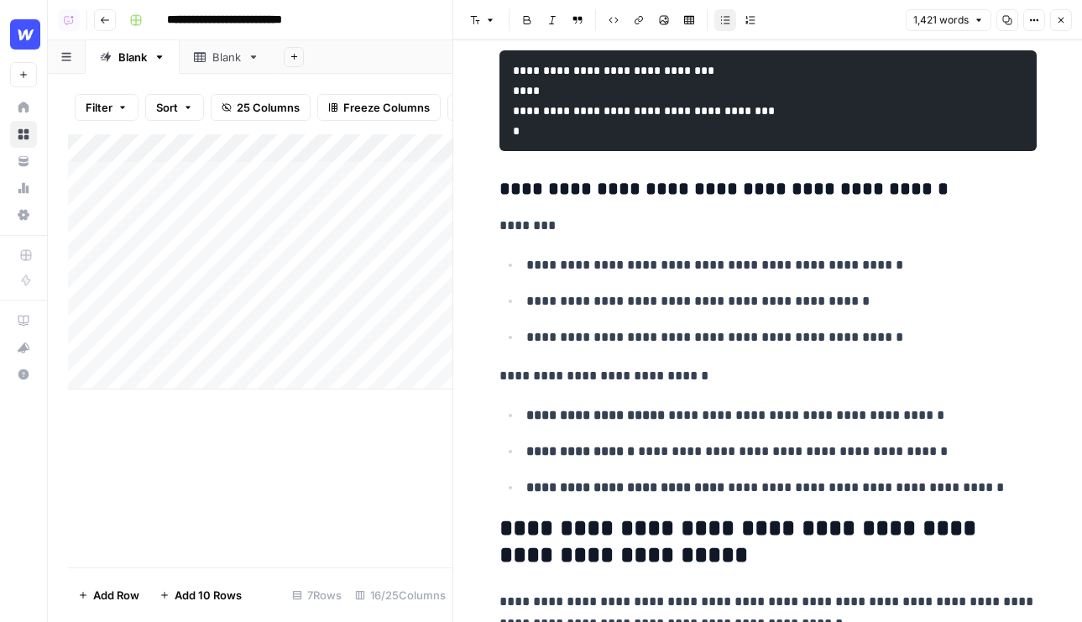
scroll to position [2656, 0]
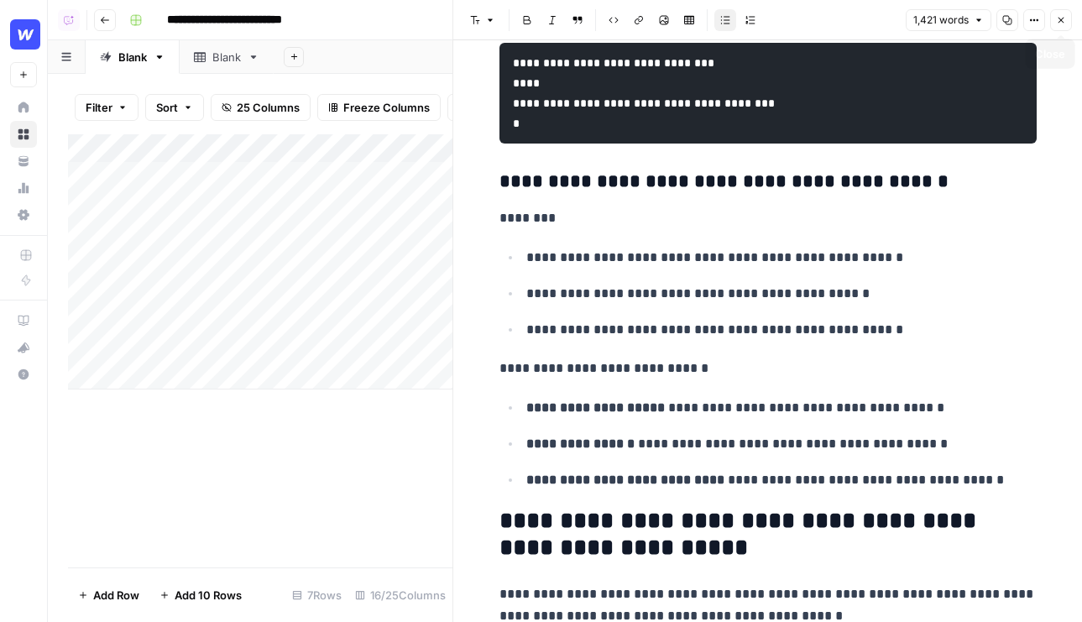
click at [1055, 19] on button "Close" at bounding box center [1061, 20] width 22 height 22
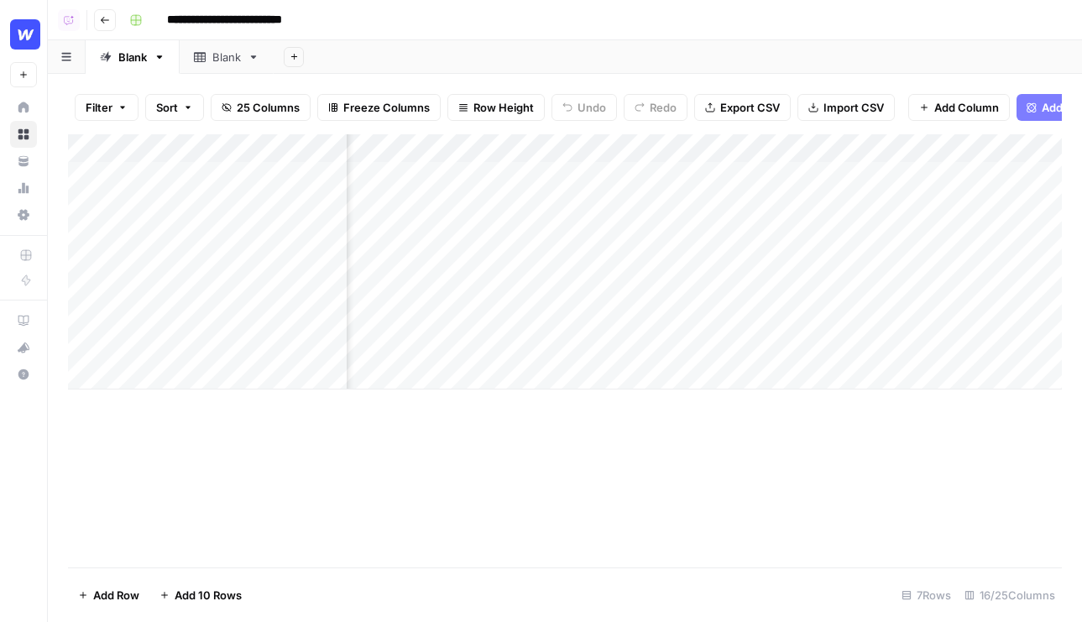
scroll to position [0, 293]
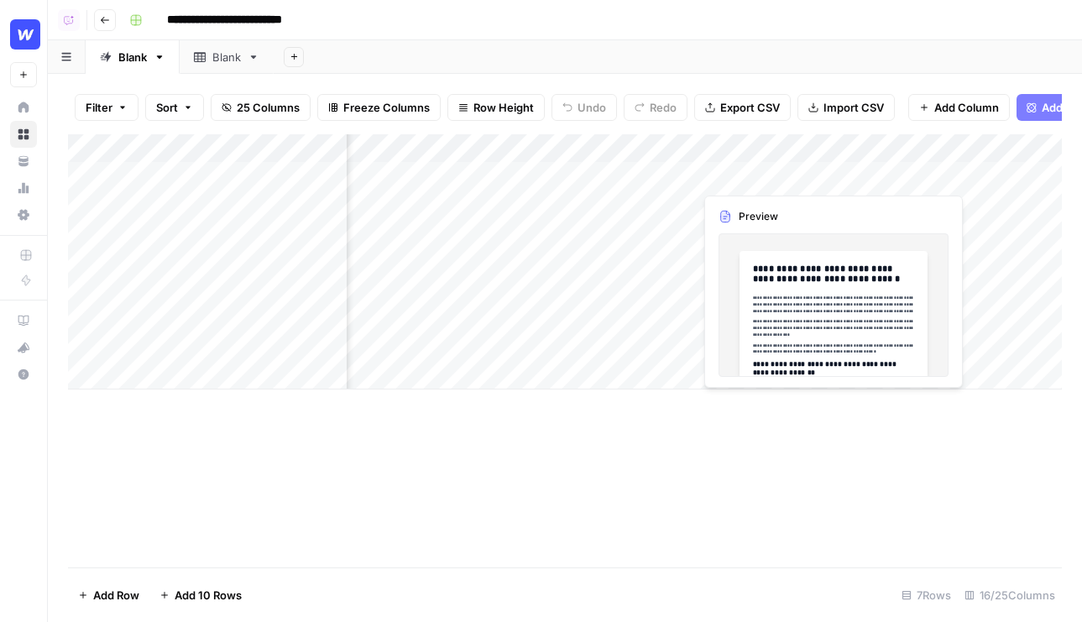
click at [783, 183] on div "Add Column" at bounding box center [565, 261] width 994 height 255
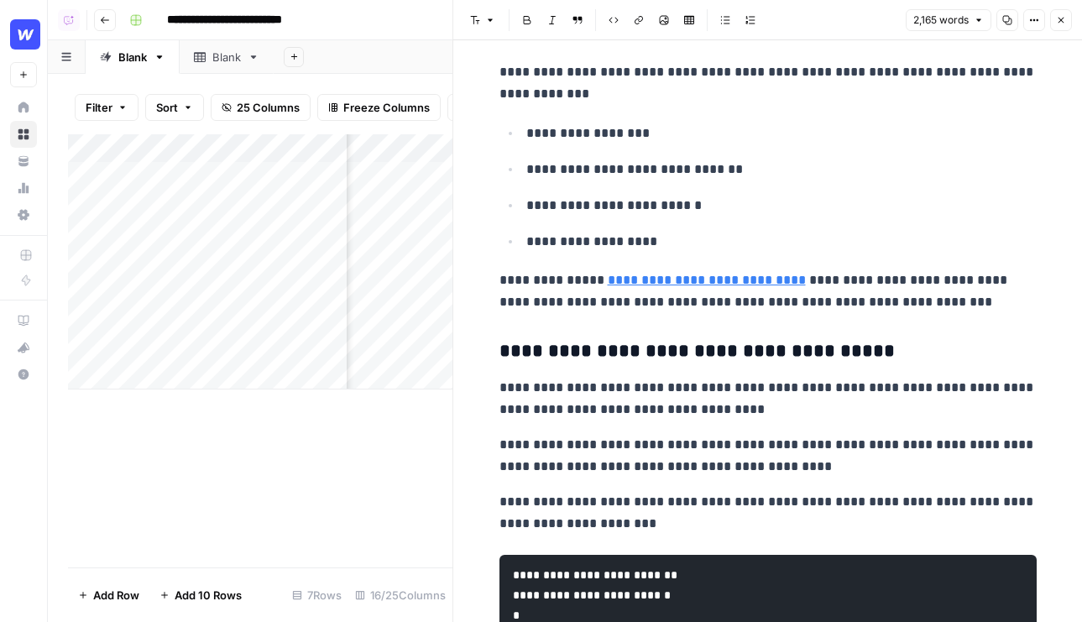
scroll to position [6599, 0]
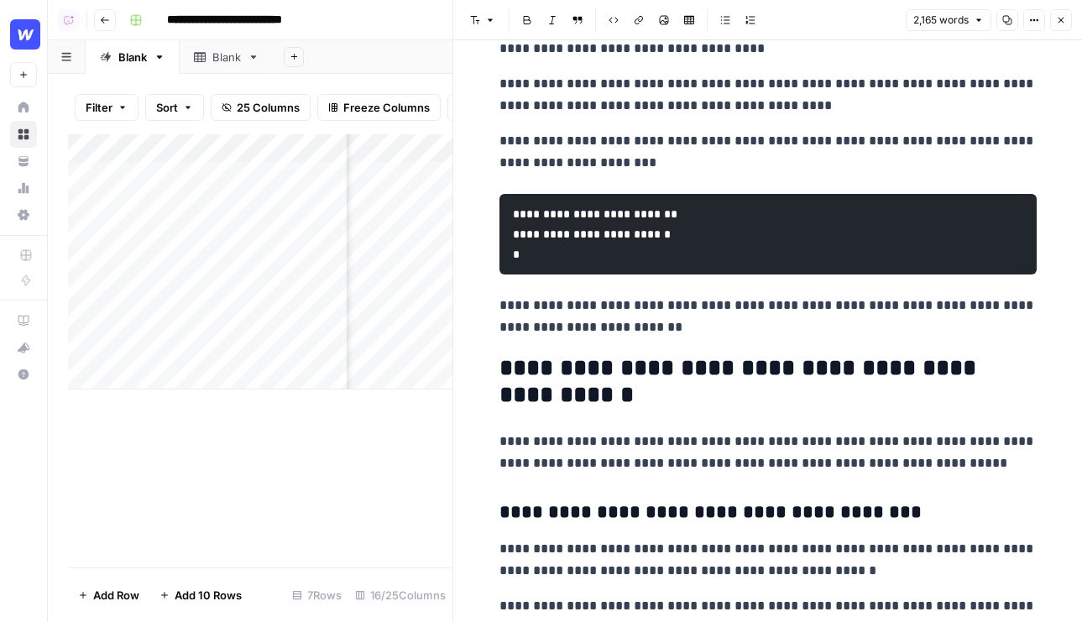
click at [1066, 18] on icon "button" at bounding box center [1061, 20] width 10 height 10
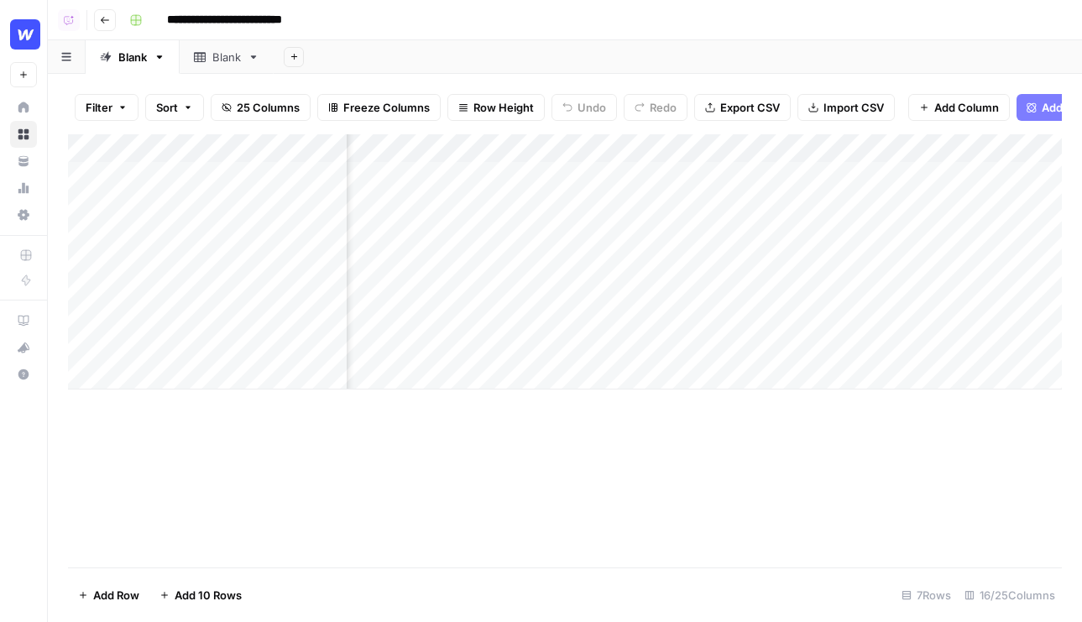
scroll to position [0, 458]
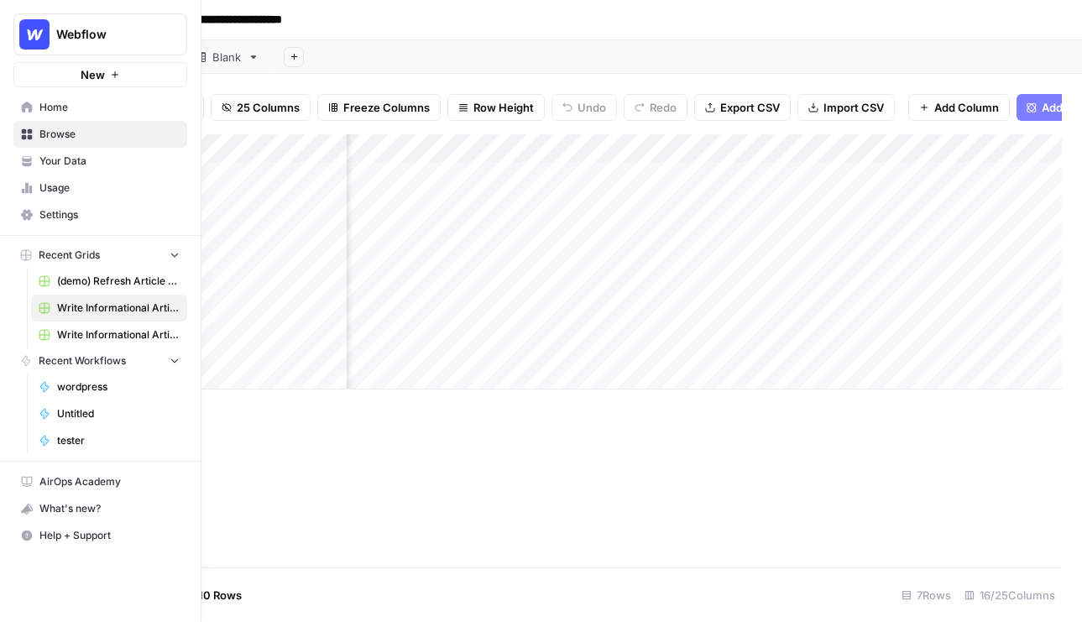
click at [43, 107] on span "Home" at bounding box center [109, 107] width 140 height 15
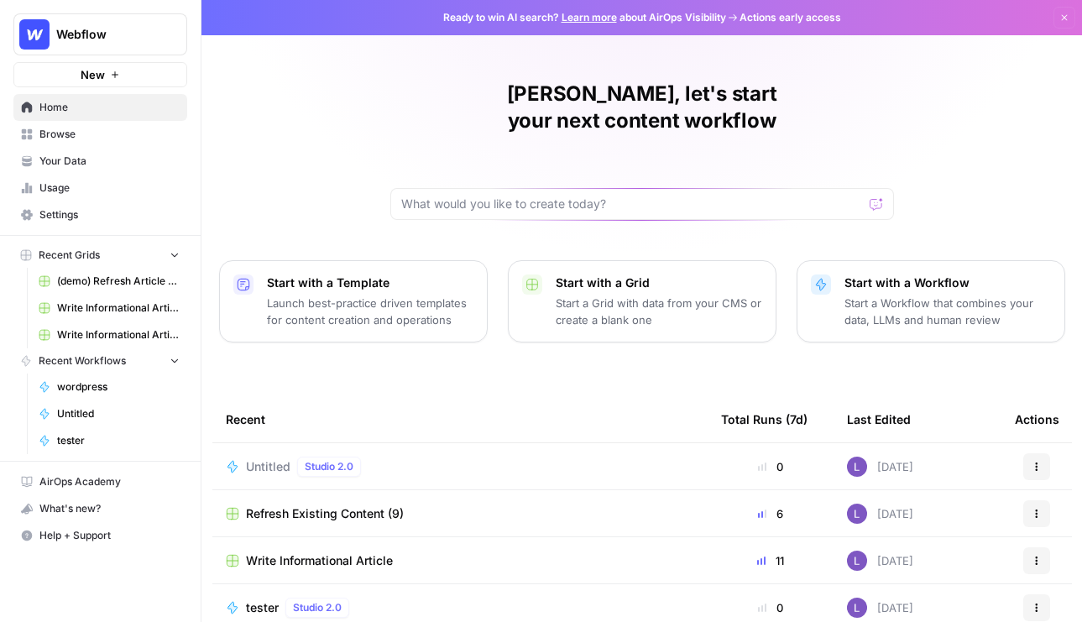
click at [528, 207] on div "Lily, let's start your next content workflow Start with a Template Launch best-…" at bounding box center [642, 399] width 881 height 799
click at [557, 188] on div at bounding box center [642, 204] width 504 height 32
click at [104, 159] on span "Your Data" at bounding box center [109, 161] width 140 height 15
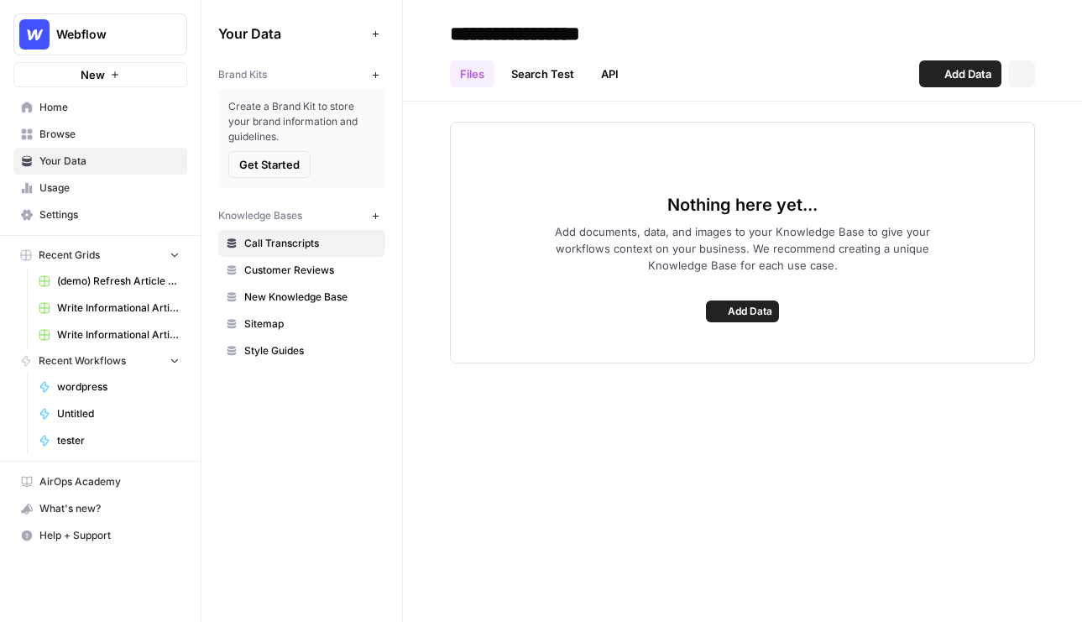
click at [92, 143] on link "Browse" at bounding box center [100, 134] width 174 height 27
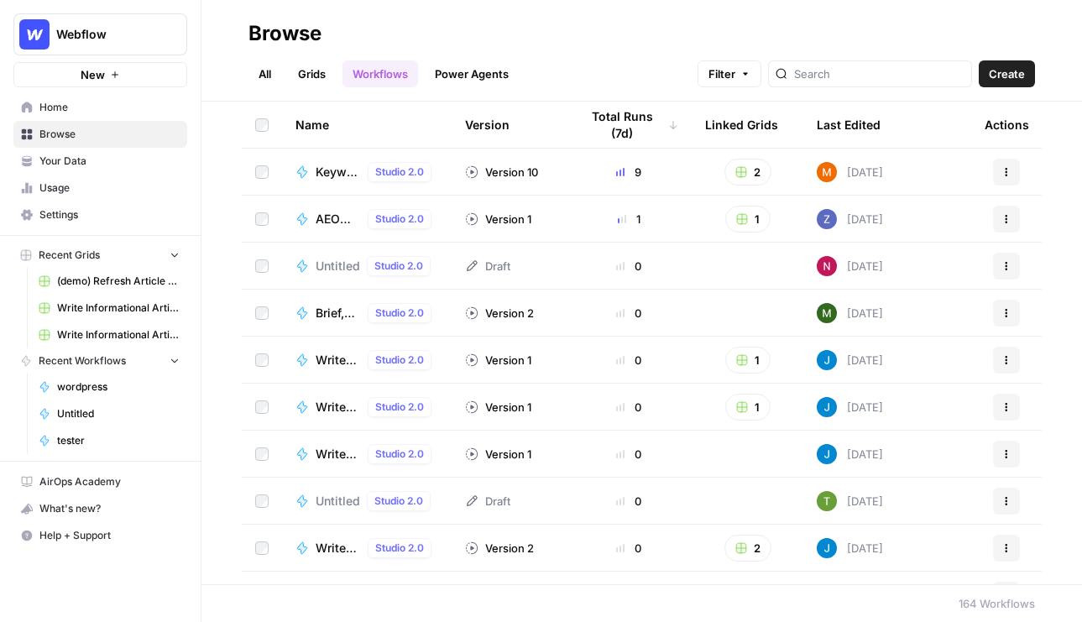
click at [1031, 66] on button "Create" at bounding box center [1007, 73] width 56 height 27
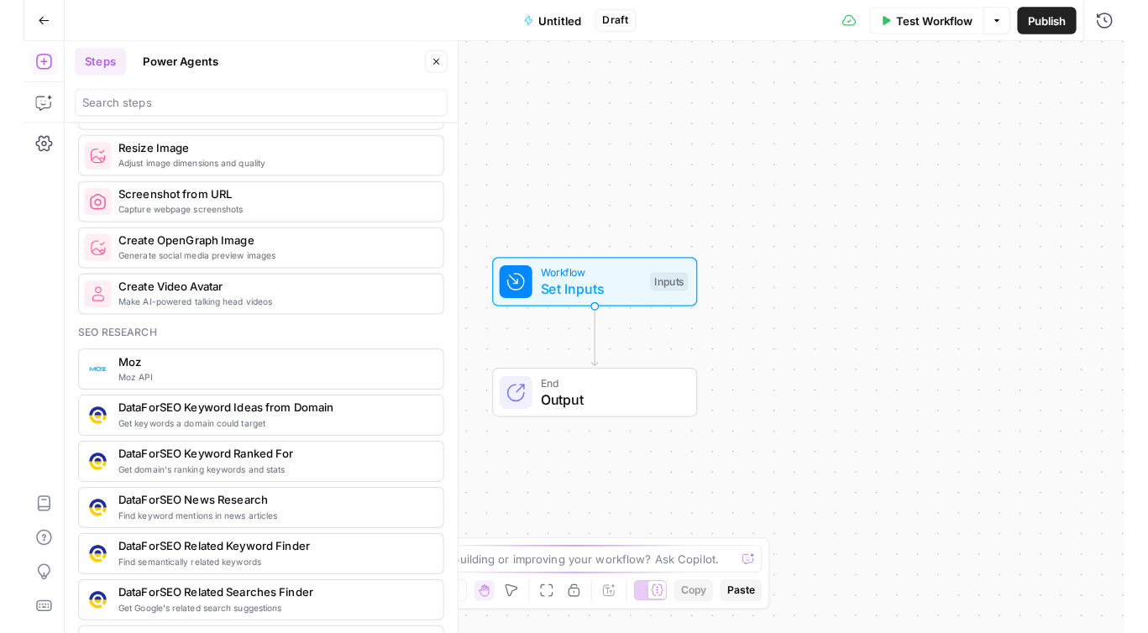
scroll to position [879, 0]
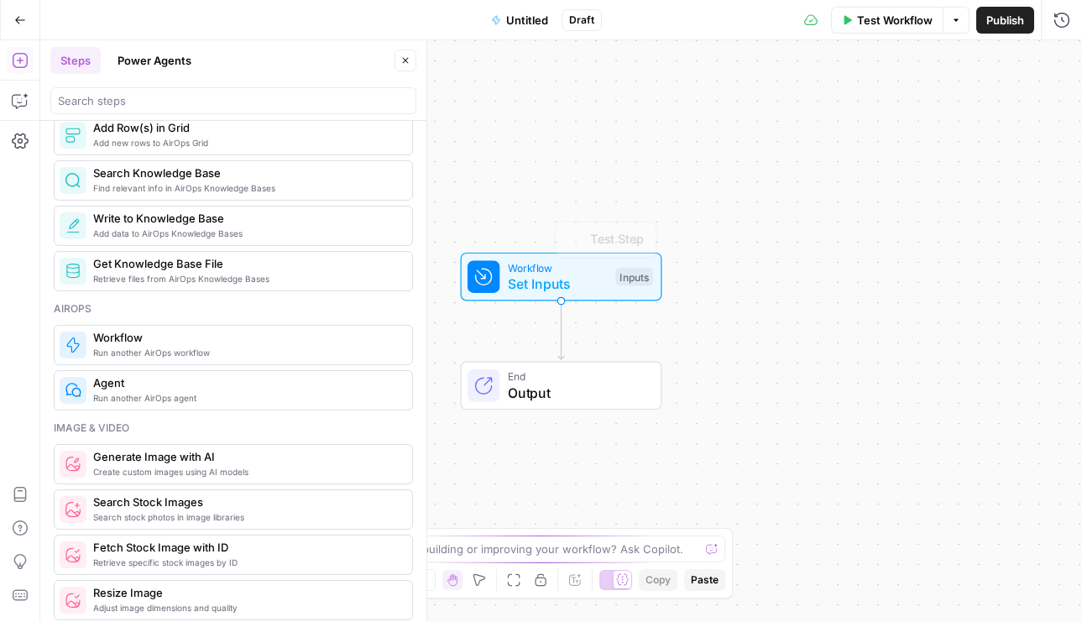
click at [614, 155] on div "Workflow Set Inputs Inputs Test Step End Output" at bounding box center [561, 331] width 1042 height 582
click at [398, 63] on button "Close" at bounding box center [406, 61] width 22 height 22
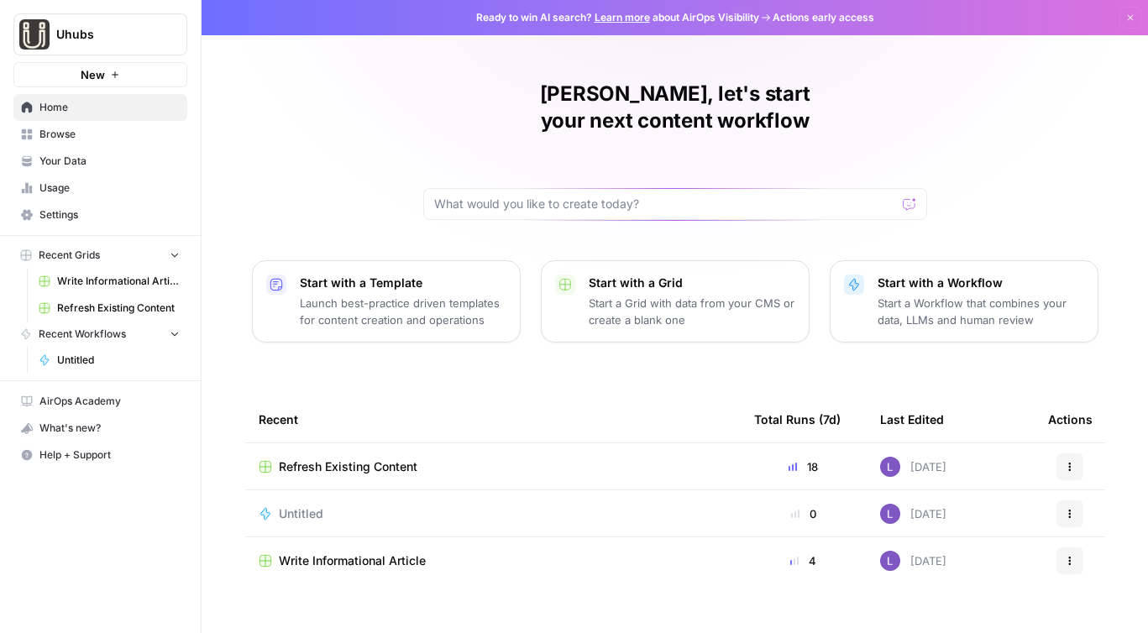
click at [336, 458] on span "Refresh Existing Content" at bounding box center [348, 466] width 139 height 17
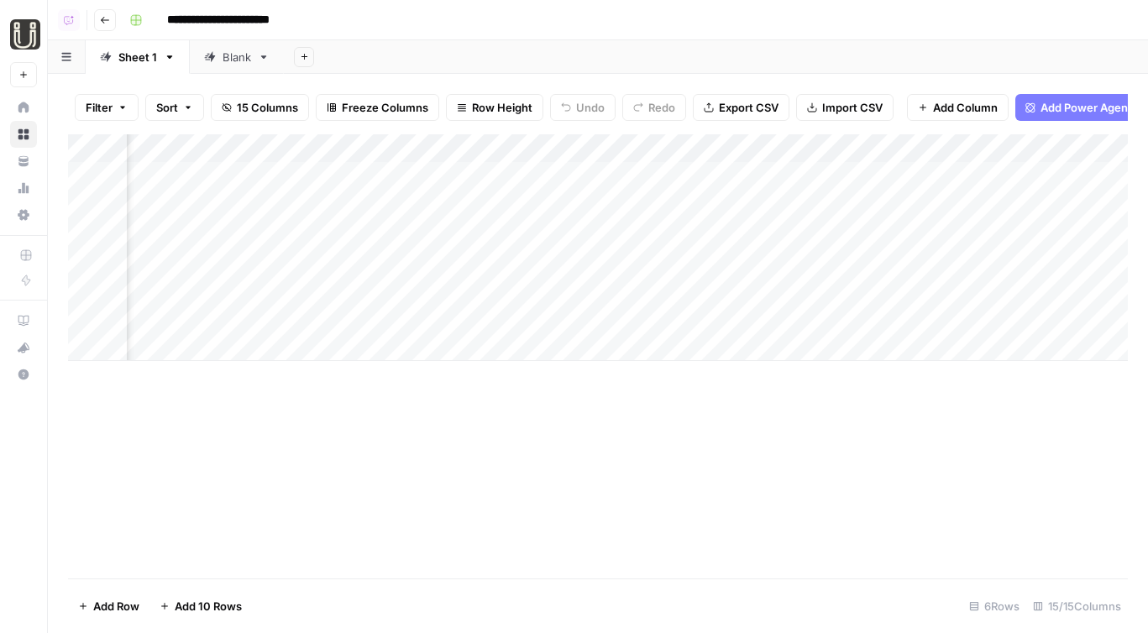
scroll to position [0, 1889]
click at [730, 170] on div "Add Column" at bounding box center [598, 247] width 1060 height 227
click at [730, 217] on div "Add Column" at bounding box center [598, 247] width 1060 height 227
click at [736, 230] on div "Add Column" at bounding box center [598, 247] width 1060 height 227
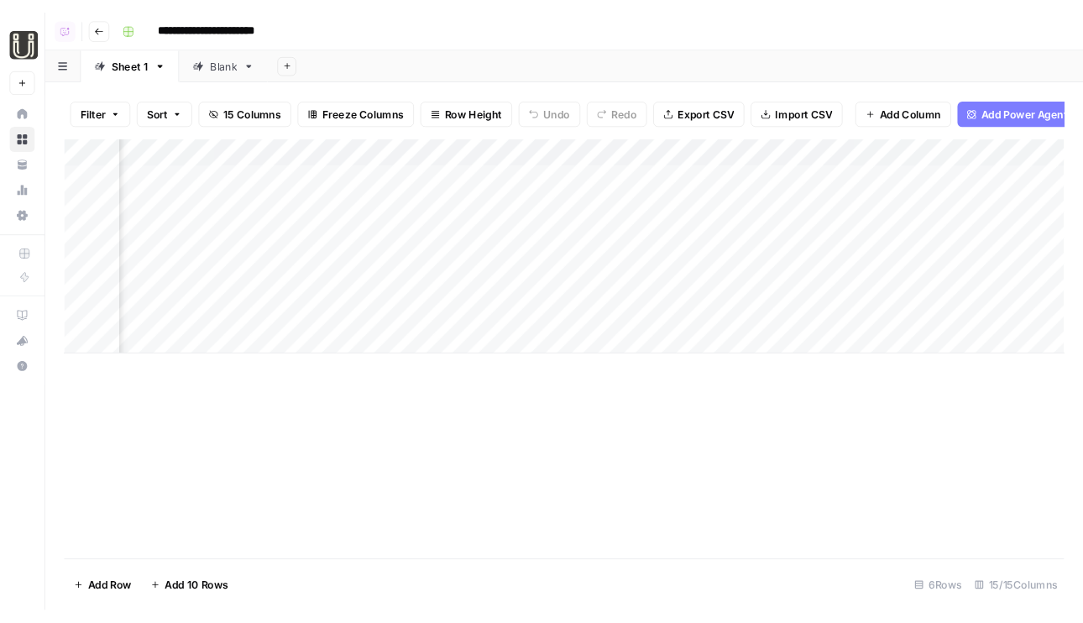
scroll to position [0, 1164]
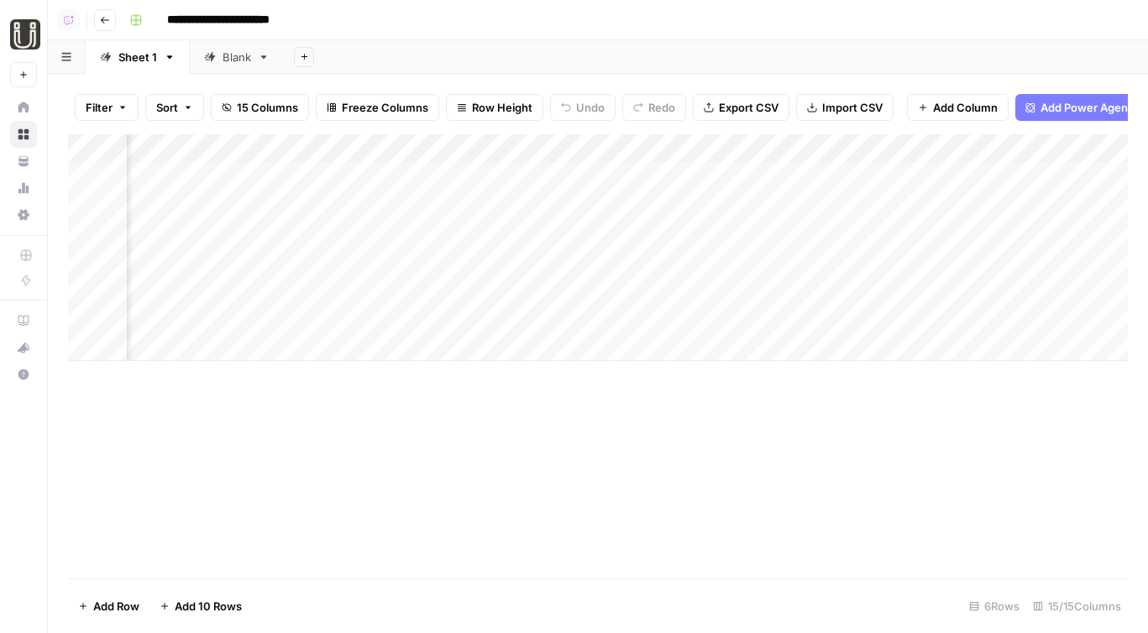
click at [233, 60] on div "Blank" at bounding box center [237, 57] width 29 height 17
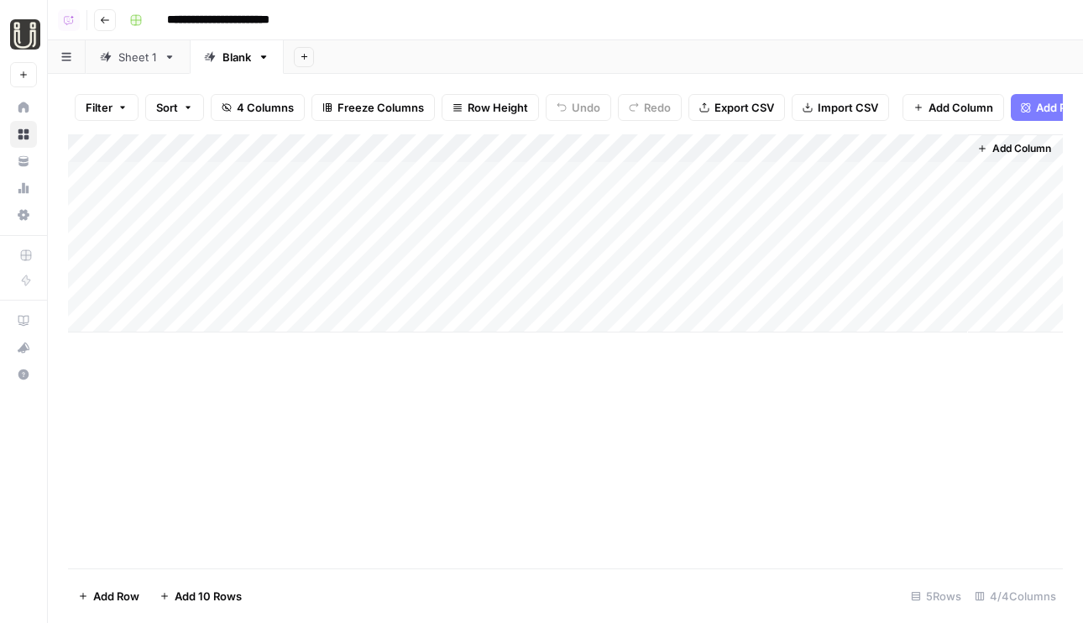
click at [270, 181] on div "Add Column" at bounding box center [565, 233] width 995 height 198
click at [273, 170] on textarea at bounding box center [260, 177] width 269 height 24
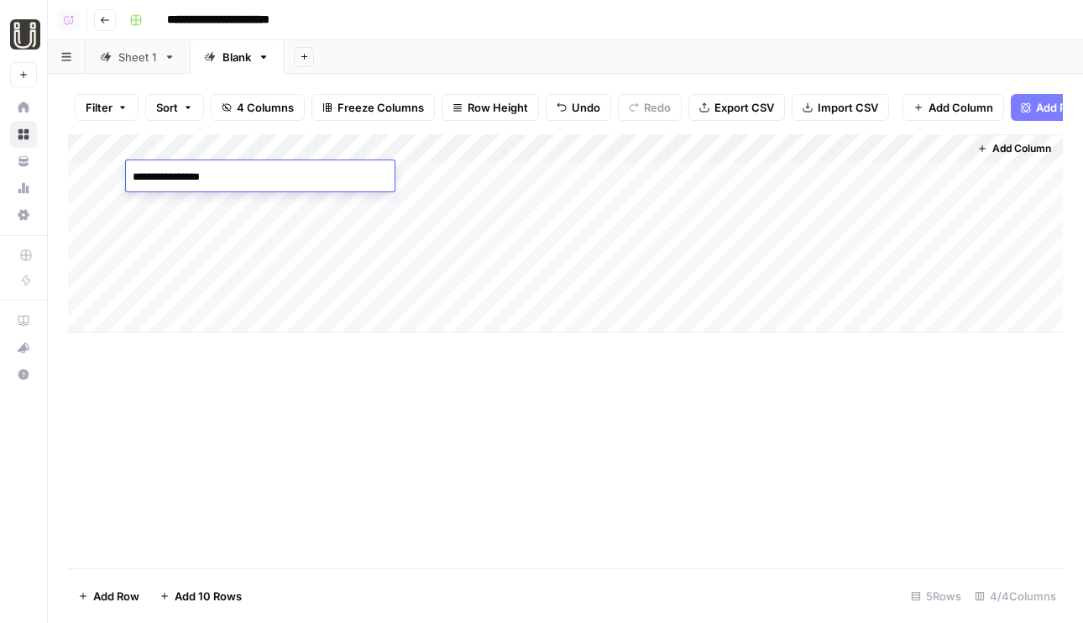
type textarea "**********"
click at [196, 210] on div "Add Column" at bounding box center [565, 233] width 995 height 198
click at [196, 210] on textarea at bounding box center [260, 206] width 269 height 24
type textarea "**********"
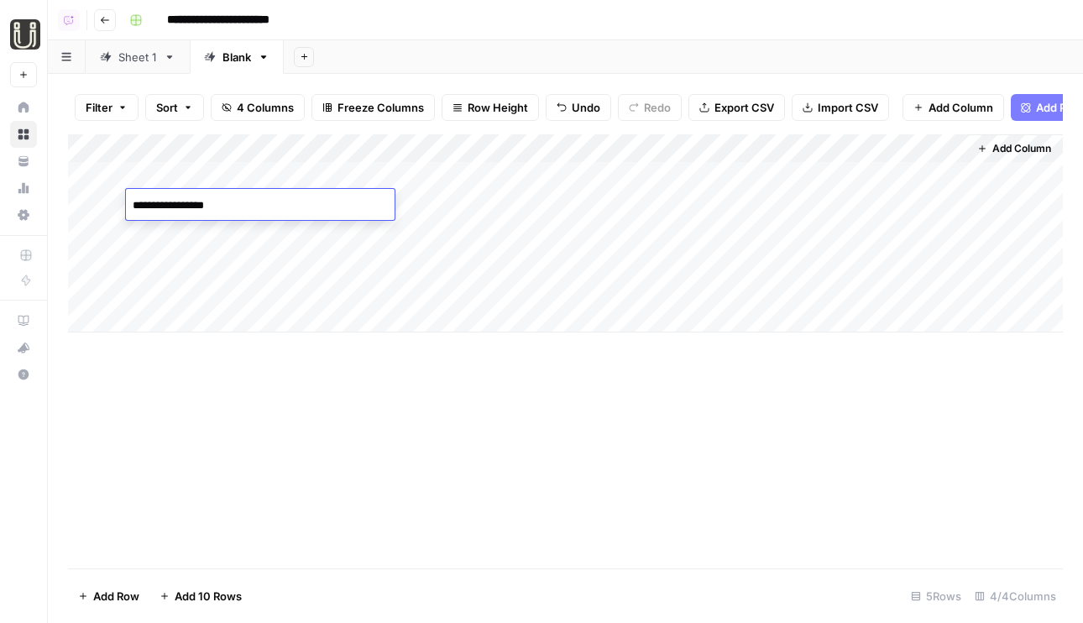
click at [191, 235] on div "Add Column" at bounding box center [565, 233] width 995 height 198
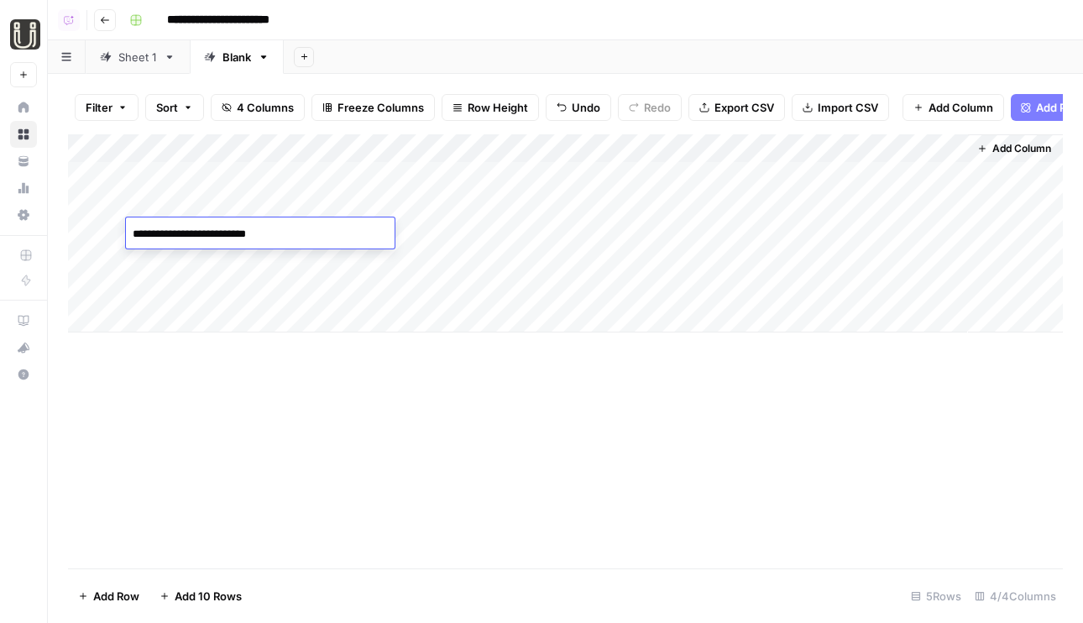
type textarea "**********"
click at [196, 262] on div "Add Column" at bounding box center [565, 233] width 995 height 198
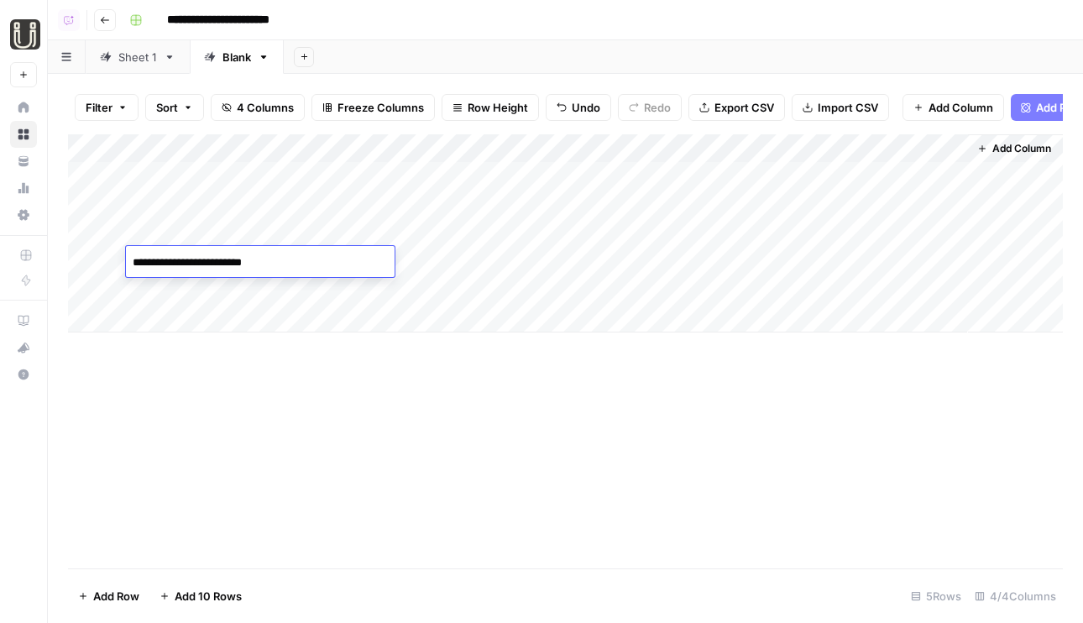
type textarea "**********"
click at [181, 298] on div "Add Column" at bounding box center [565, 233] width 995 height 198
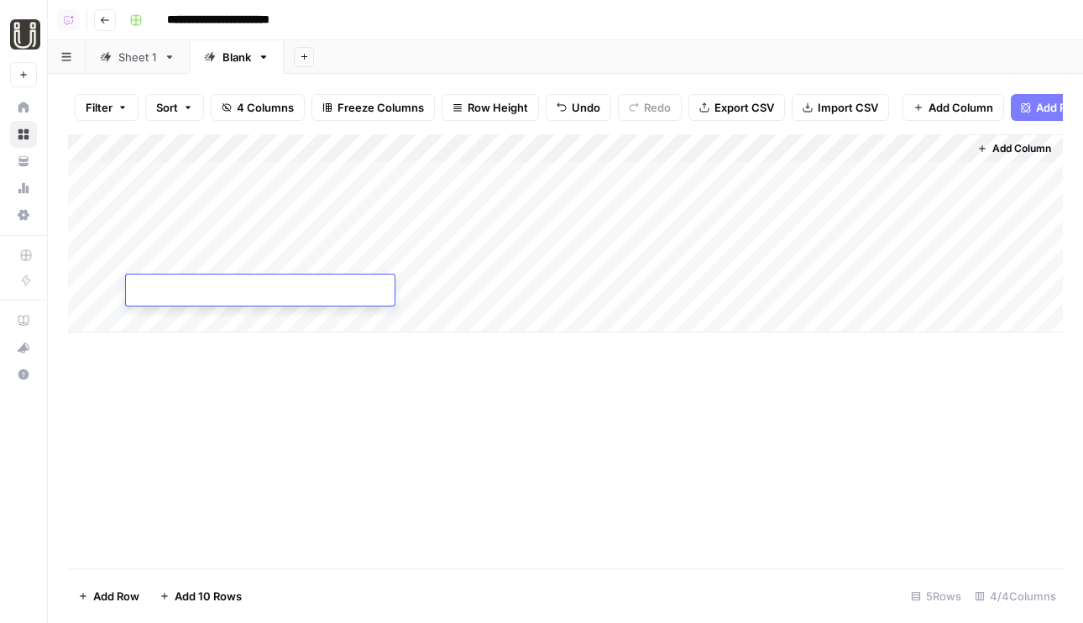
click at [181, 298] on textarea at bounding box center [260, 292] width 269 height 24
type textarea "**********"
click at [1077, 271] on div "Filter Sort 4 Columns Freeze Columns Row Height Undo Redo Export CSV Import CSV…" at bounding box center [565, 348] width 1035 height 549
click at [478, 161] on div "Add Column" at bounding box center [565, 233] width 995 height 198
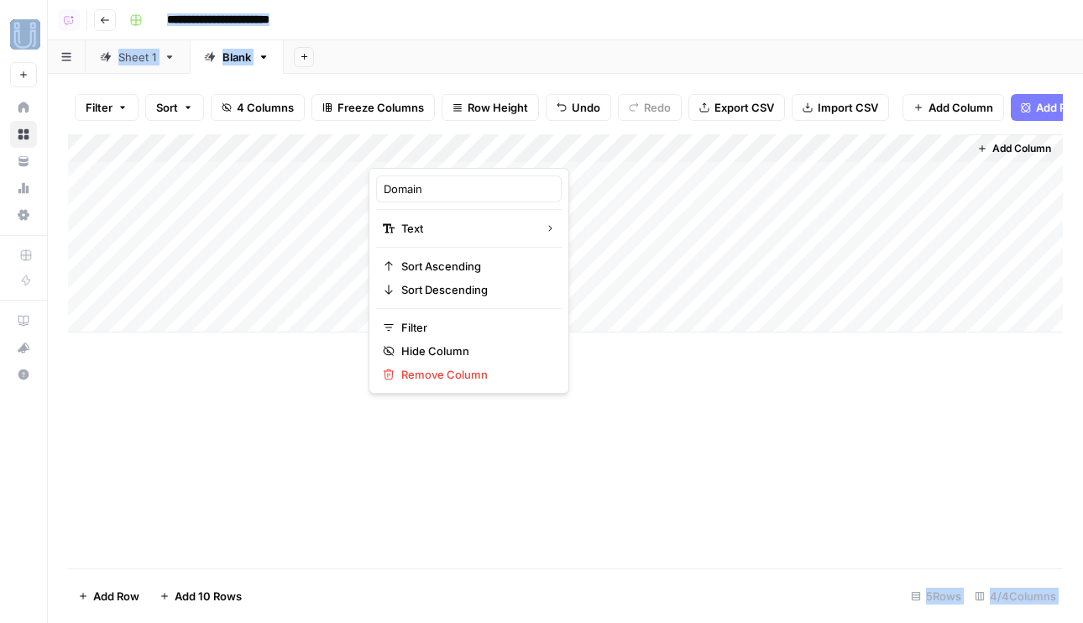
click at [560, 180] on div "Add Column" at bounding box center [565, 233] width 995 height 198
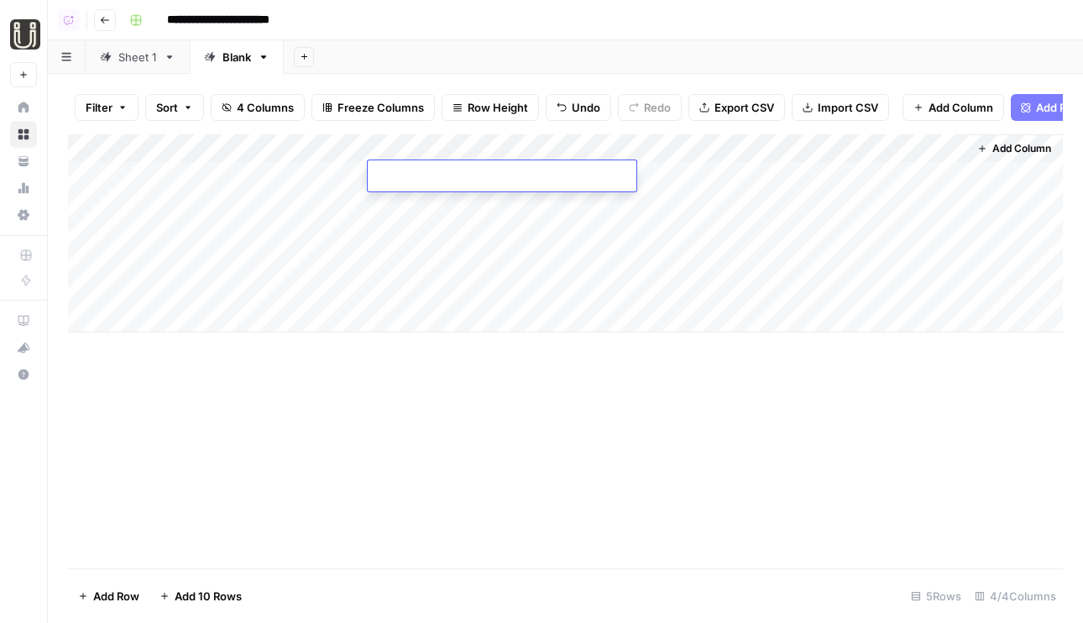
type textarea "**********"
click at [537, 209] on div "Add Column" at bounding box center [565, 233] width 995 height 198
click at [537, 239] on div "Add Column" at bounding box center [565, 233] width 995 height 198
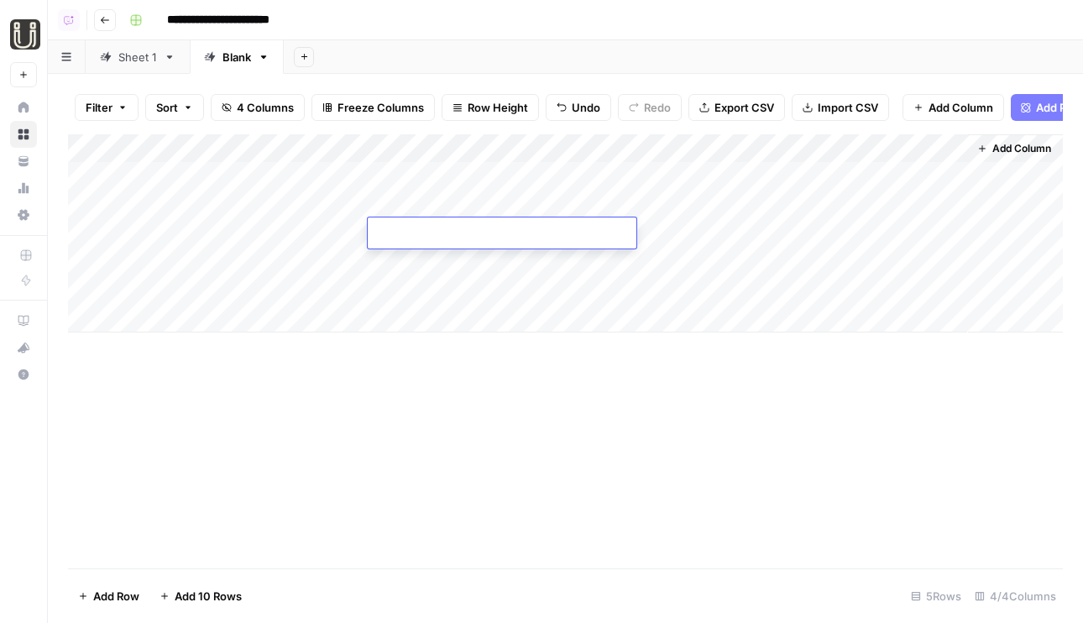
type textarea "**********"
click at [537, 265] on div "Add Column" at bounding box center [565, 233] width 995 height 198
type textarea "**********"
click at [532, 297] on div "Add Column" at bounding box center [565, 233] width 995 height 198
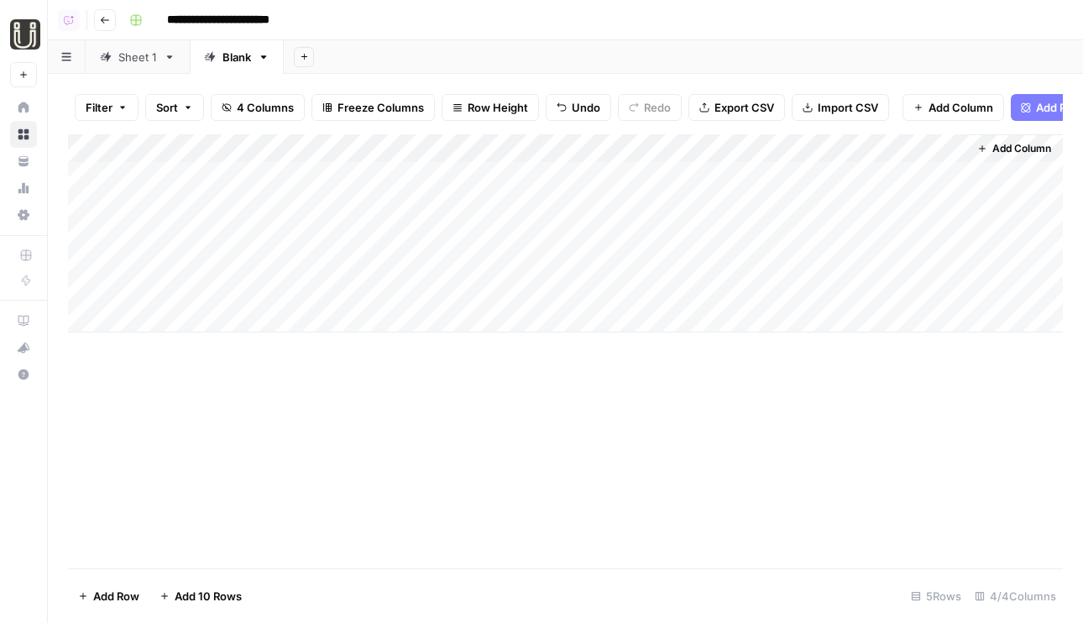
click at [532, 297] on div "Add Column" at bounding box center [565, 233] width 995 height 198
click at [700, 175] on div "Add Column" at bounding box center [565, 233] width 995 height 198
click at [700, 207] on div "Add Column" at bounding box center [565, 233] width 995 height 198
click at [704, 231] on div "Add Column" at bounding box center [565, 233] width 995 height 198
click at [718, 261] on div "Add Column" at bounding box center [565, 233] width 995 height 198
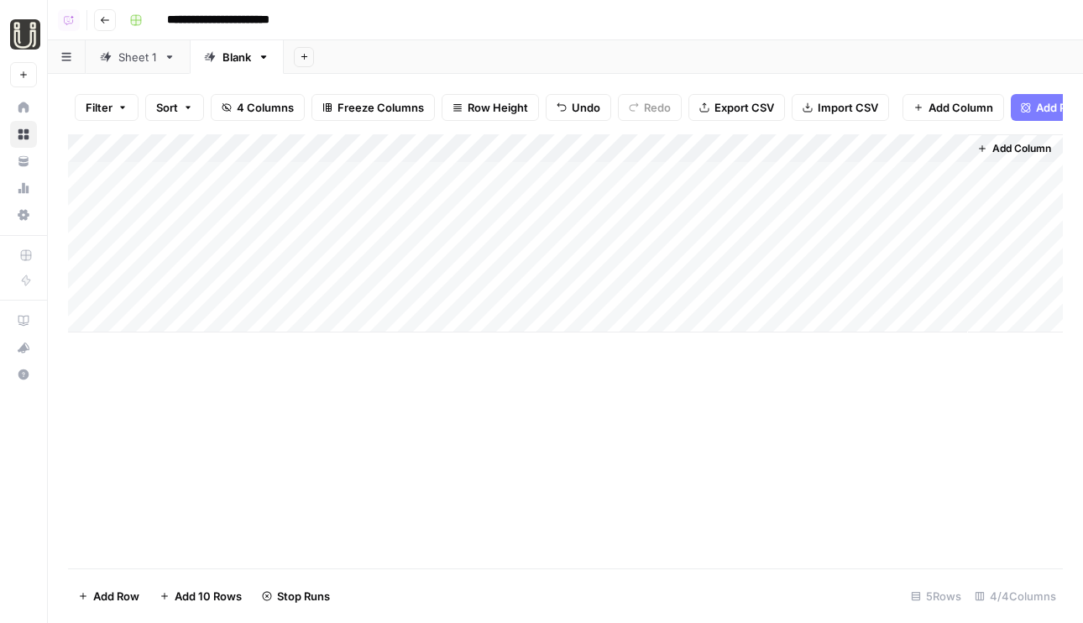
click at [718, 292] on div "Add Column" at bounding box center [565, 233] width 995 height 198
click at [714, 174] on div "Add Column" at bounding box center [565, 233] width 995 height 198
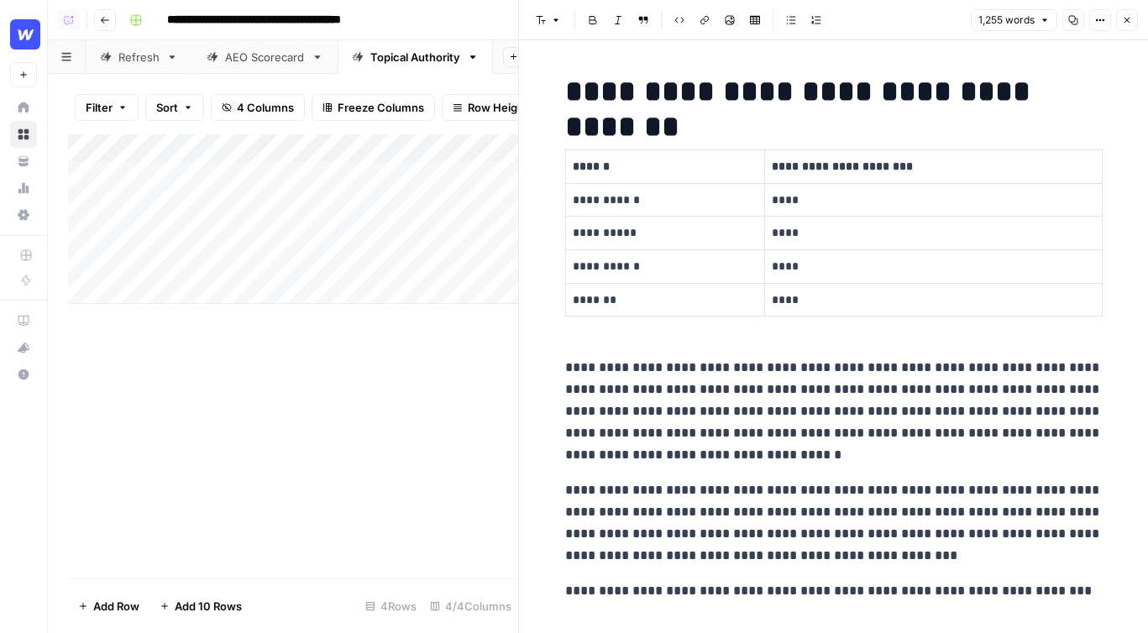
scroll to position [3749, 0]
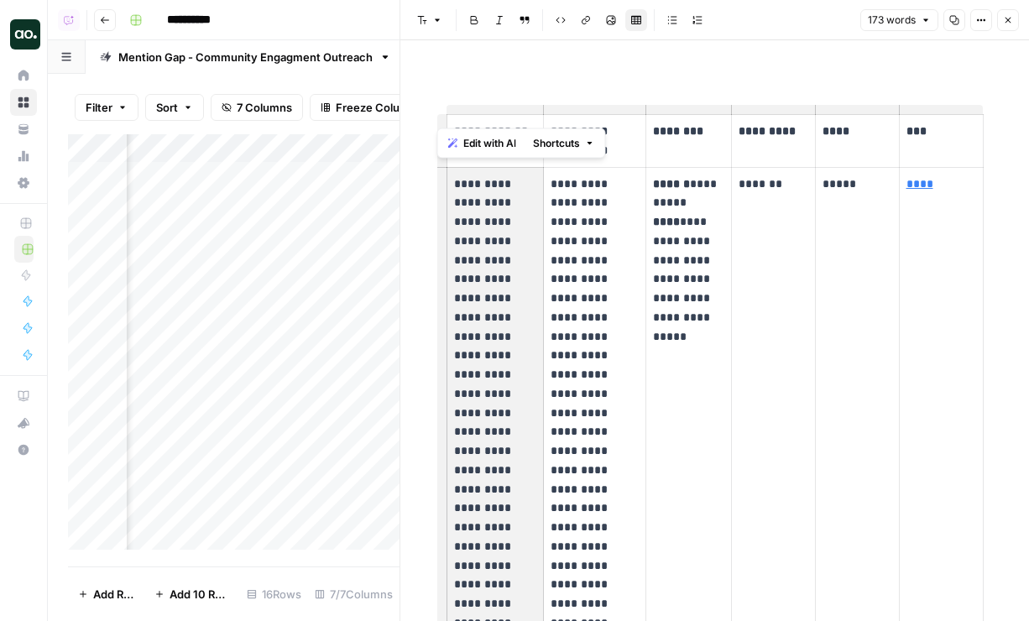
scroll to position [0, 1440]
click at [17, 31] on img "Workspace: Dillon Test" at bounding box center [25, 34] width 30 height 30
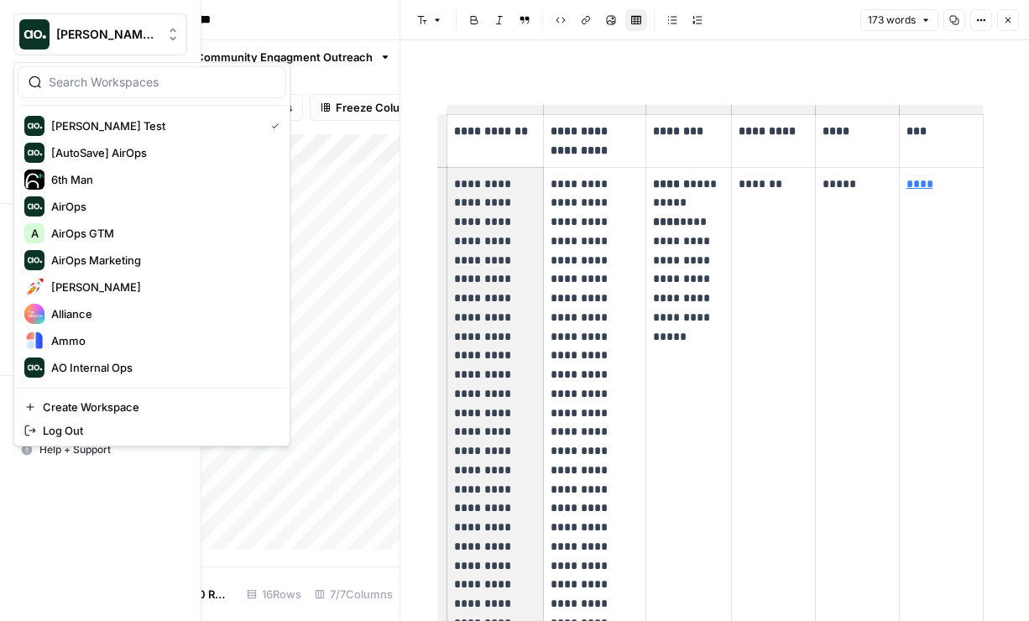
click at [131, 92] on div at bounding box center [152, 82] width 269 height 32
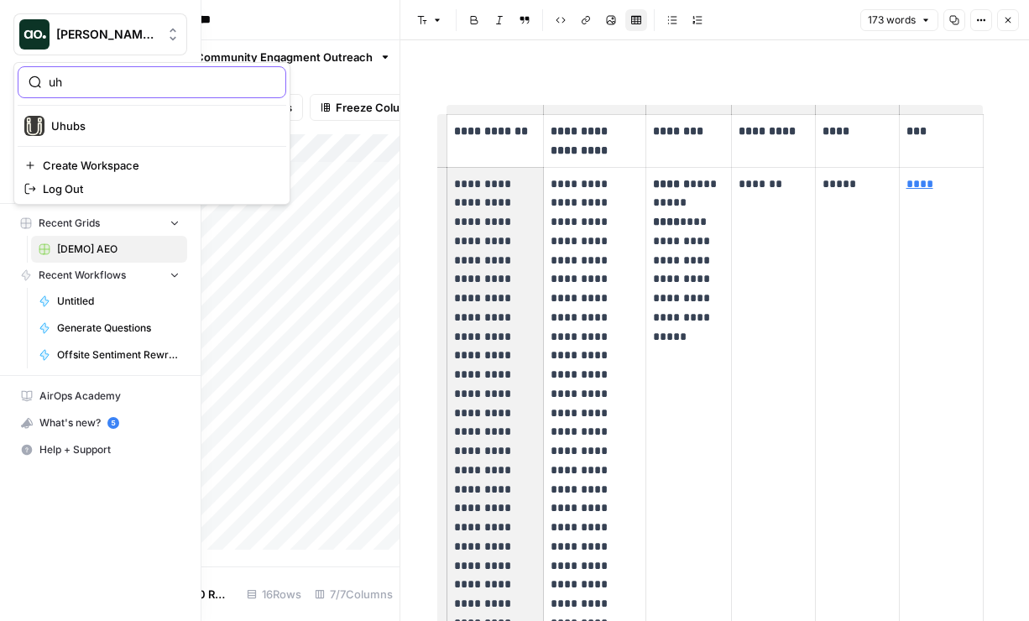
type input "uh"
click button "Uhubs" at bounding box center [152, 126] width 269 height 27
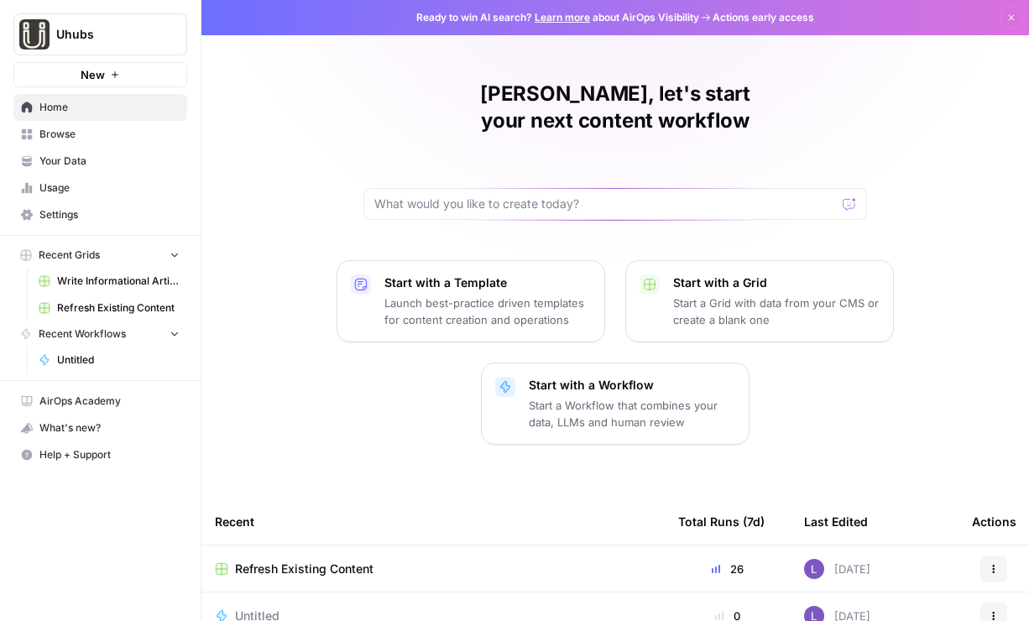
scroll to position [65, 0]
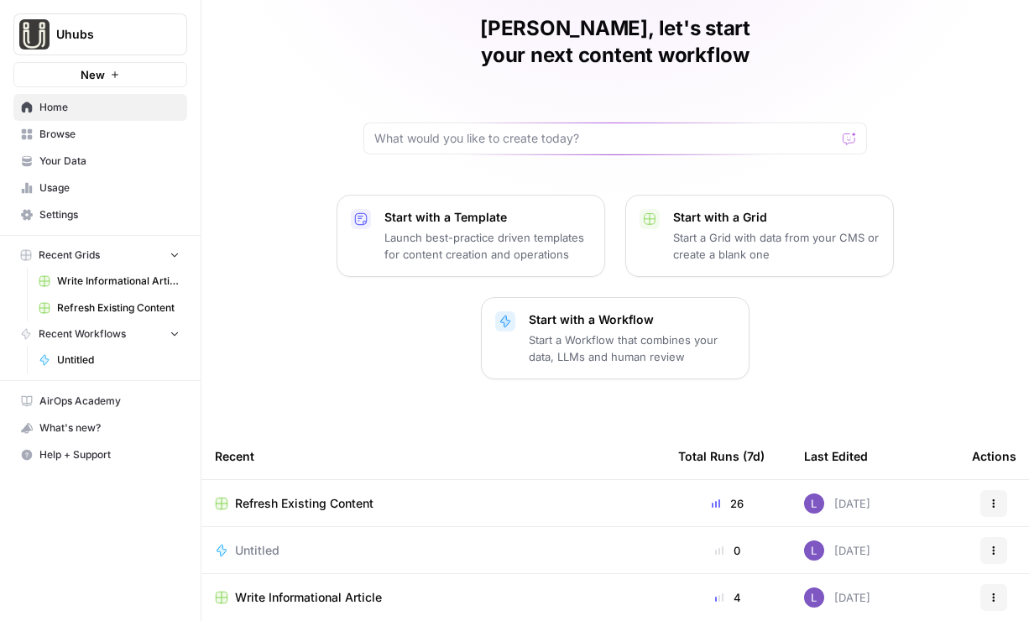
click at [314, 495] on span "Refresh Existing Content" at bounding box center [304, 503] width 139 height 17
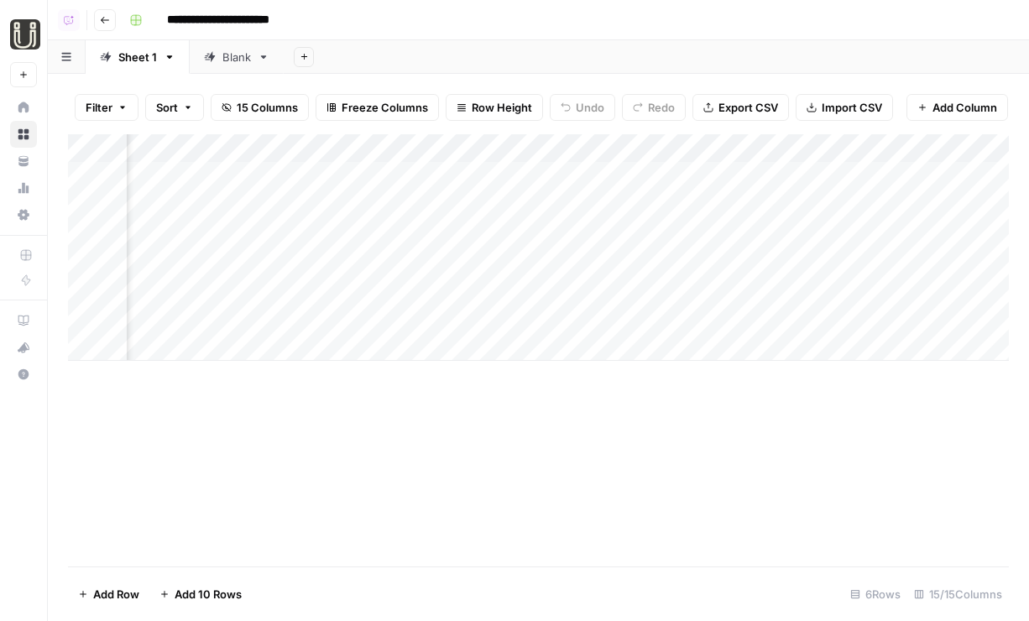
scroll to position [0, 2008]
click at [638, 264] on div "Add Column" at bounding box center [538, 247] width 941 height 227
click at [878, 176] on div "Add Column" at bounding box center [538, 247] width 941 height 227
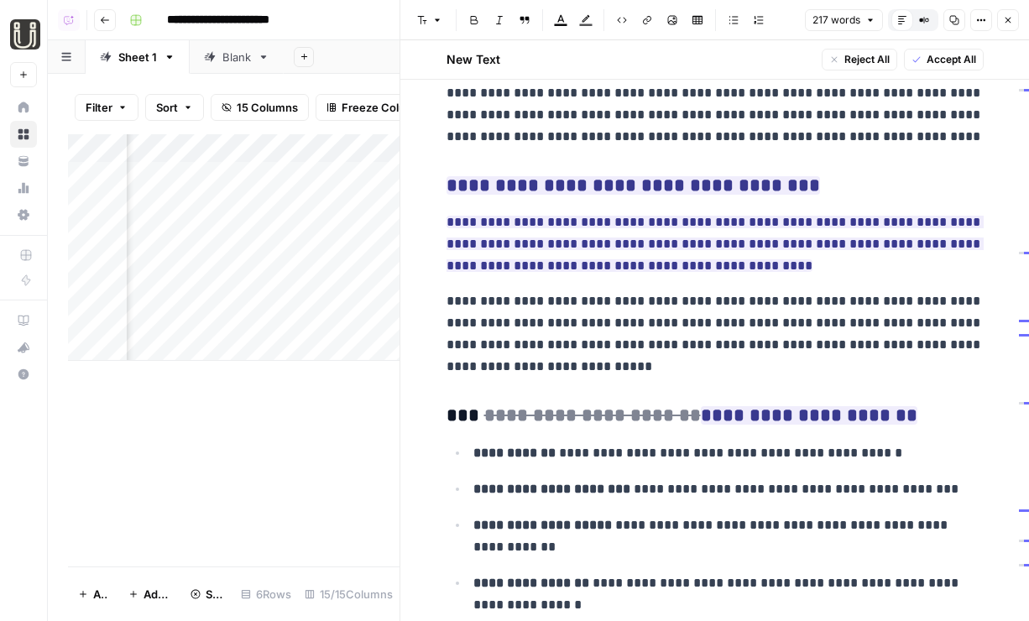
scroll to position [639, 0]
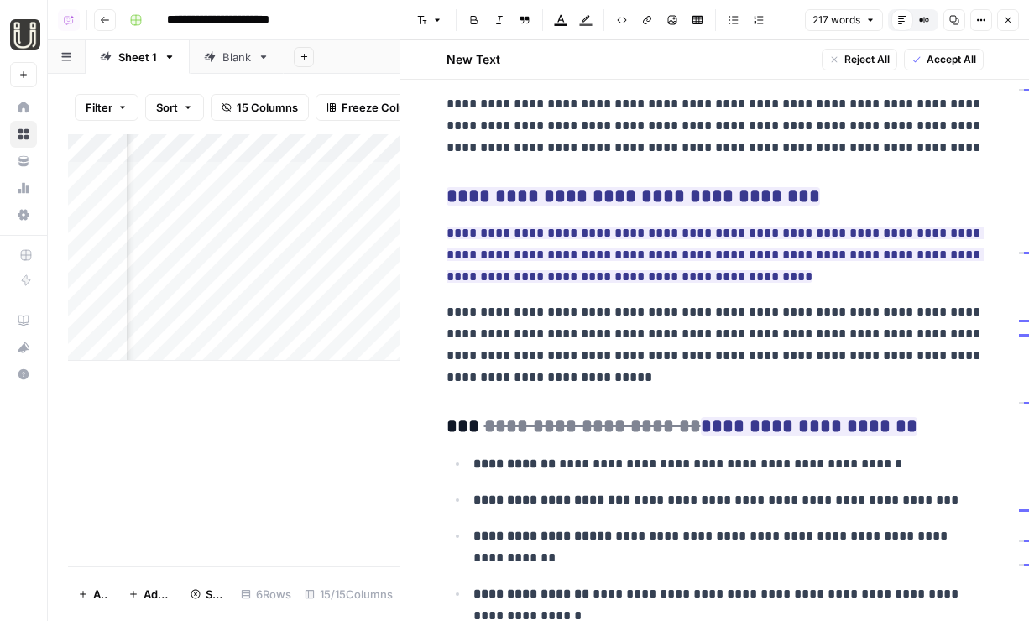
click at [1009, 15] on icon "button" at bounding box center [1008, 20] width 10 height 10
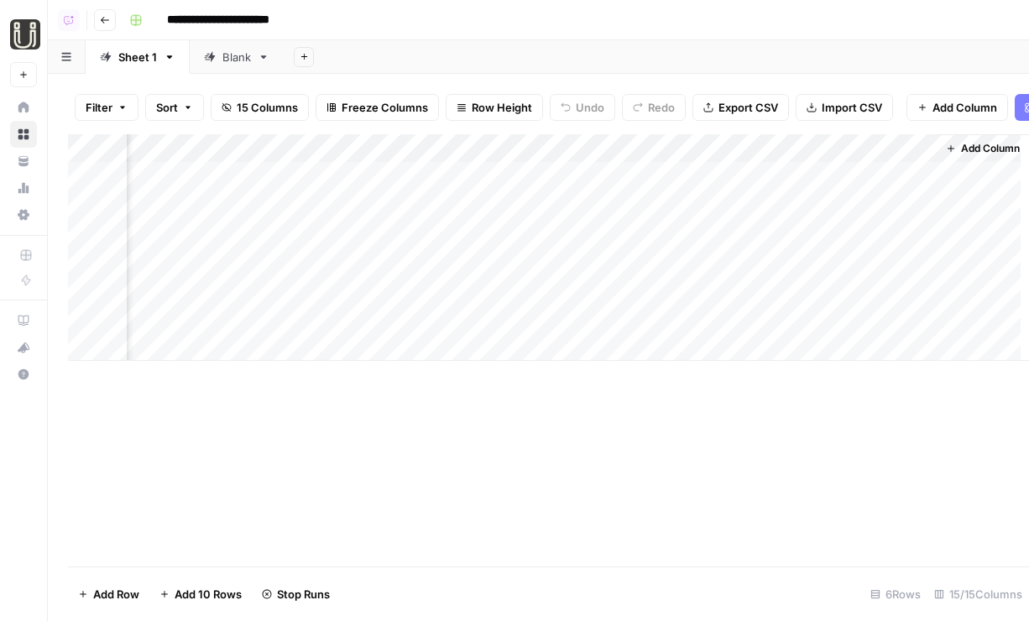
scroll to position [0, 1988]
click at [902, 205] on div "Add Column" at bounding box center [538, 247] width 941 height 227
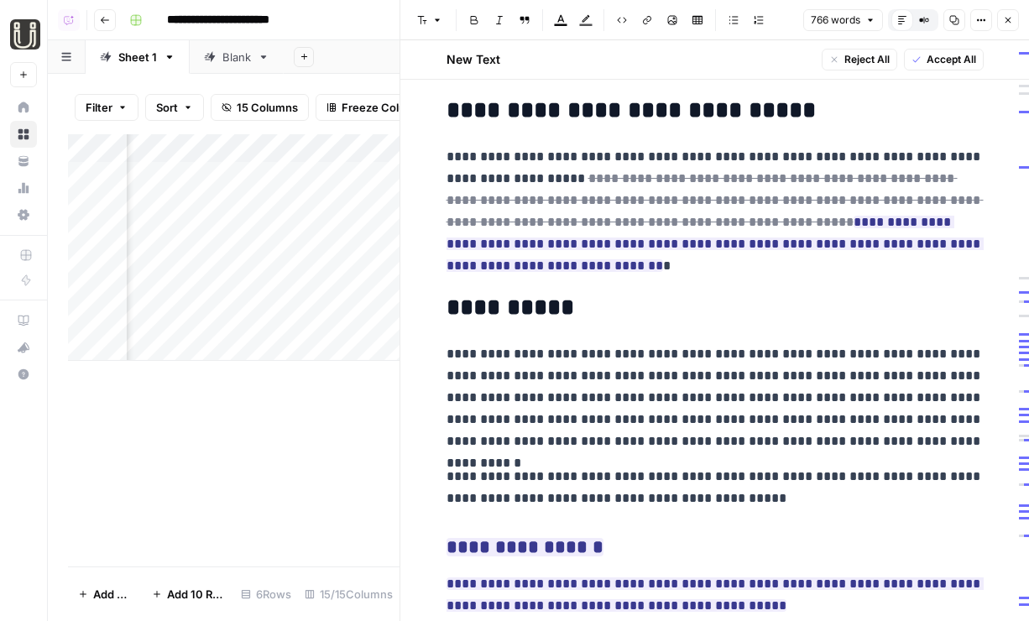
scroll to position [2832, 0]
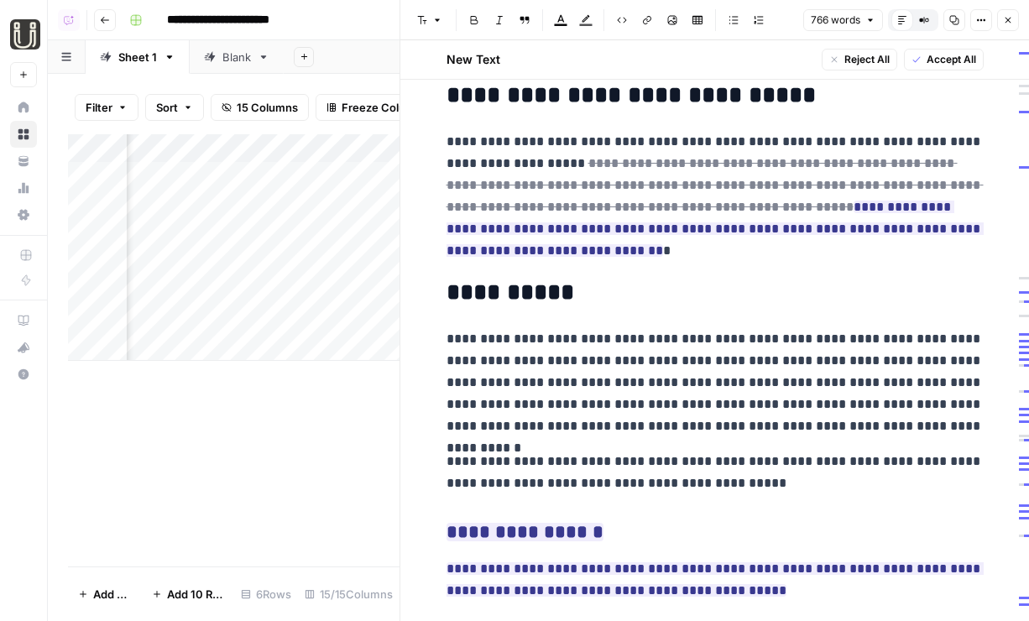
click at [1010, 20] on icon "button" at bounding box center [1008, 20] width 10 height 10
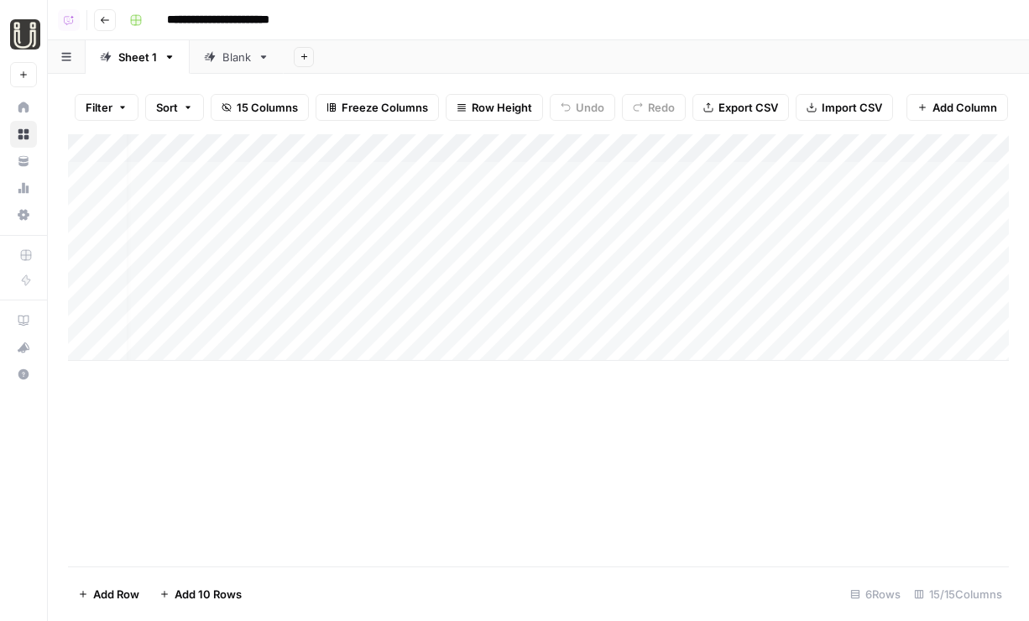
scroll to position [0, 337]
click at [736, 149] on div "Add Column" at bounding box center [538, 247] width 941 height 227
click at [668, 287] on span "Hide Column" at bounding box center [705, 289] width 147 height 17
click at [482, 105] on span "Row Height" at bounding box center [502, 107] width 60 height 17
click at [506, 192] on span "Medium" at bounding box center [537, 189] width 121 height 17
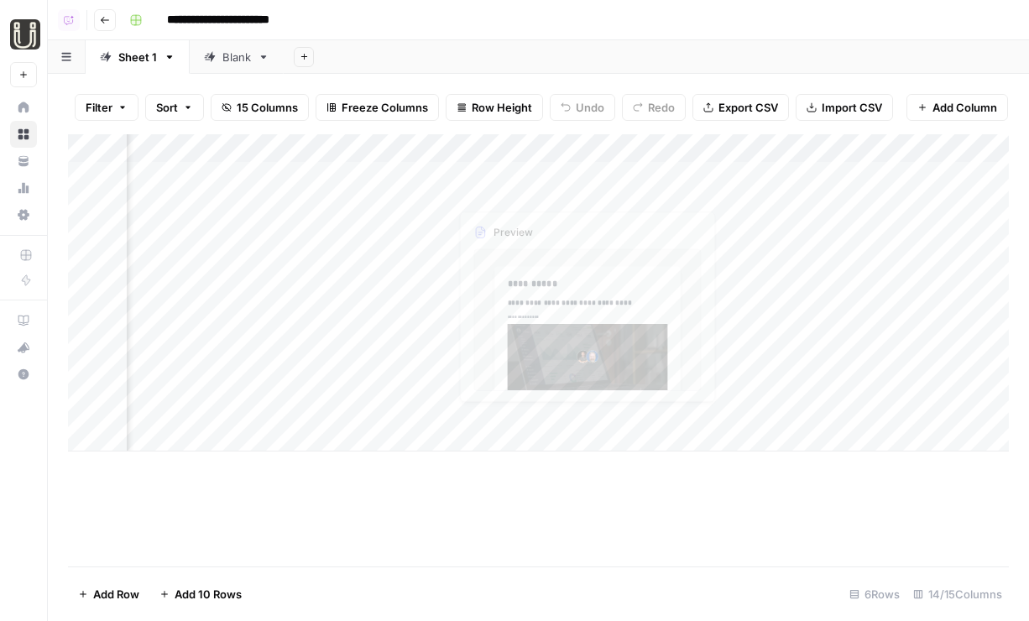
scroll to position [0, 0]
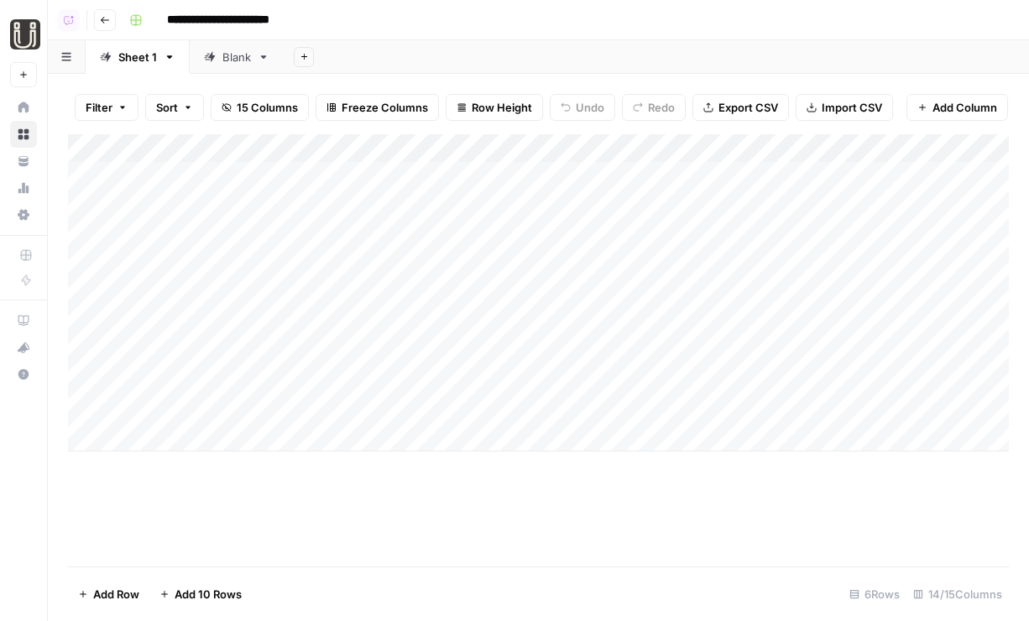
click at [210, 223] on div "Add Column" at bounding box center [538, 292] width 941 height 317
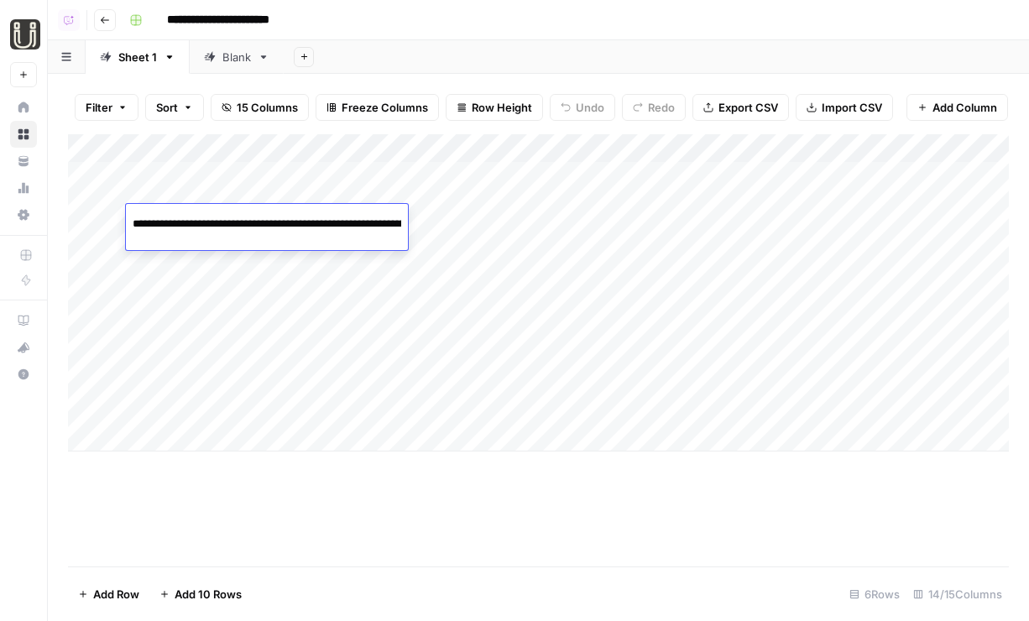
click at [223, 56] on div "Blank" at bounding box center [237, 57] width 29 height 17
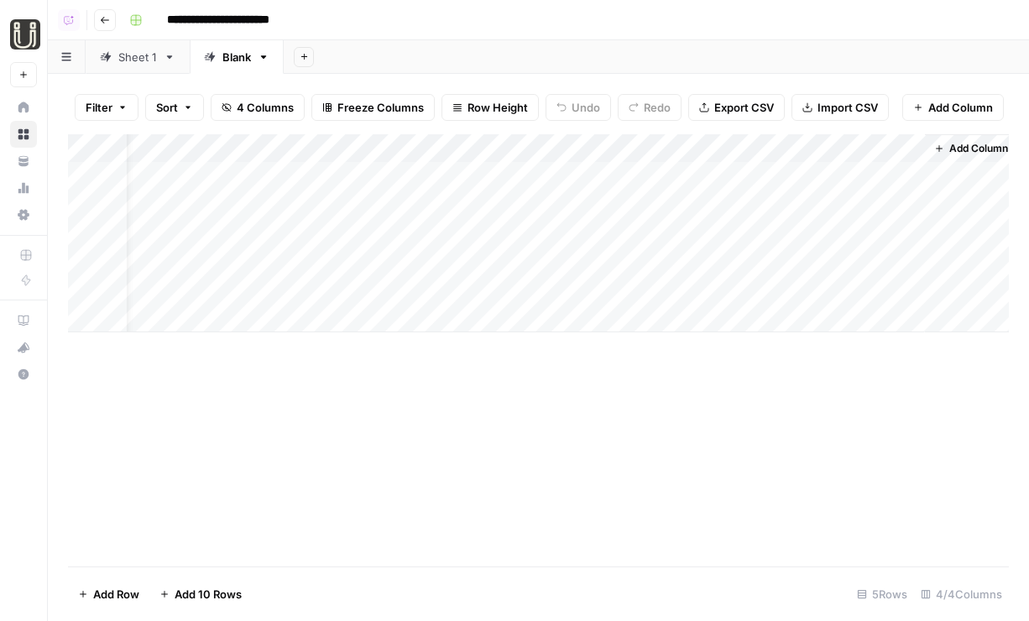
scroll to position [0, 52]
click at [731, 232] on div "Add Column" at bounding box center [538, 233] width 941 height 198
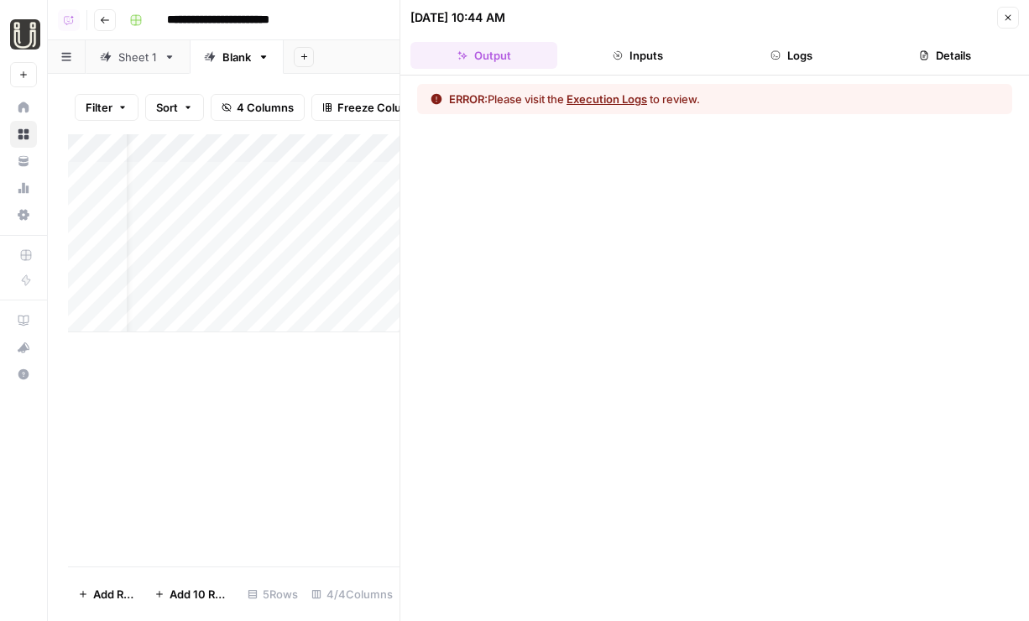
click at [995, 29] on header "08/27/25 at 10:44 AM Close Output Inputs Logs Details" at bounding box center [715, 38] width 629 height 76
click at [1010, 19] on icon "button" at bounding box center [1009, 18] width 6 height 6
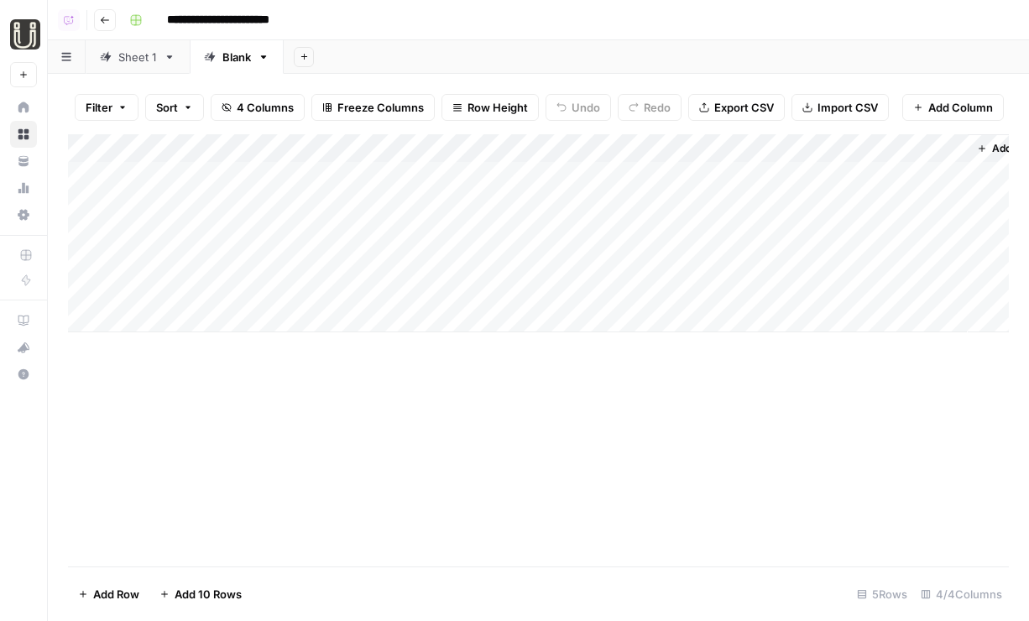
click at [96, 230] on div "Add Column" at bounding box center [538, 233] width 941 height 198
click at [124, 594] on span "Delete 1 Row" at bounding box center [111, 594] width 67 height 17
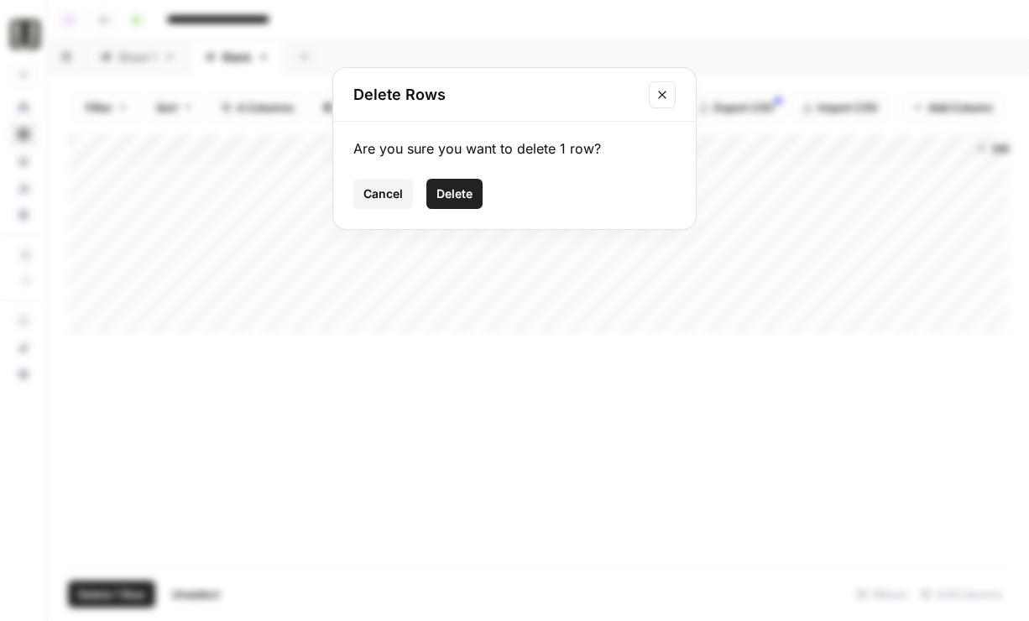
click at [461, 204] on button "Delete" at bounding box center [455, 194] width 56 height 30
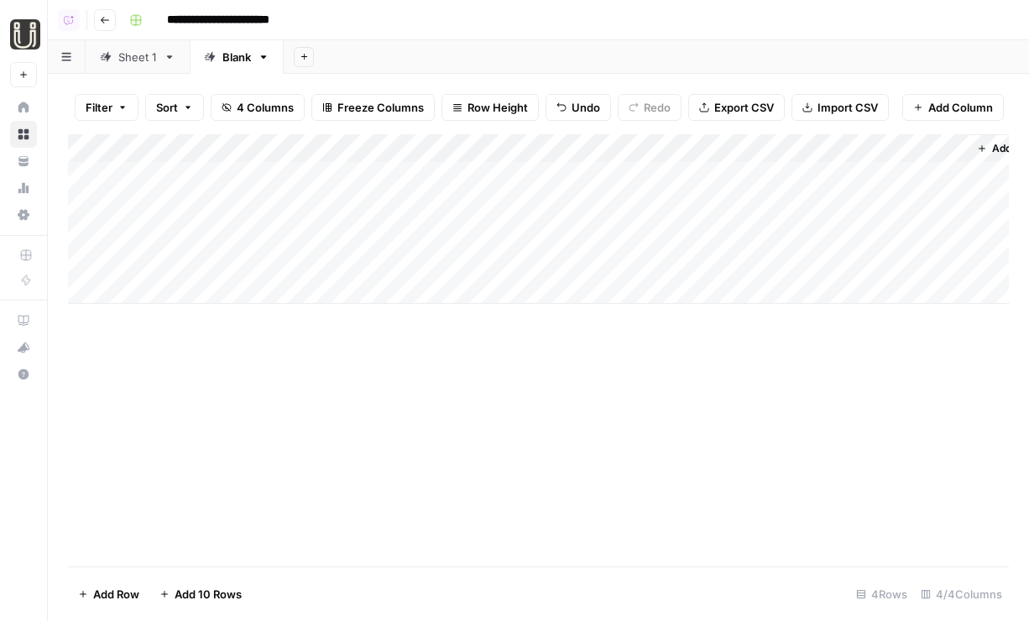
click at [498, 105] on span "Row Height" at bounding box center [498, 107] width 60 height 17
click at [520, 210] on span "Tall" at bounding box center [533, 212] width 121 height 17
click at [948, 176] on div "Add Column" at bounding box center [538, 309] width 941 height 351
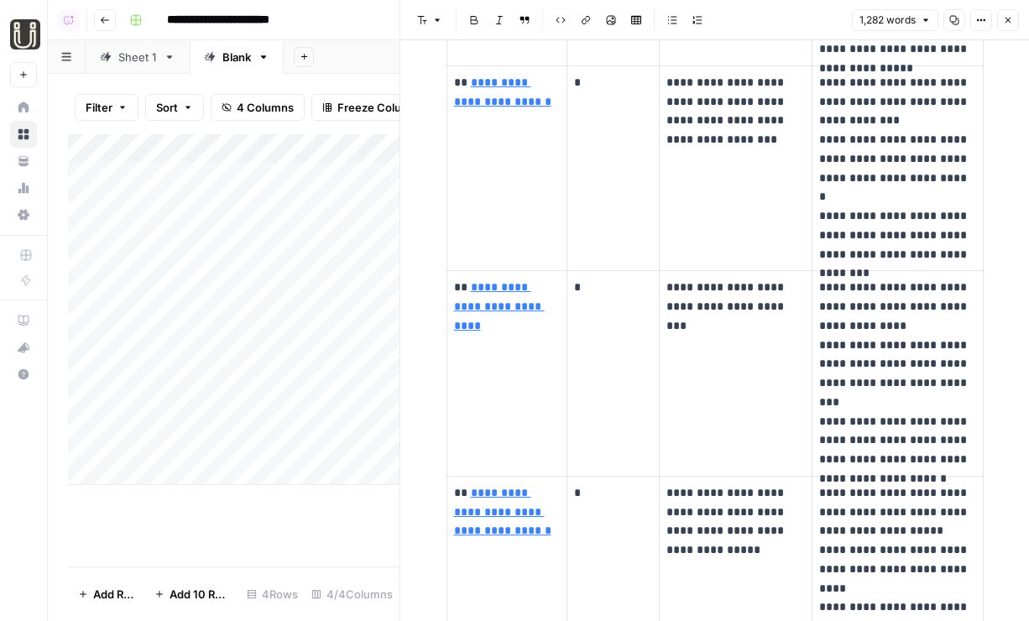
scroll to position [5166, 0]
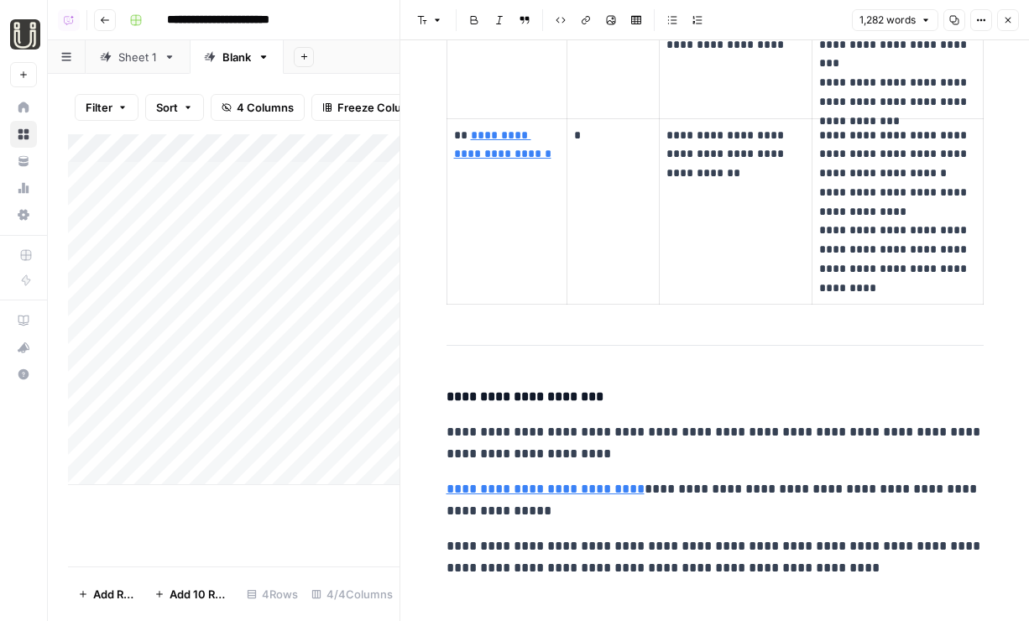
click at [322, 275] on div "Add Column" at bounding box center [234, 309] width 332 height 351
click at [251, 53] on link "Blank" at bounding box center [237, 57] width 94 height 34
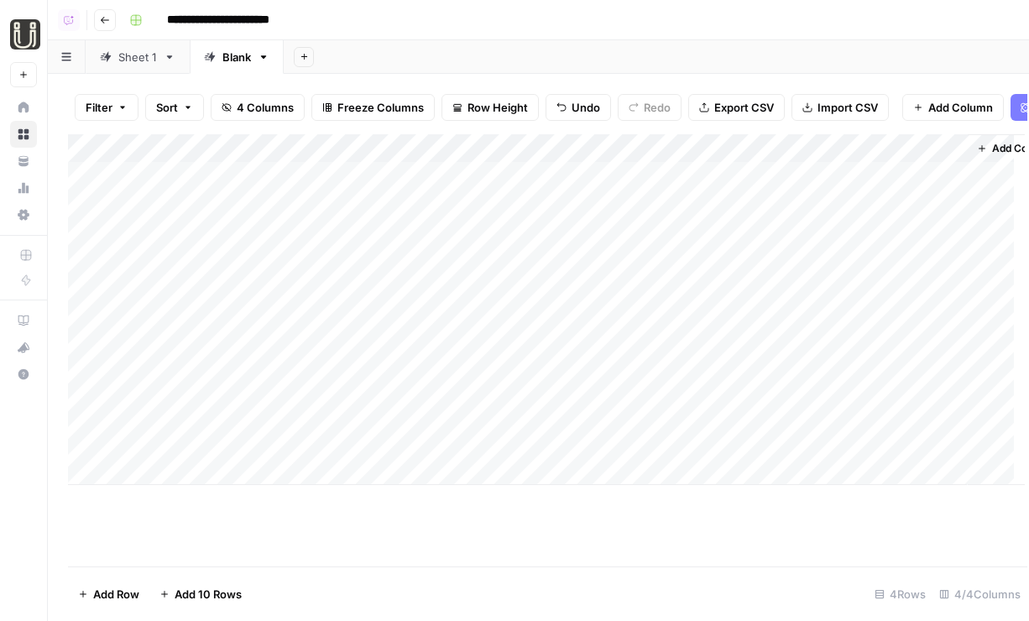
click at [235, 61] on div "Blank" at bounding box center [237, 57] width 29 height 17
type input "*"
type input "**********"
click at [114, 63] on div "Sheet 1" at bounding box center [128, 57] width 57 height 17
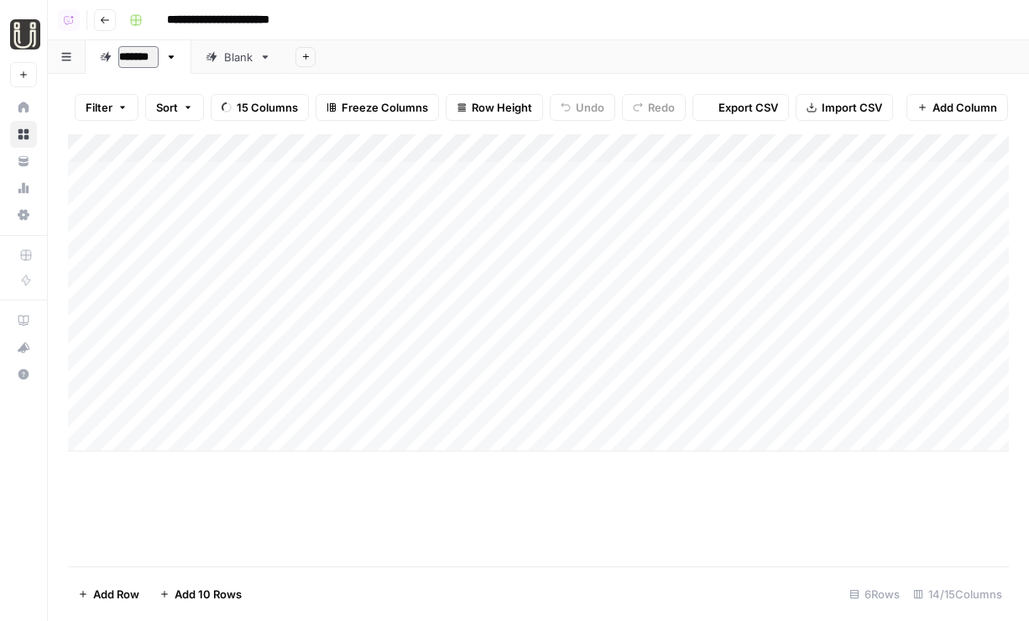
click at [142, 65] on input "*******" at bounding box center [138, 57] width 40 height 22
type input "*******"
click at [280, 57] on link "Blank" at bounding box center [239, 57] width 94 height 34
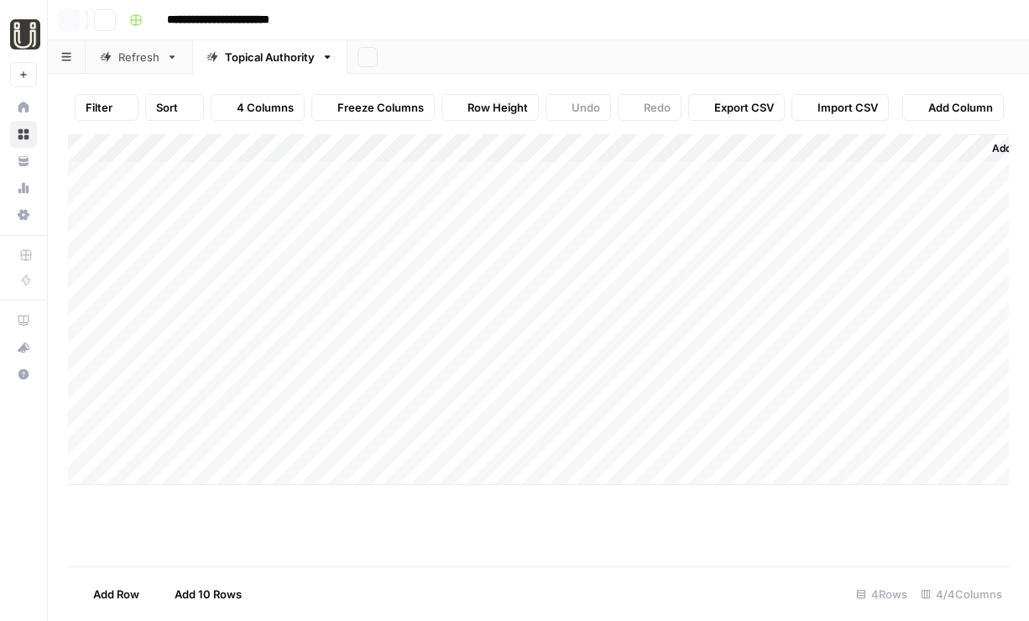
click at [238, 63] on div "Topical Authority" at bounding box center [270, 57] width 90 height 17
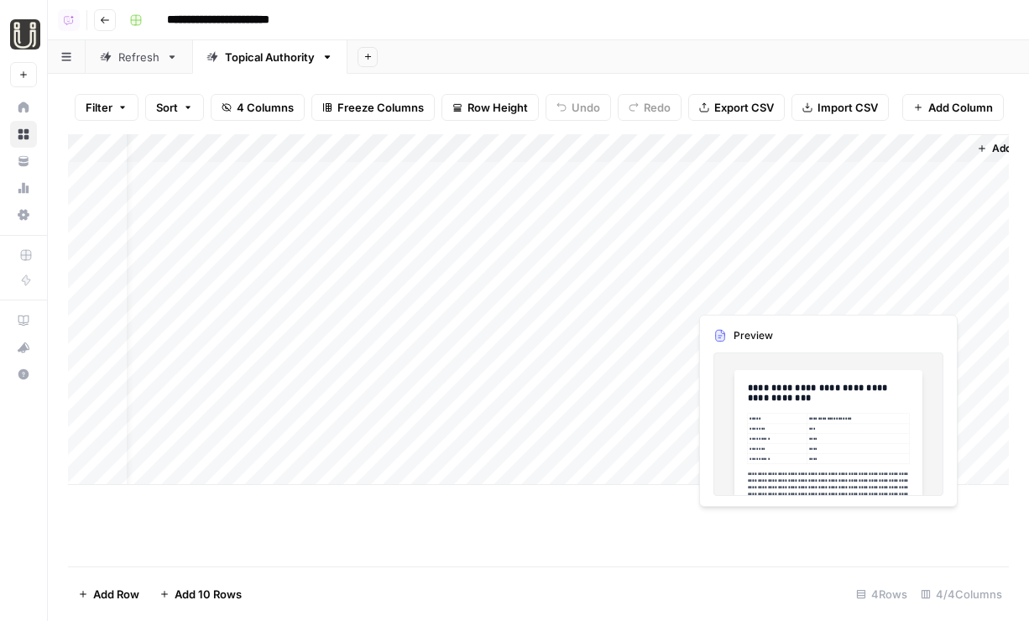
scroll to position [0, 52]
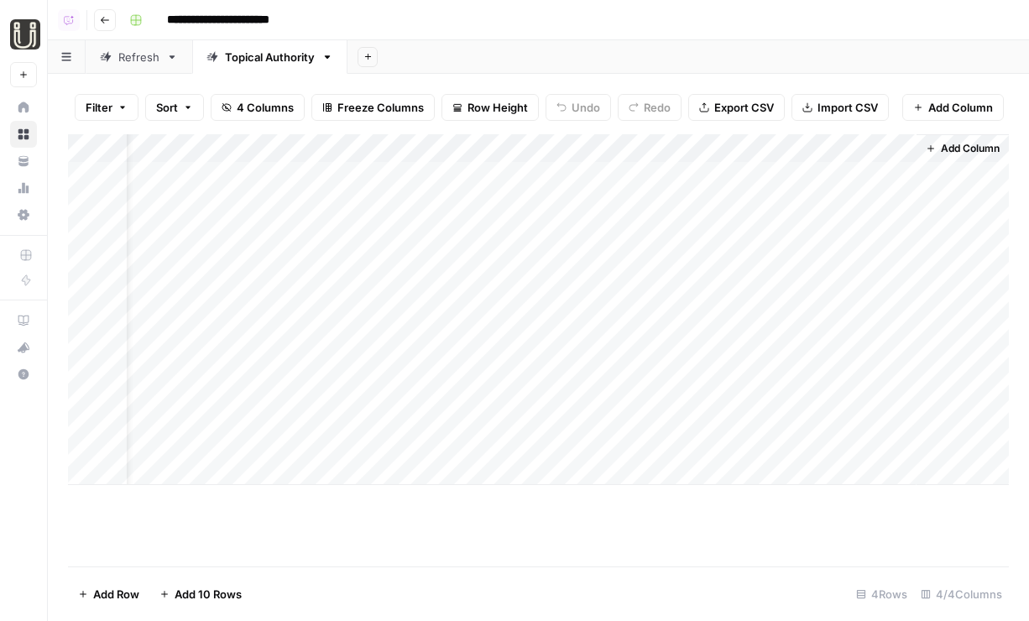
click at [900, 180] on div "Add Column" at bounding box center [538, 309] width 941 height 351
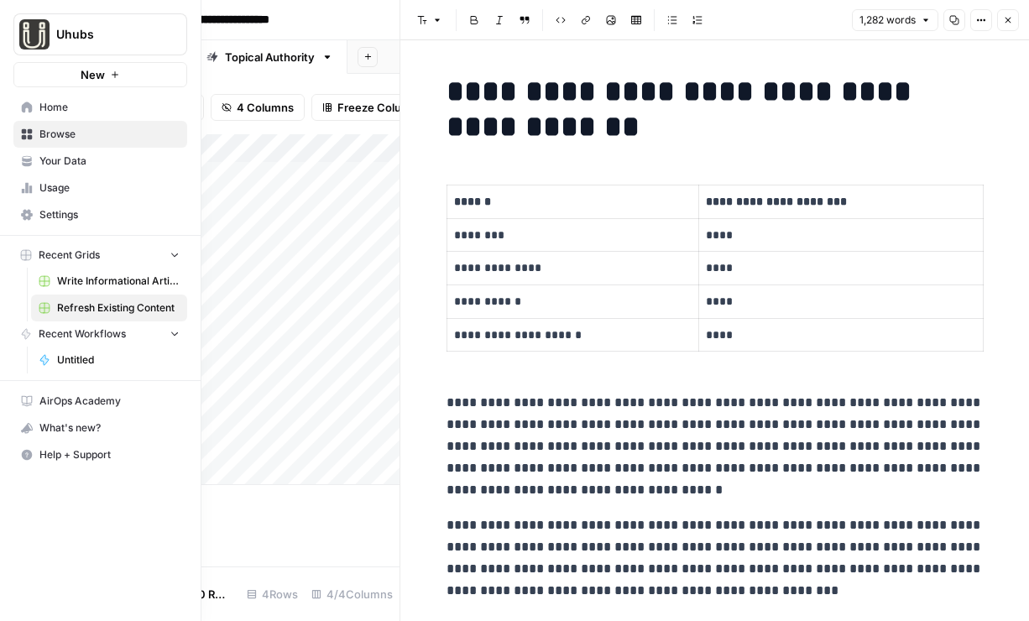
click at [22, 104] on icon at bounding box center [27, 108] width 12 height 12
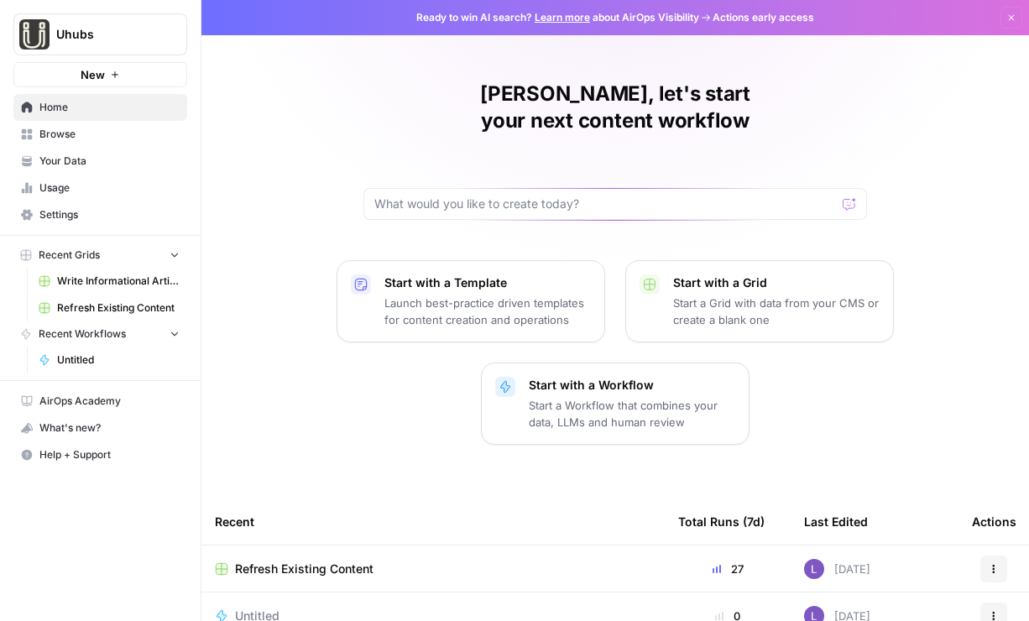
scroll to position [65, 0]
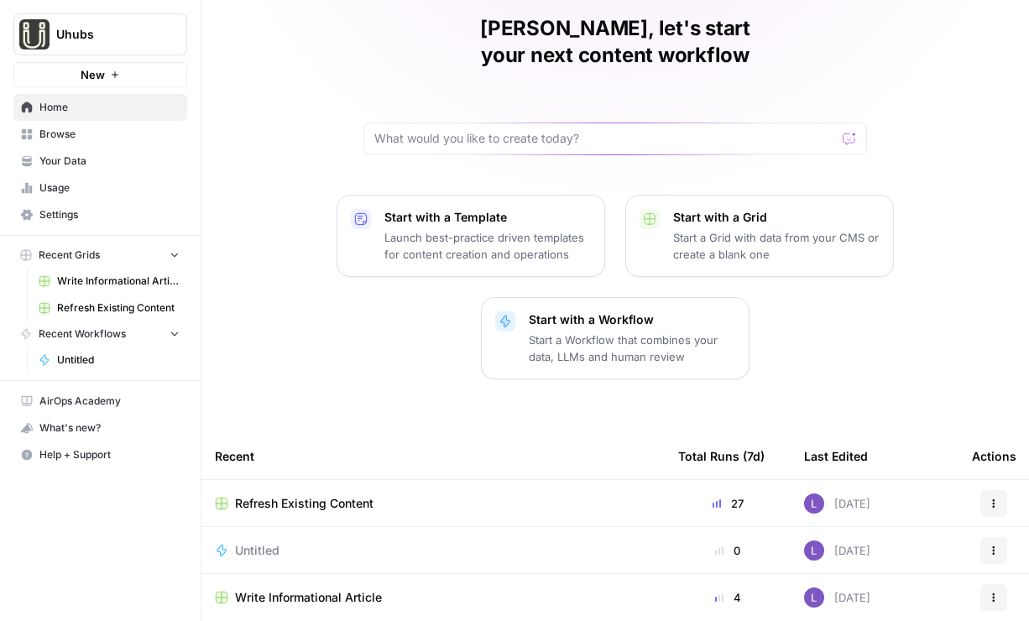
click at [993, 537] on button "Actions" at bounding box center [994, 550] width 27 height 27
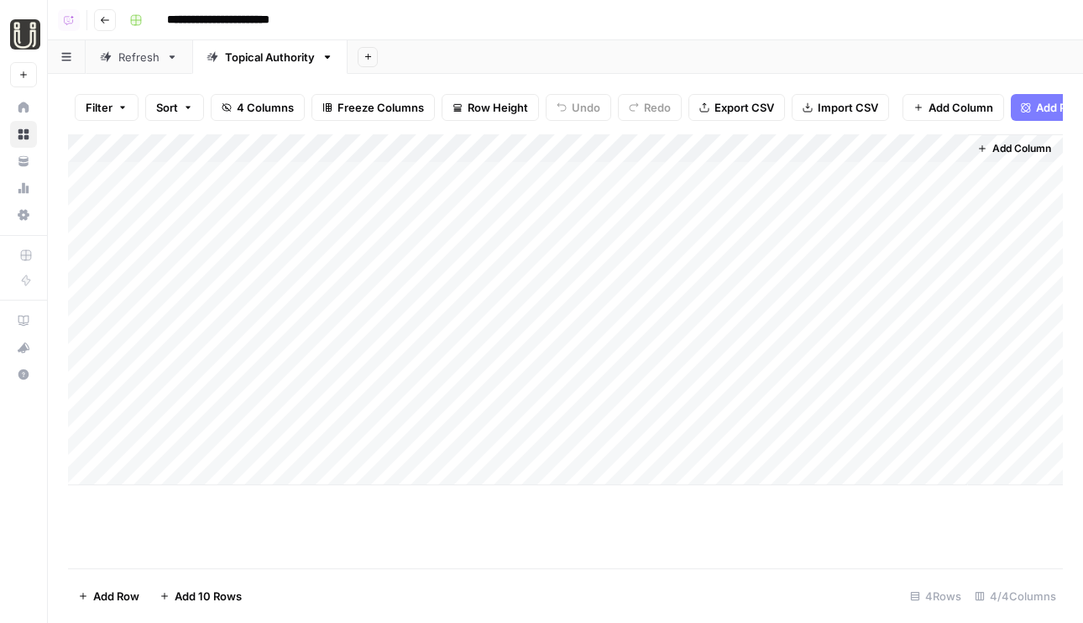
click at [101, 20] on icon "button" at bounding box center [105, 20] width 10 height 10
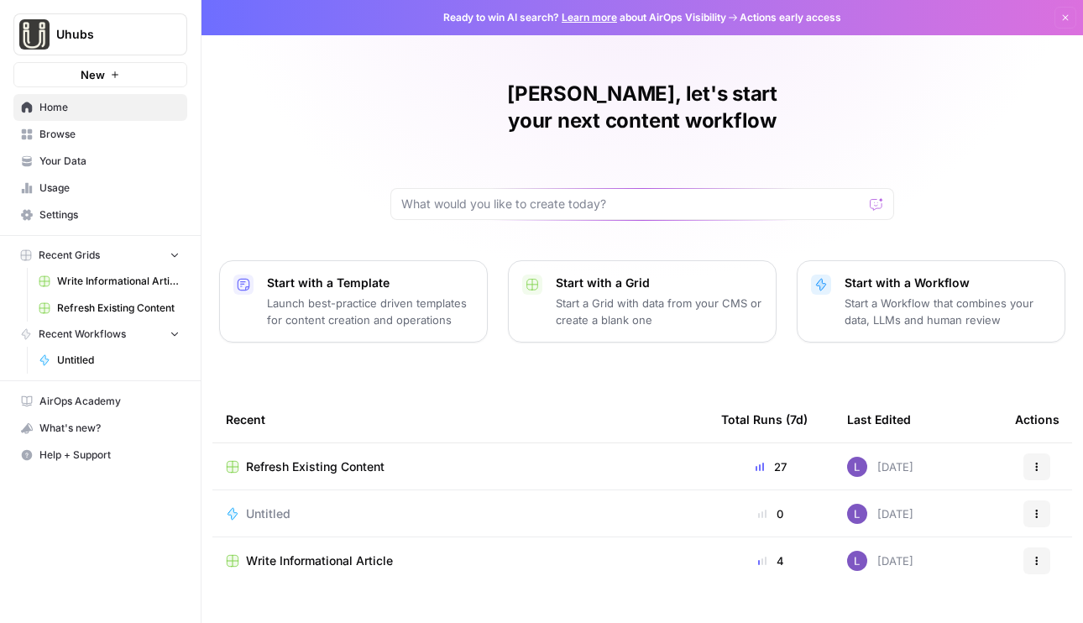
click at [304, 547] on td "Write Informational Article" at bounding box center [459, 560] width 495 height 47
click at [311, 553] on span "Write Informational Article" at bounding box center [319, 561] width 147 height 17
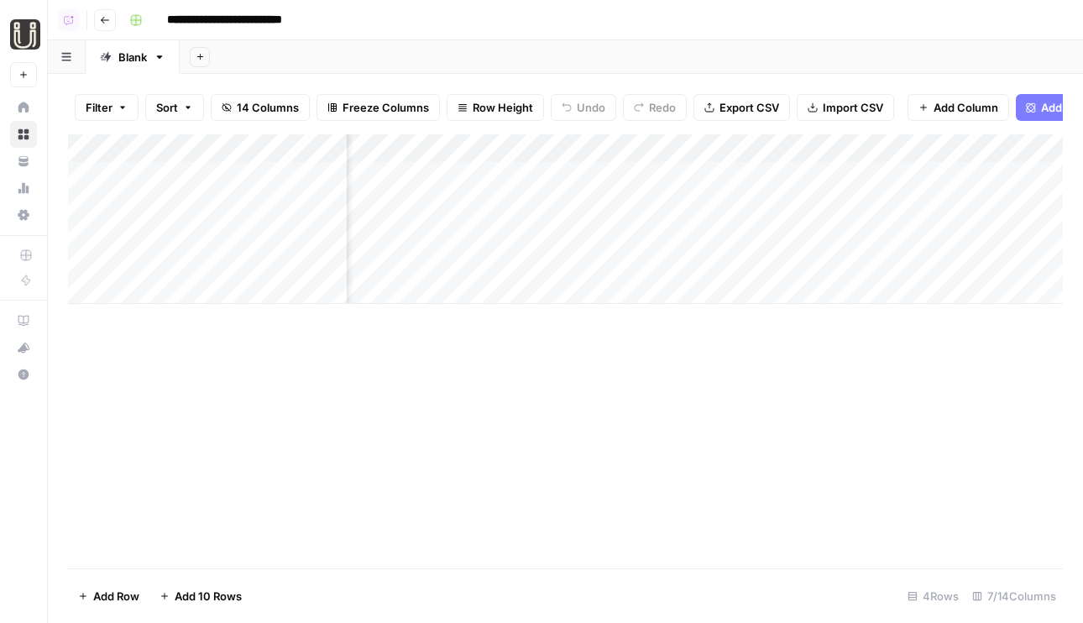
scroll to position [0, 399]
click at [494, 178] on div "Add Column" at bounding box center [565, 219] width 995 height 170
click at [491, 202] on div "Add Column" at bounding box center [565, 219] width 995 height 170
click at [490, 230] on div "Add Column" at bounding box center [565, 219] width 995 height 170
click at [484, 179] on div "Add Column" at bounding box center [565, 219] width 995 height 170
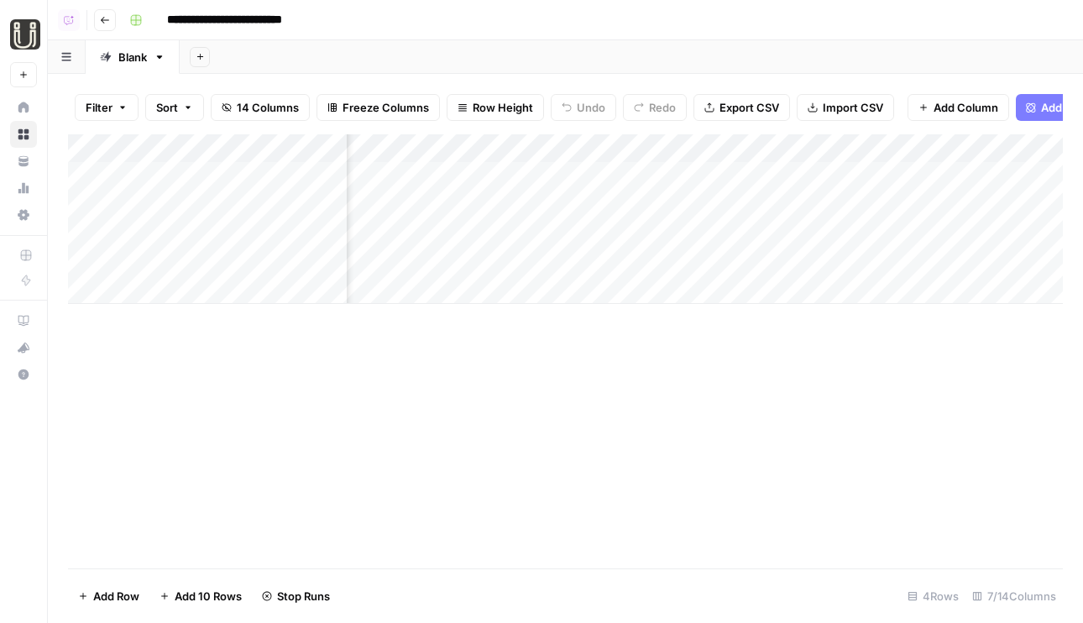
click at [479, 256] on div "Add Column" at bounding box center [565, 219] width 995 height 170
click at [1032, 104] on icon "button" at bounding box center [1031, 107] width 10 height 10
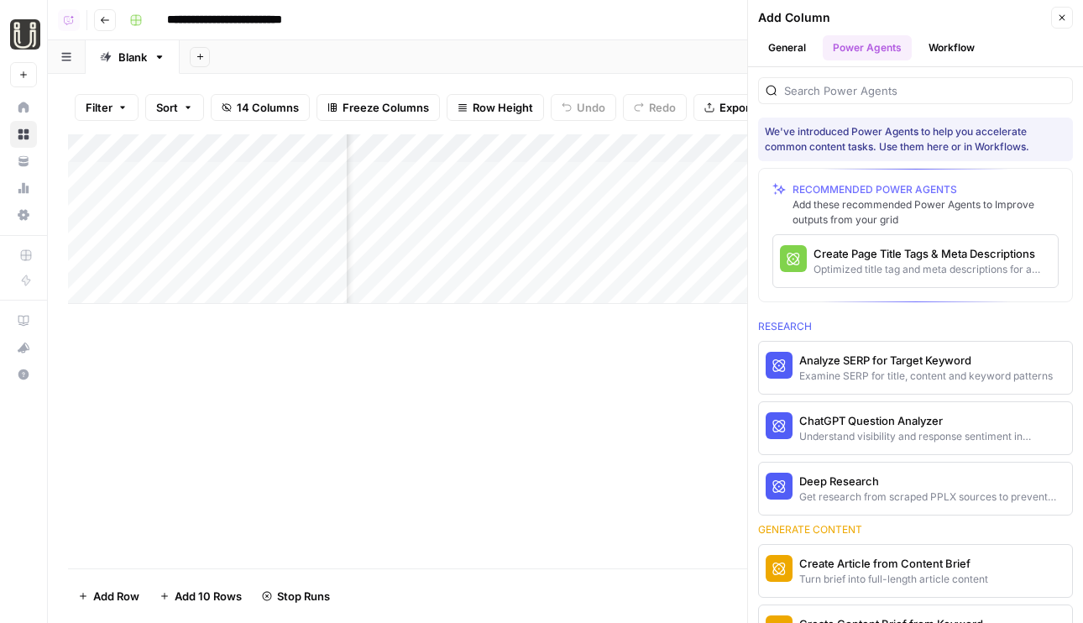
click at [1055, 15] on button "Close" at bounding box center [1062, 18] width 22 height 22
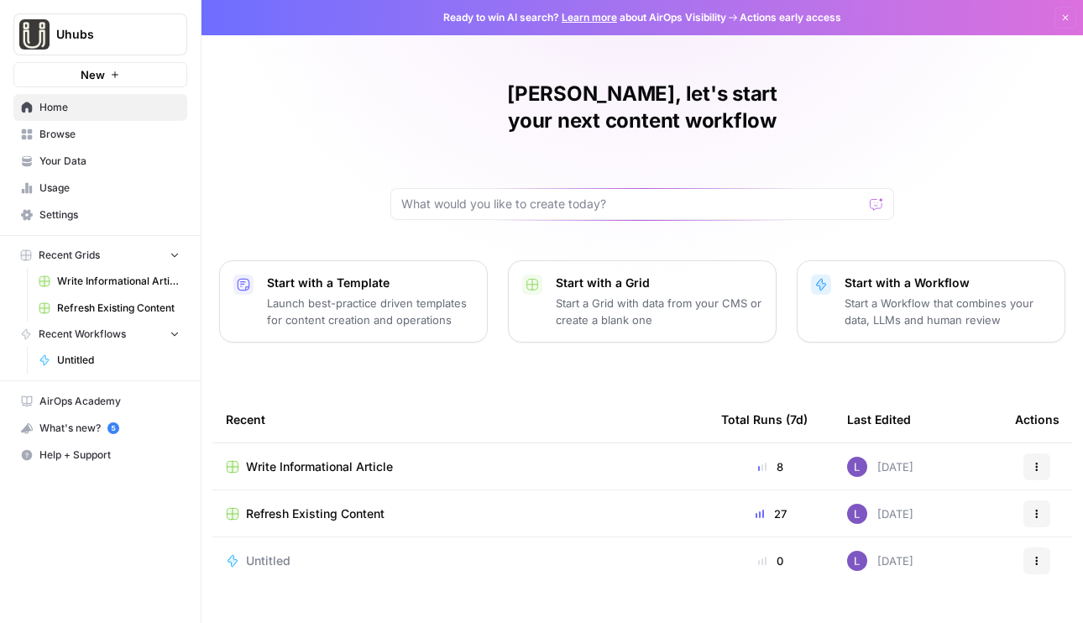
click at [342, 458] on span "Write Informational Article" at bounding box center [319, 466] width 147 height 17
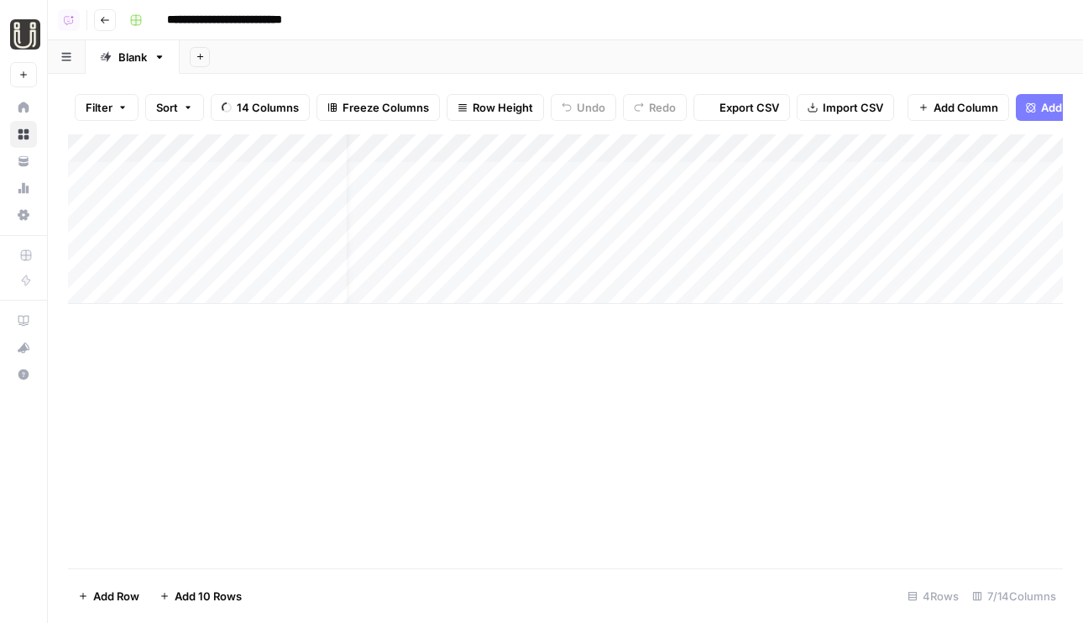
scroll to position [0, 558]
click at [991, 158] on button "Add Column" at bounding box center [1016, 149] width 87 height 22
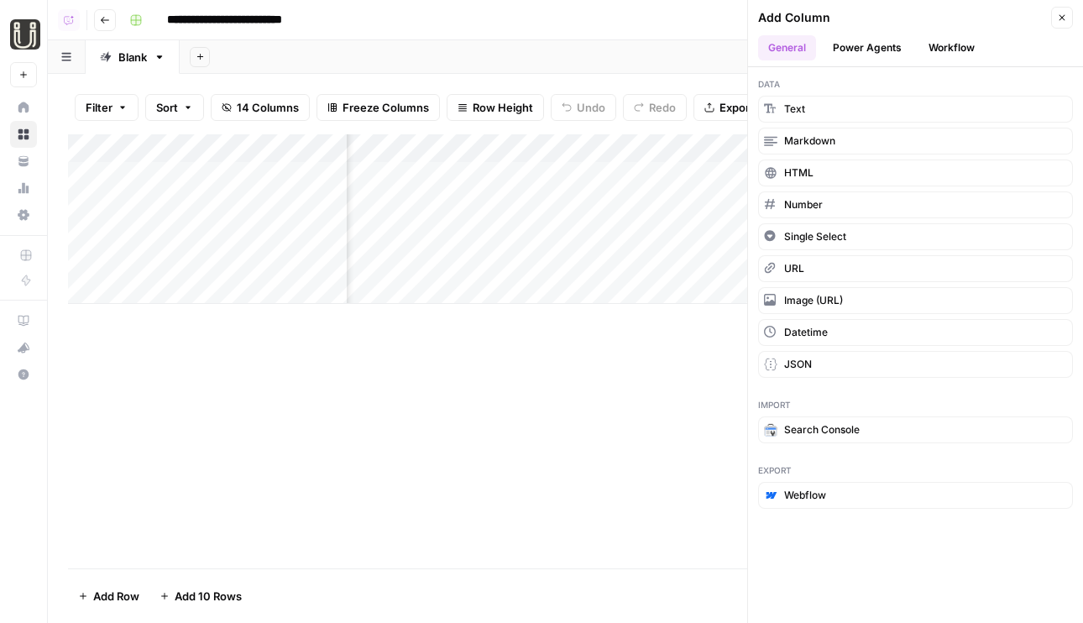
click at [892, 46] on button "Power Agents" at bounding box center [867, 47] width 89 height 25
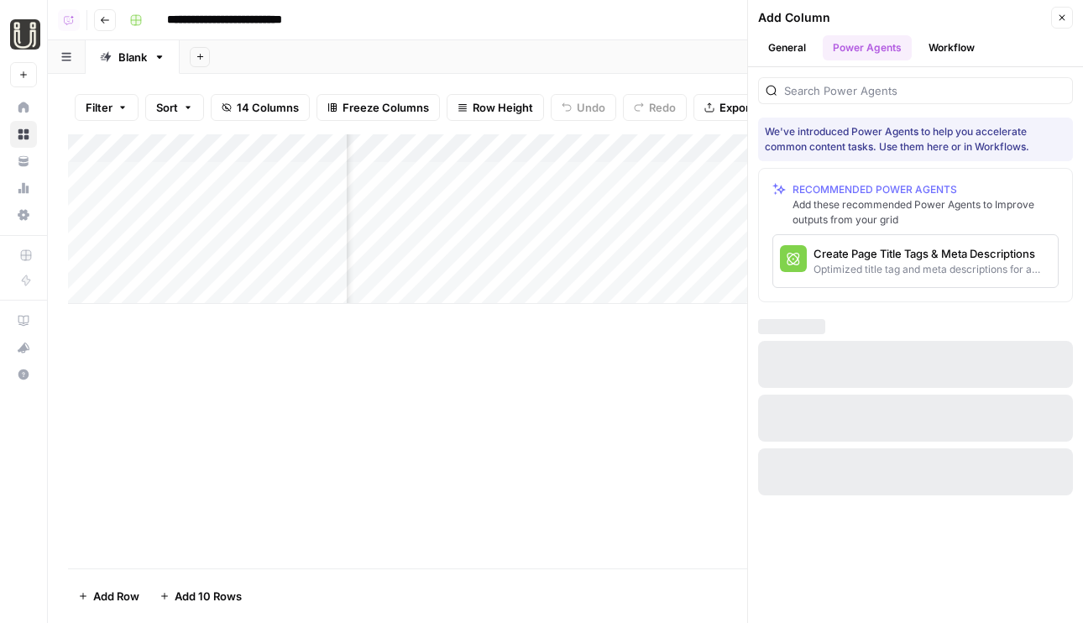
click at [907, 81] on div at bounding box center [915, 90] width 315 height 27
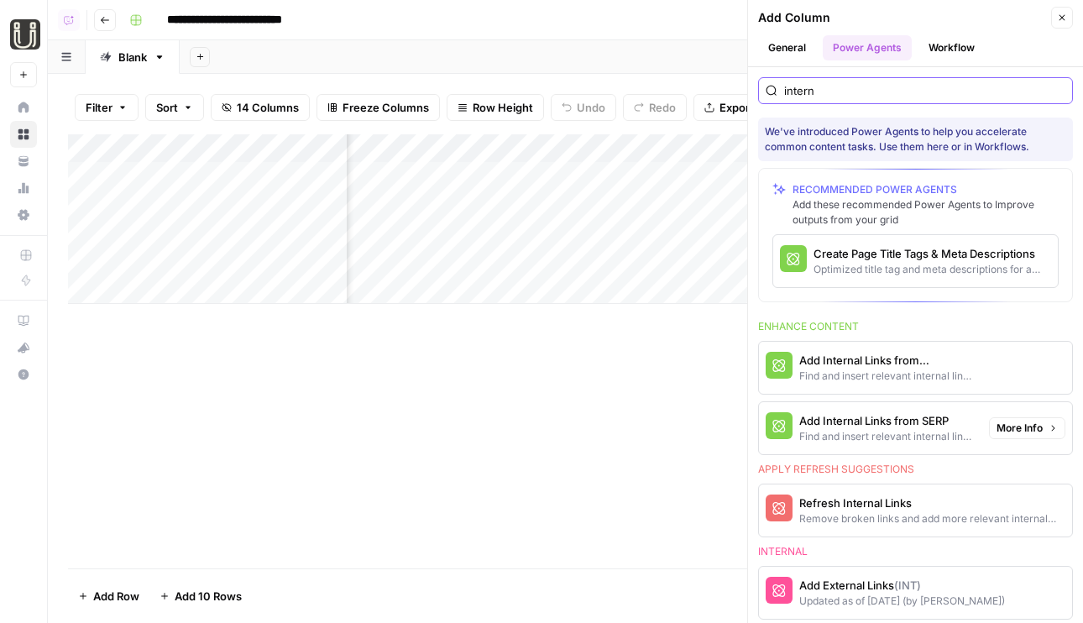
type input "intern"
click at [943, 390] on button "Add Internal Links from Knowledge Base Find and insert relevant internal links …" at bounding box center [870, 368] width 223 height 52
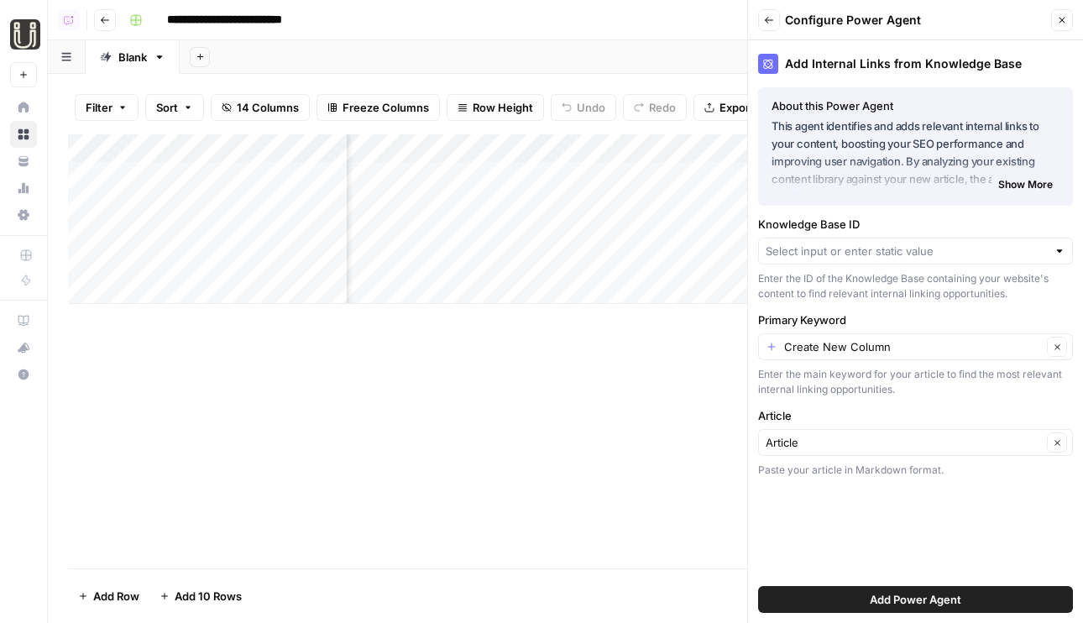
click at [898, 286] on div "Enter the ID of the Knowledge Base containing your website's content to find re…" at bounding box center [915, 286] width 315 height 30
click at [941, 265] on div "Knowledge Base ID Enter the ID of the Knowledge Base containing your website's …" at bounding box center [915, 259] width 315 height 86
click at [960, 249] on input "Knowledge Base ID" at bounding box center [906, 251] width 281 height 17
click at [913, 293] on span "Sitemap" at bounding box center [913, 290] width 280 height 17
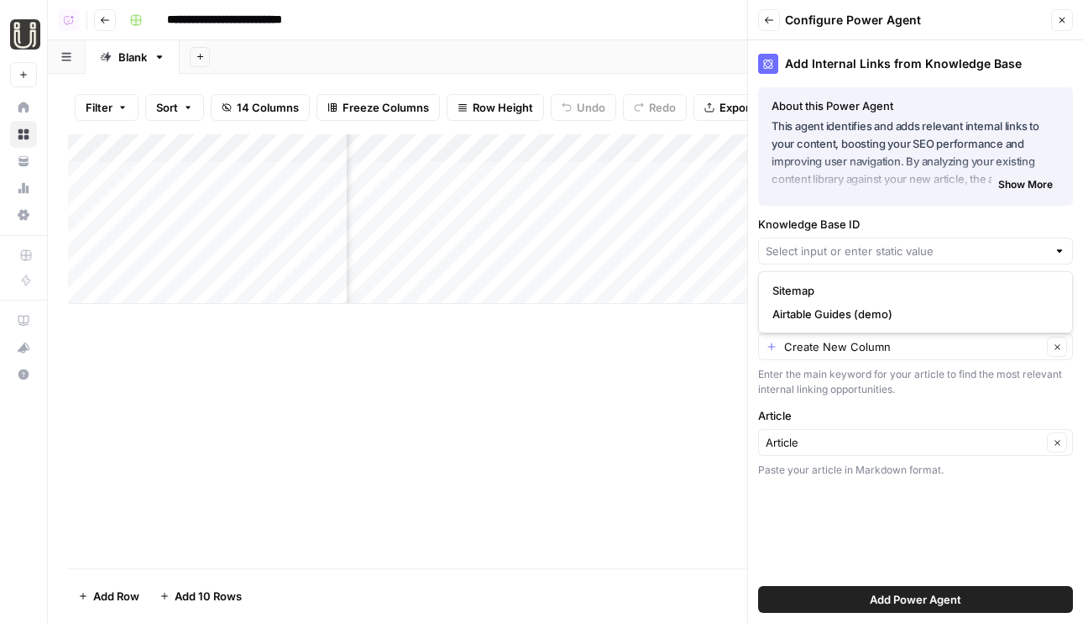
type input "Sitemap"
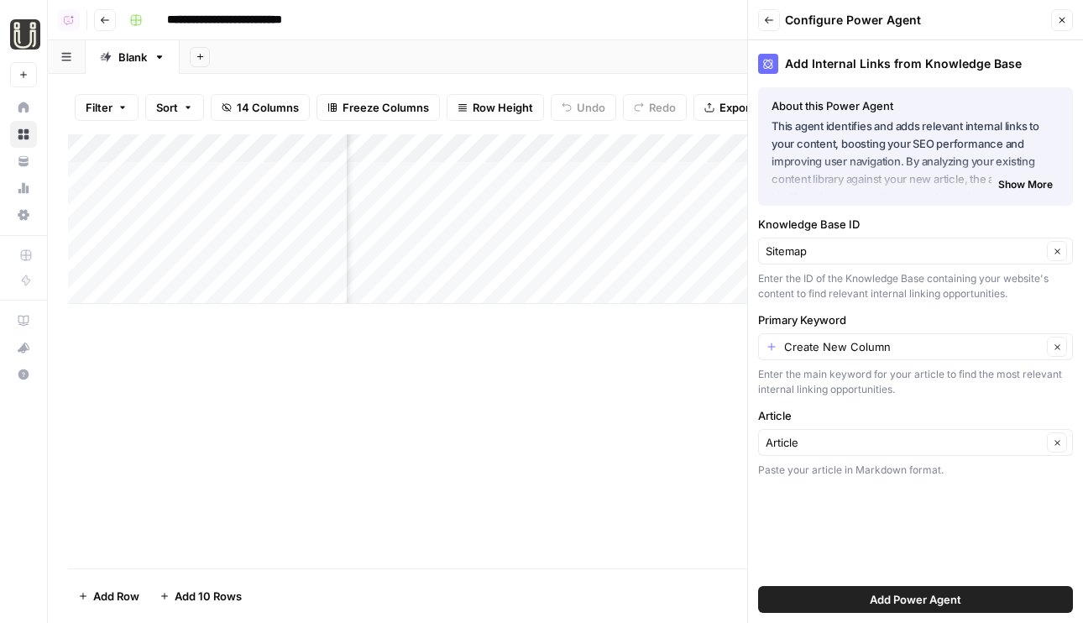
click at [915, 359] on div "Create New Column Clear" at bounding box center [915, 346] width 315 height 27
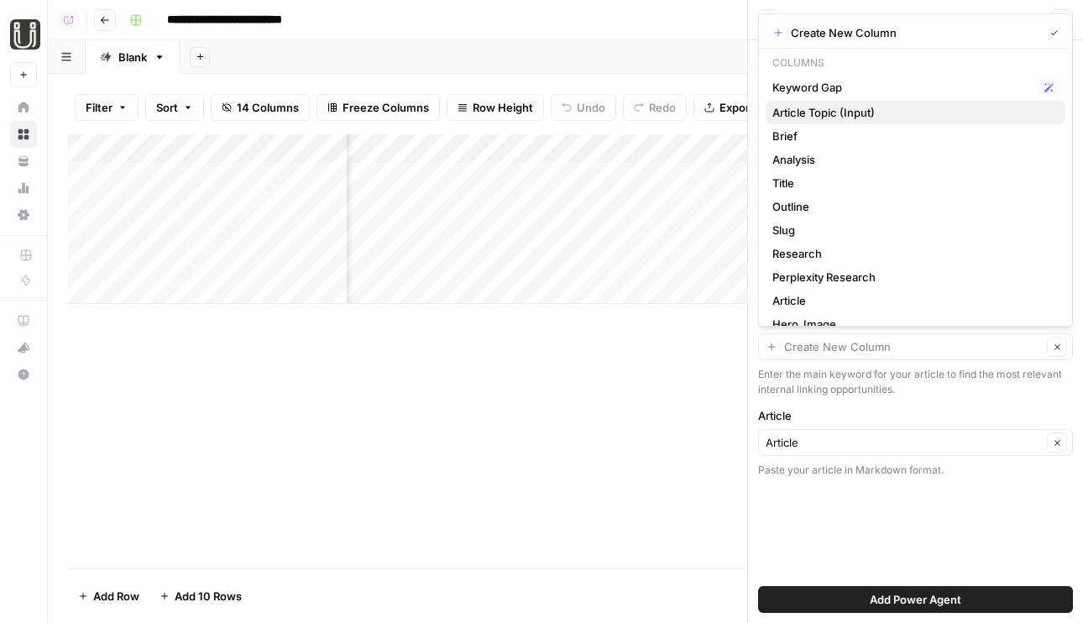
click at [910, 108] on span "Article Topic (Input)" at bounding box center [913, 112] width 280 height 17
type input "Article Topic (Input)"
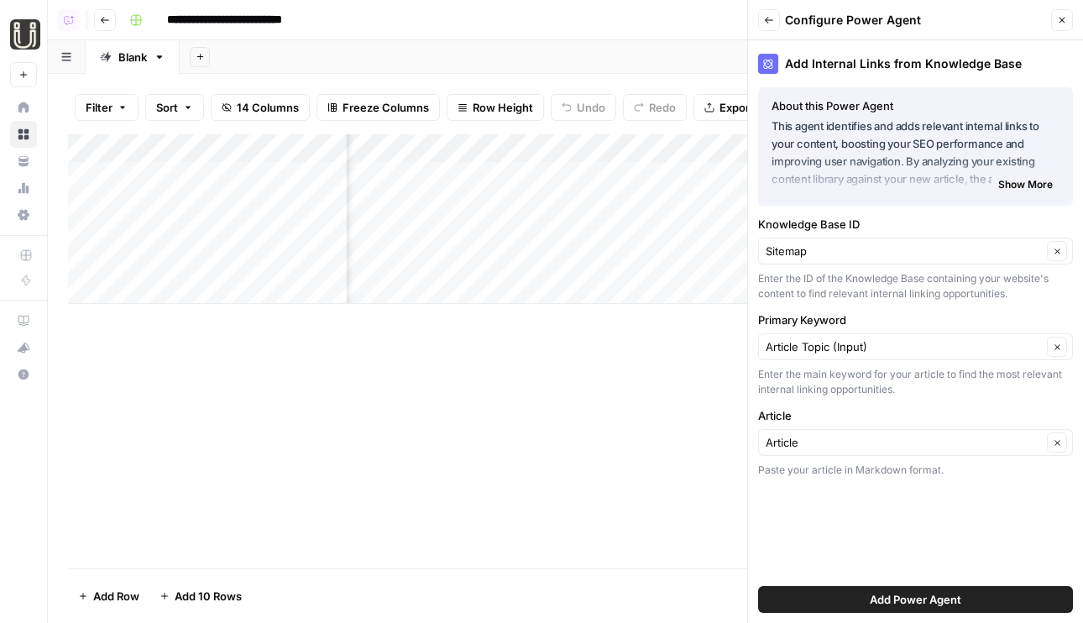
click at [933, 596] on span "Add Power Agent" at bounding box center [916, 599] width 92 height 17
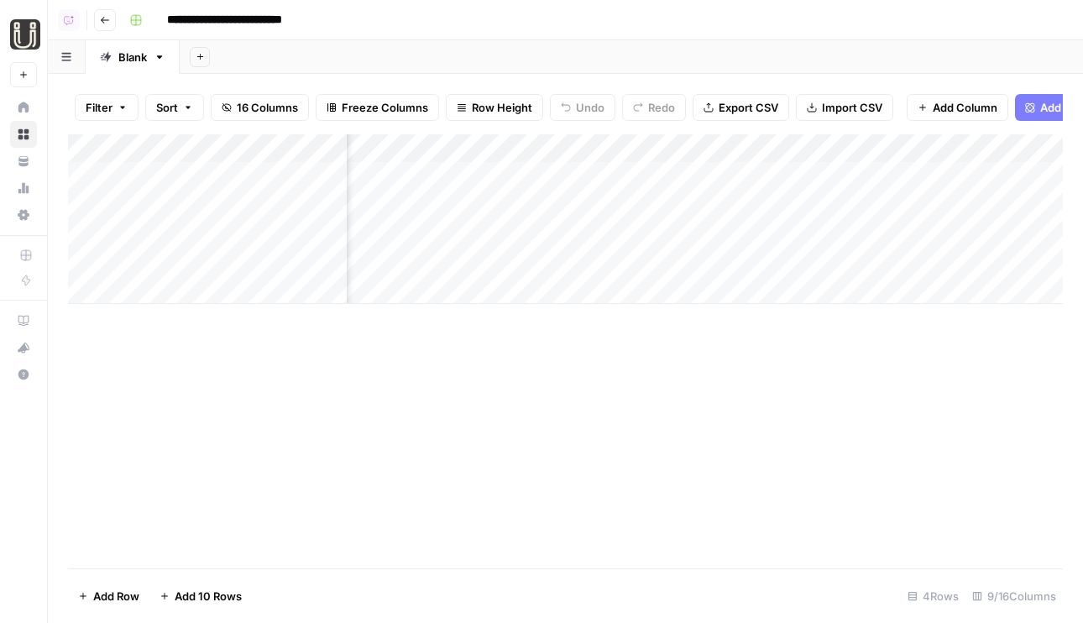
scroll to position [0, 882]
click at [826, 182] on div "Add Column" at bounding box center [565, 219] width 995 height 170
click at [803, 205] on div "Add Column" at bounding box center [565, 219] width 995 height 170
click at [787, 228] on div "Add Column" at bounding box center [565, 219] width 995 height 170
click at [773, 244] on div "Add Column" at bounding box center [565, 219] width 995 height 170
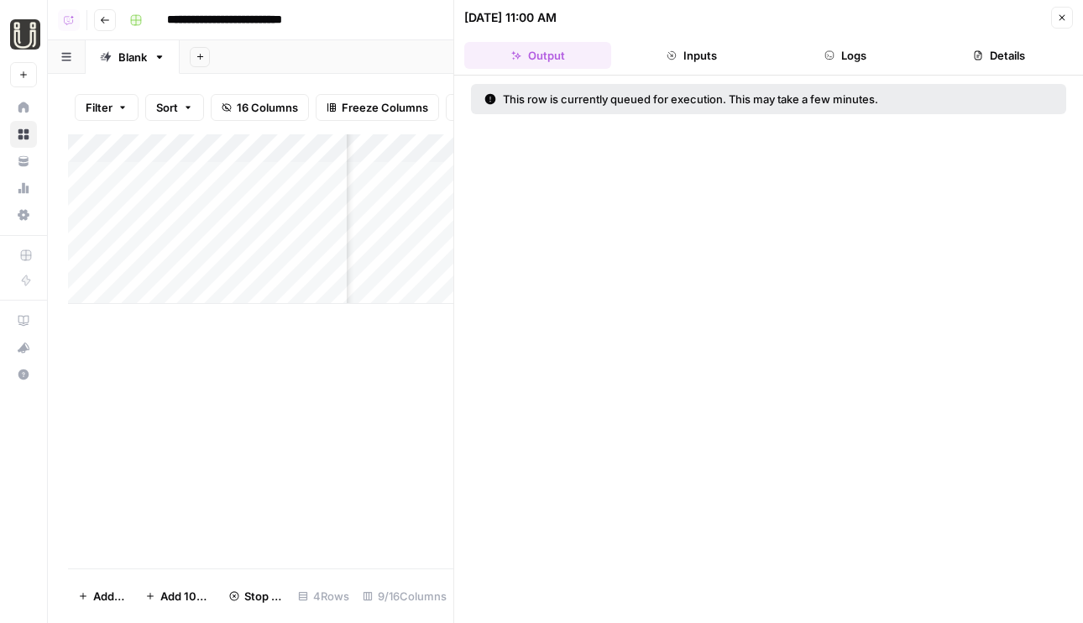
click at [1063, 22] on button "Close" at bounding box center [1062, 18] width 22 height 22
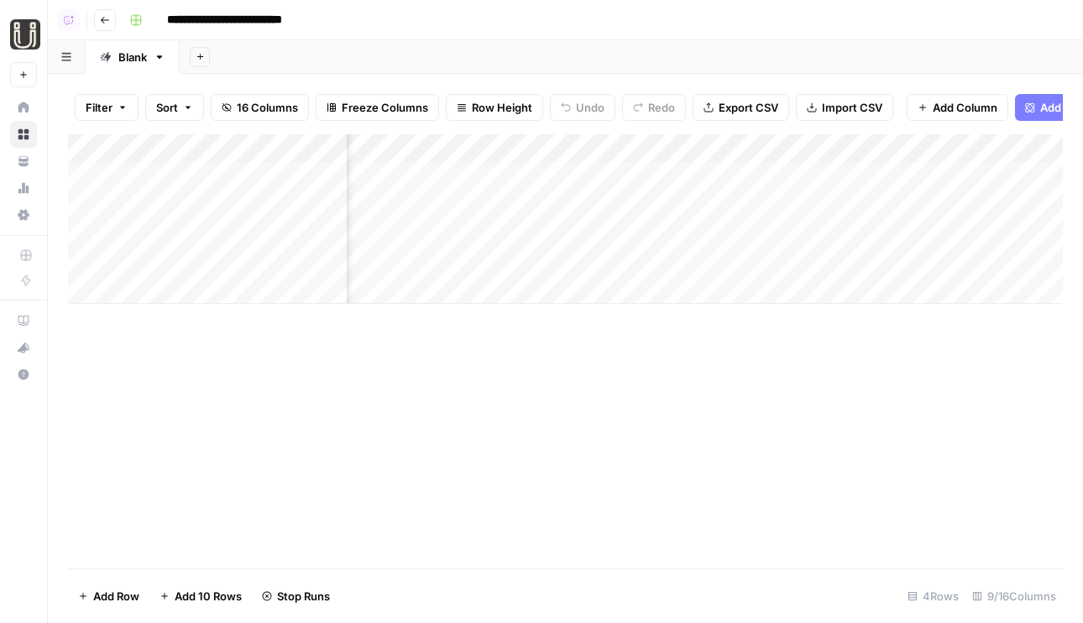
scroll to position [0, 619]
click at [704, 169] on div "Add Column" at bounding box center [565, 219] width 995 height 170
click at [683, 196] on div "Add Column" at bounding box center [565, 219] width 995 height 170
click at [683, 227] on div "Add Column" at bounding box center [565, 219] width 995 height 170
click at [722, 141] on div "Add Column" at bounding box center [565, 219] width 995 height 170
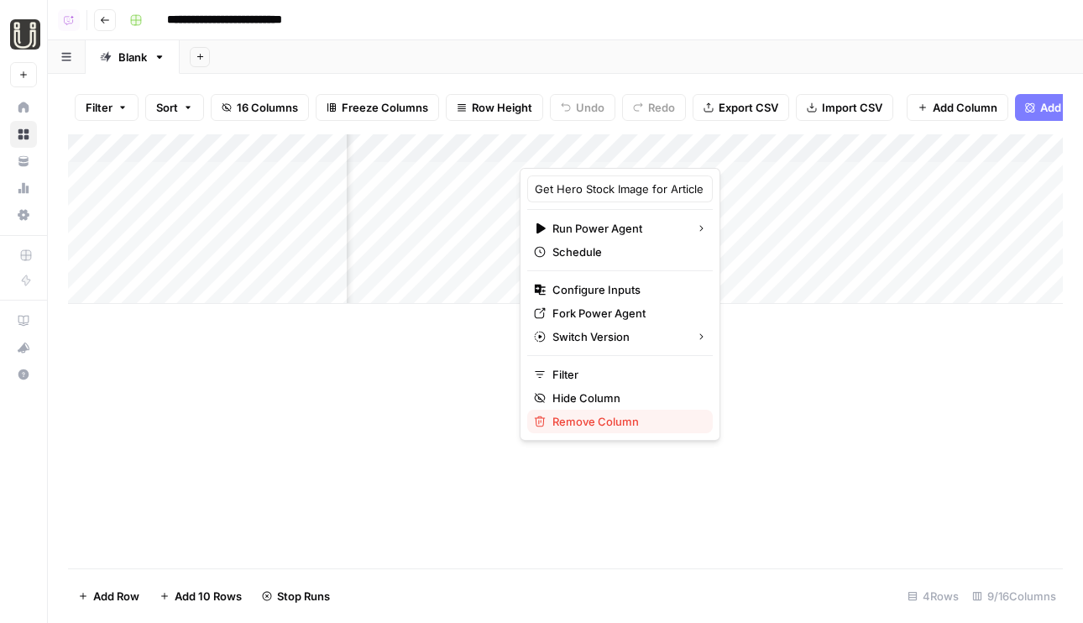
click at [590, 426] on span "Remove Column" at bounding box center [626, 421] width 147 height 17
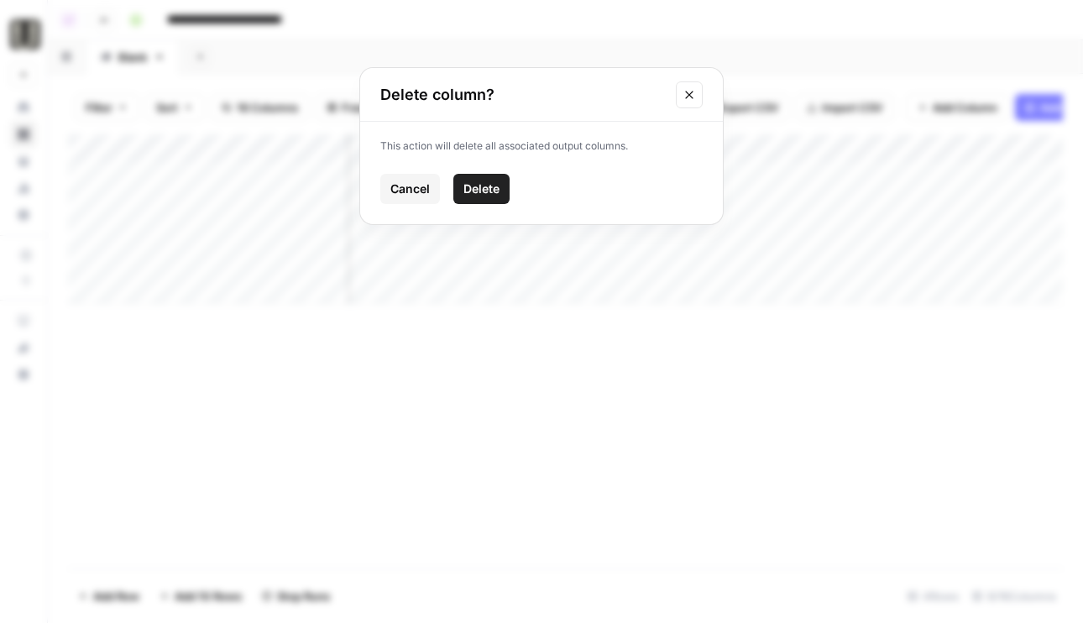
click at [492, 204] on div "This action will delete all associated output columns. Cancel Delete" at bounding box center [541, 173] width 363 height 102
click at [488, 193] on span "Delete" at bounding box center [482, 189] width 36 height 17
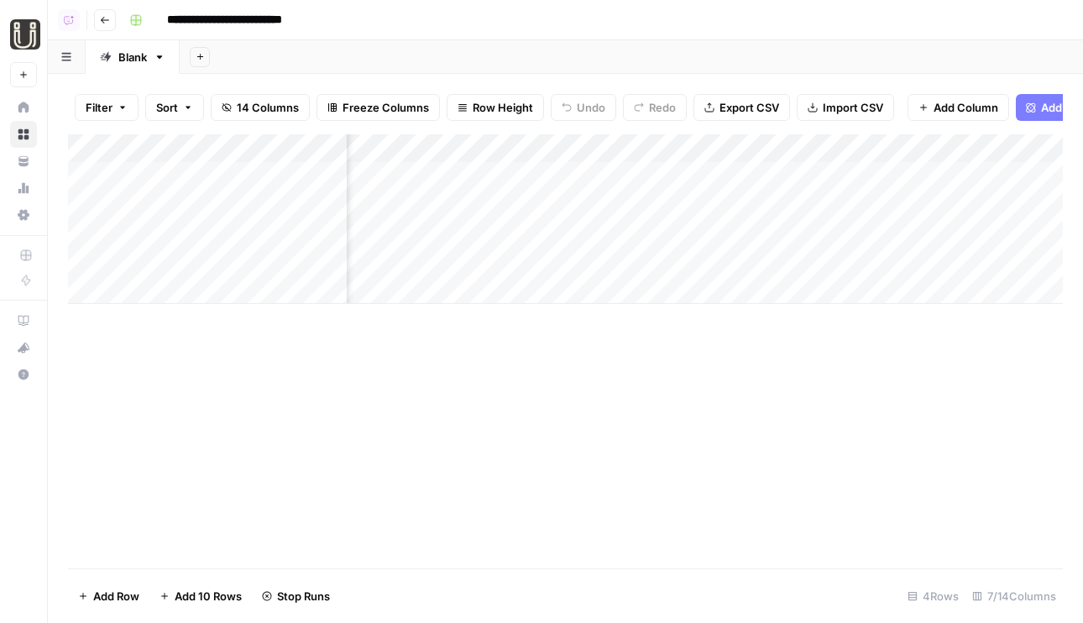
scroll to position [0, 0]
click at [95, 14] on button "Go back" at bounding box center [105, 20] width 22 height 22
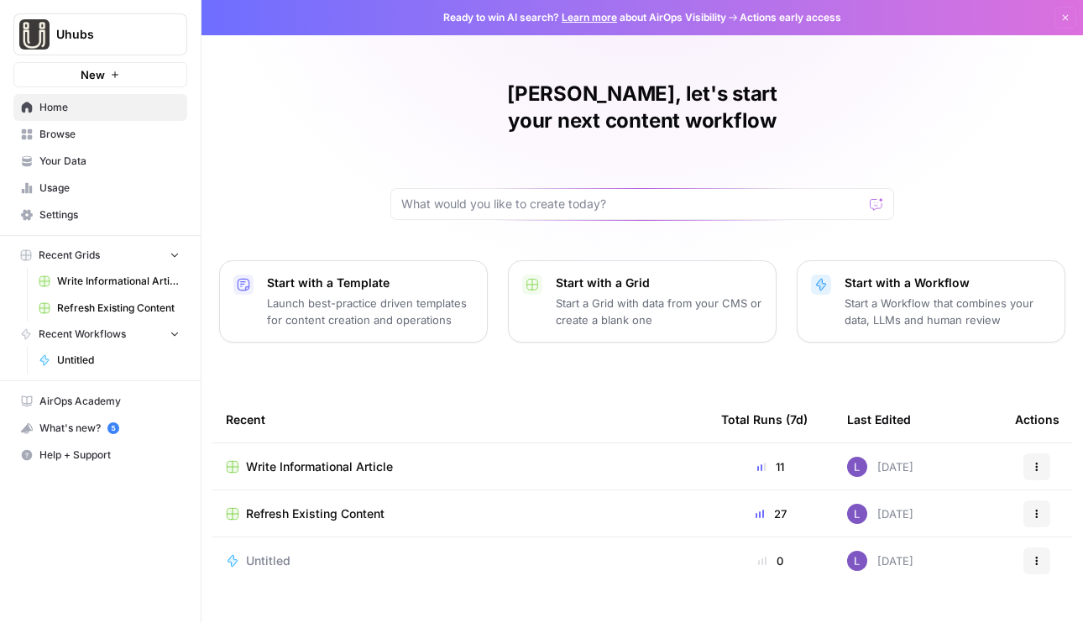
click at [92, 150] on link "Your Data" at bounding box center [100, 161] width 174 height 27
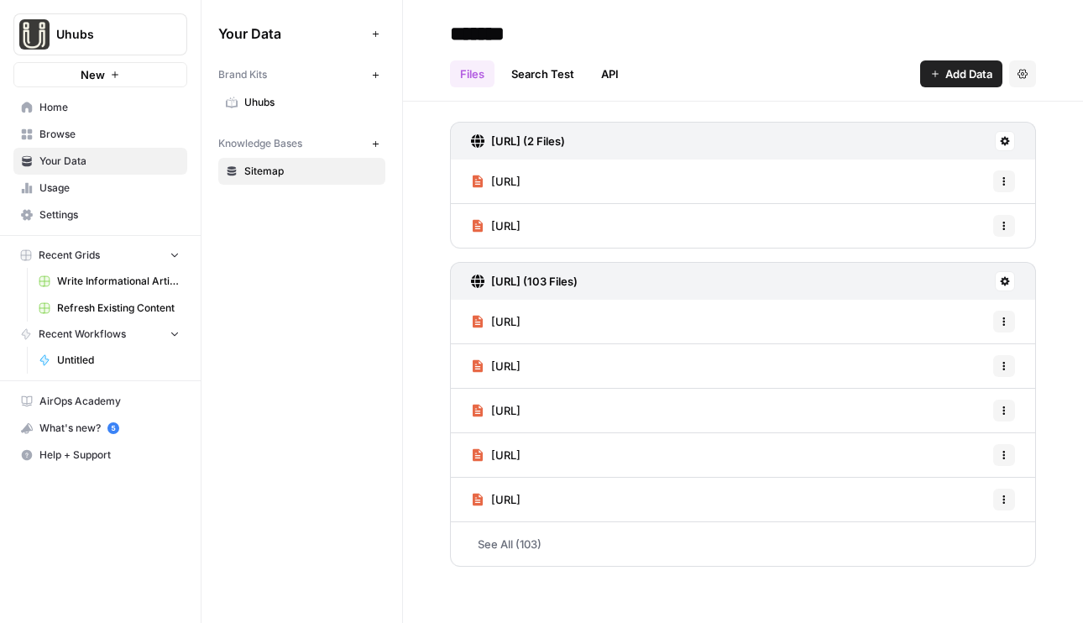
click at [300, 86] on div "Brand Kits New" at bounding box center [301, 74] width 167 height 29
click at [305, 97] on span "Uhubs" at bounding box center [311, 102] width 134 height 15
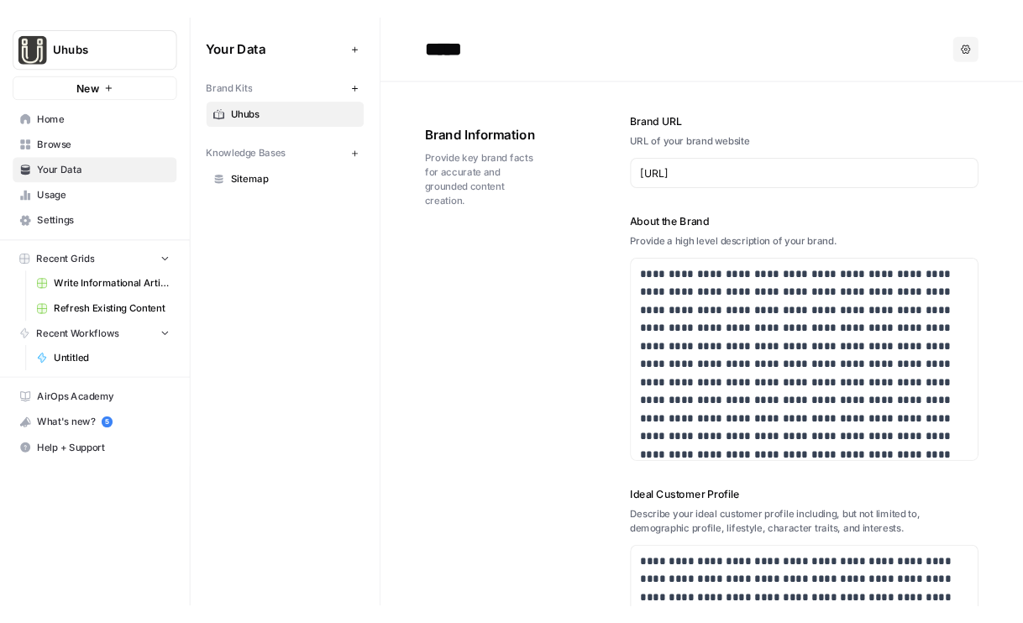
scroll to position [10, 0]
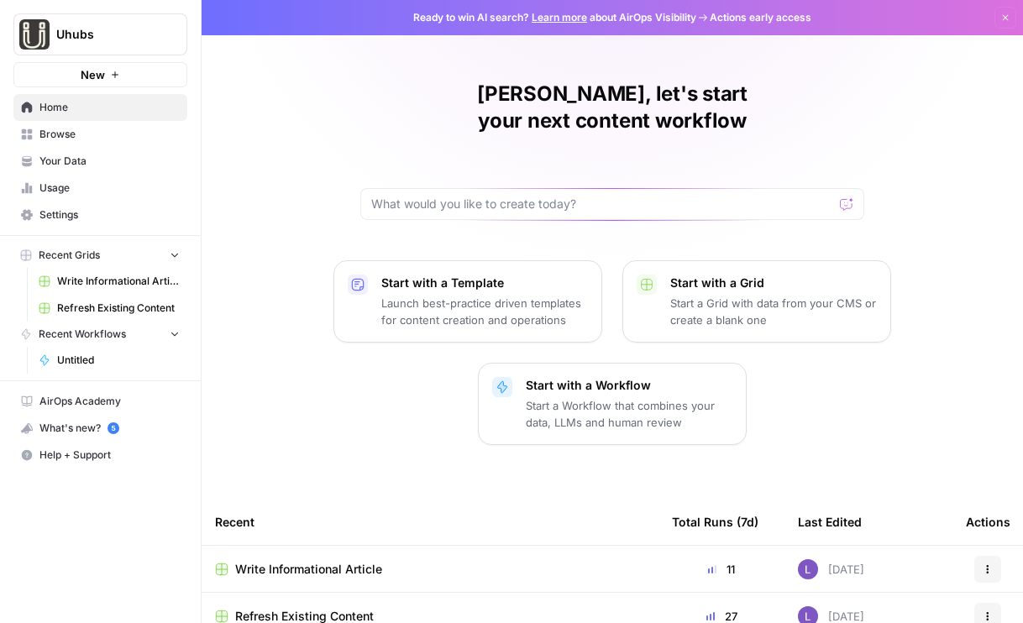
click at [99, 32] on span "Uhubs" at bounding box center [107, 34] width 102 height 17
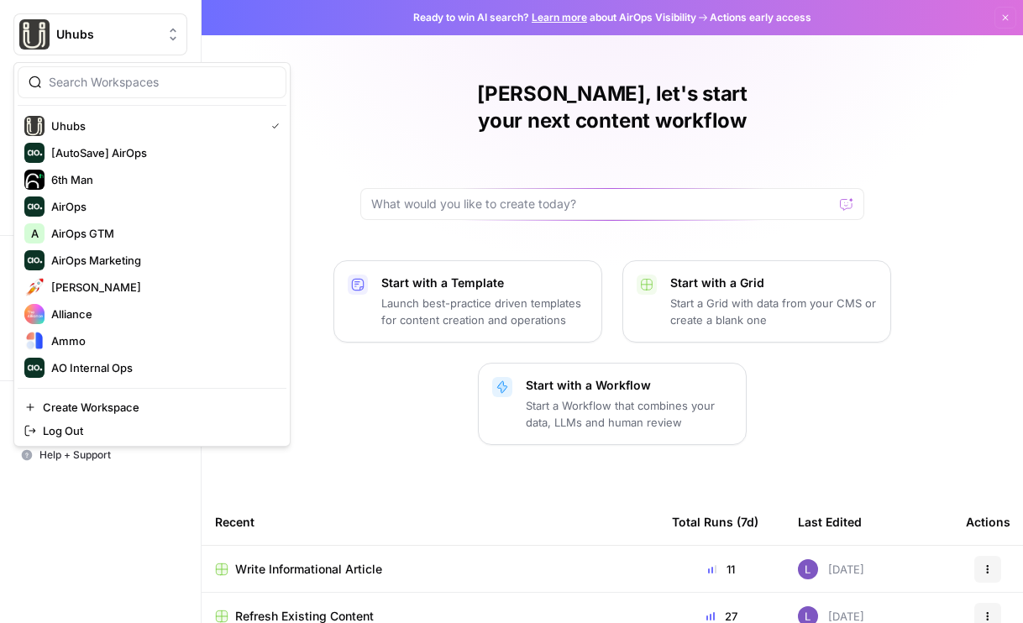
click at [149, 98] on div "Uhubs [AutoSave] AirOps 6th Man AirOps A AirOps GTM AirOps Marketing Alex Testi…" at bounding box center [151, 254] width 277 height 385
click at [150, 73] on div at bounding box center [152, 82] width 269 height 32
type input "lily"
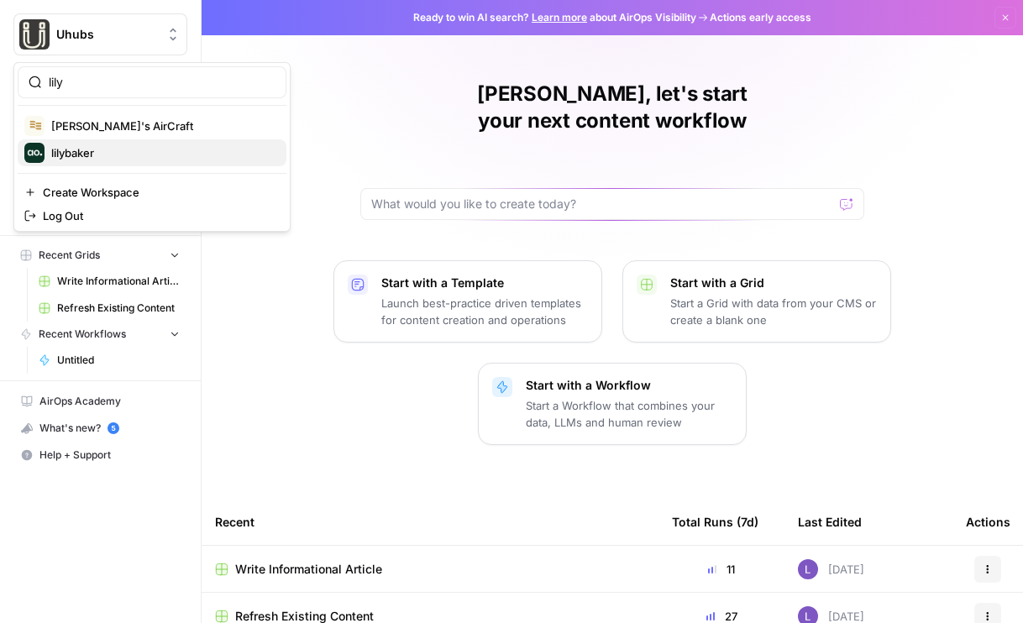
click at [125, 157] on span "lilybaker" at bounding box center [162, 152] width 222 height 17
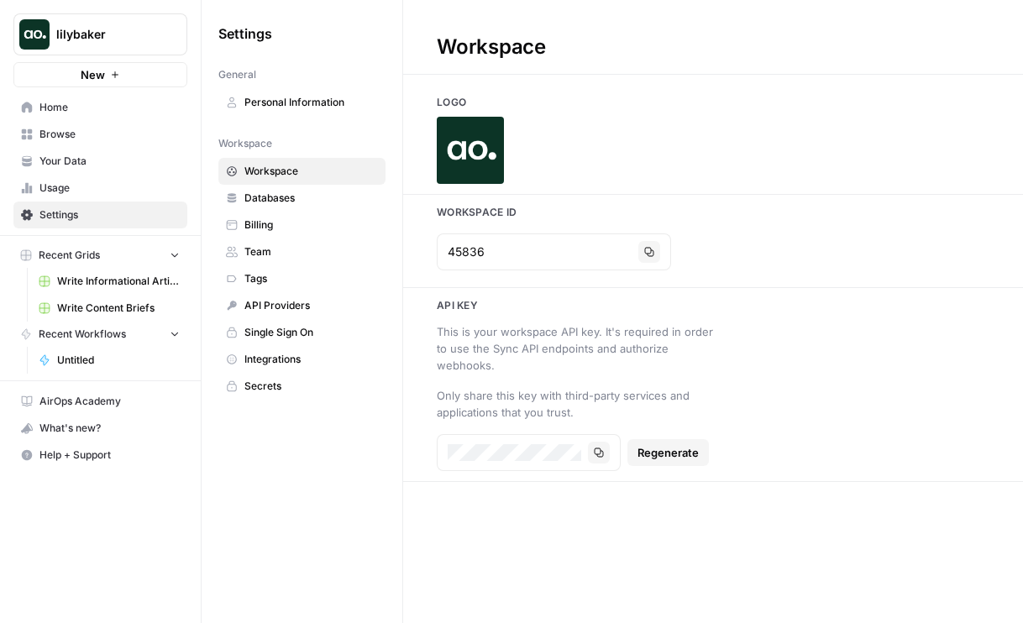
click at [90, 146] on link "Browse" at bounding box center [100, 134] width 174 height 27
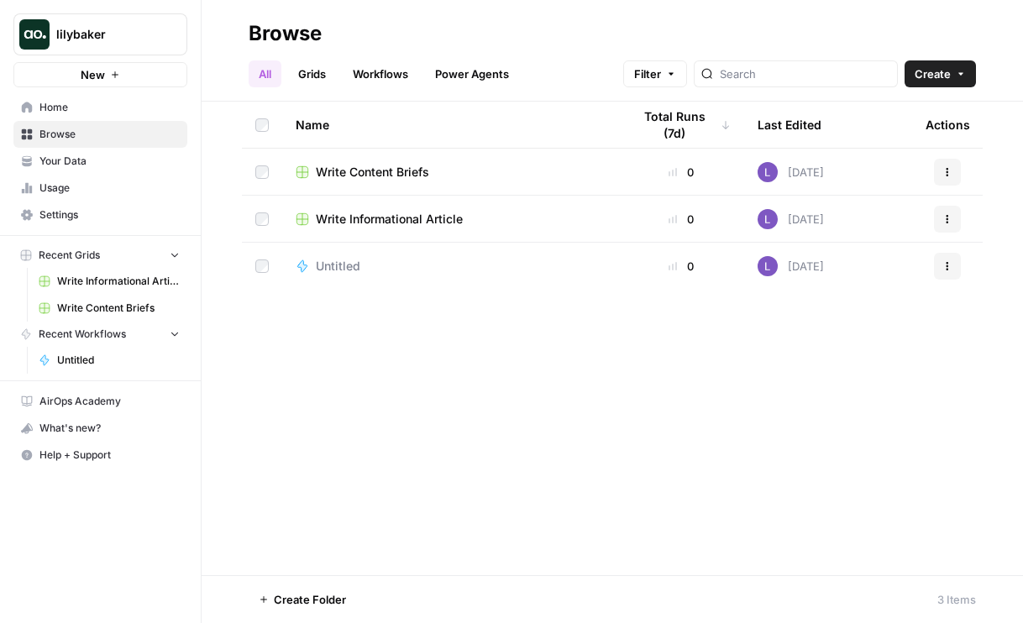
click at [139, 154] on span "Your Data" at bounding box center [109, 161] width 140 height 15
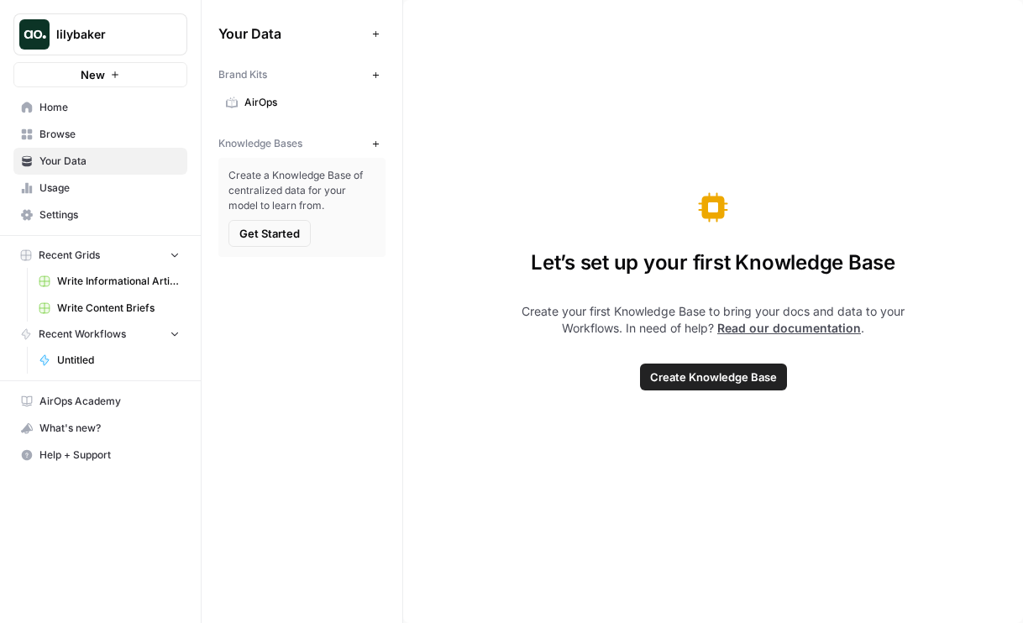
click at [375, 71] on icon "button" at bounding box center [375, 75] width 9 height 9
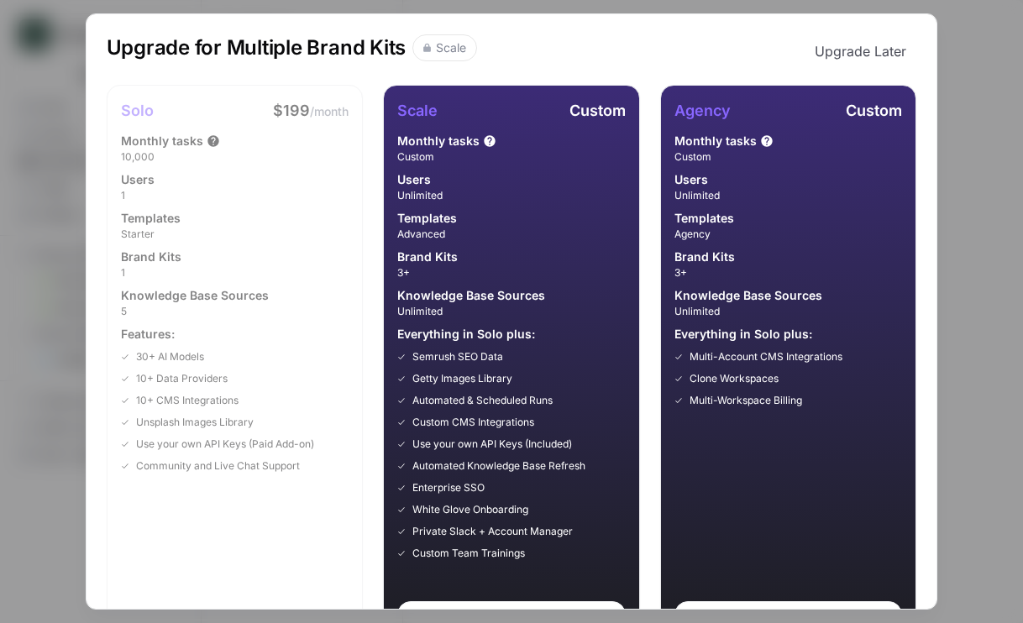
click at [878, 55] on button "Upgrade Later" at bounding box center [860, 51] width 112 height 34
